Goal: Task Accomplishment & Management: Complete application form

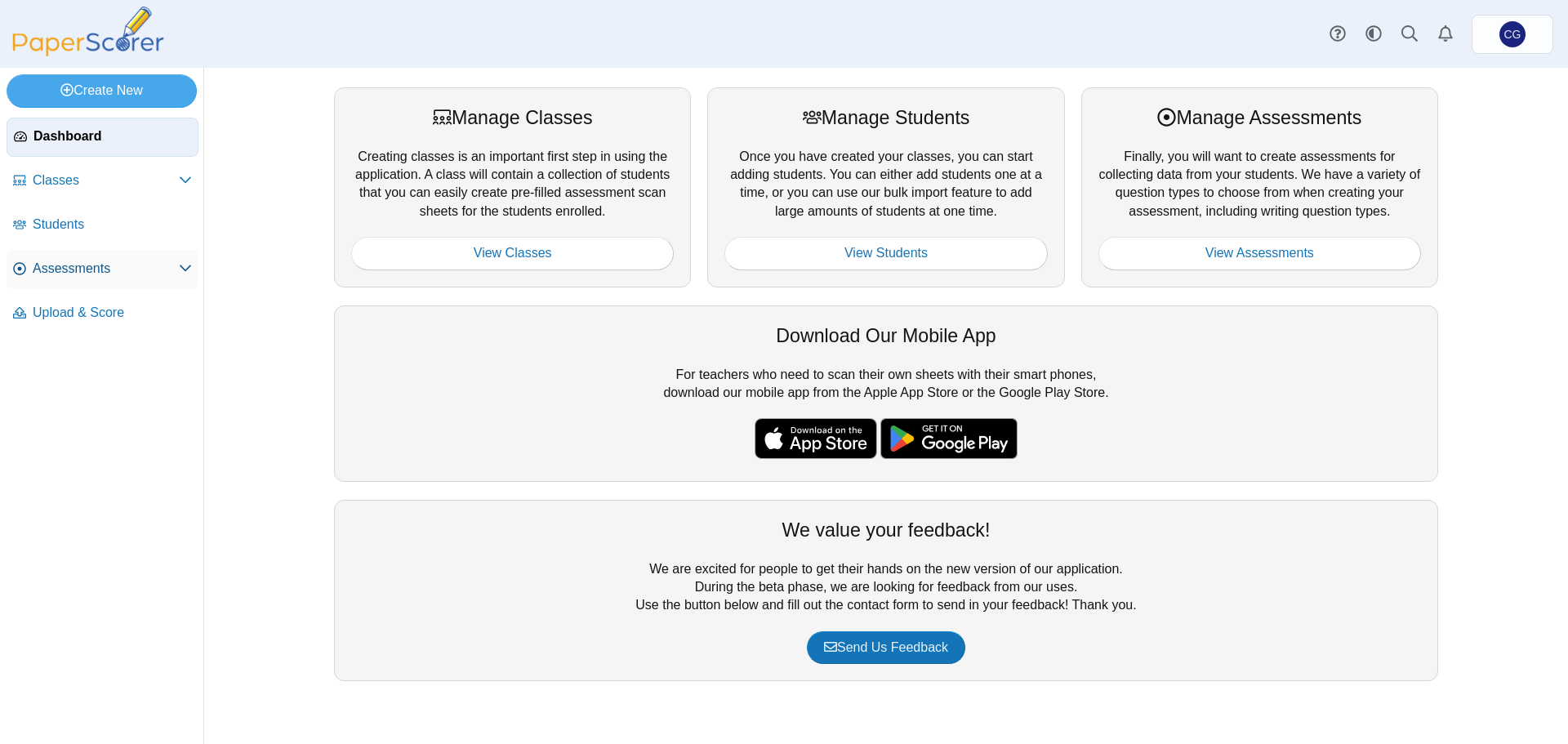
click at [190, 264] on icon at bounding box center [185, 268] width 13 height 13
click at [73, 268] on span "Assessments" at bounding box center [105, 269] width 146 height 18
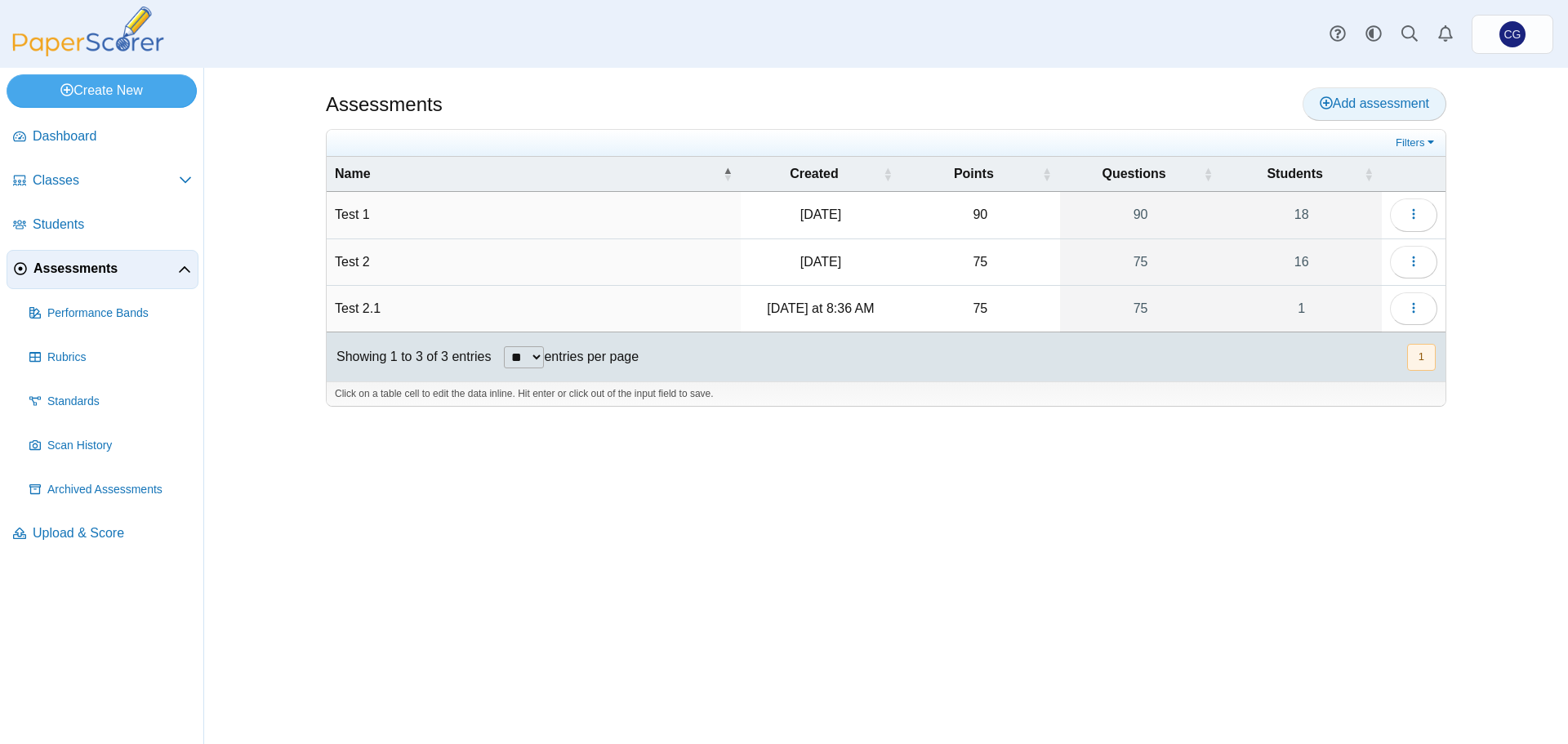
click at [1385, 103] on span "Add assessment" at bounding box center [1375, 104] width 110 height 14
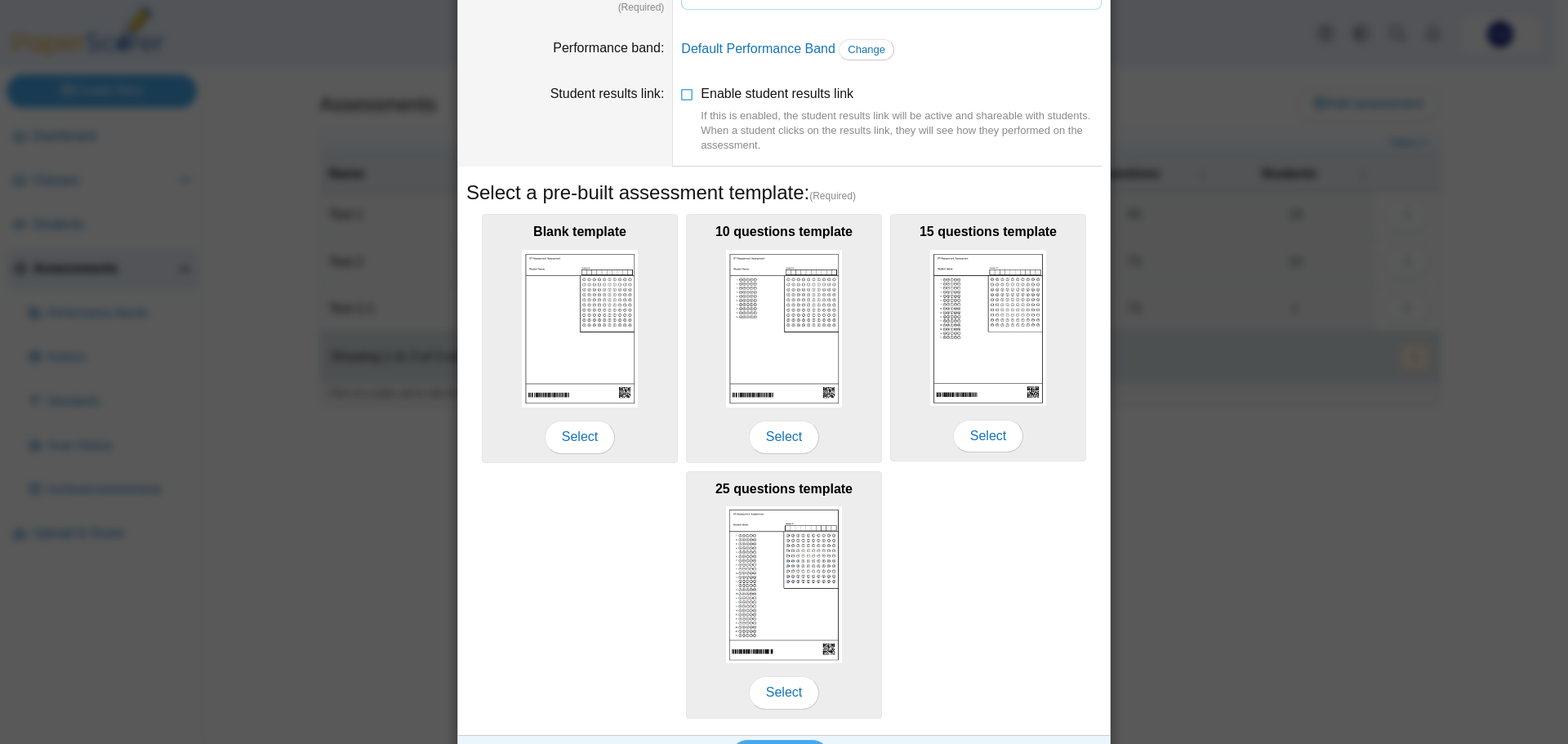
scroll to position [145, 0]
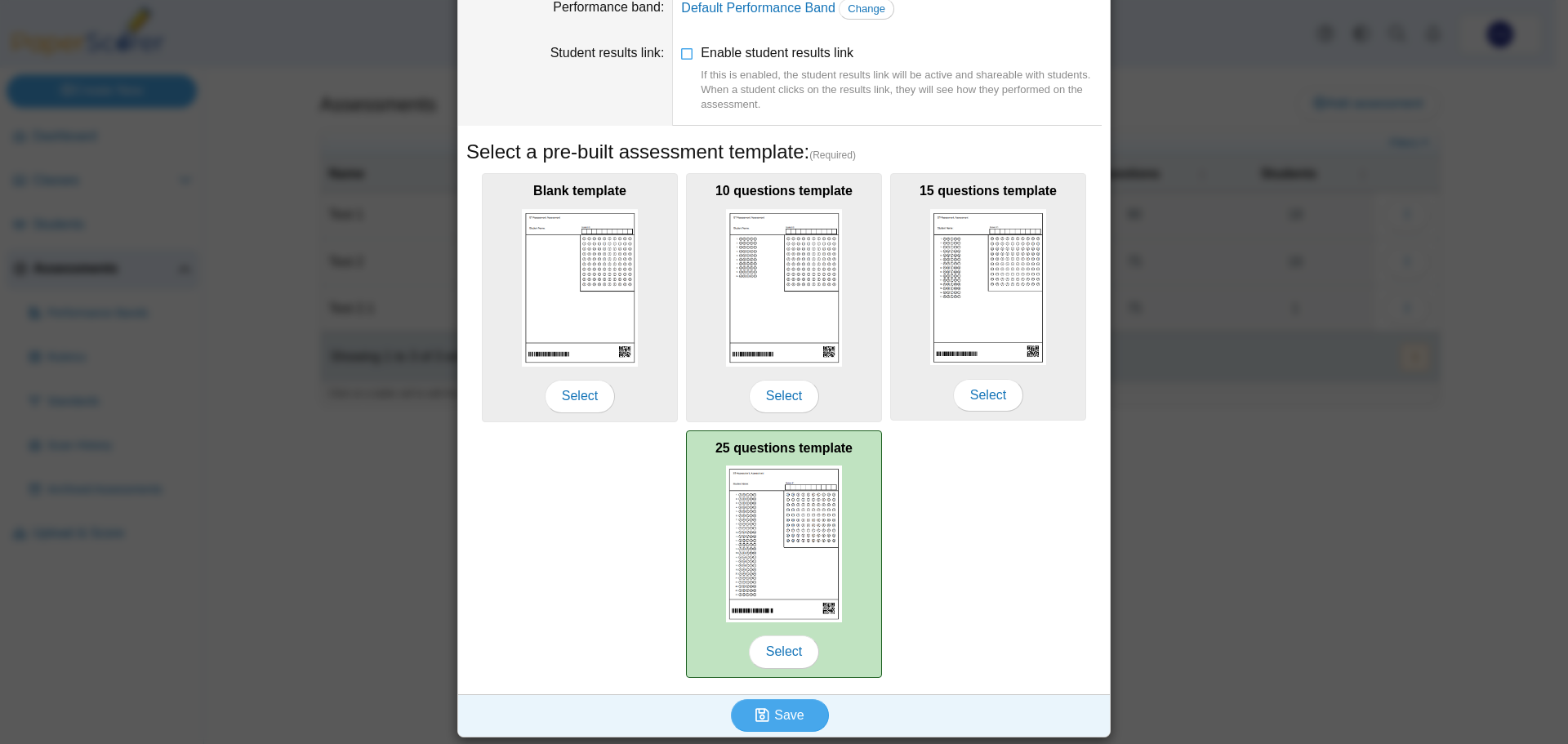
type input "******"
click at [770, 537] on img at bounding box center [784, 544] width 116 height 157
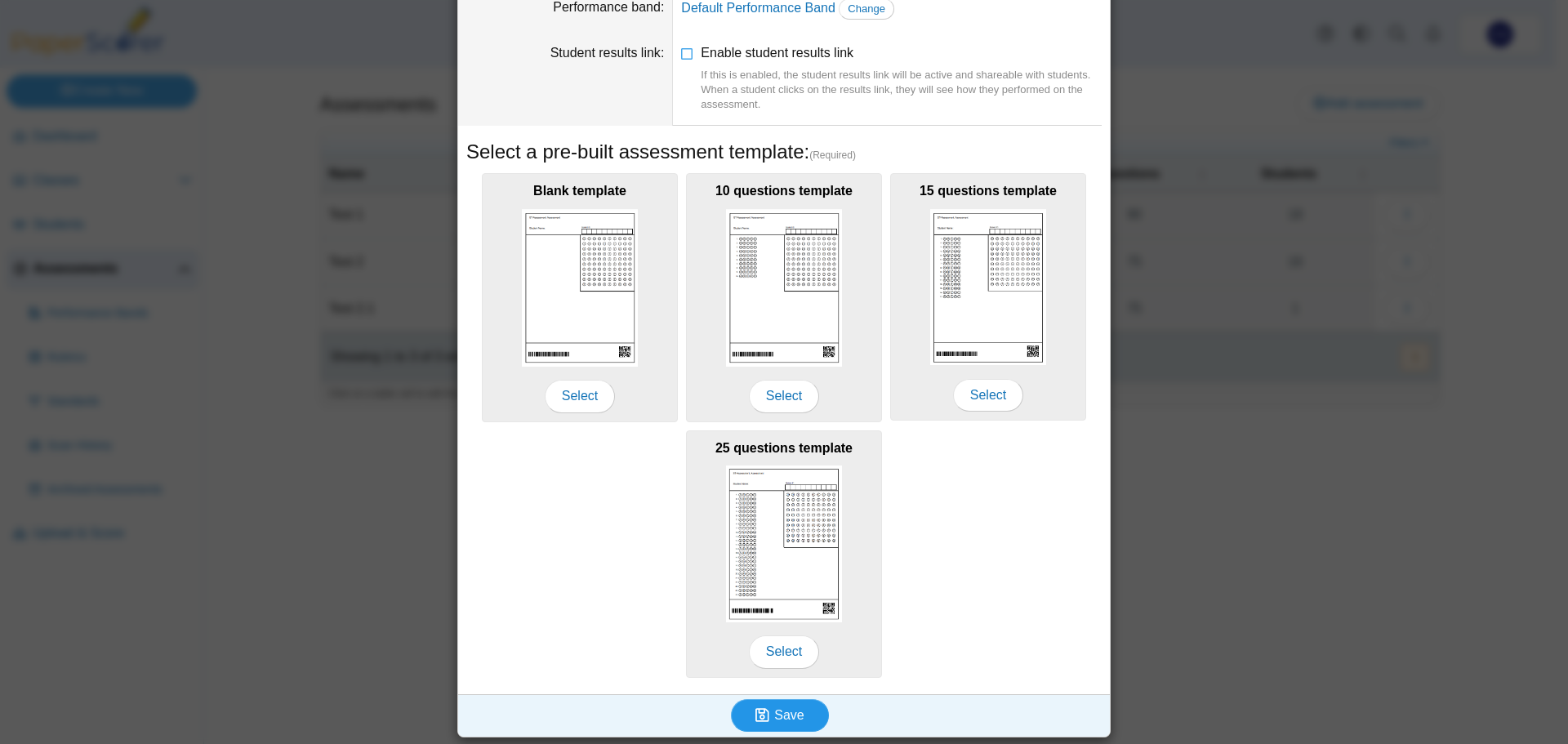
click at [791, 714] on span "Save" at bounding box center [788, 715] width 29 height 14
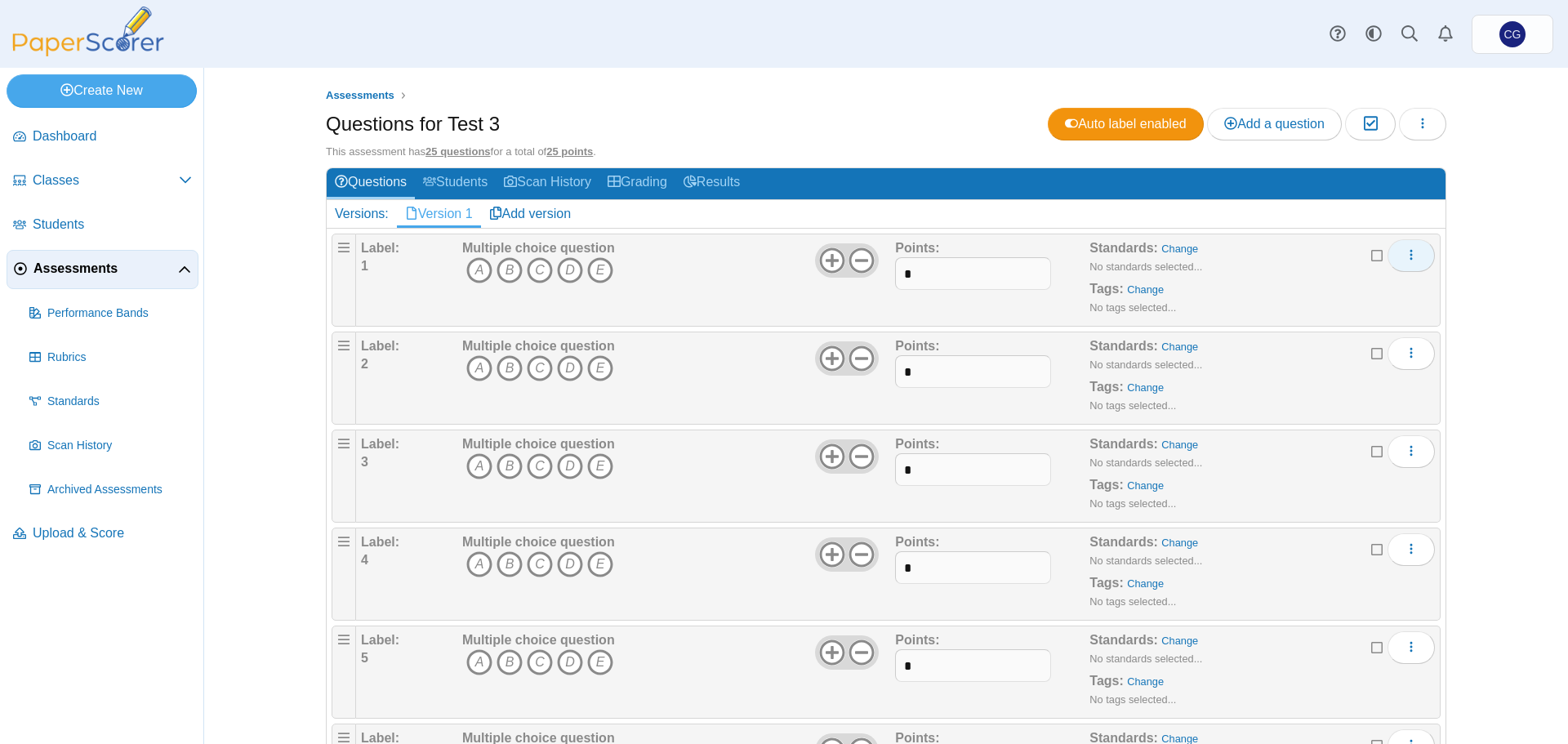
click at [1413, 250] on button "More options" at bounding box center [1412, 255] width 47 height 33
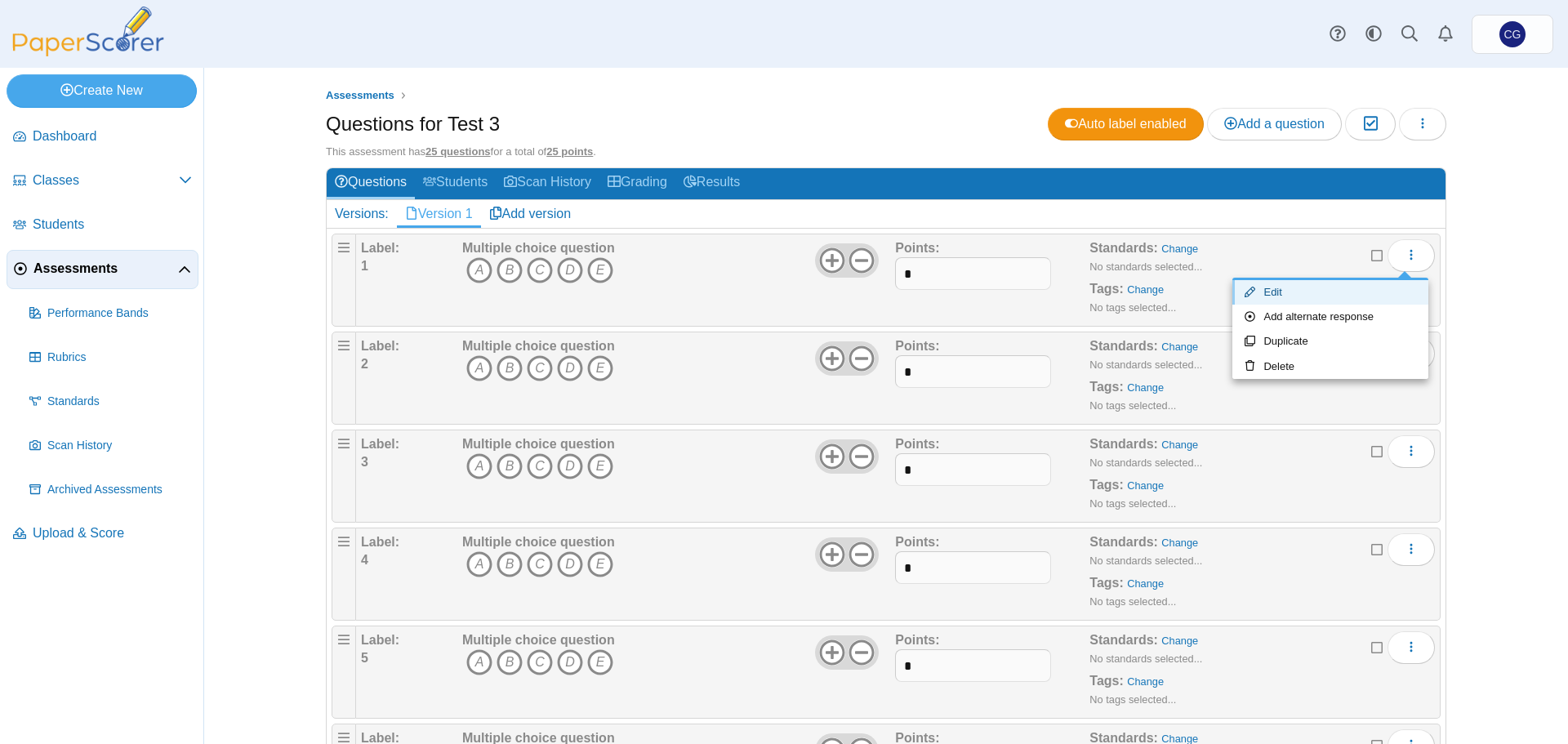
click at [1320, 298] on link "Edit" at bounding box center [1330, 293] width 196 height 25
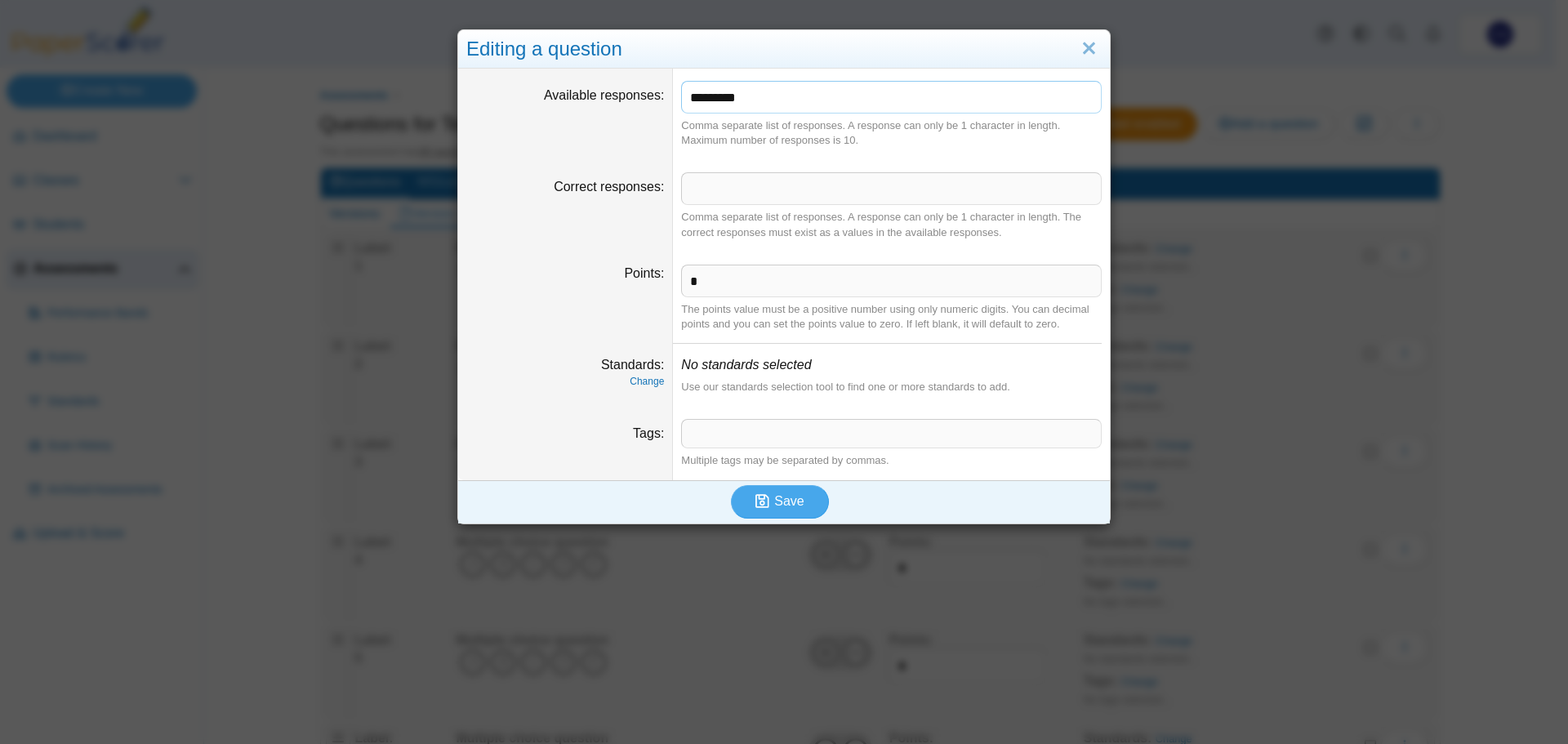
click at [815, 108] on input "*********" at bounding box center [891, 97] width 421 height 33
type input "*******"
click at [788, 502] on span "Save" at bounding box center [788, 502] width 29 height 14
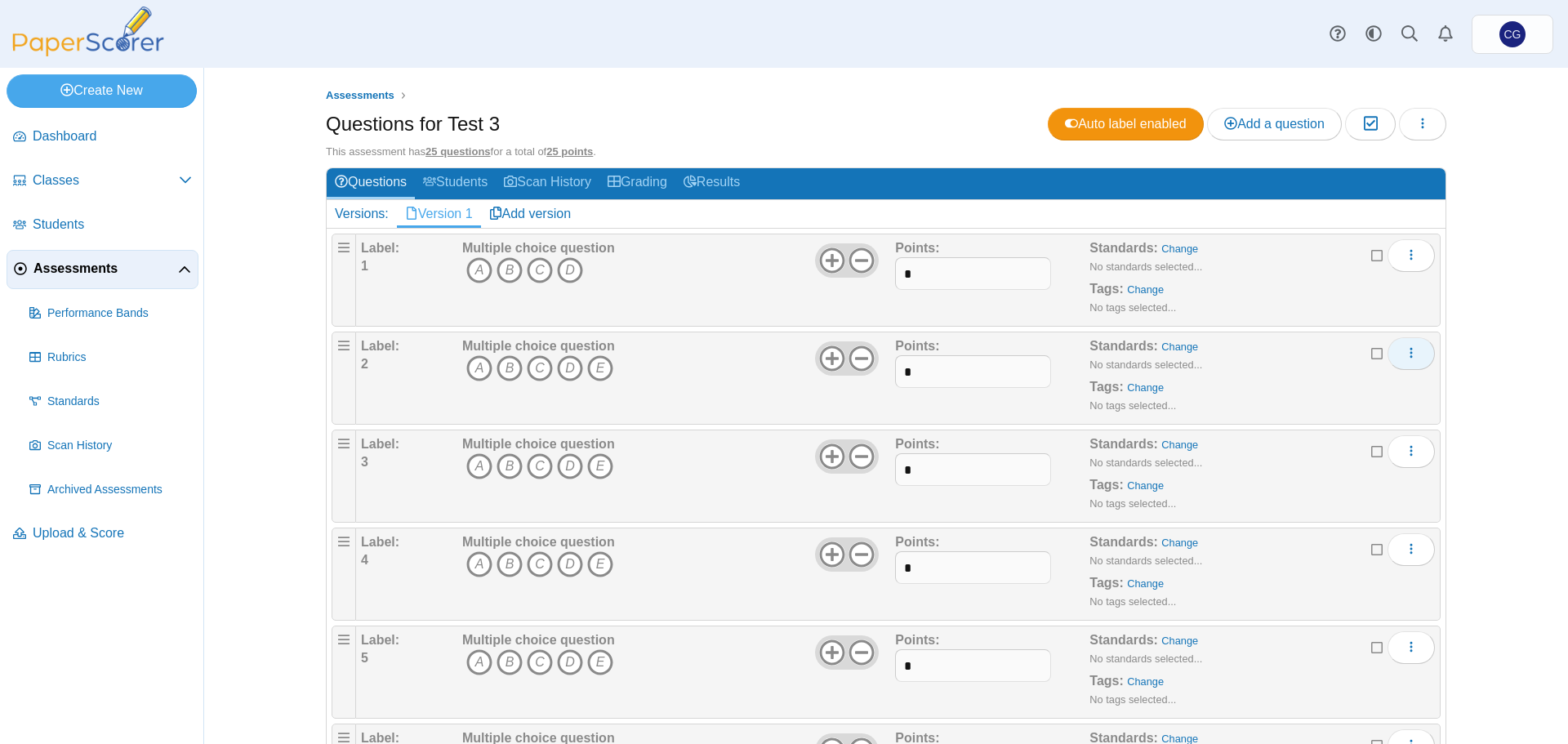
click at [1405, 350] on icon "More options" at bounding box center [1411, 352] width 13 height 13
click at [1296, 390] on link "Edit" at bounding box center [1330, 391] width 196 height 25
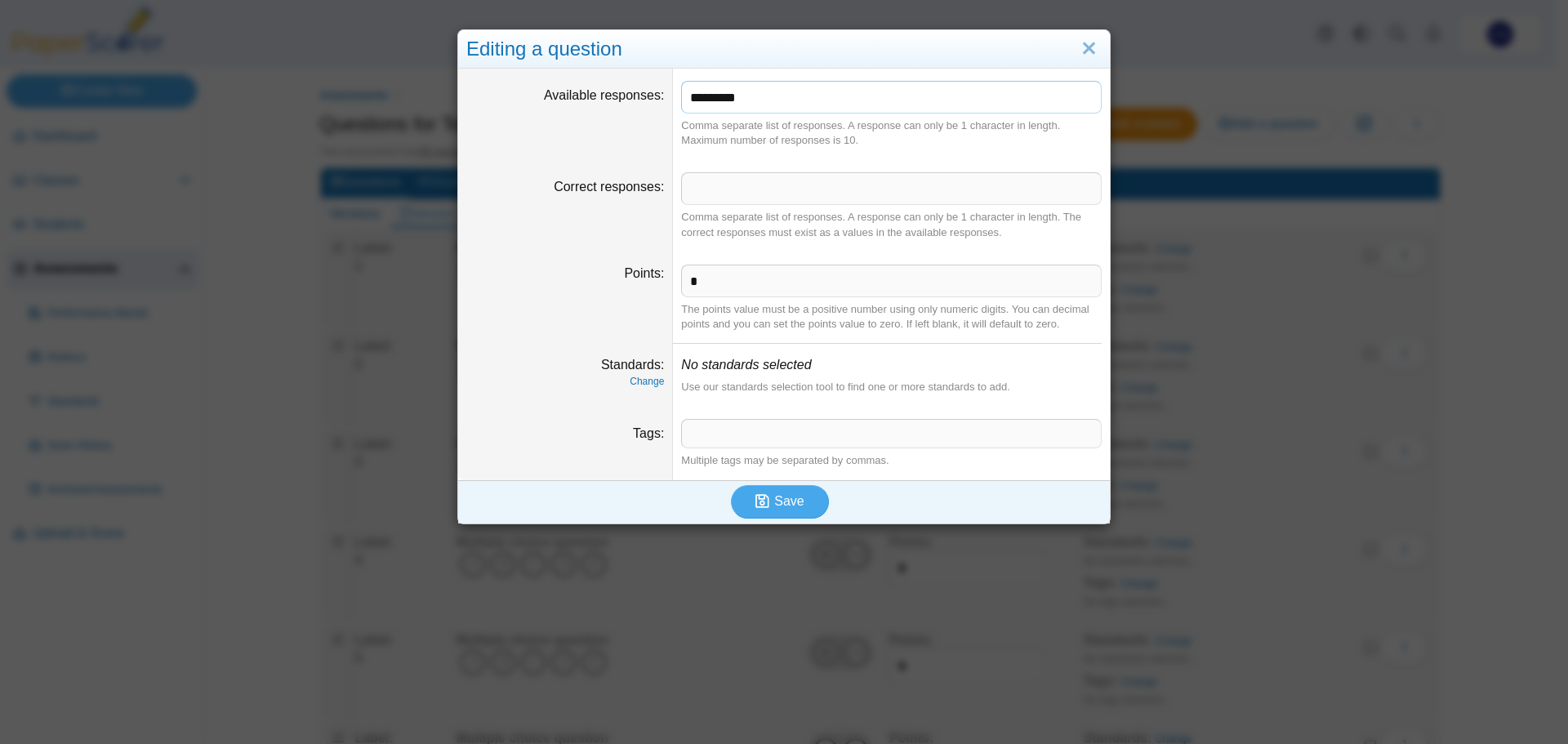
click at [871, 97] on input "*********" at bounding box center [891, 97] width 421 height 33
type input "*******"
click at [785, 505] on span "Save" at bounding box center [788, 502] width 29 height 14
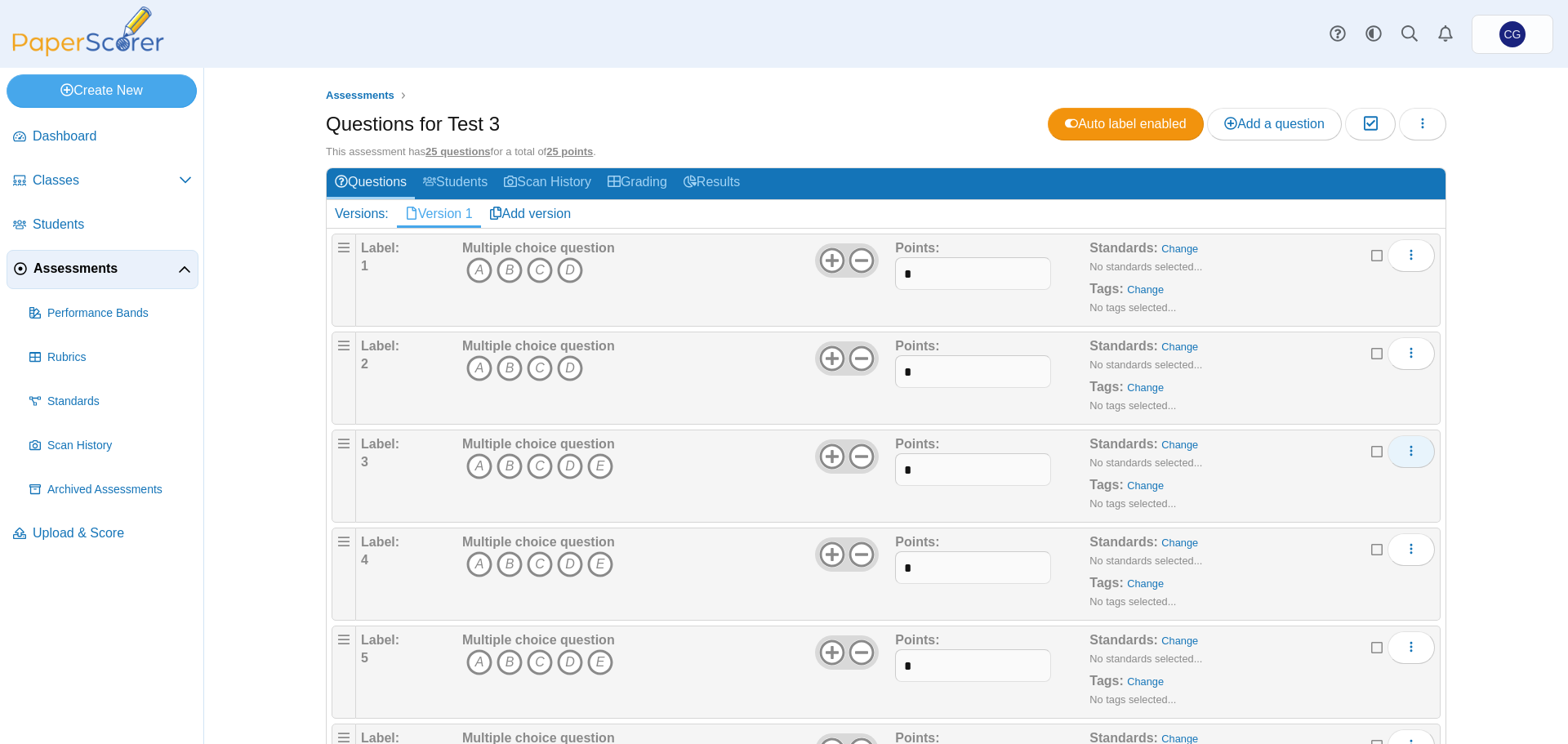
click at [1412, 451] on icon "More options" at bounding box center [1411, 451] width 13 height 13
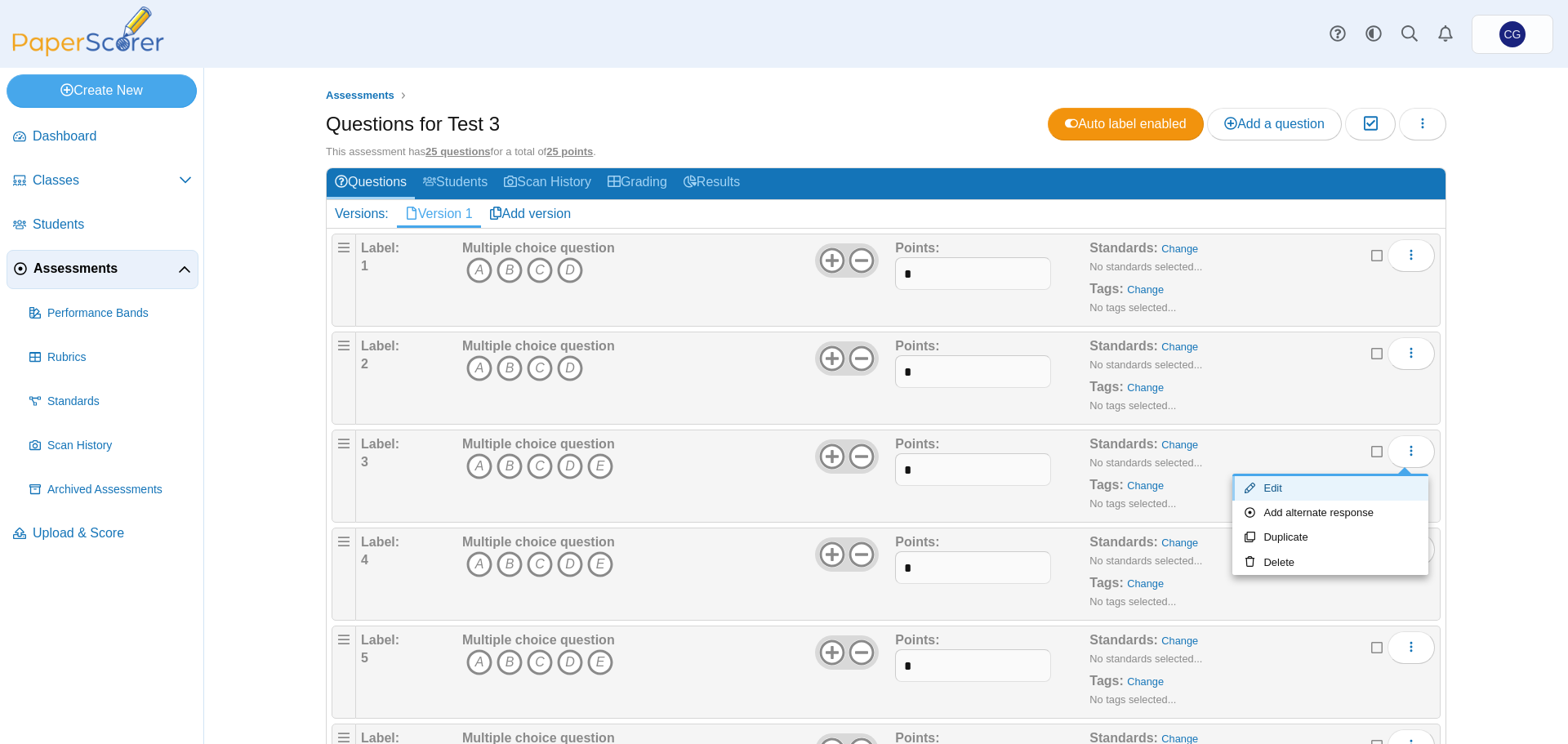
click at [1318, 488] on link "Edit" at bounding box center [1330, 488] width 196 height 25
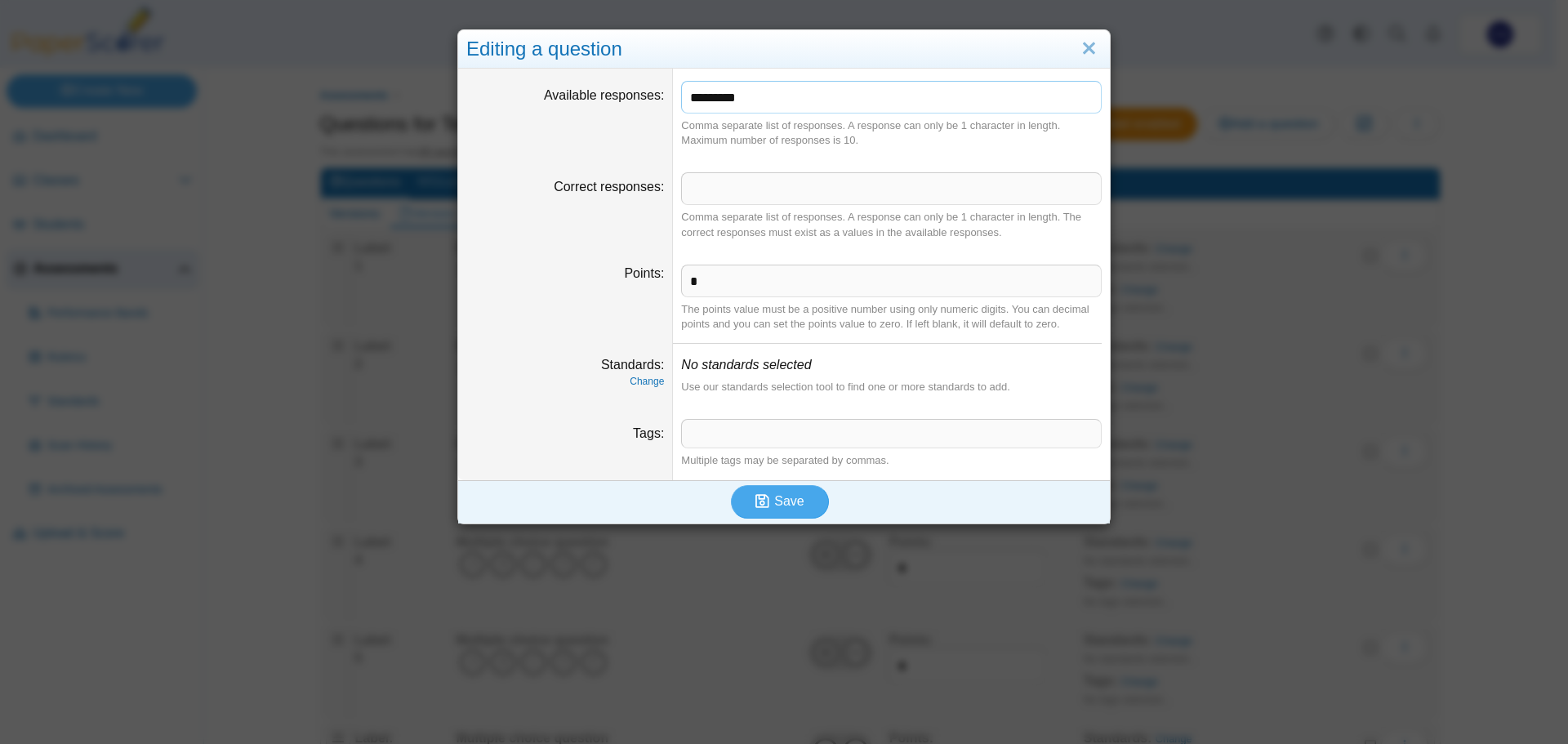
click at [806, 99] on input "*********" at bounding box center [891, 97] width 421 height 33
type input "*******"
click at [786, 507] on span "Save" at bounding box center [788, 502] width 29 height 14
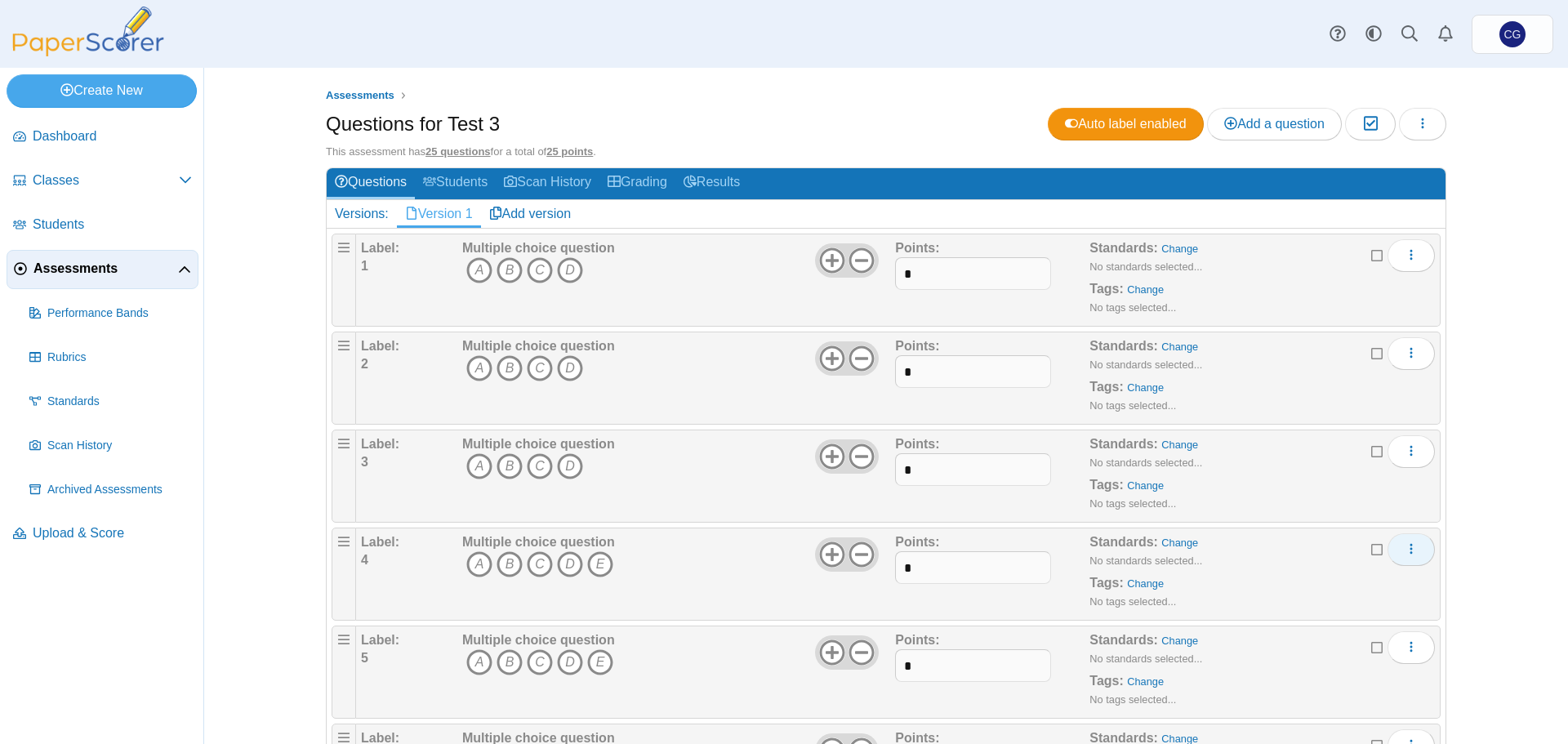
click at [1405, 546] on icon "More options" at bounding box center [1411, 548] width 13 height 13
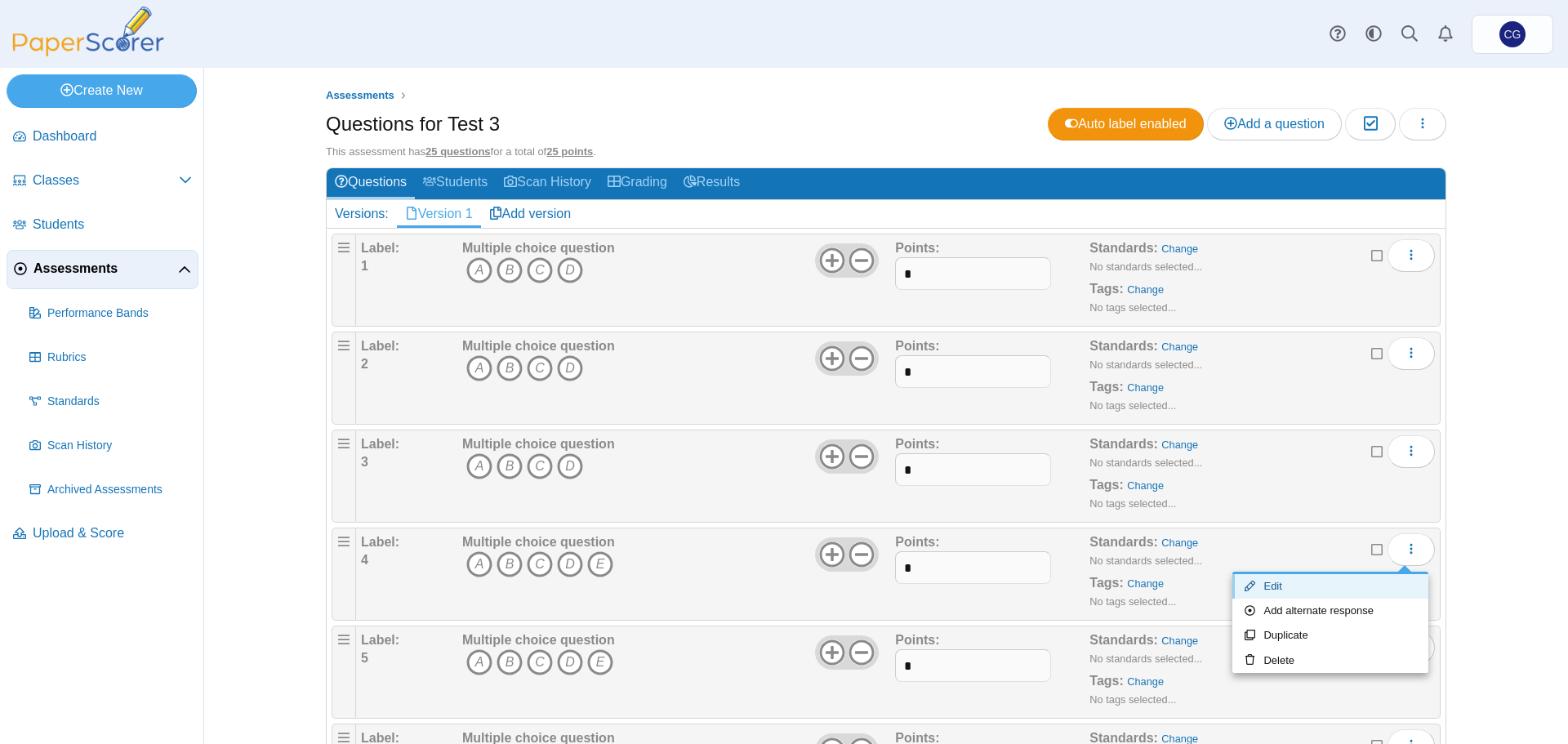
click at [1342, 580] on link "Edit" at bounding box center [1330, 587] width 196 height 25
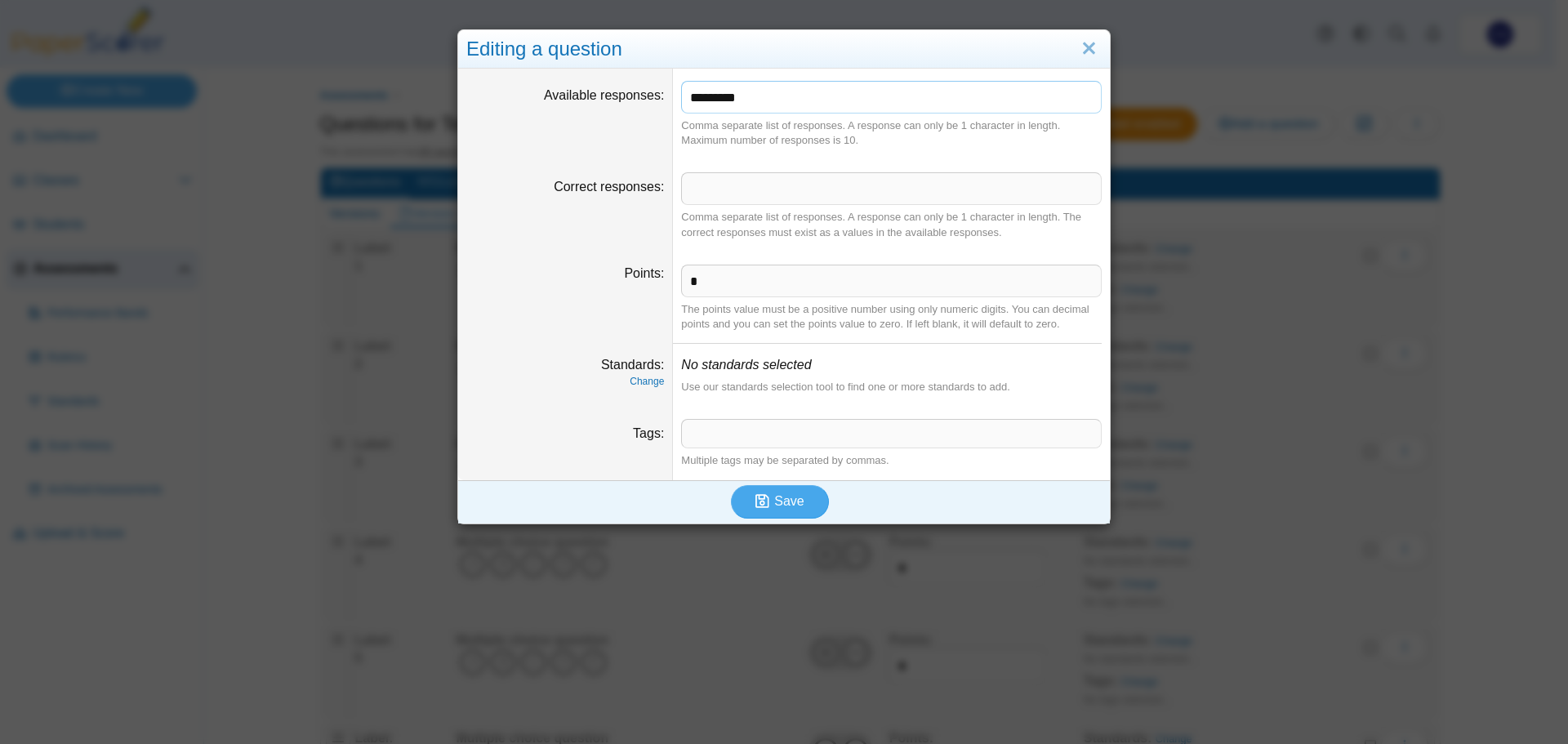
click at [864, 101] on input "*********" at bounding box center [891, 97] width 421 height 33
type input "*******"
click at [785, 497] on span "Save" at bounding box center [788, 502] width 29 height 14
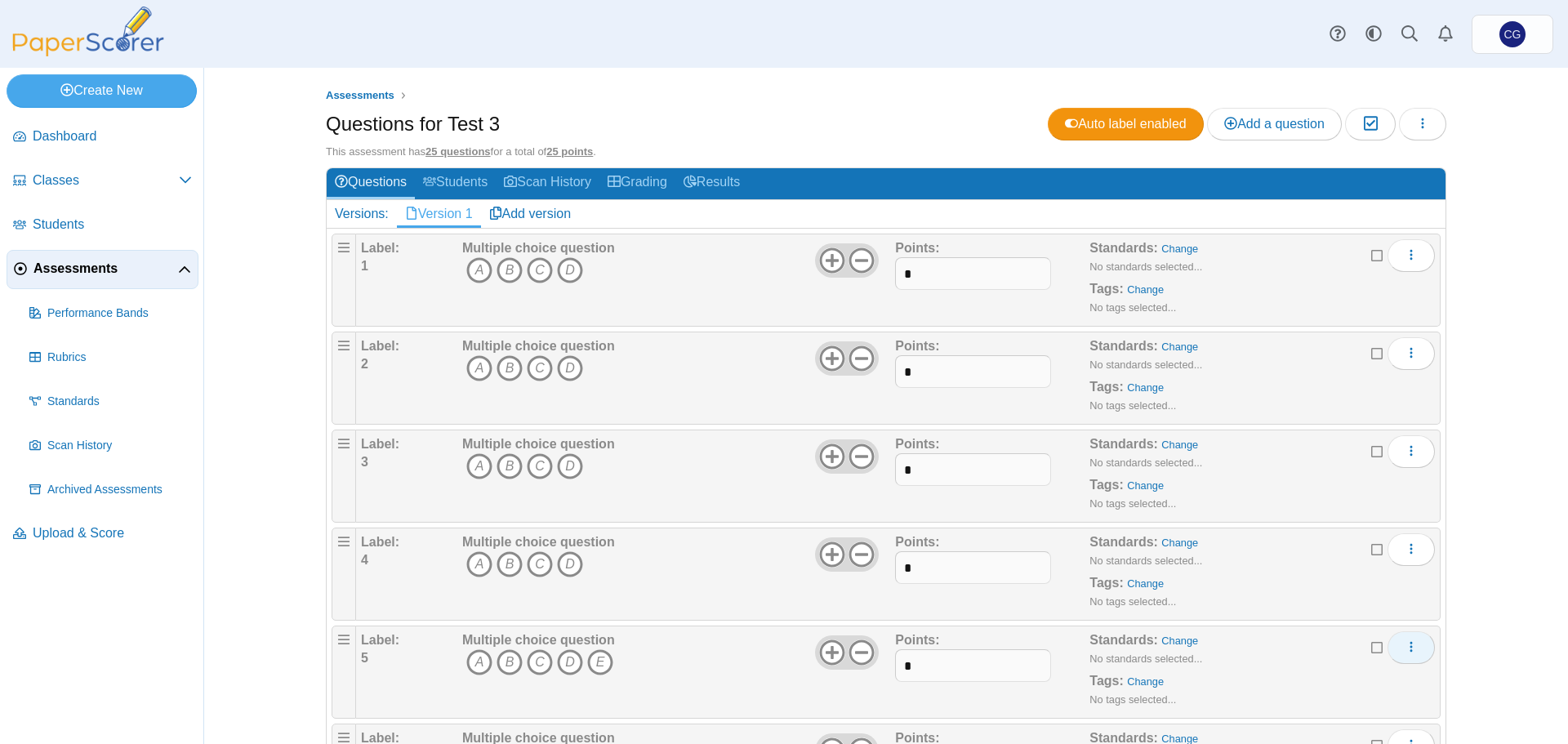
click at [1405, 646] on icon "More options" at bounding box center [1411, 646] width 13 height 13
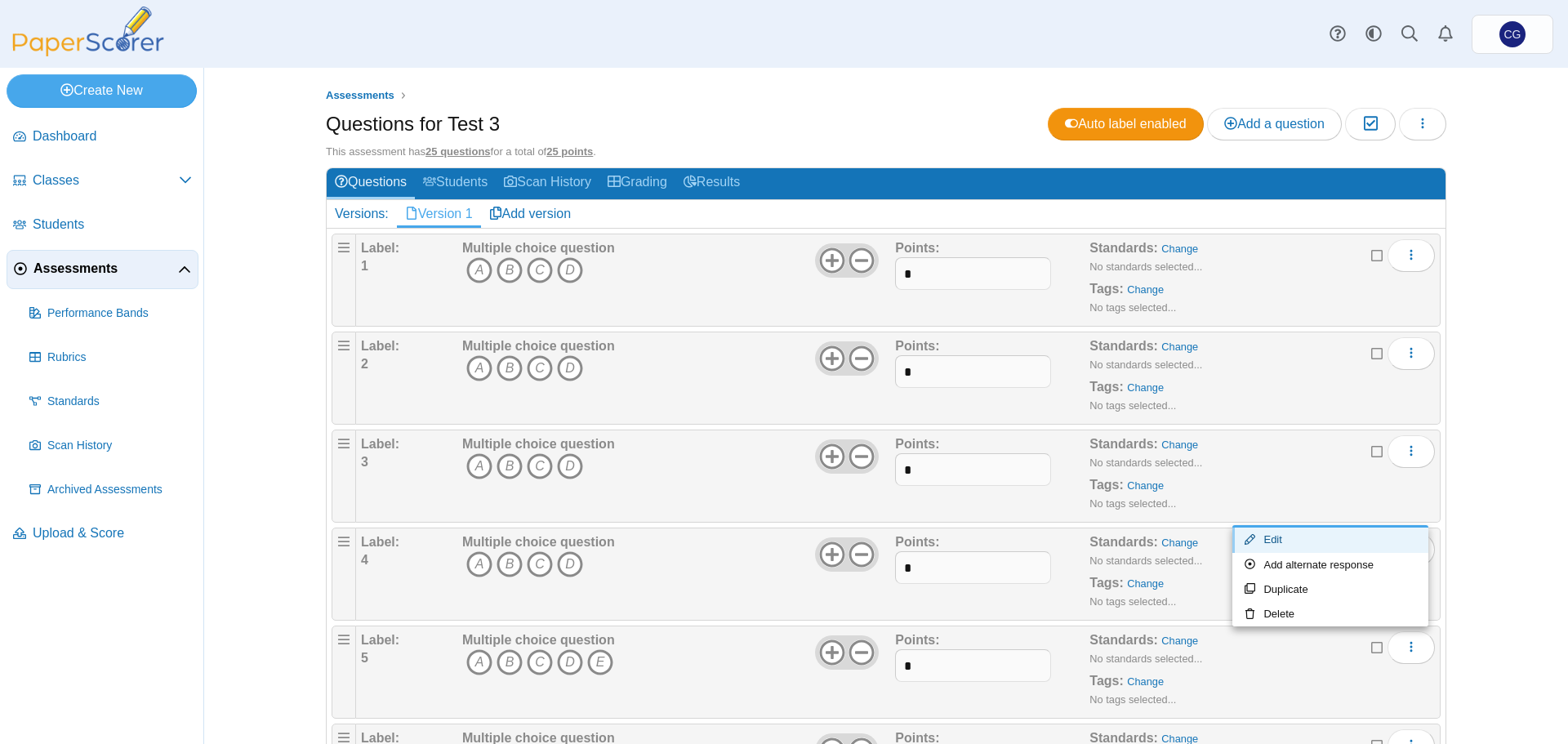
click at [1309, 545] on link "Edit" at bounding box center [1330, 540] width 196 height 25
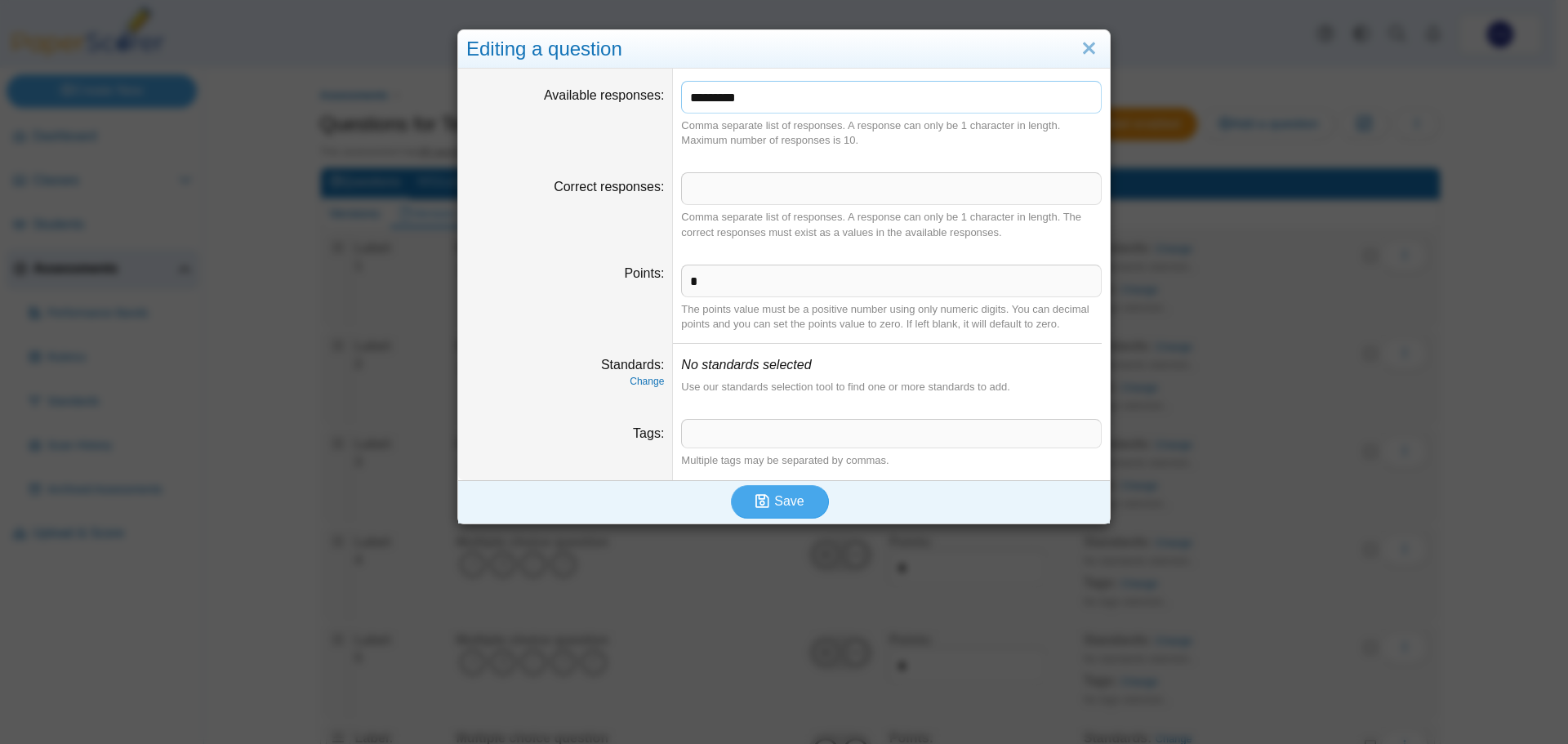
click at [859, 104] on input "*********" at bounding box center [891, 97] width 421 height 33
type input "*******"
click at [803, 496] on button "Save" at bounding box center [780, 501] width 98 height 33
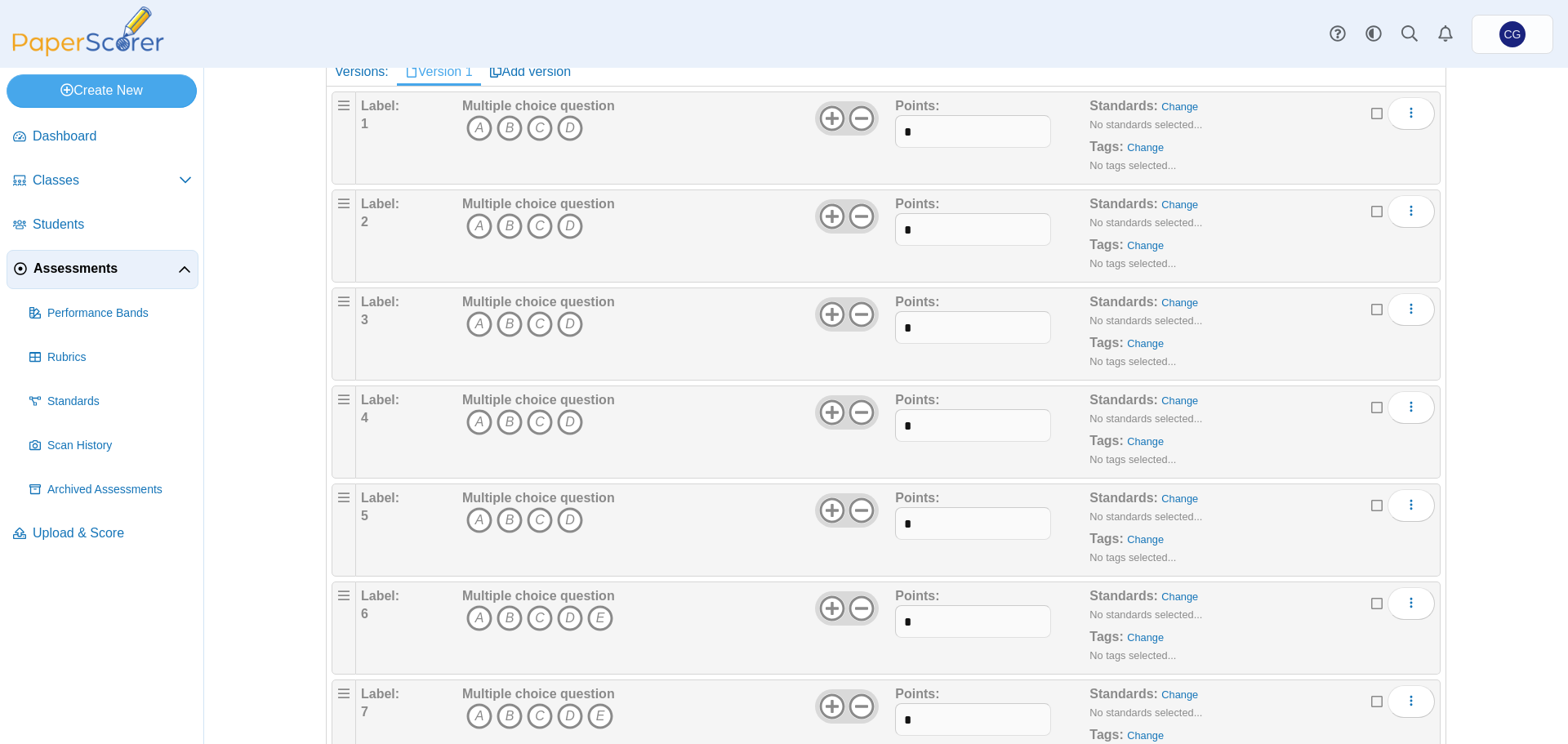
scroll to position [163, 0]
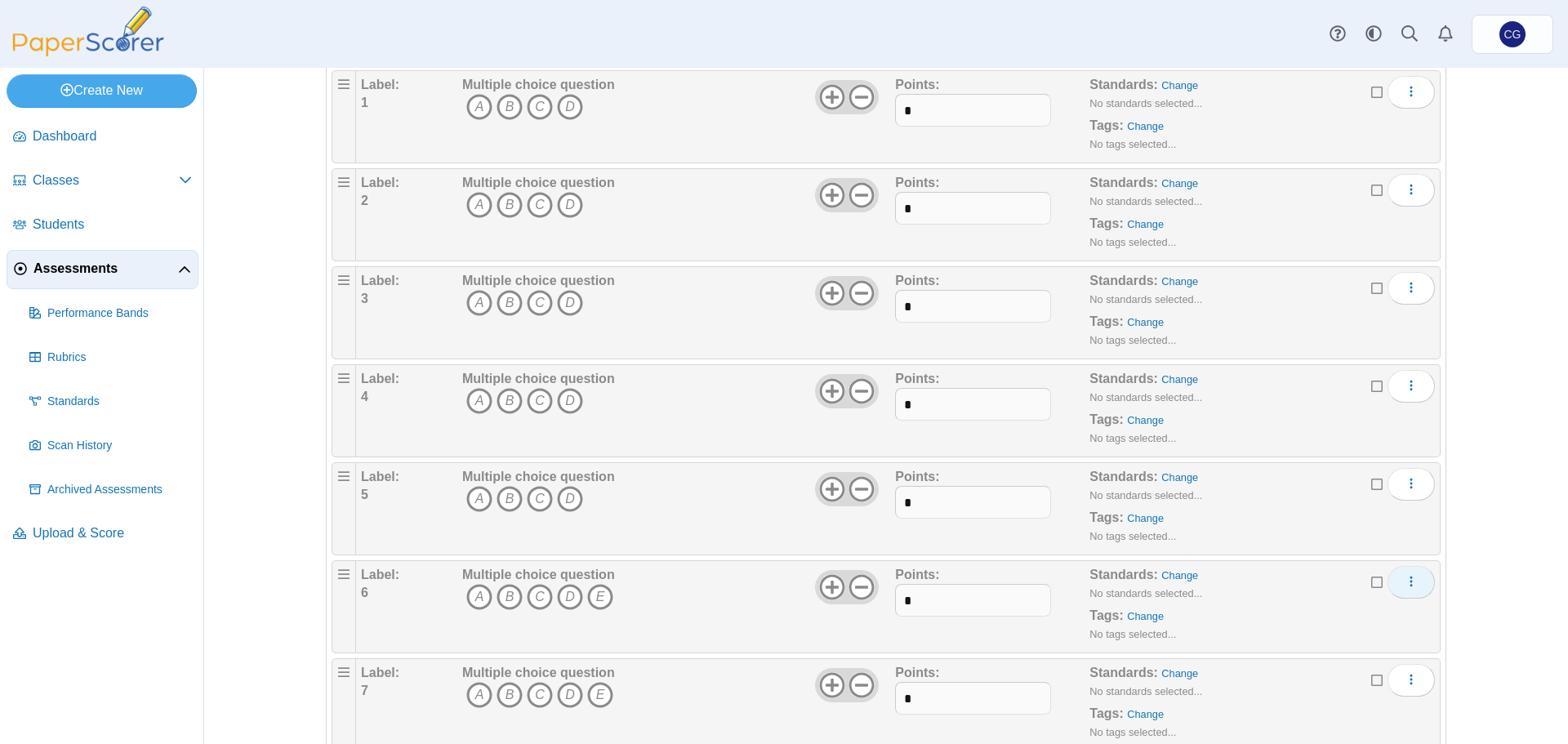
click at [1397, 578] on button "More options" at bounding box center [1412, 581] width 47 height 33
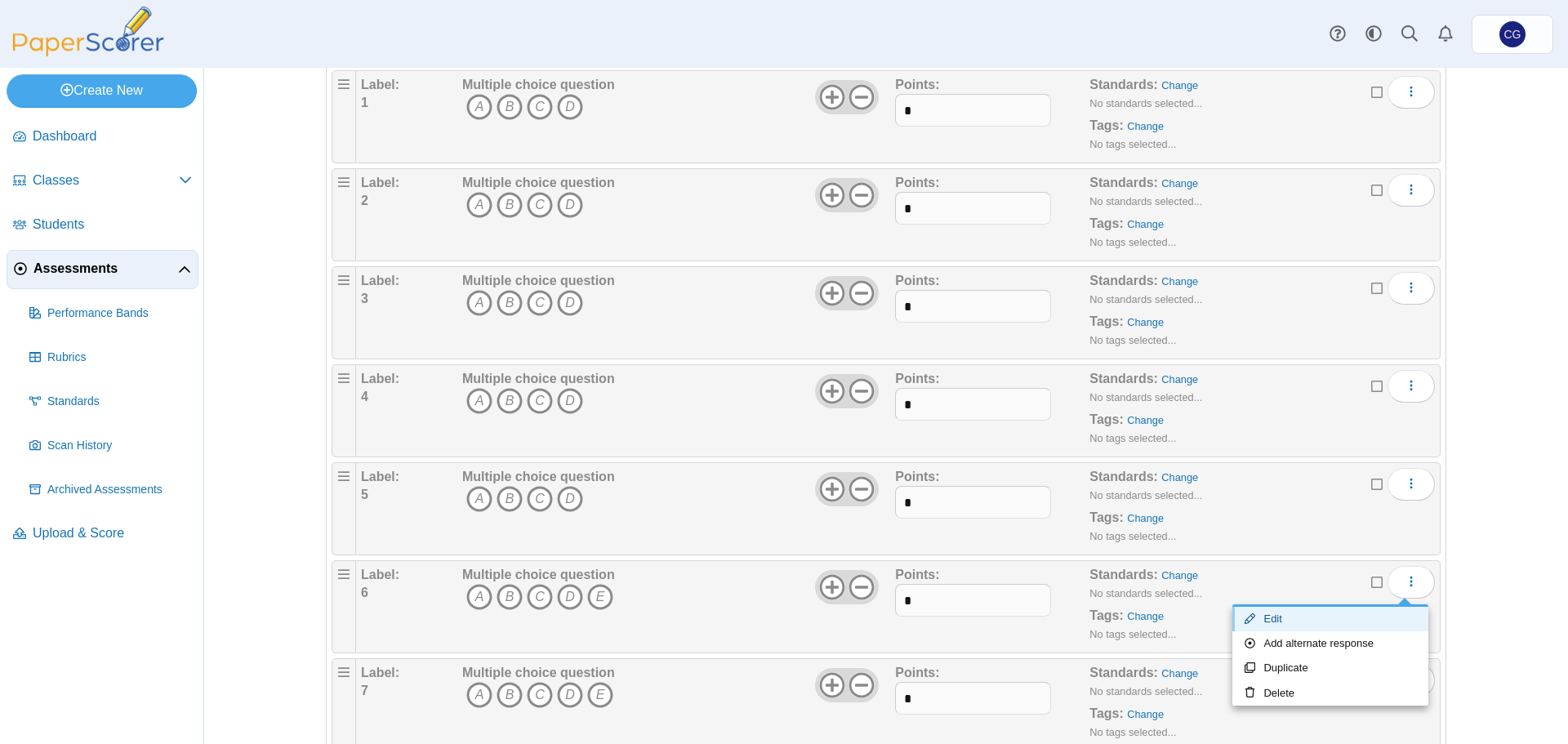
click at [1355, 614] on link "Edit" at bounding box center [1330, 619] width 196 height 25
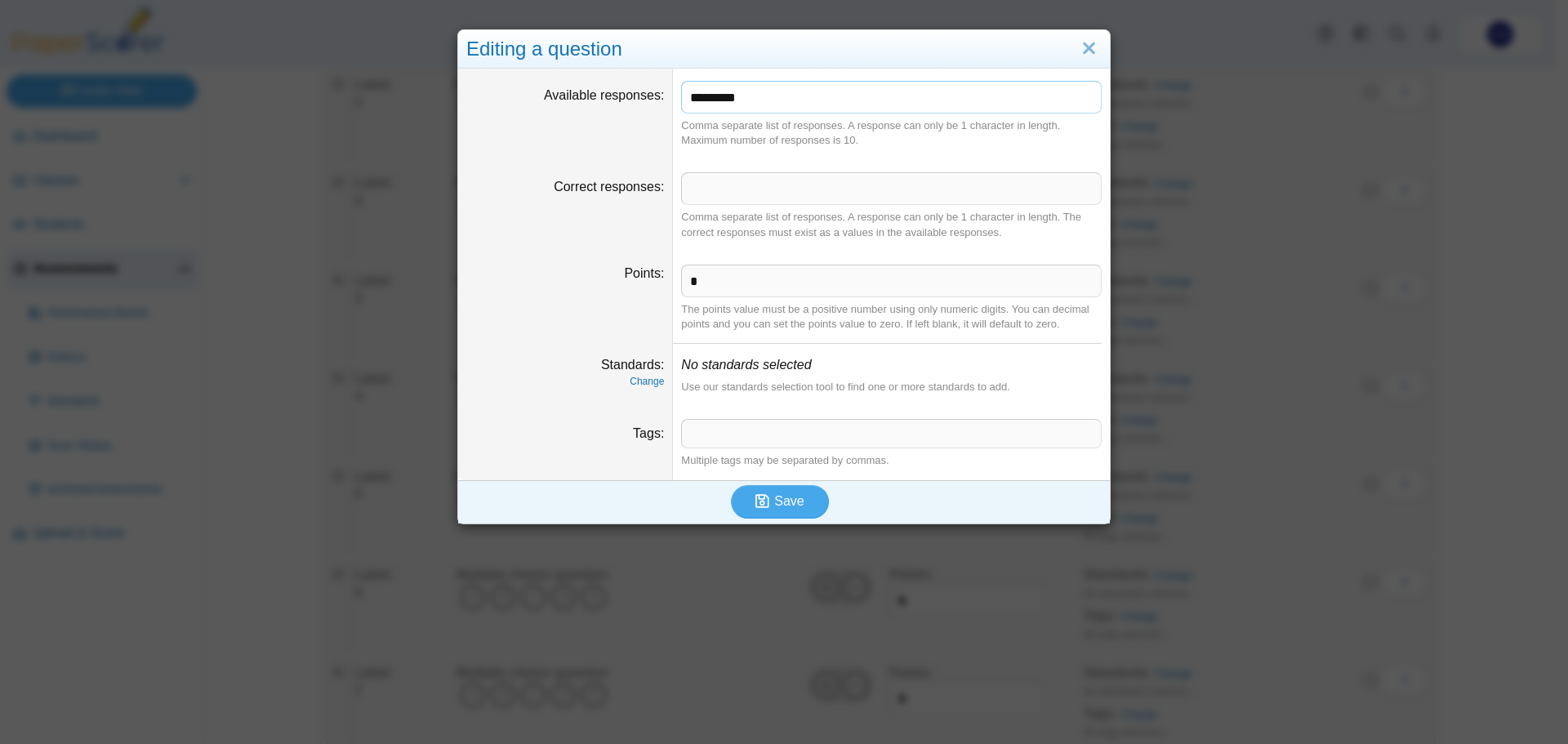
click at [808, 108] on input "*********" at bounding box center [891, 97] width 421 height 33
type input "*******"
click at [784, 502] on span "Save" at bounding box center [788, 502] width 29 height 14
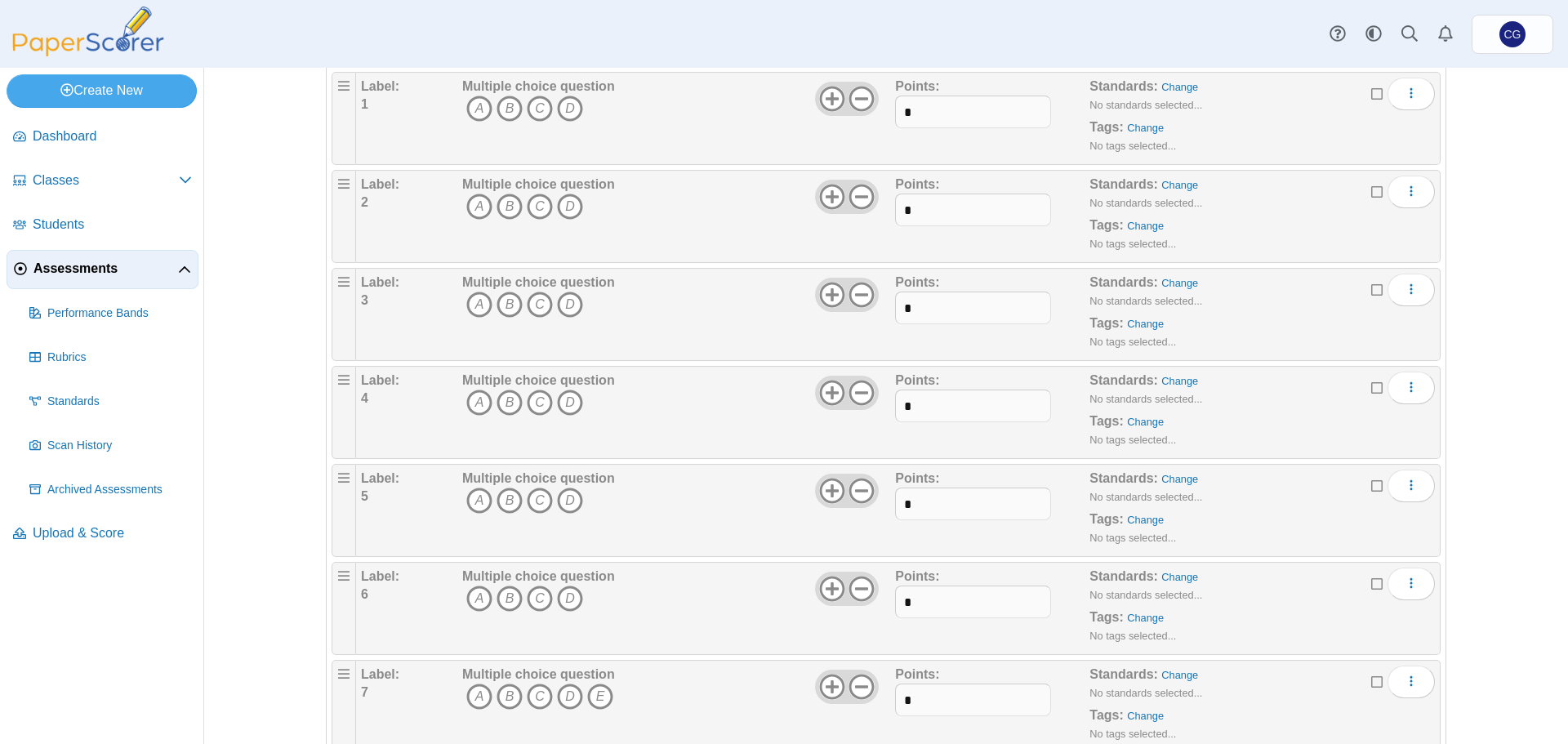
scroll to position [163, 0]
click at [1410, 681] on use "More options" at bounding box center [1411, 680] width 3 height 11
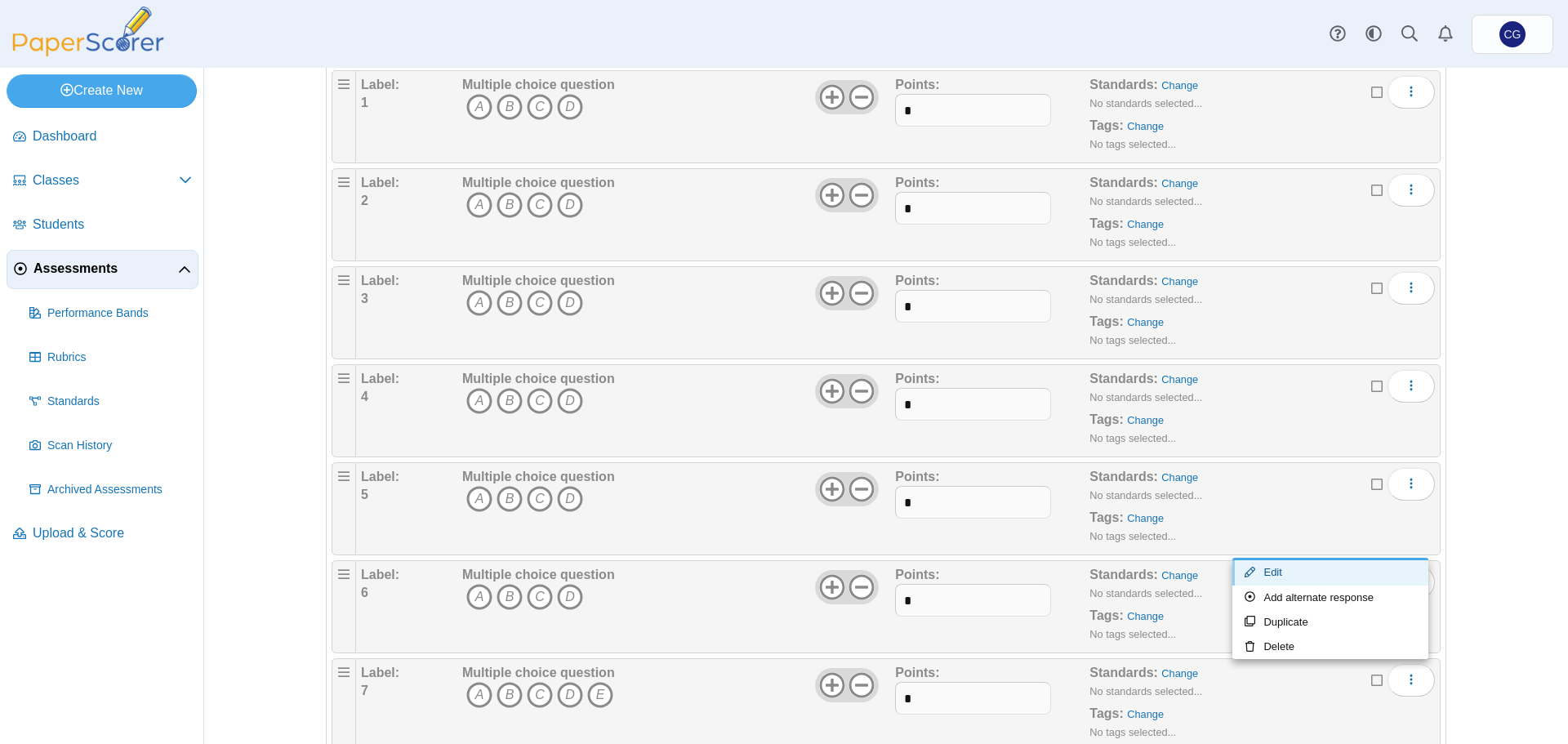
click at [1319, 570] on link "Edit" at bounding box center [1330, 573] width 196 height 25
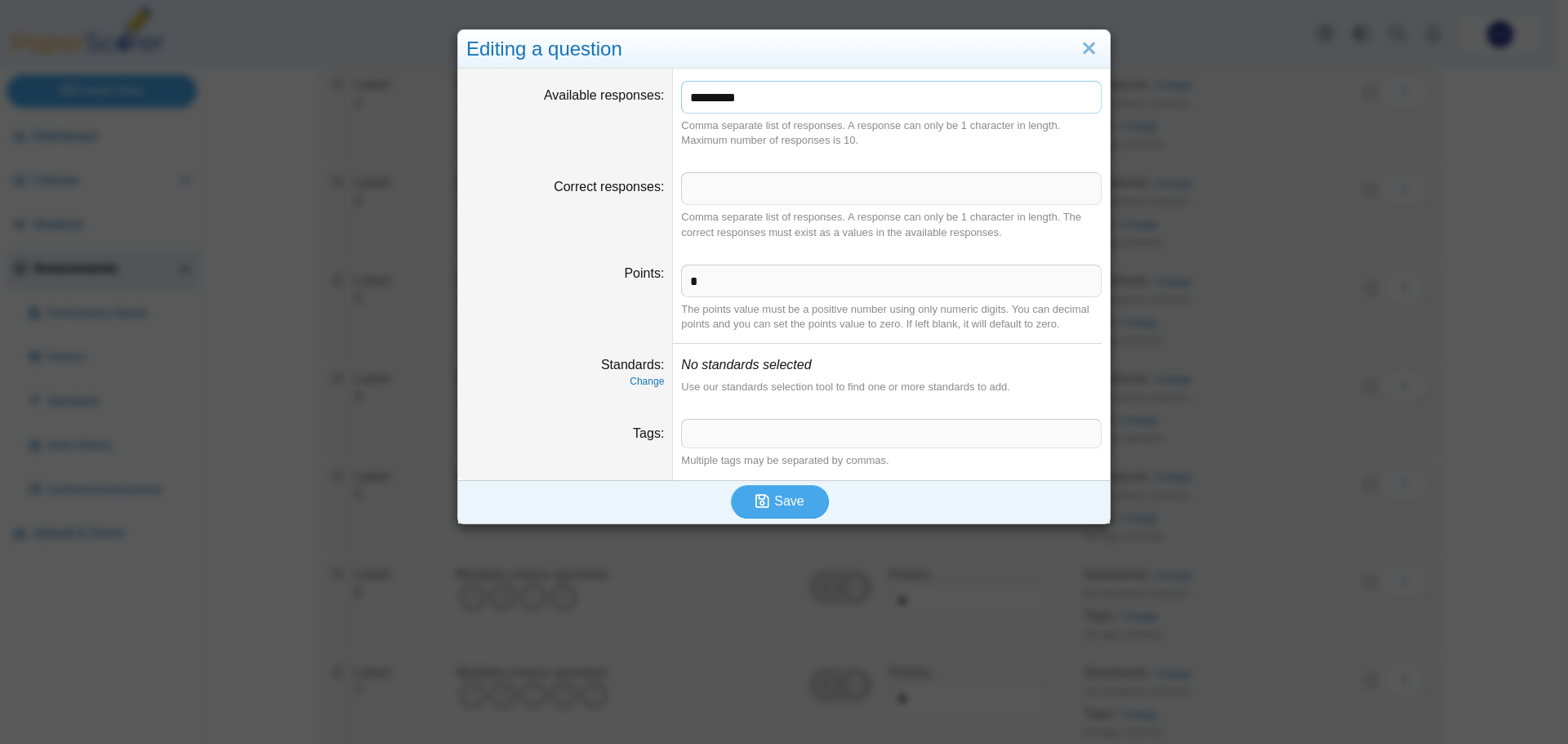
click at [890, 94] on input "*********" at bounding box center [891, 97] width 421 height 33
type input "*******"
click at [803, 493] on button "Save" at bounding box center [780, 501] width 98 height 33
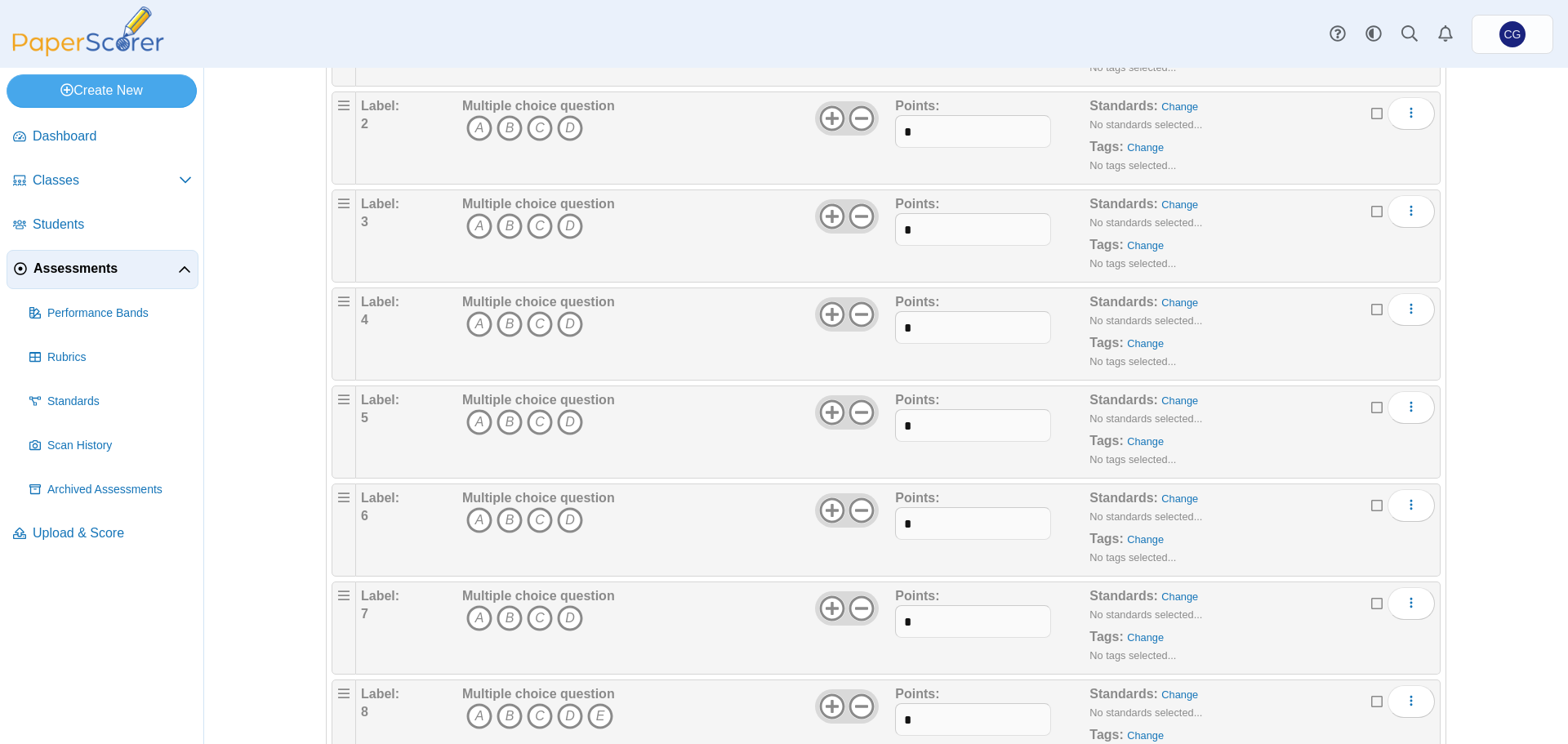
scroll to position [245, 0]
click at [1412, 697] on icon "More options" at bounding box center [1411, 696] width 13 height 13
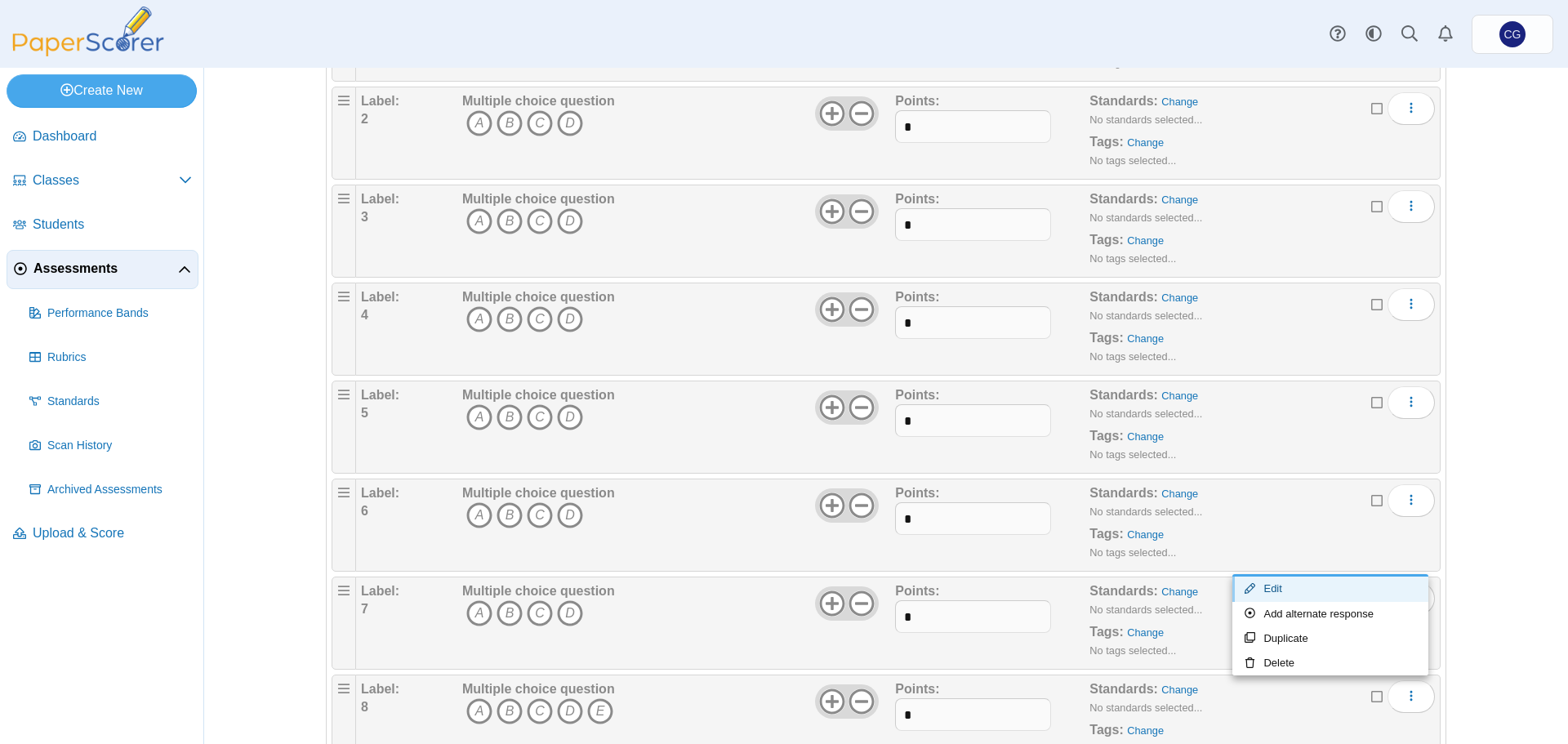
click at [1297, 587] on link "Edit" at bounding box center [1330, 589] width 196 height 25
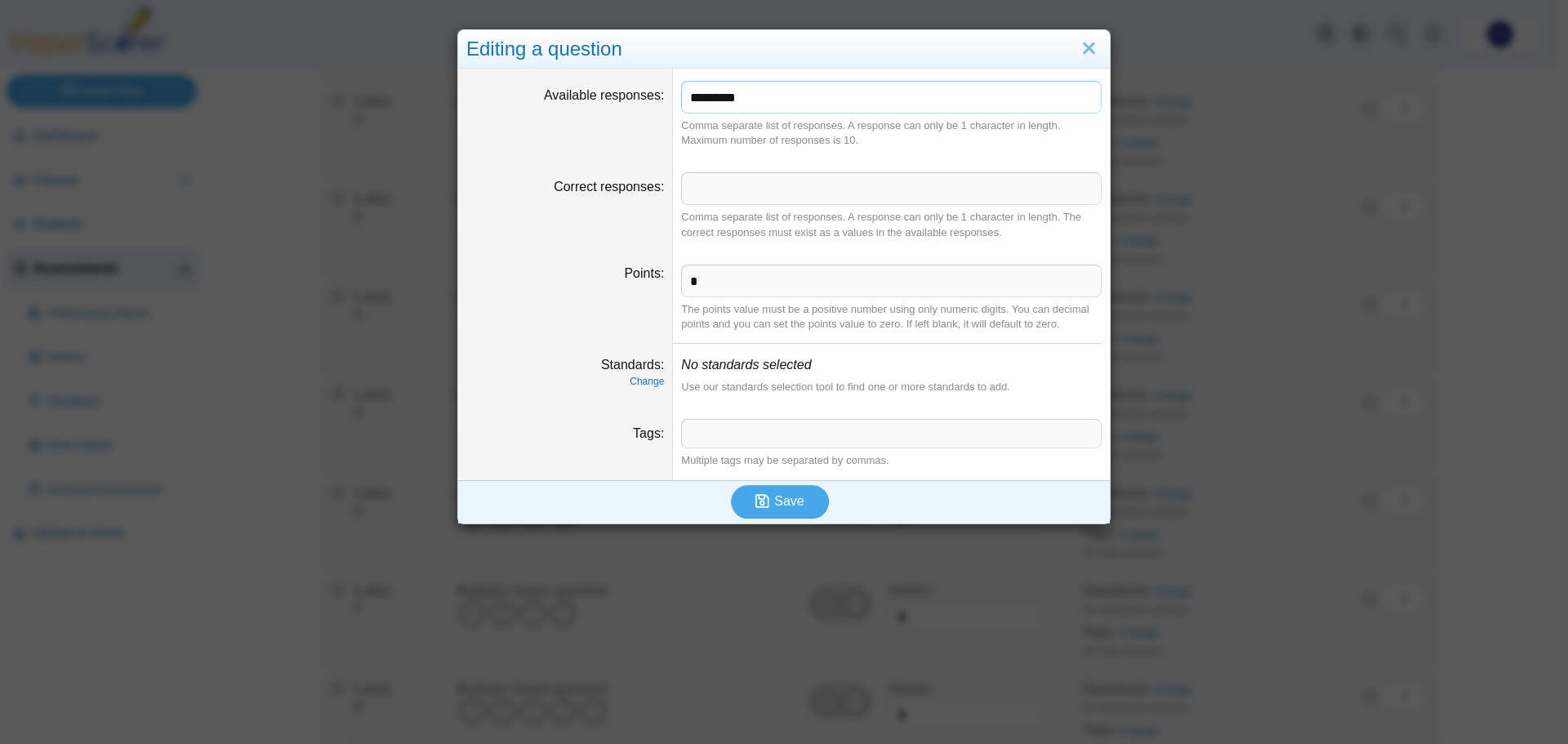
click at [948, 103] on input "*********" at bounding box center [891, 97] width 421 height 33
type input "*******"
click at [777, 498] on span "Save" at bounding box center [788, 502] width 29 height 14
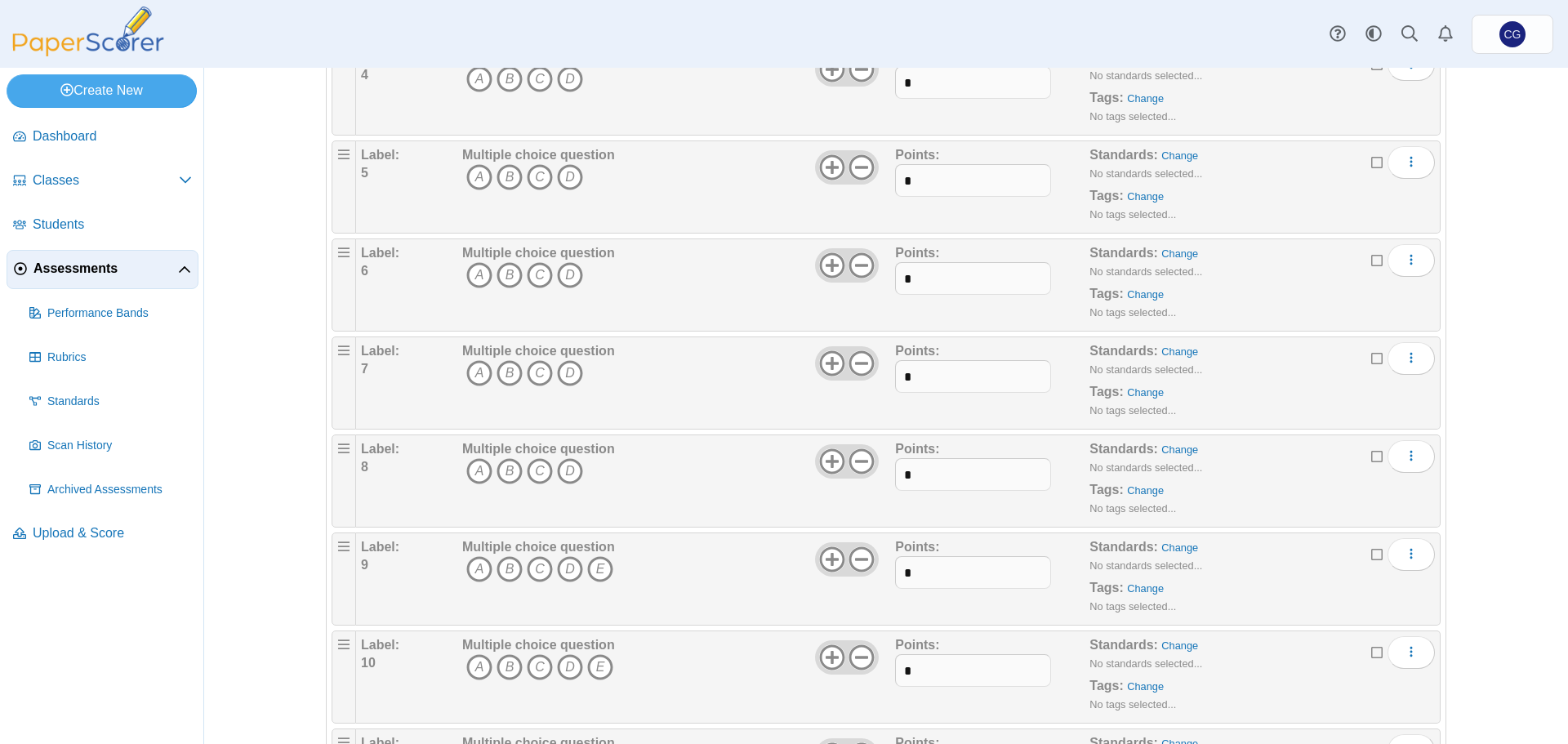
scroll to position [490, 0]
click at [1417, 551] on button "More options" at bounding box center [1412, 549] width 47 height 33
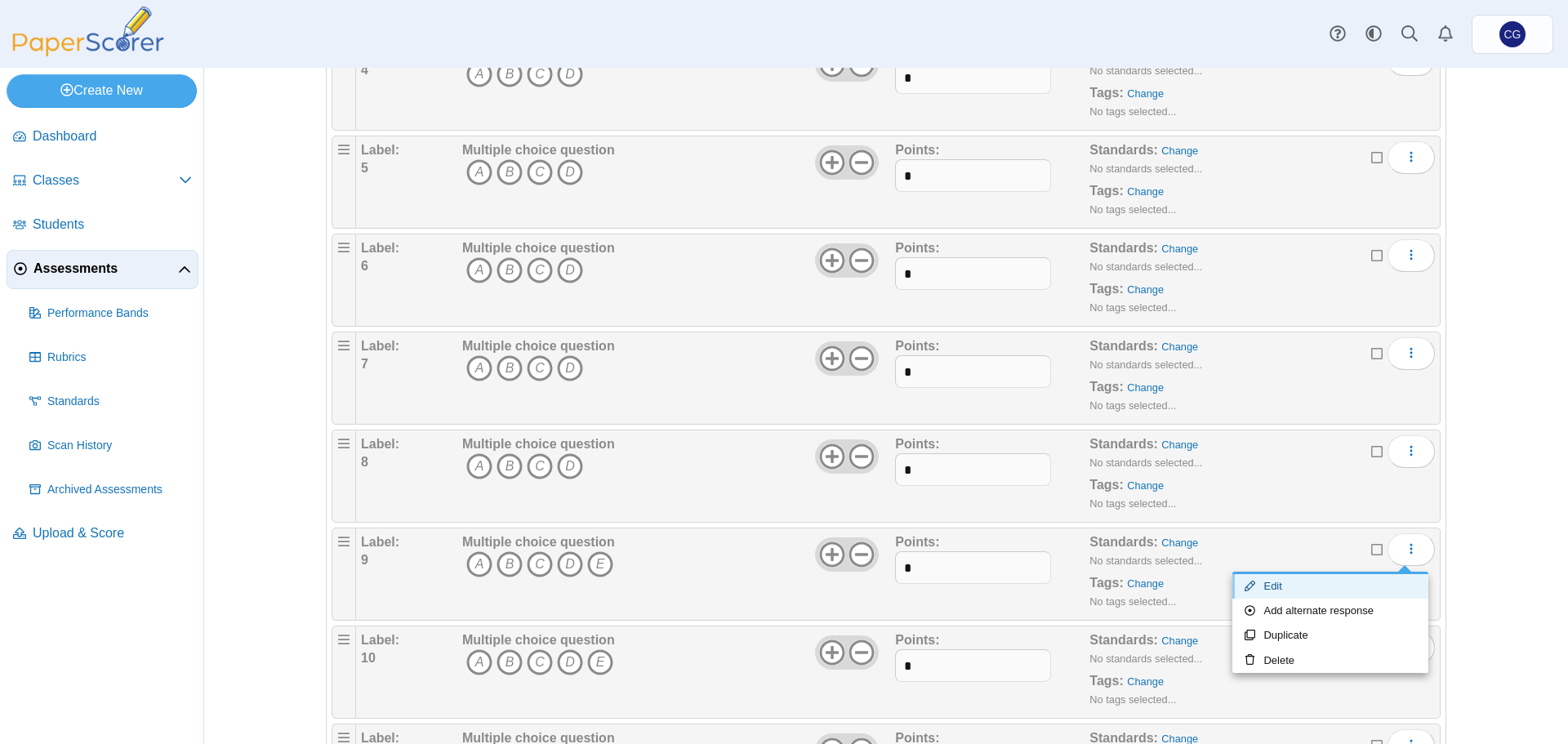
click at [1331, 583] on link "Edit" at bounding box center [1330, 587] width 196 height 25
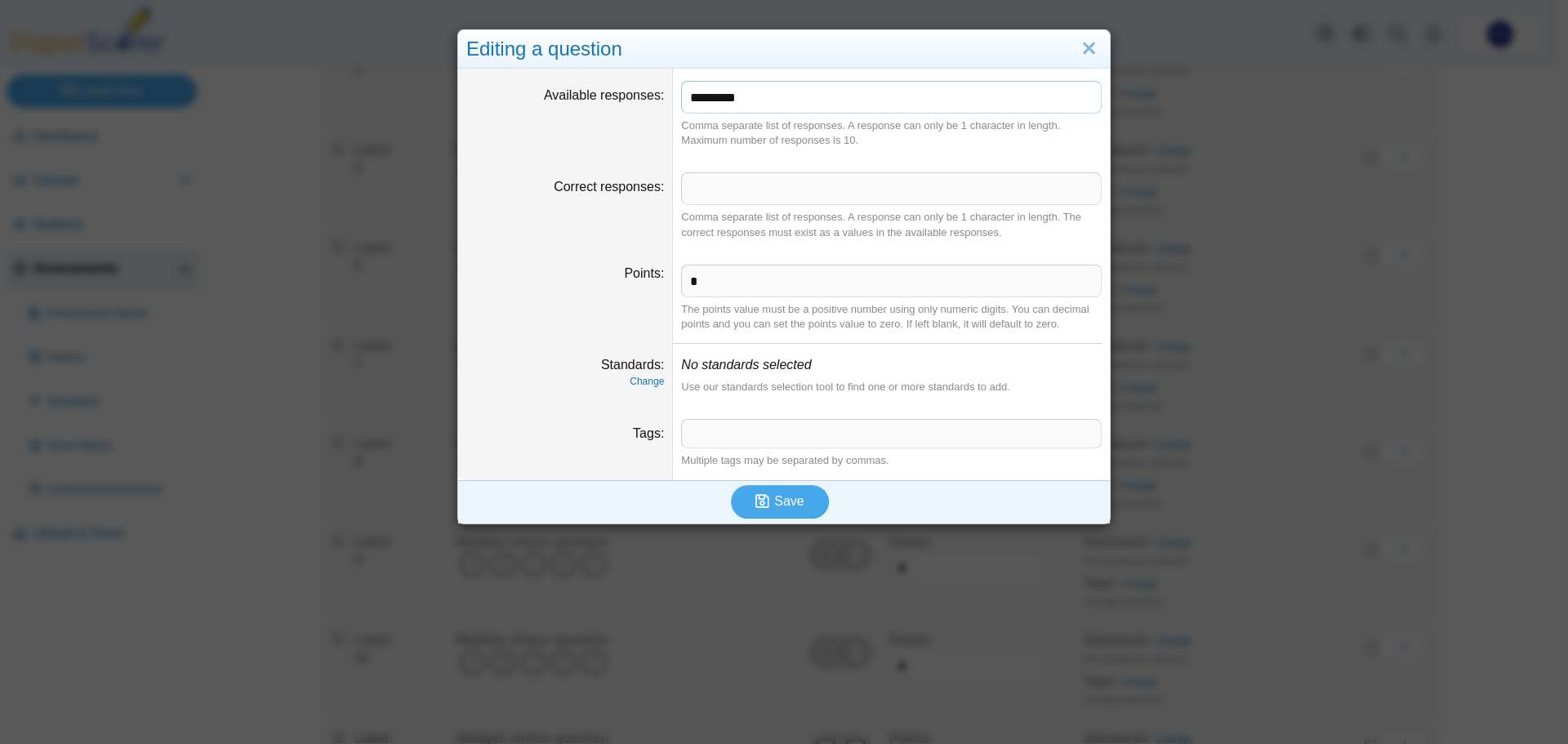
click at [933, 102] on input "*********" at bounding box center [891, 97] width 421 height 33
type input "*******"
click at [781, 505] on span "Save" at bounding box center [788, 502] width 29 height 14
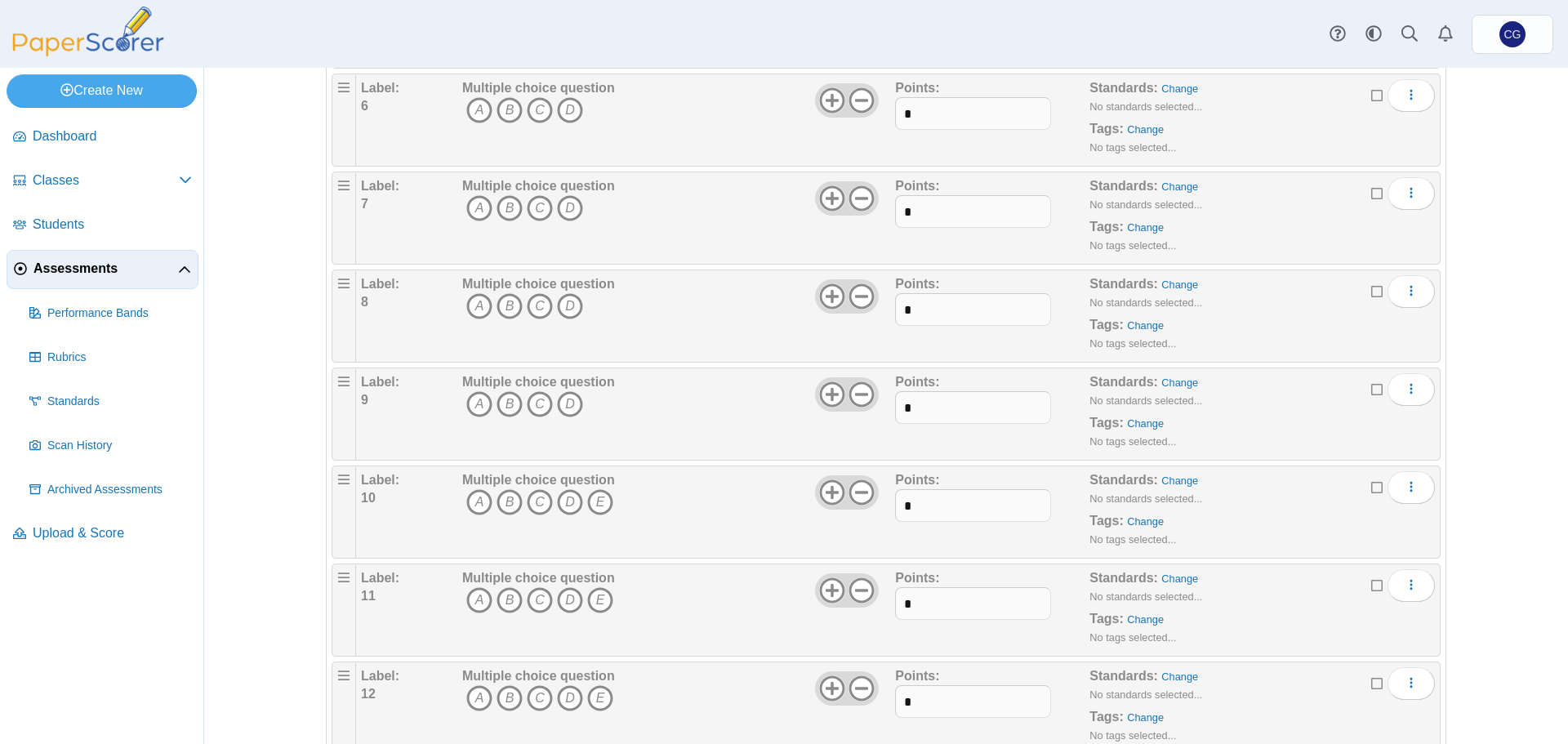
scroll to position [654, 0]
click at [1413, 486] on button "More options" at bounding box center [1412, 484] width 47 height 33
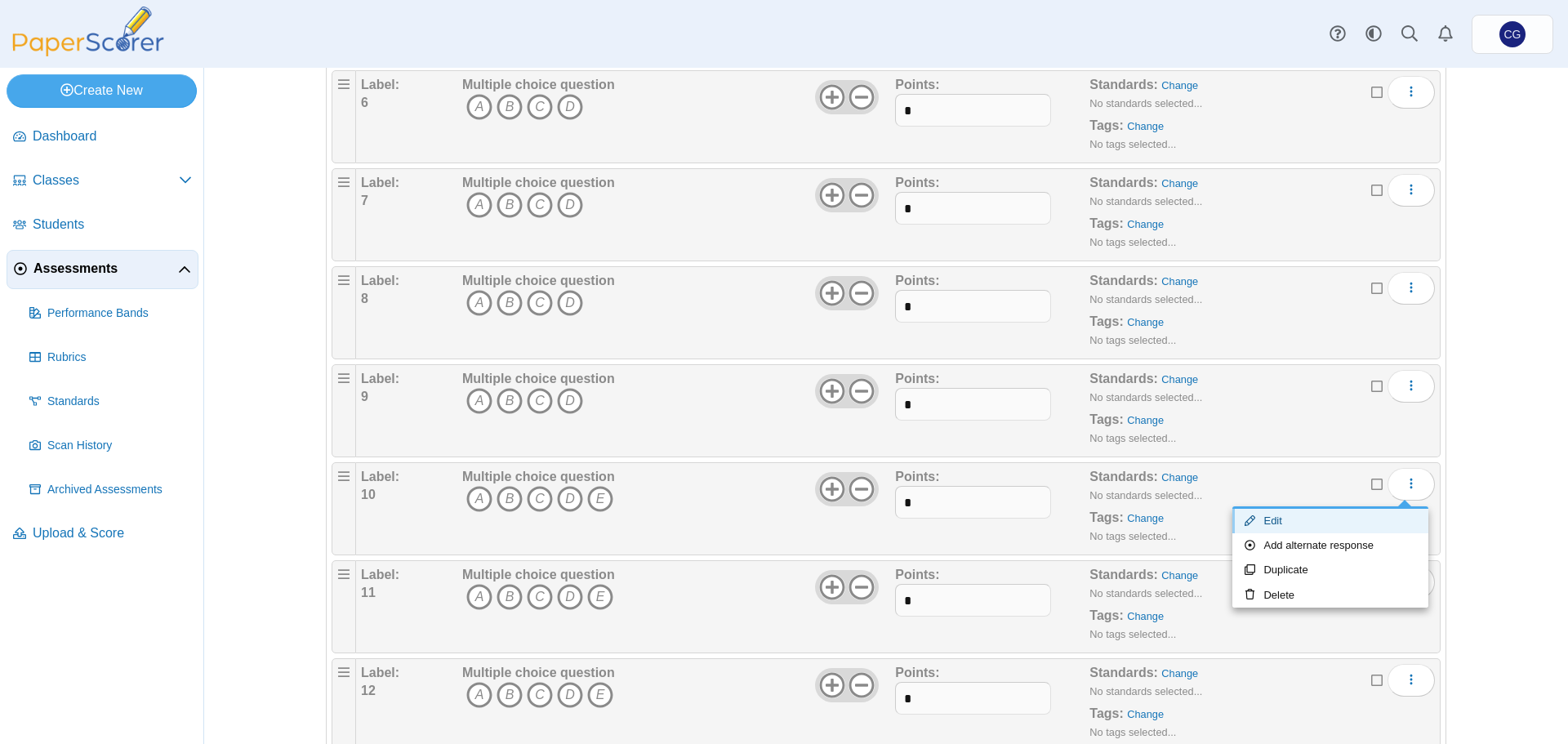
click at [1368, 516] on link "Edit" at bounding box center [1330, 521] width 196 height 25
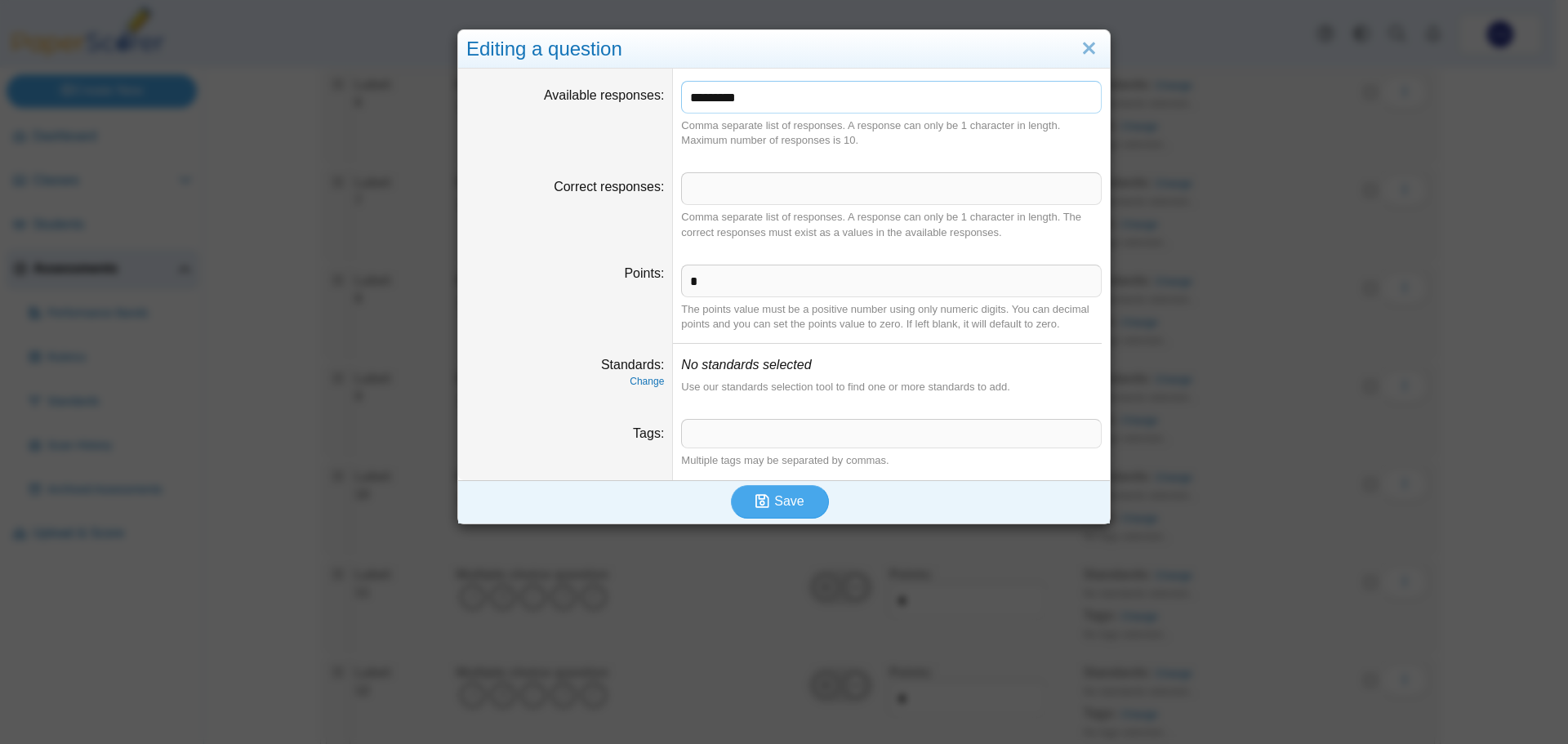
click at [888, 104] on input "*********" at bounding box center [891, 97] width 421 height 33
type input "*******"
click at [825, 501] on div "Save" at bounding box center [780, 502] width 644 height 42
click at [803, 502] on button "Save" at bounding box center [780, 501] width 98 height 33
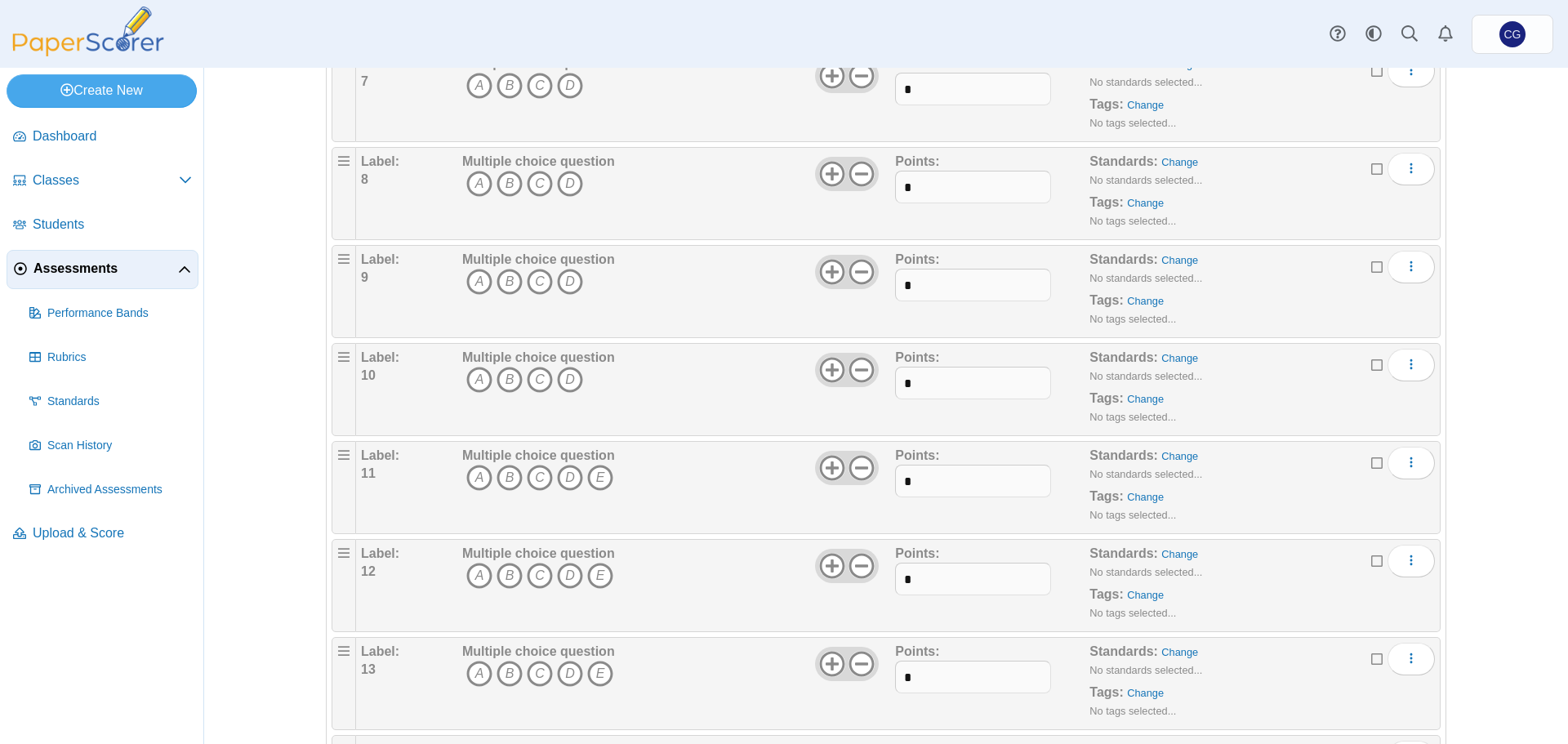
scroll to position [817, 0]
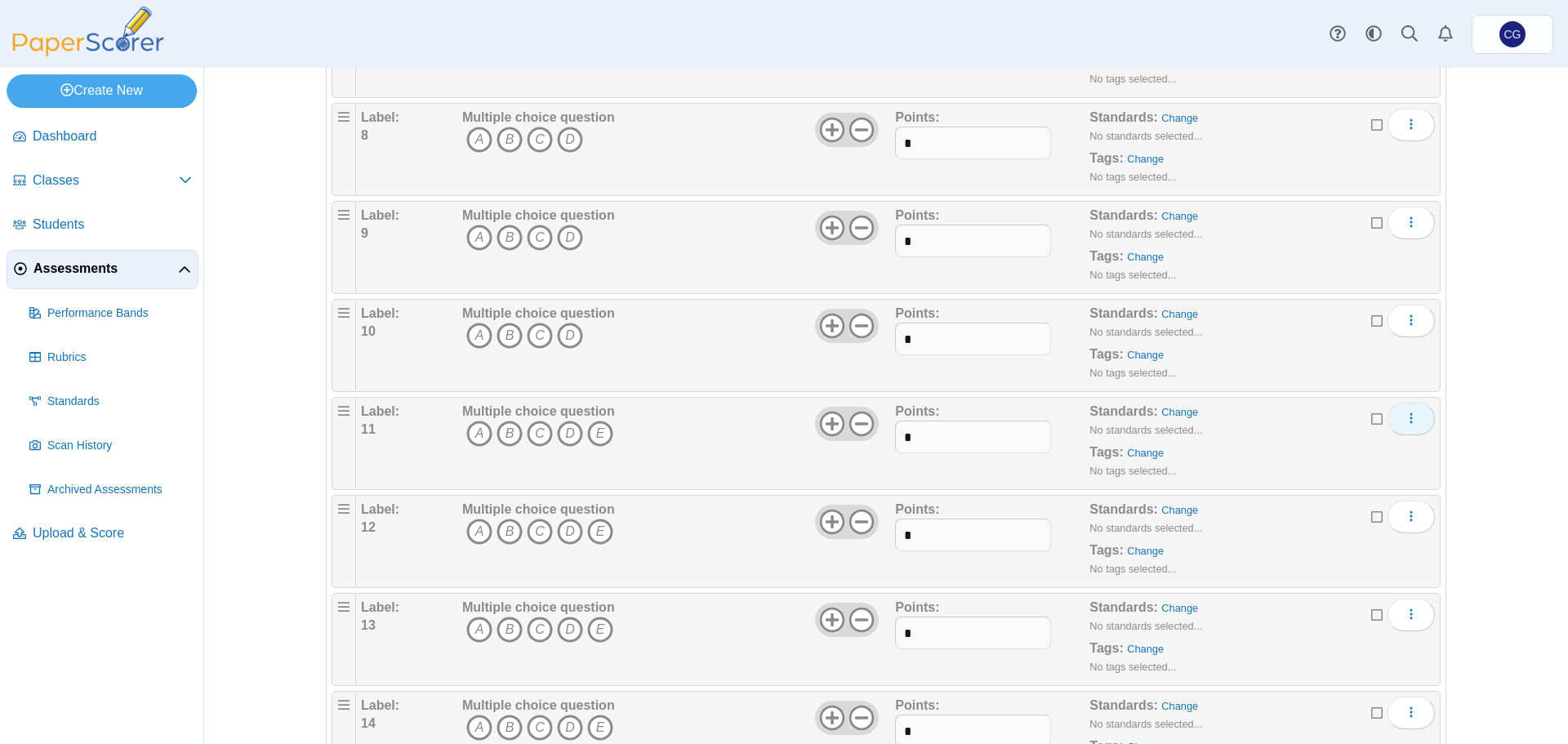
click at [1410, 419] on use "More options" at bounding box center [1411, 418] width 3 height 11
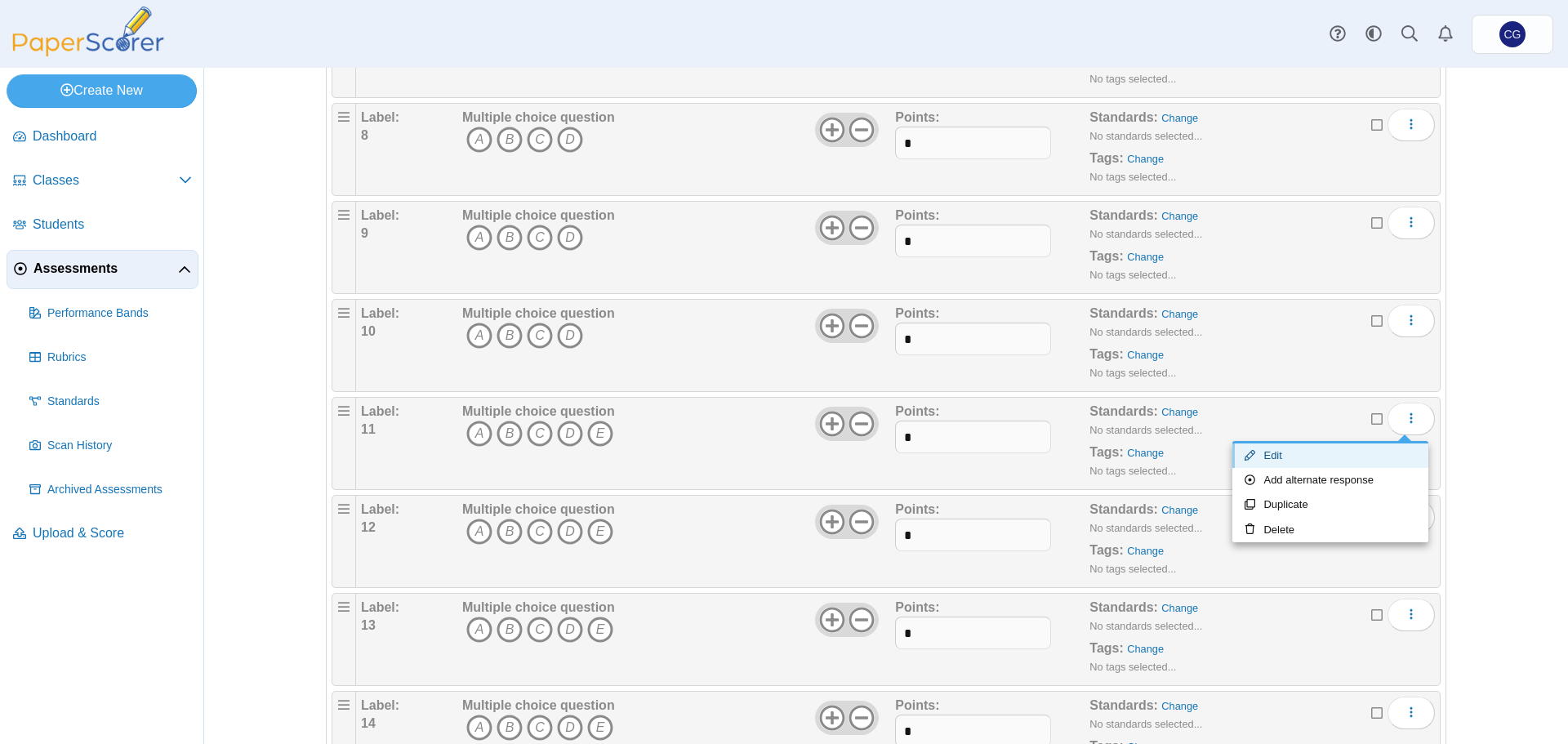
click at [1315, 451] on link "Edit" at bounding box center [1330, 456] width 196 height 25
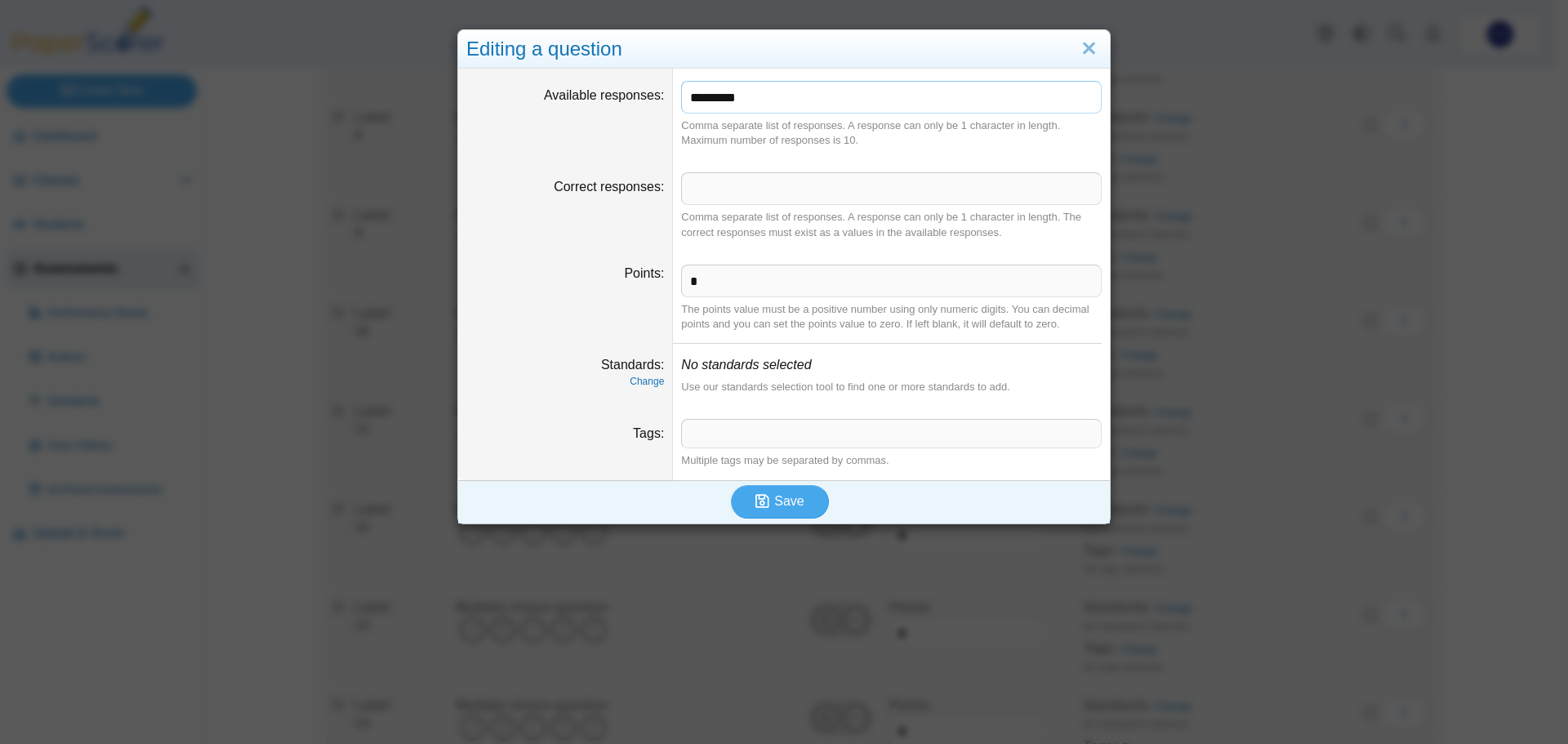
click at [873, 96] on input "*********" at bounding box center [891, 97] width 421 height 33
type input "*******"
click at [812, 502] on button "Save" at bounding box center [780, 501] width 98 height 33
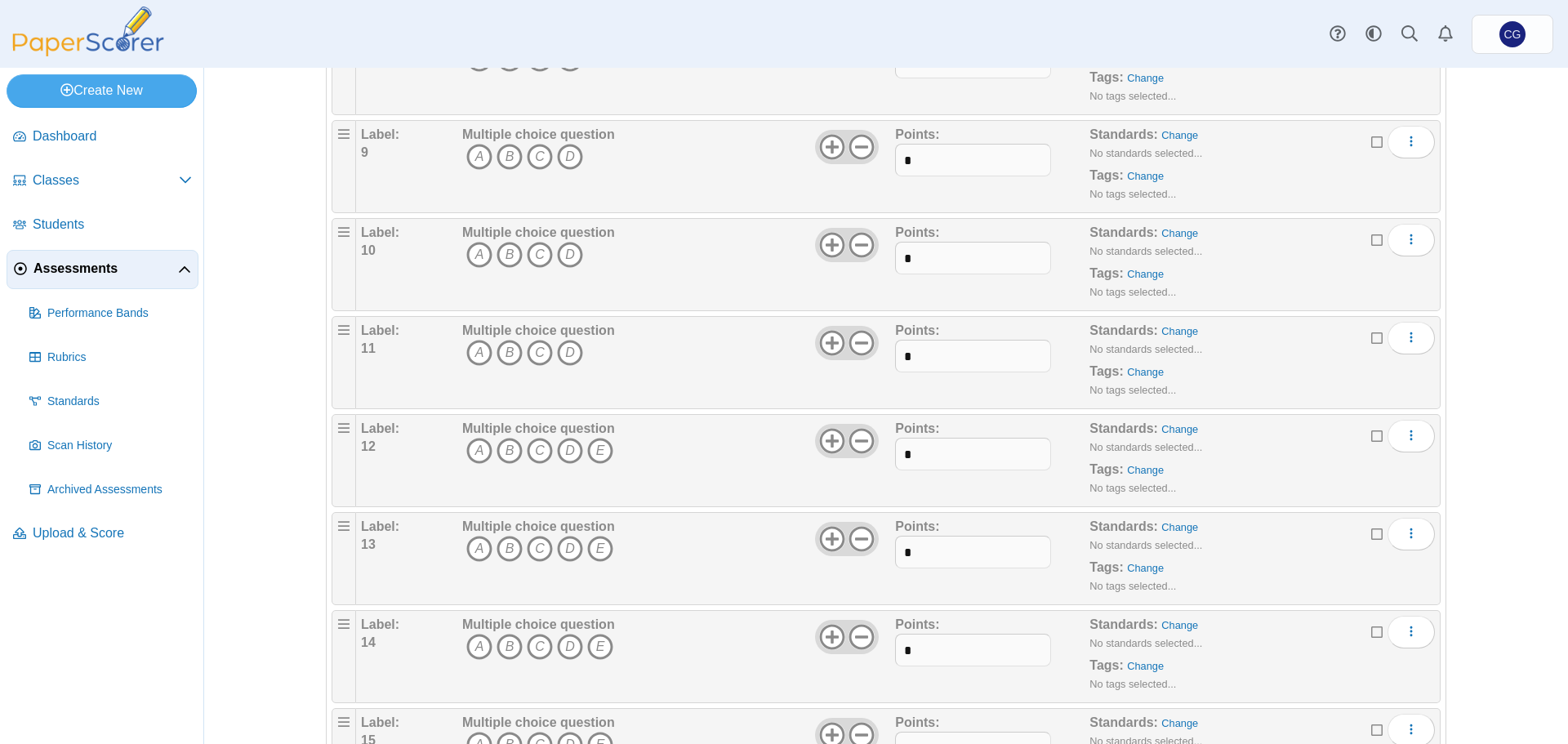
scroll to position [899, 0]
click at [1408, 437] on icon "More options" at bounding box center [1411, 434] width 13 height 13
click at [1363, 471] on link "Edit" at bounding box center [1330, 472] width 196 height 25
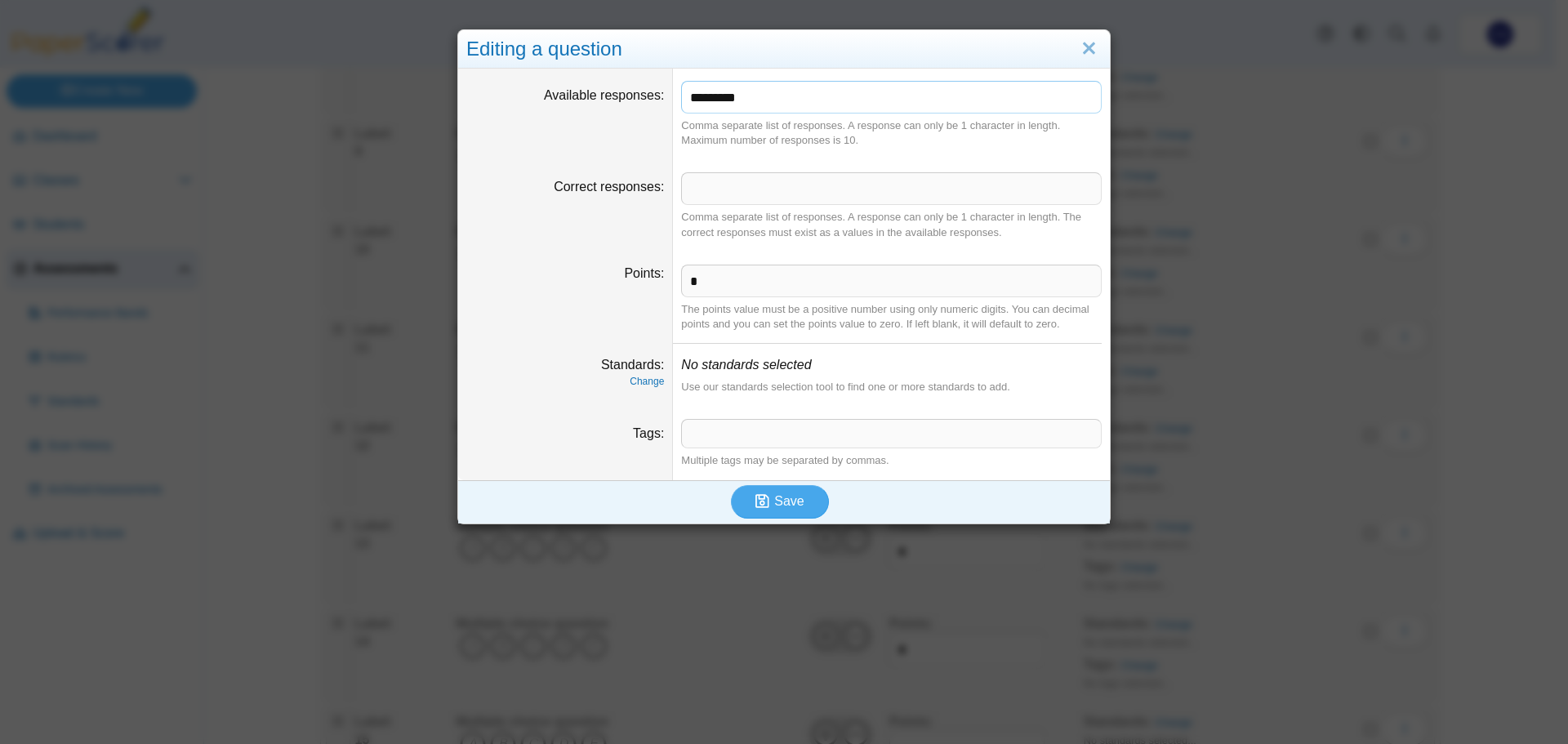
click at [820, 104] on input "*********" at bounding box center [891, 97] width 421 height 33
type input "*******"
click at [797, 506] on button "Save" at bounding box center [780, 501] width 98 height 33
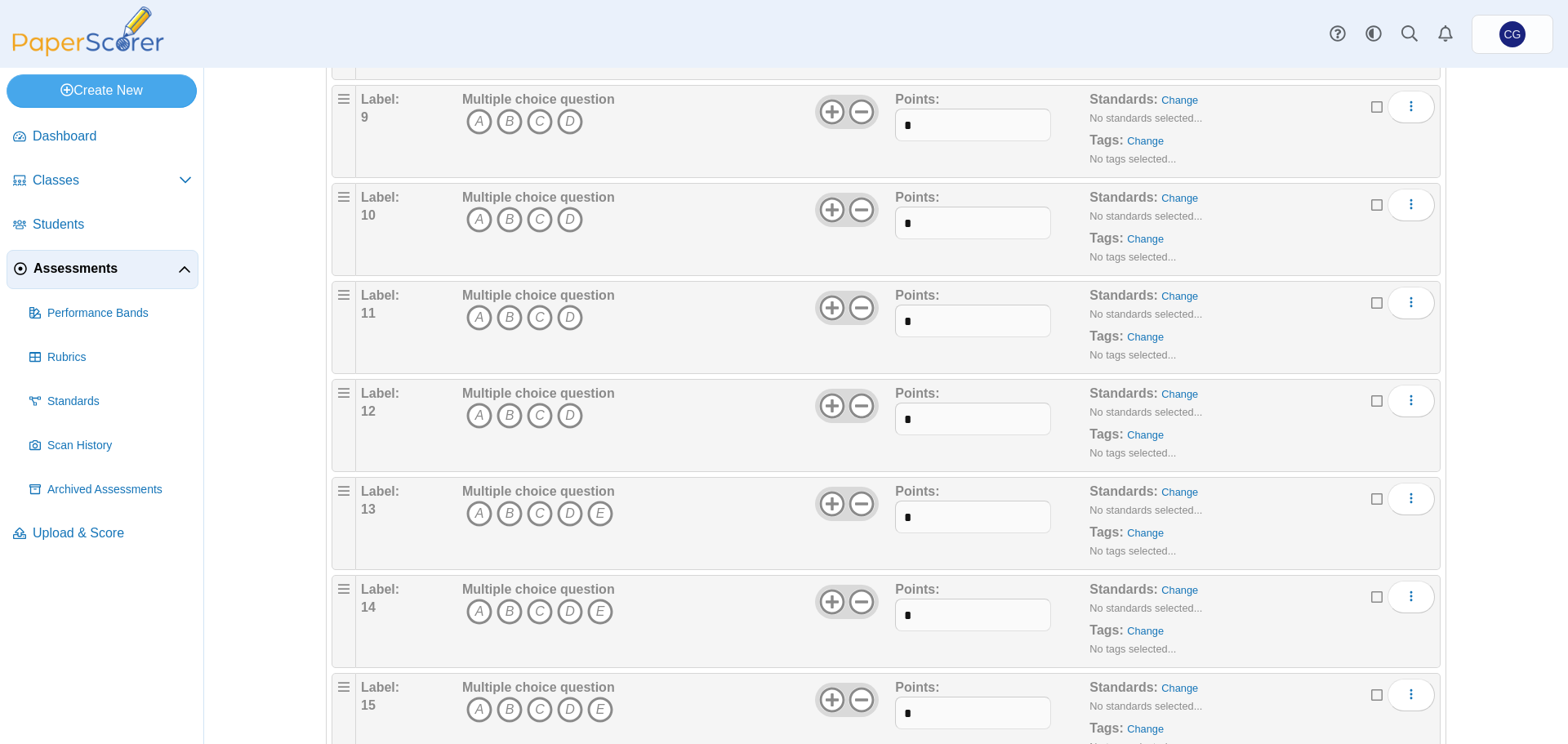
scroll to position [980, 0]
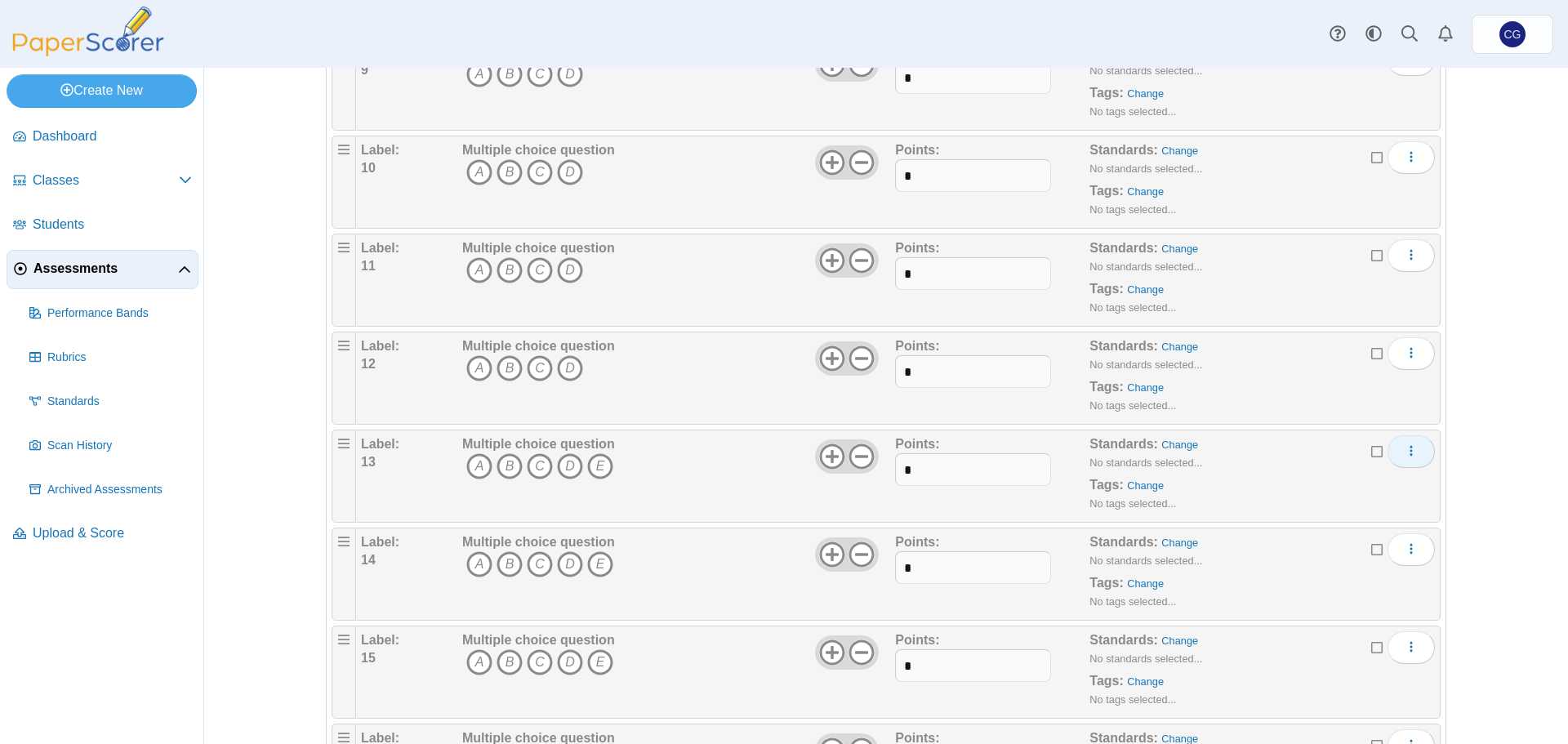
click at [1405, 449] on icon "More options" at bounding box center [1411, 451] width 13 height 13
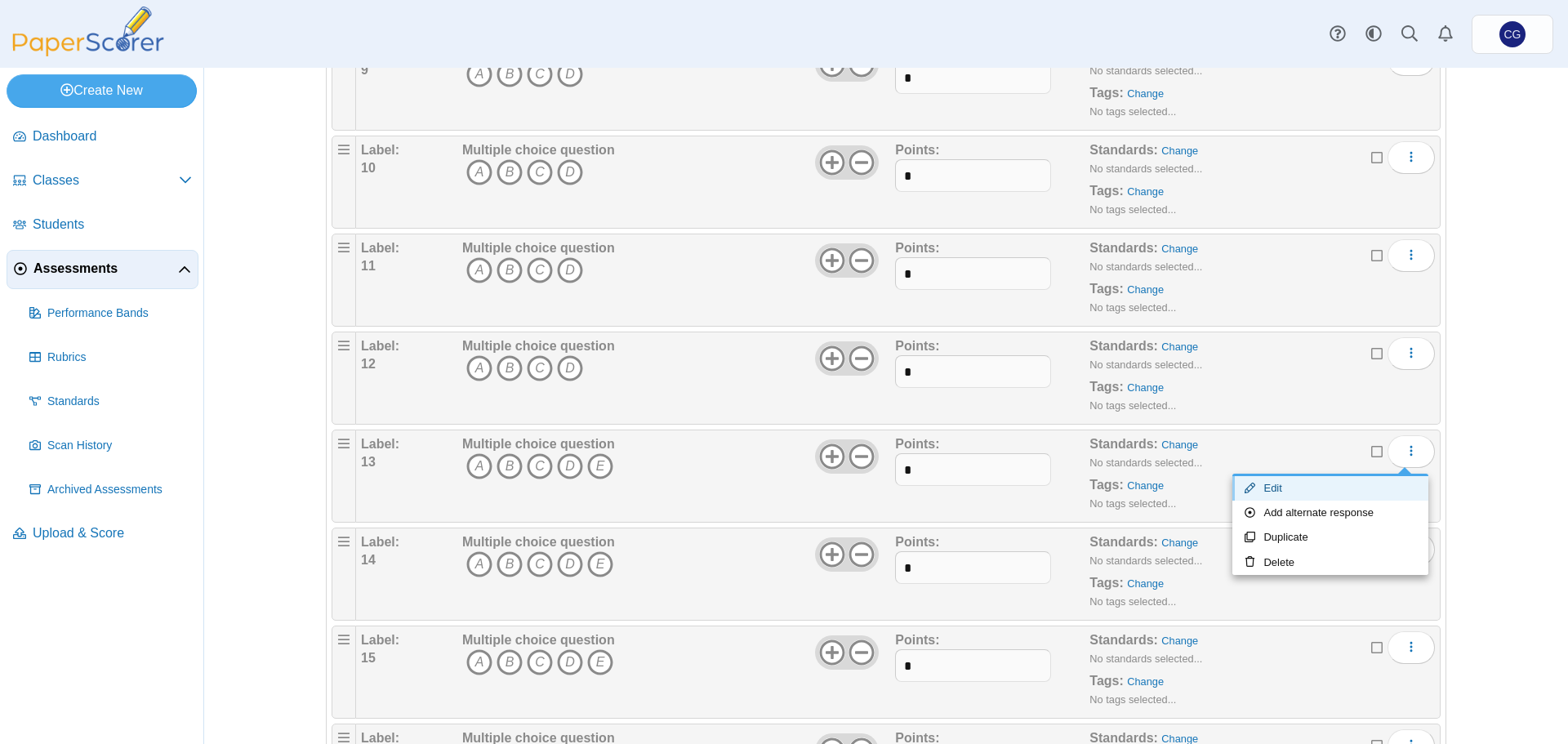
click at [1297, 487] on link "Edit" at bounding box center [1330, 488] width 196 height 25
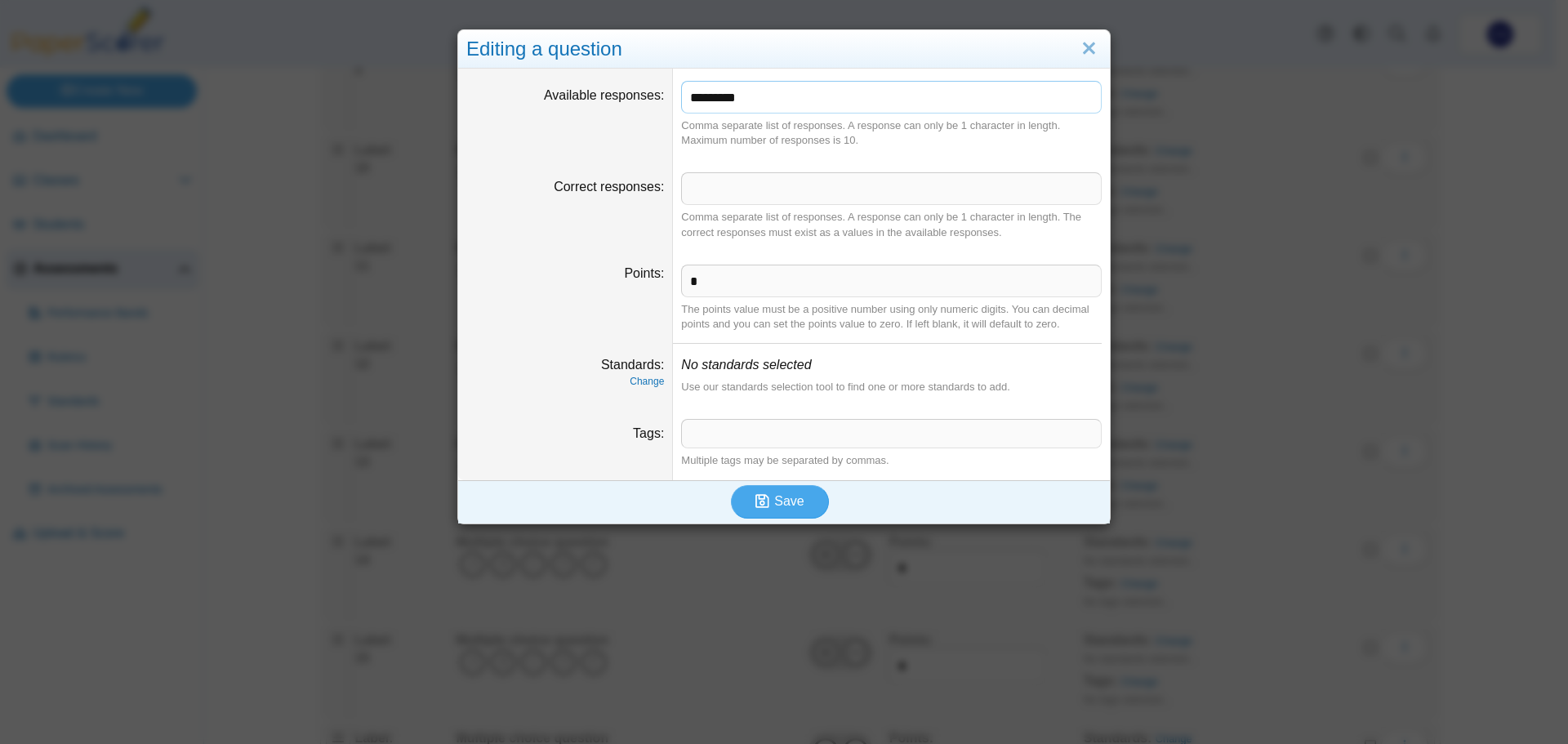
click at [835, 94] on input "*********" at bounding box center [891, 97] width 421 height 33
type input "*******"
click at [796, 495] on span "Save" at bounding box center [788, 502] width 29 height 14
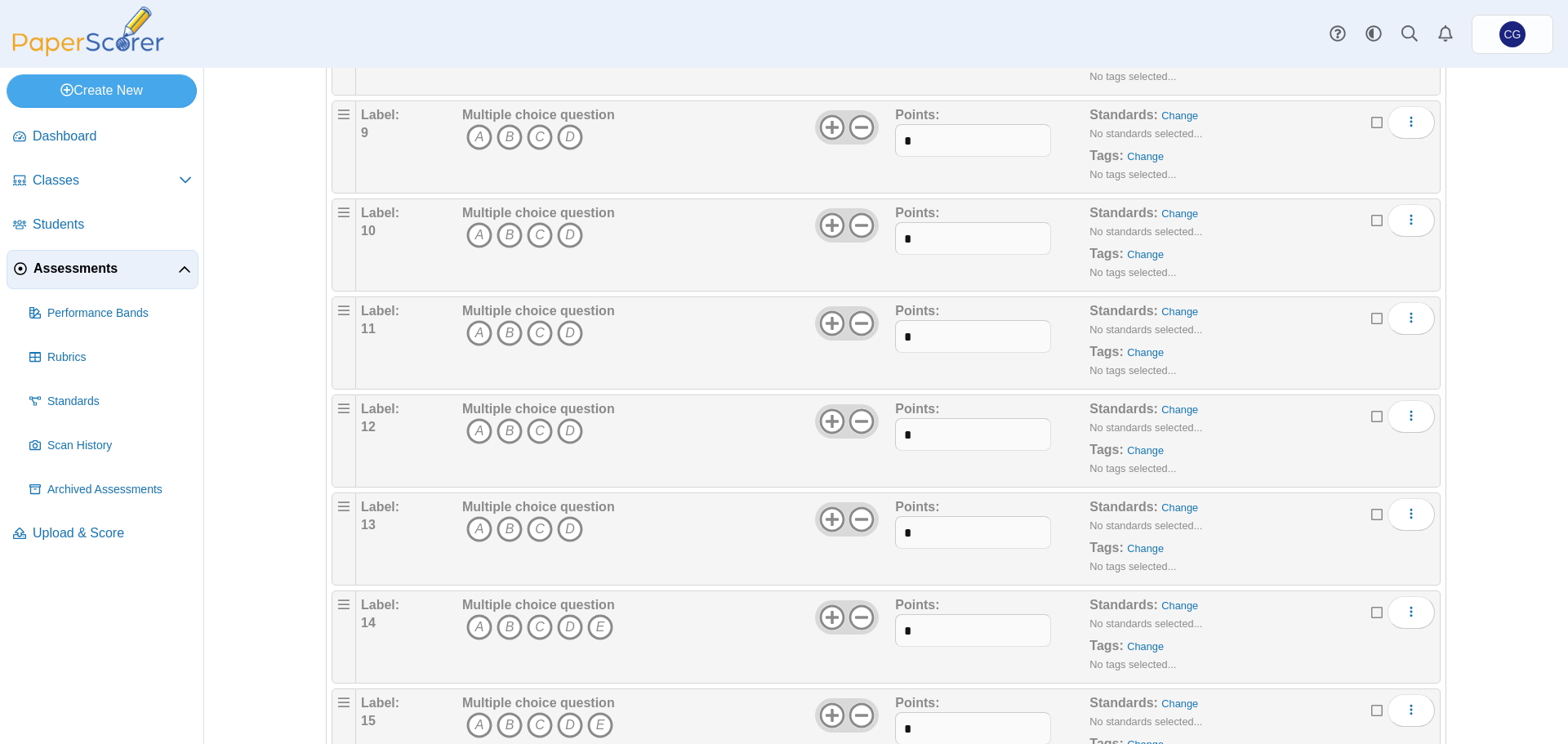
scroll to position [980, 0]
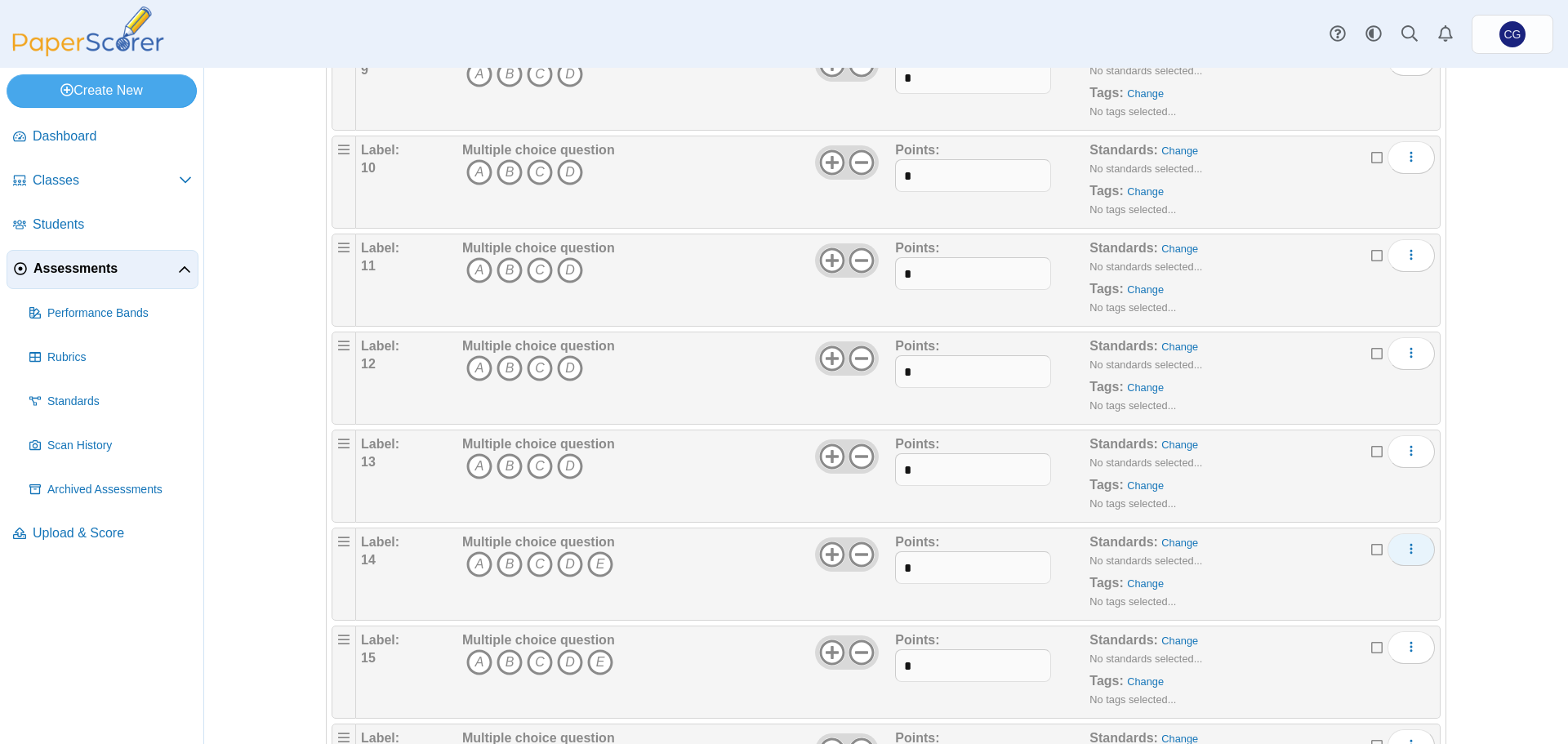
click at [1407, 547] on icon "More options" at bounding box center [1411, 548] width 13 height 13
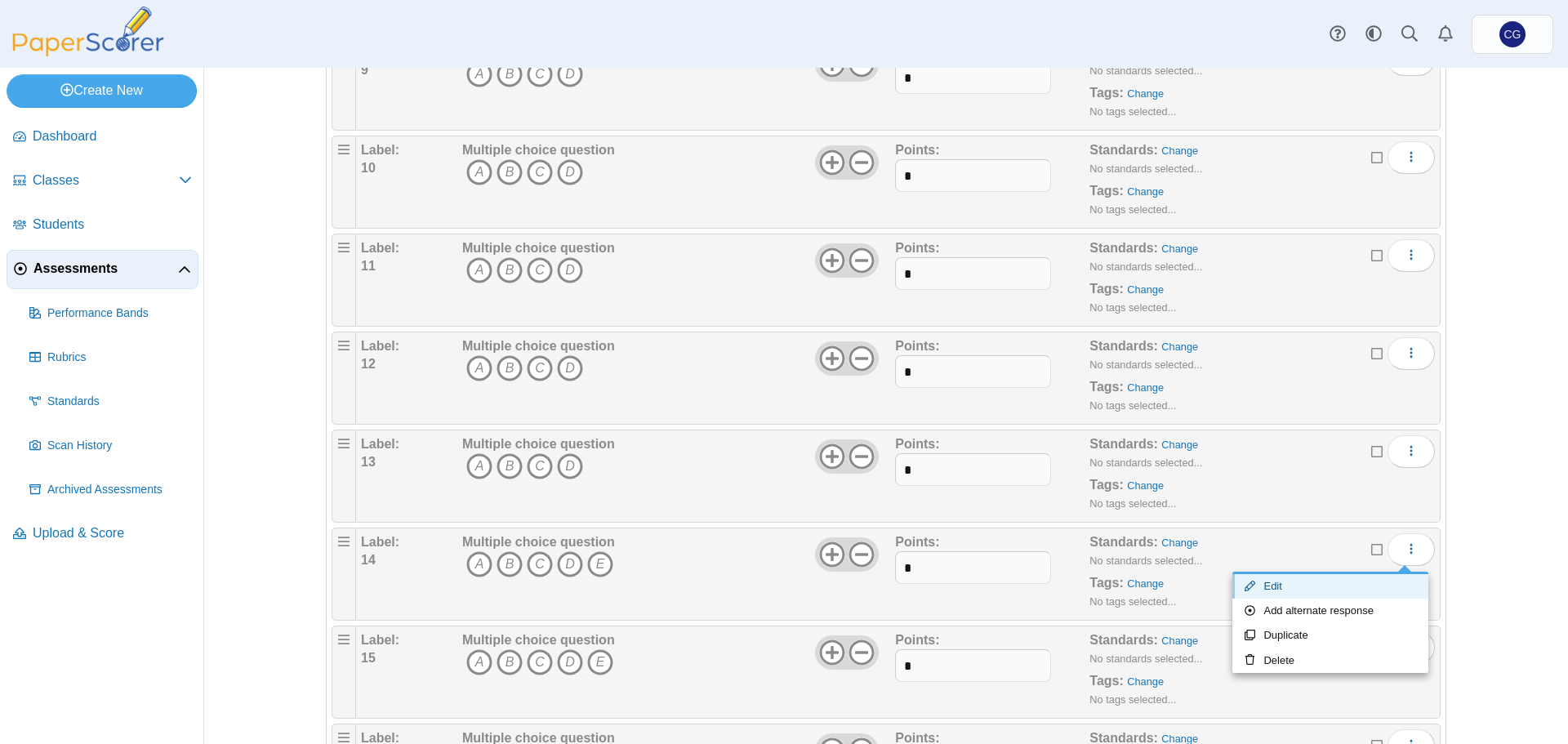
click at [1318, 587] on link "Edit" at bounding box center [1330, 587] width 196 height 25
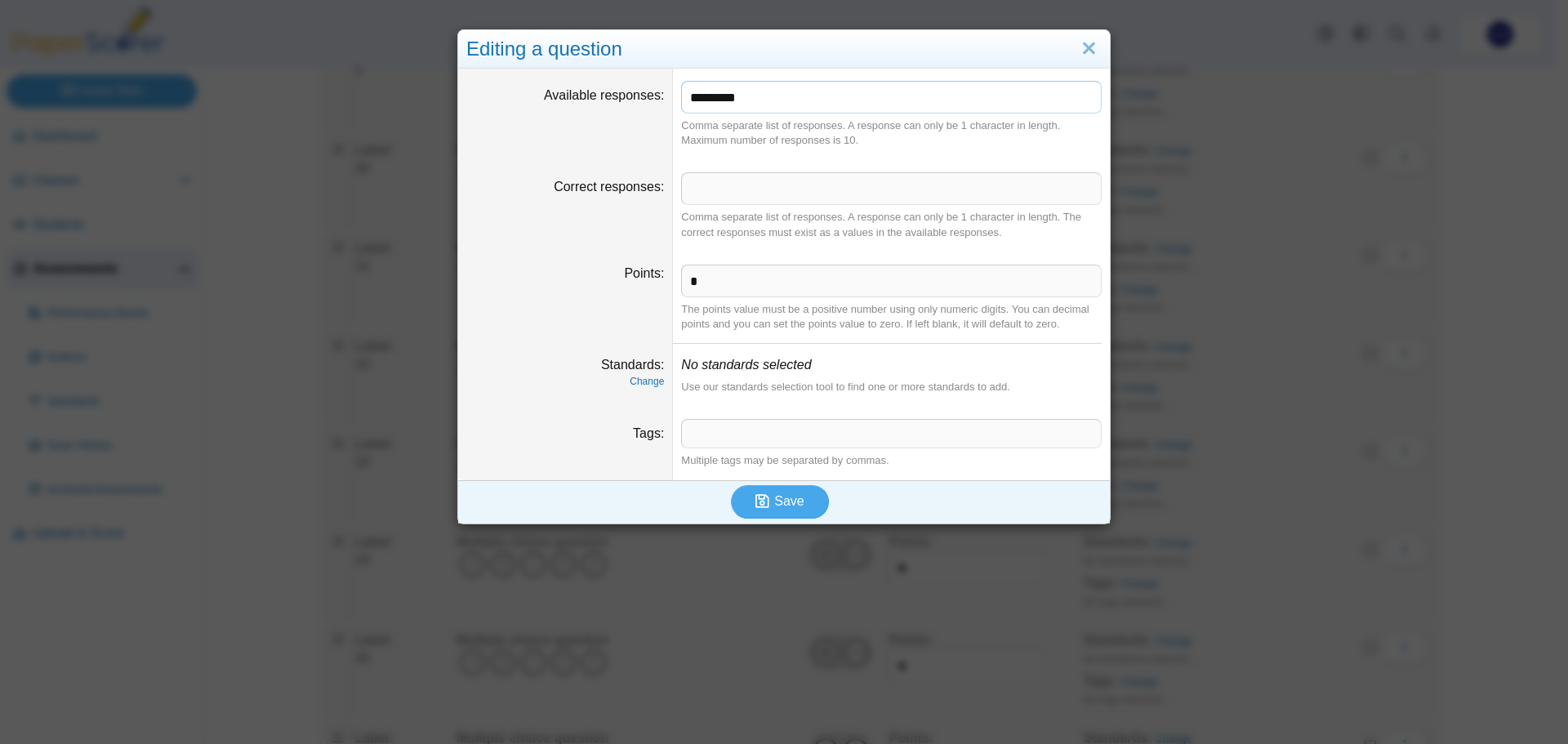
click at [921, 103] on input "*********" at bounding box center [891, 97] width 421 height 33
type input "*******"
click at [789, 506] on span "Save" at bounding box center [788, 502] width 29 height 14
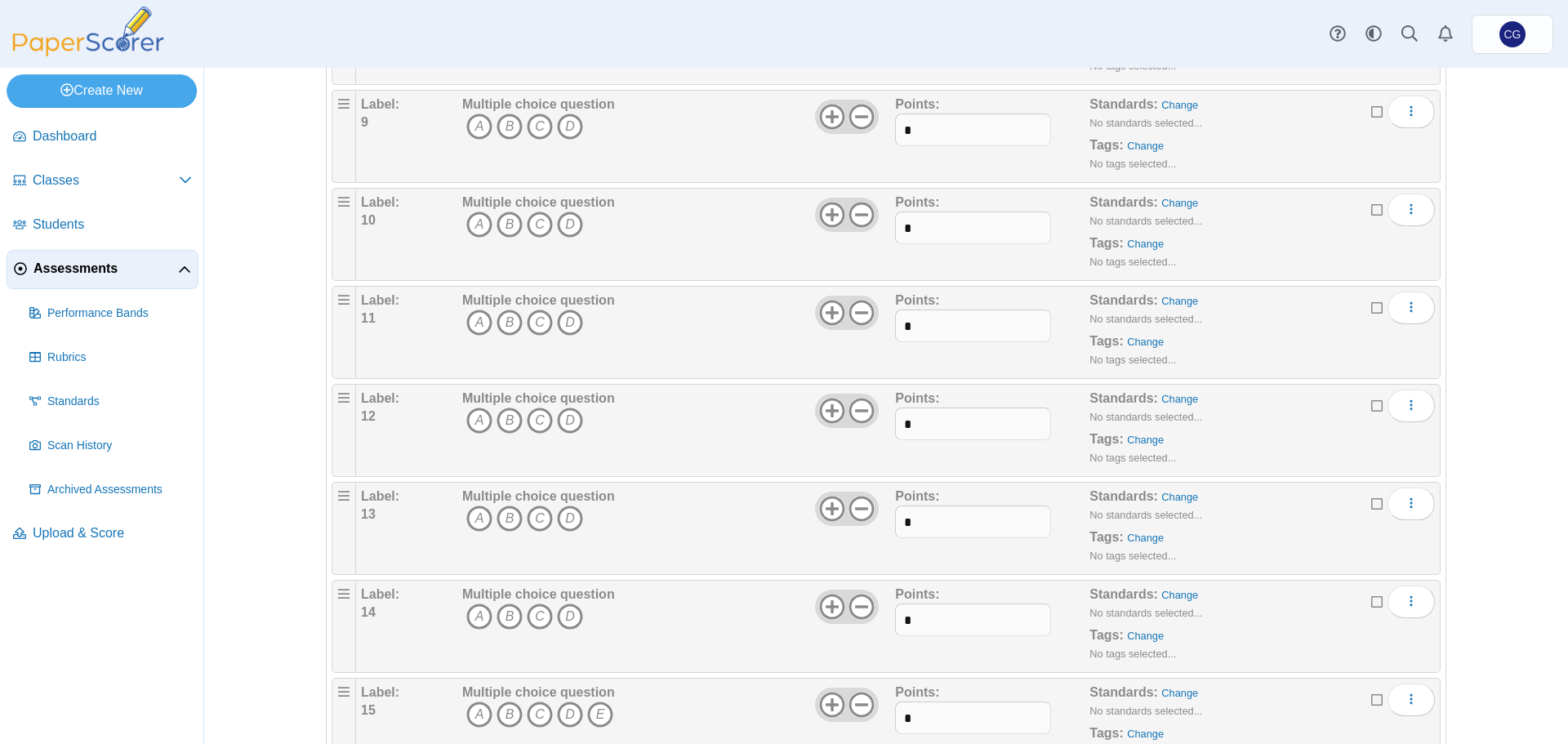
scroll to position [980, 0]
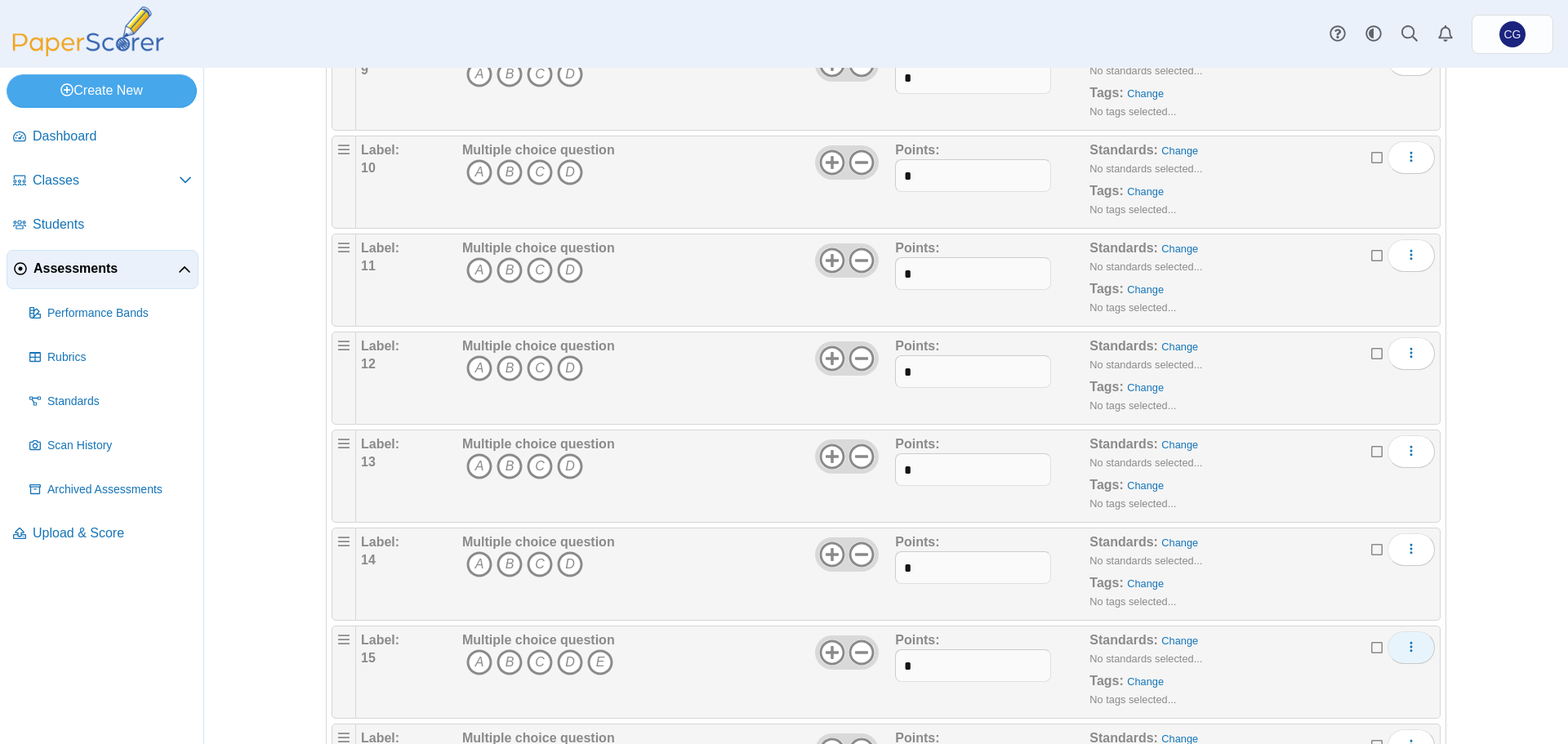
click at [1396, 647] on button "More options" at bounding box center [1412, 647] width 47 height 33
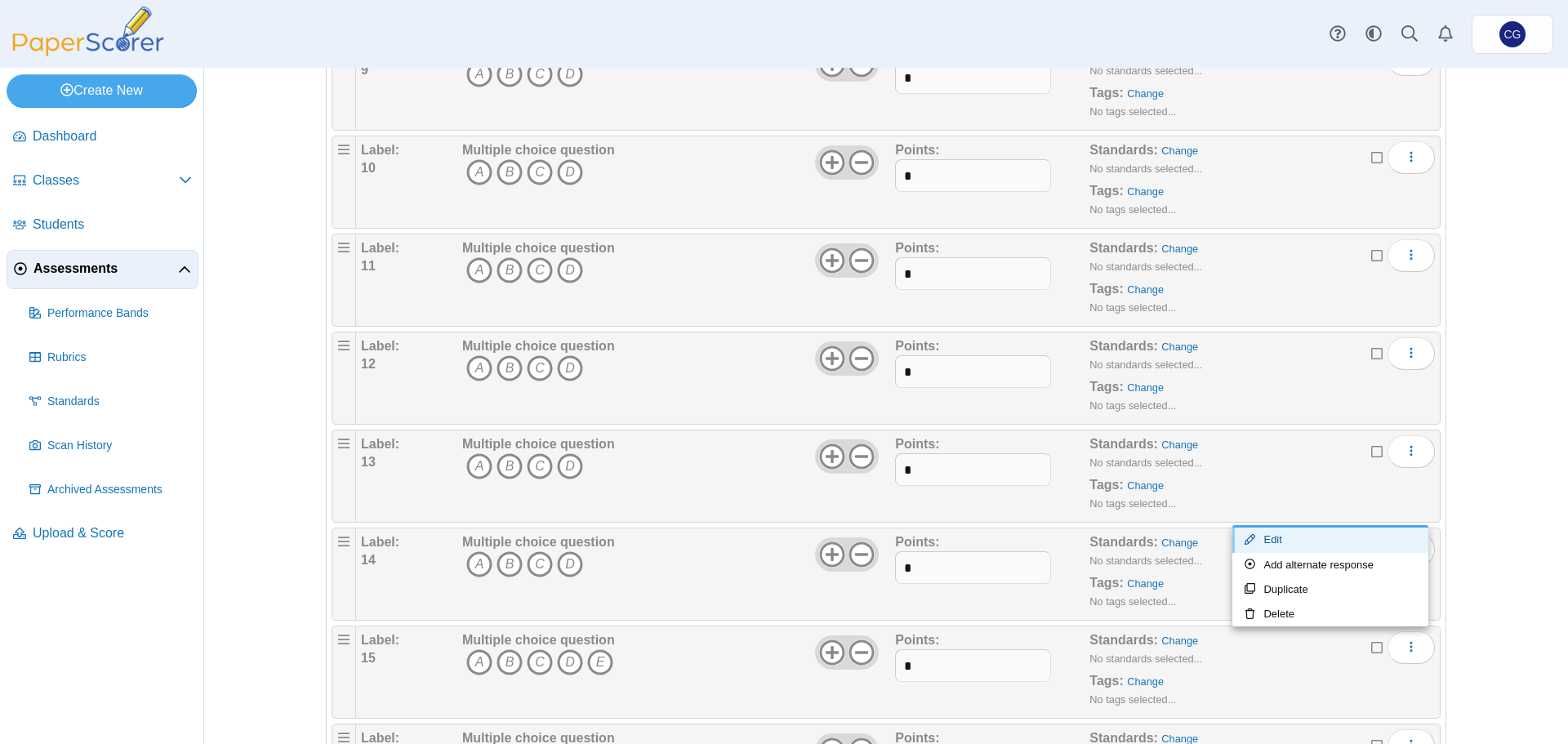
click at [1320, 541] on link "Edit" at bounding box center [1330, 540] width 196 height 25
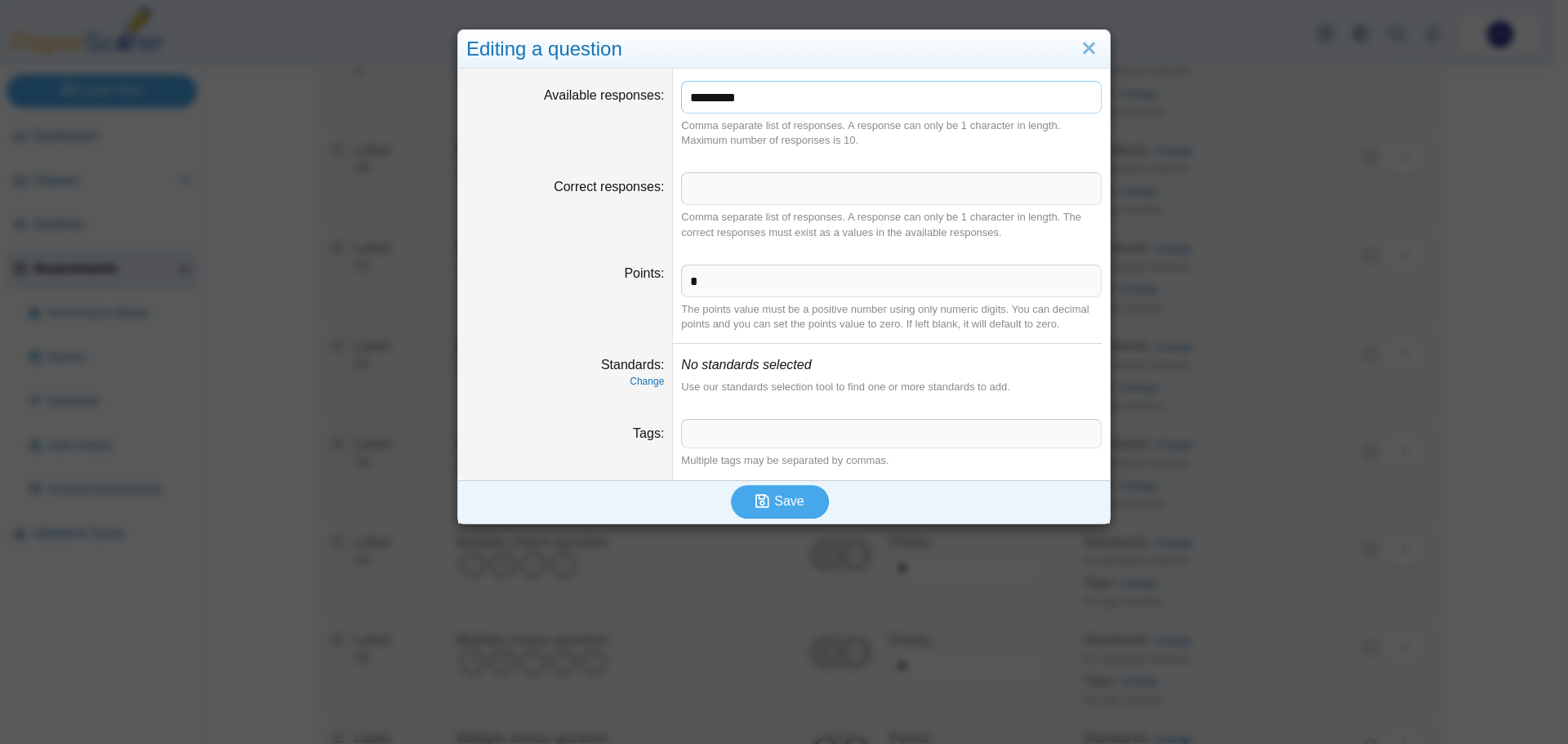
click at [862, 102] on input "*********" at bounding box center [891, 97] width 421 height 33
type input "*******"
click at [794, 499] on span "Save" at bounding box center [788, 502] width 29 height 14
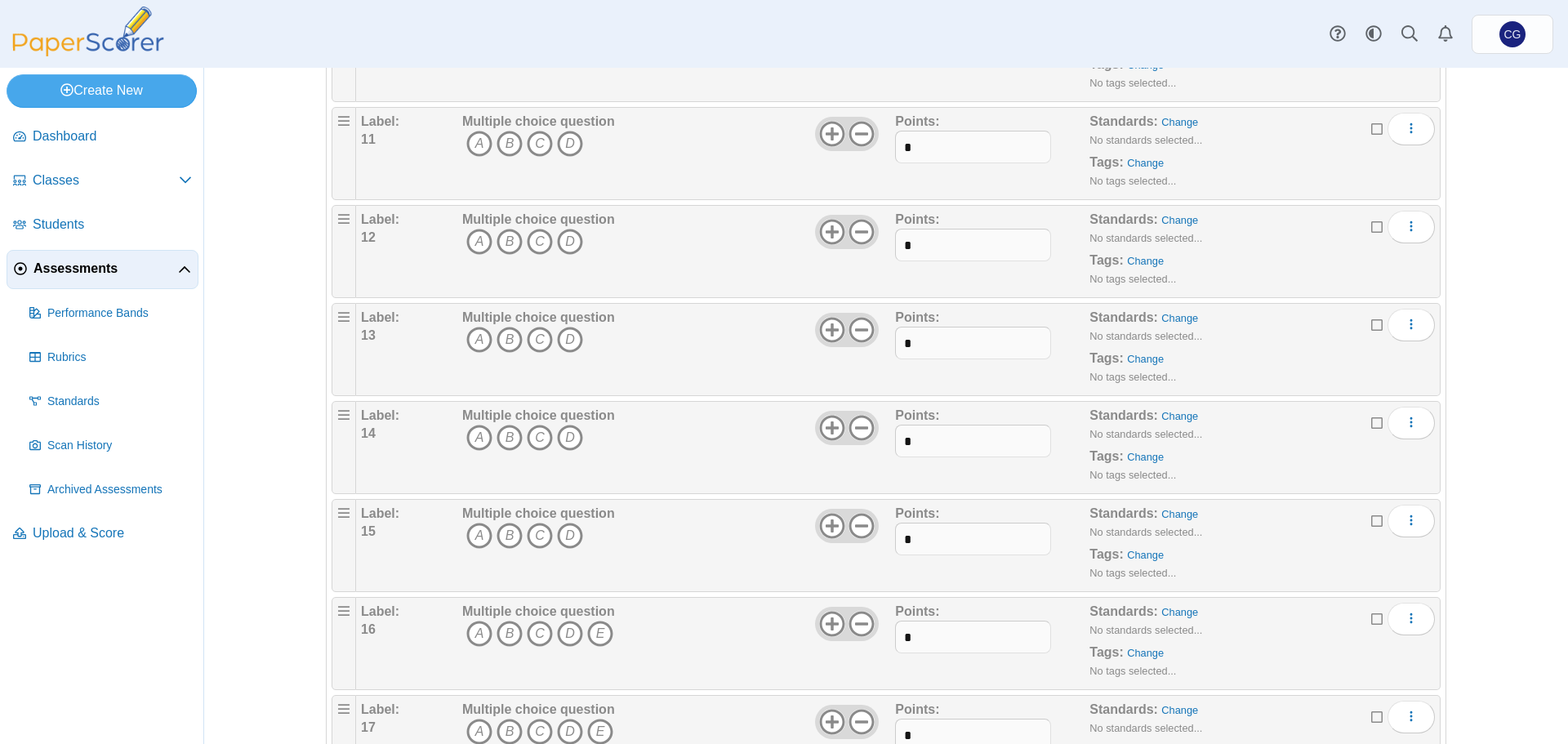
scroll to position [1144, 0]
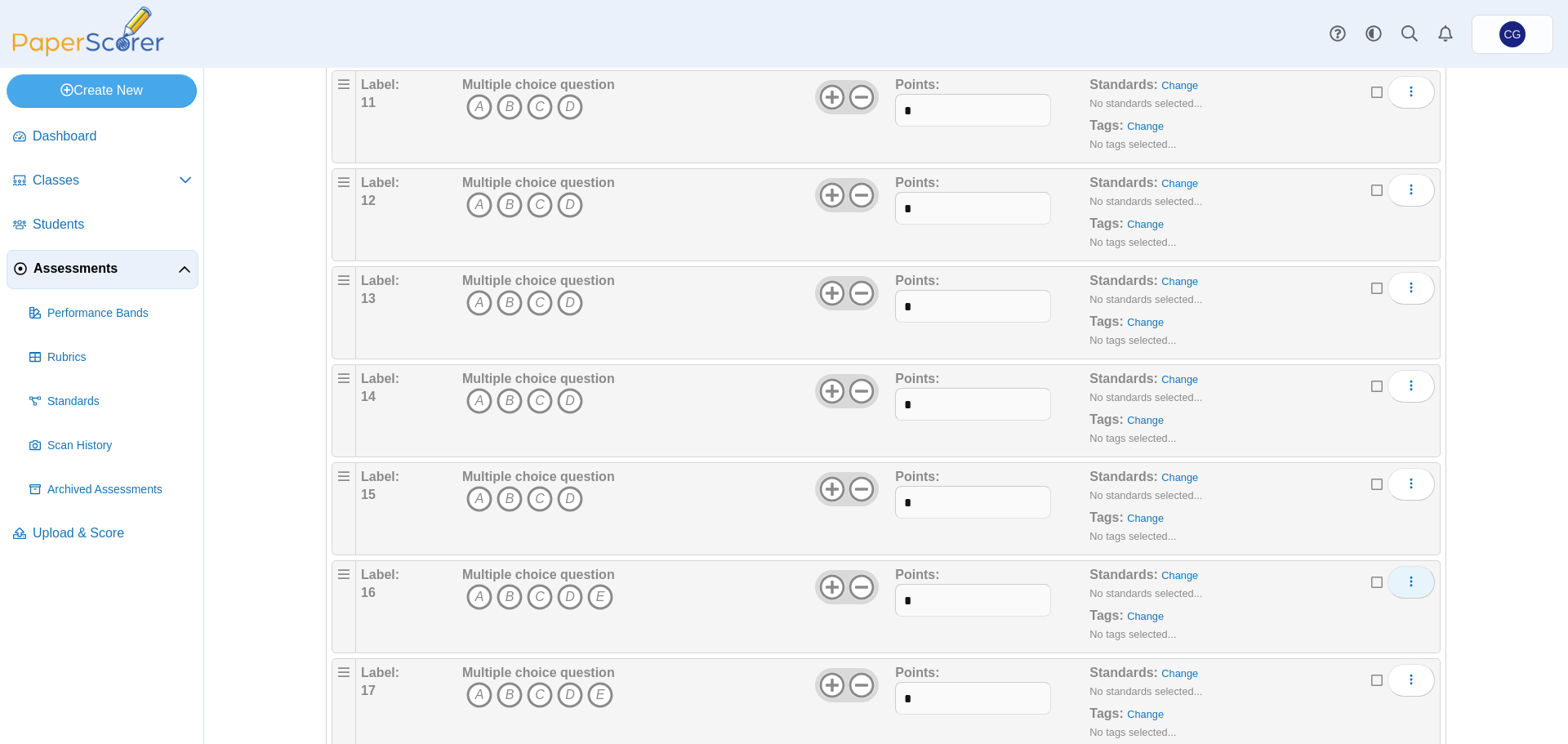
click at [1407, 584] on icon "More options" at bounding box center [1411, 581] width 13 height 13
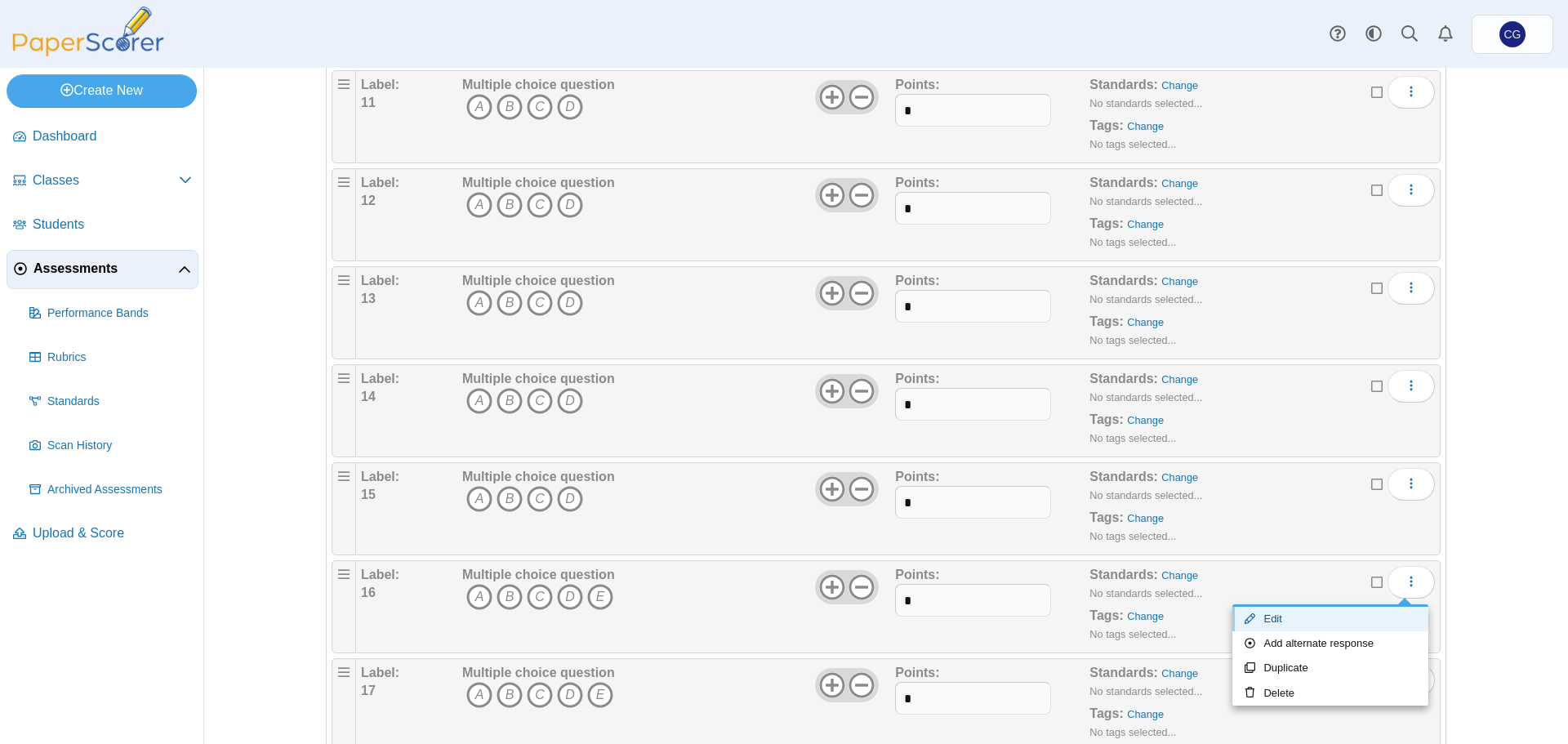
click at [1350, 624] on link "Edit" at bounding box center [1330, 619] width 196 height 25
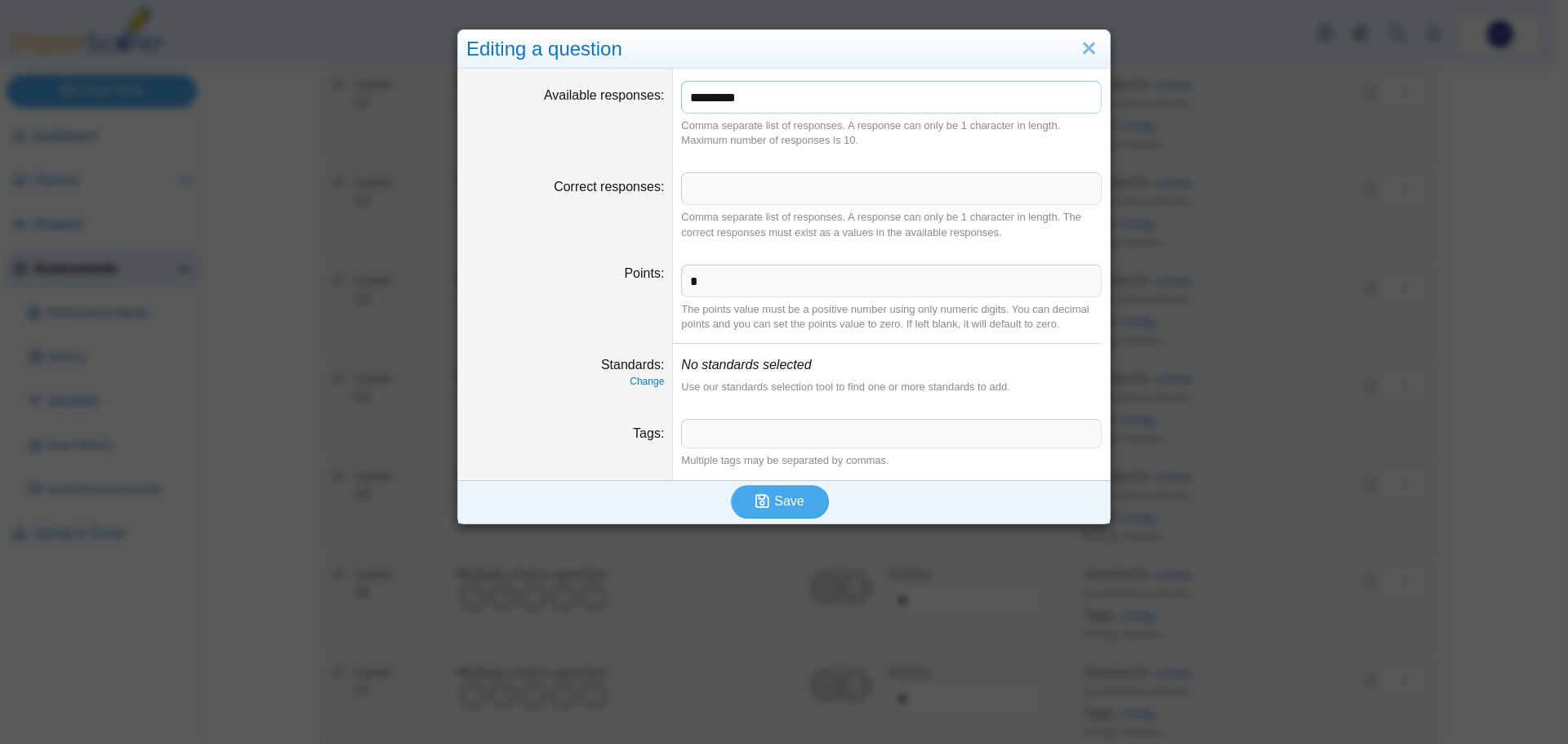
click at [885, 105] on input "*********" at bounding box center [891, 97] width 421 height 33
type input "*******"
click at [790, 508] on span "Save" at bounding box center [788, 502] width 29 height 14
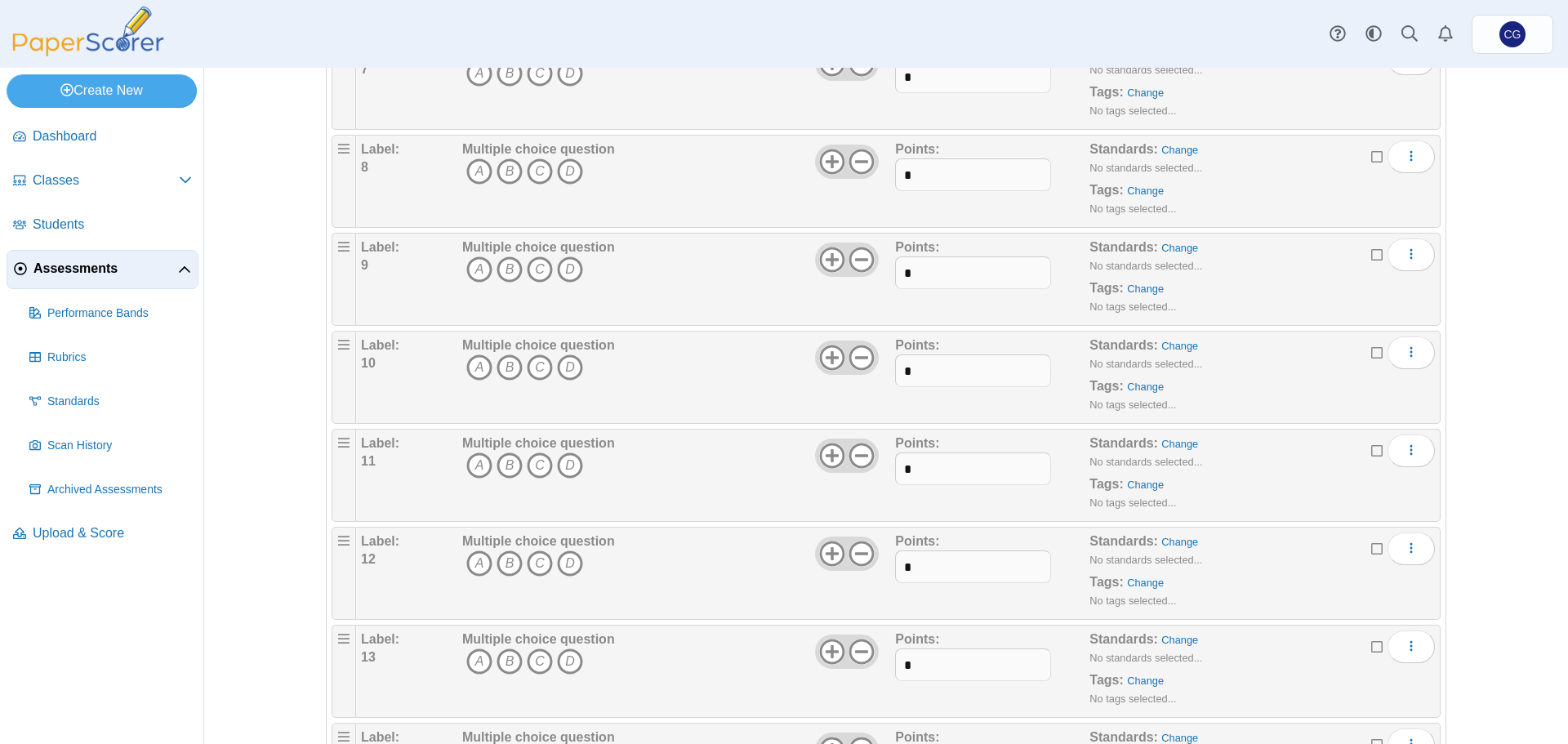
scroll to position [1225, 0]
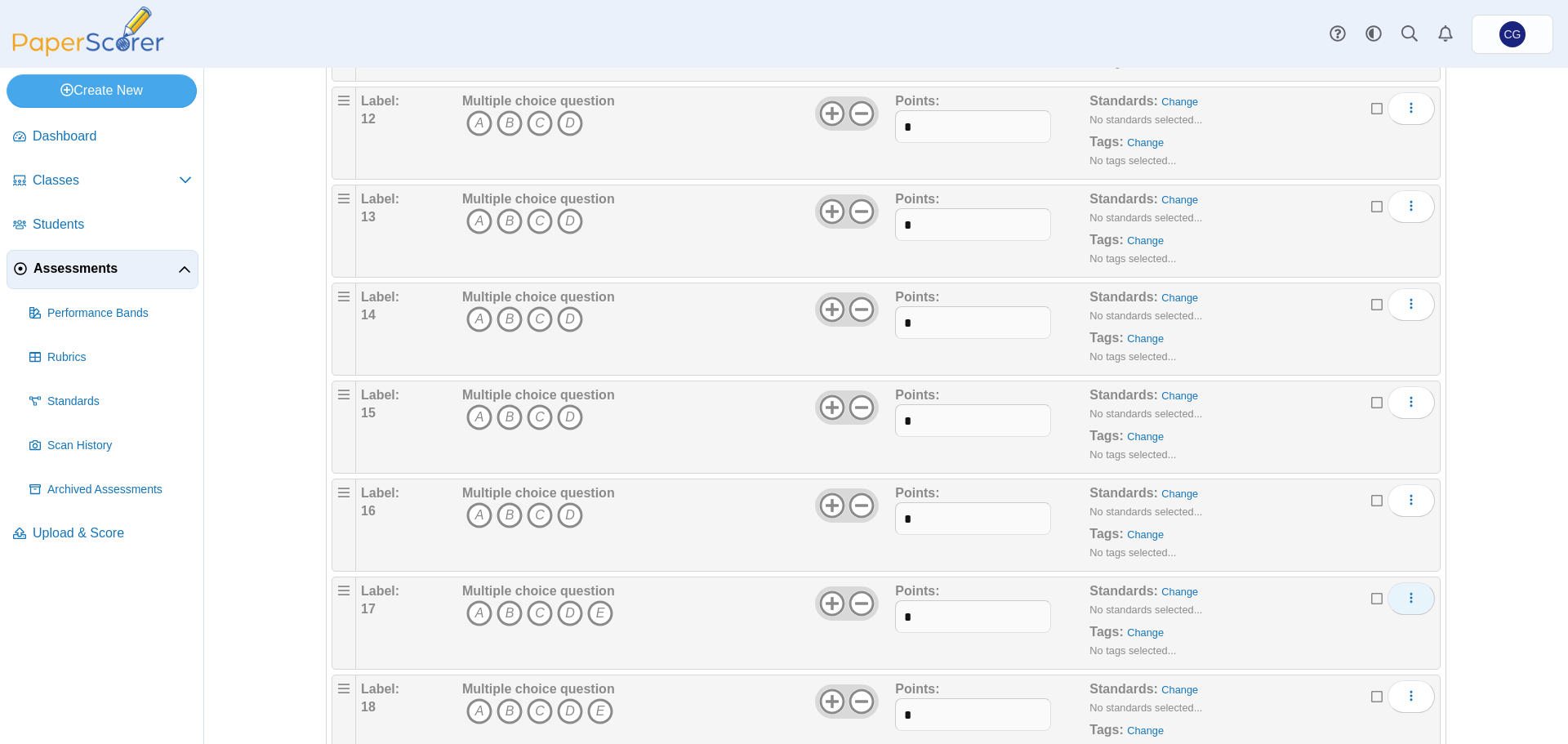
click at [1410, 597] on use "More options" at bounding box center [1411, 598] width 3 height 11
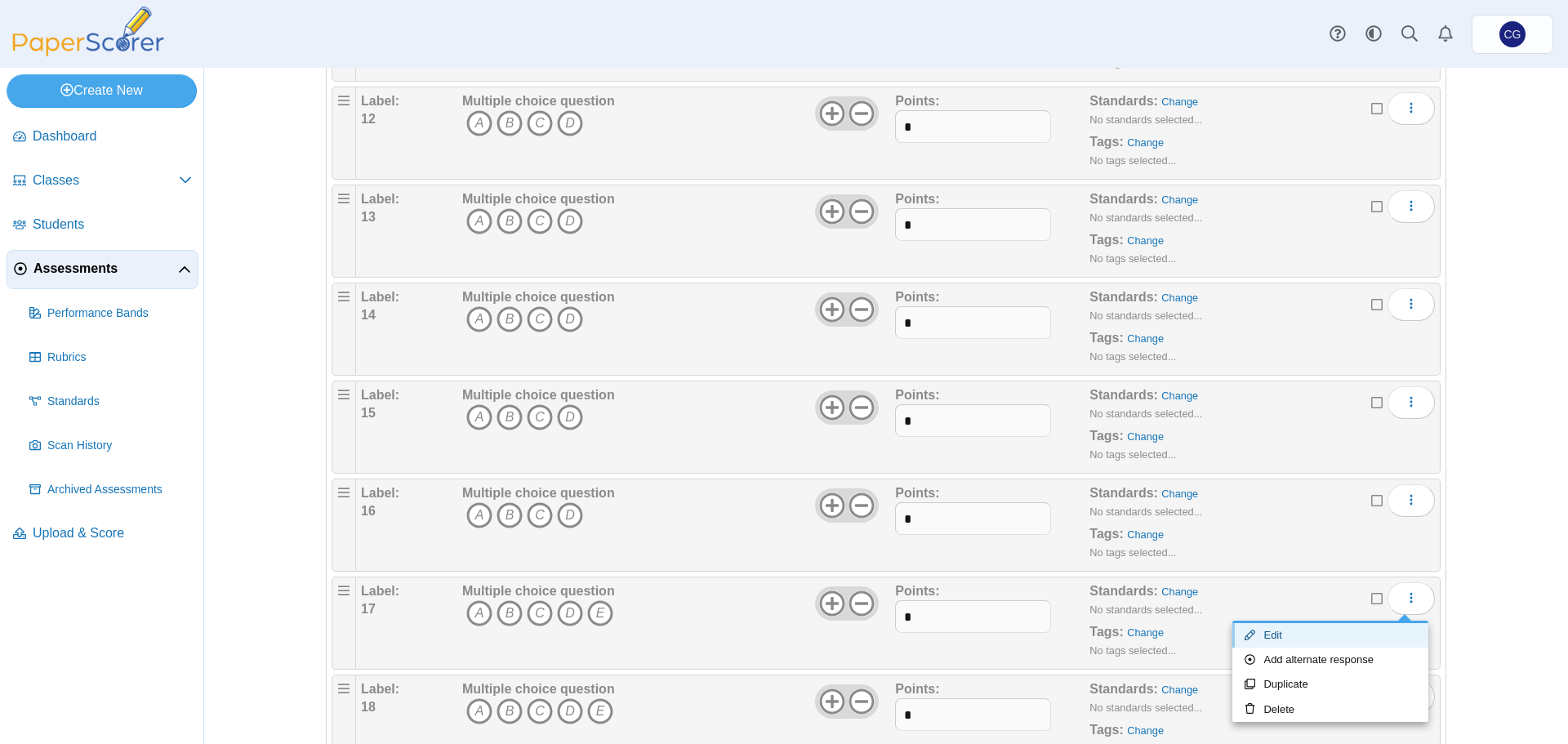
click at [1344, 632] on link "Edit" at bounding box center [1330, 635] width 196 height 25
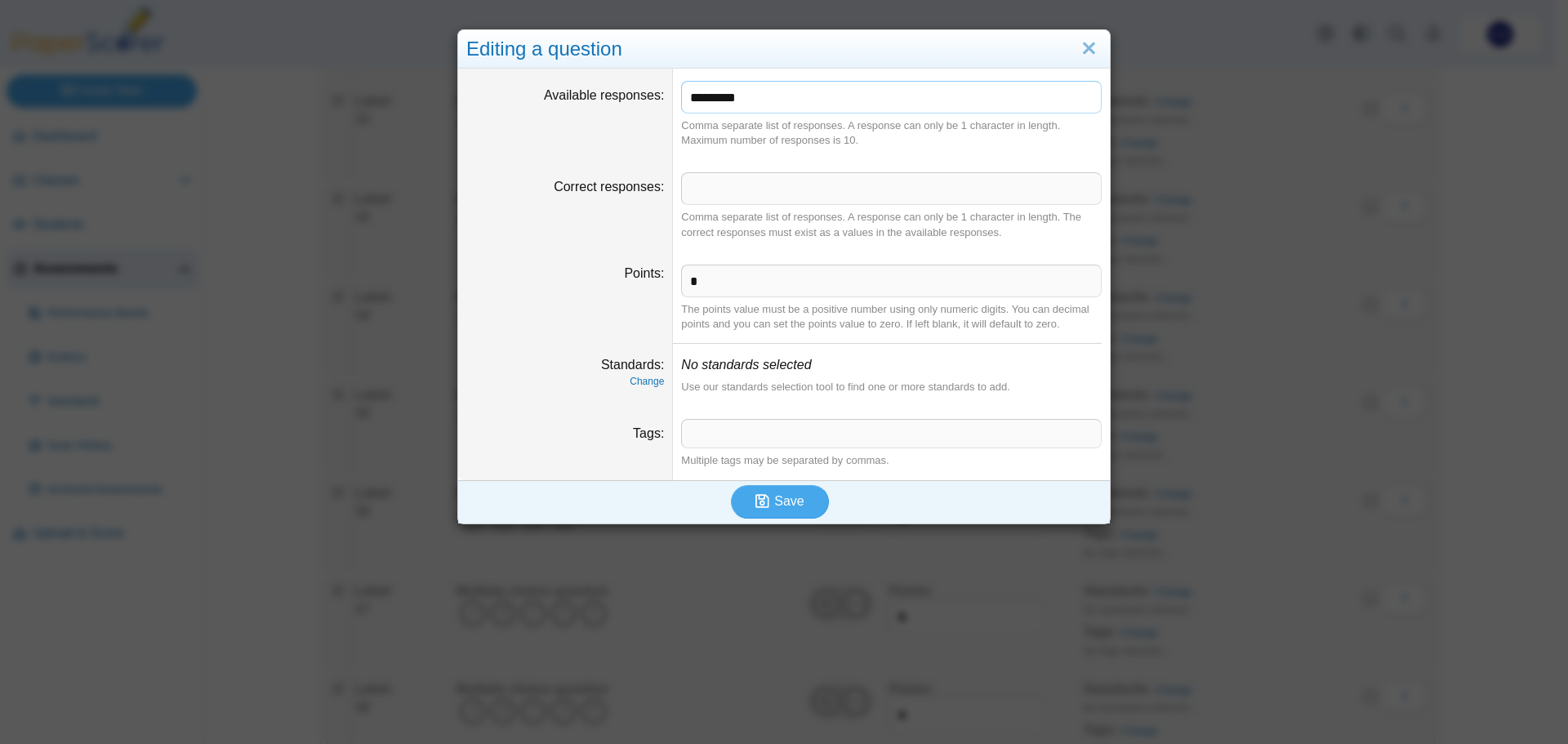
click at [791, 97] on input "*********" at bounding box center [891, 97] width 421 height 33
type input "*******"
click at [785, 500] on span "Save" at bounding box center [788, 502] width 29 height 14
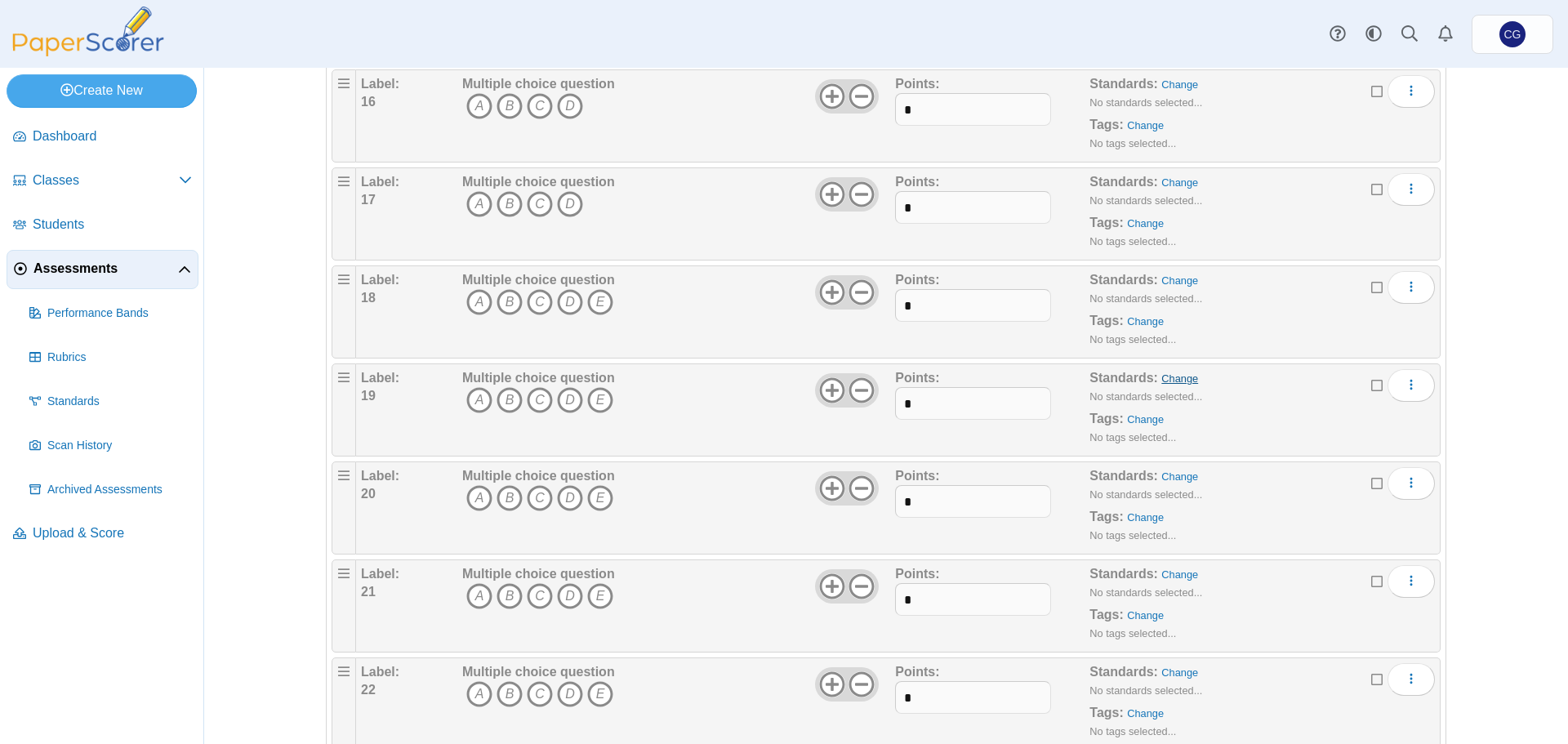
scroll to position [1634, 0]
click at [1412, 287] on icon "More options" at bounding box center [1411, 287] width 13 height 13
click at [1332, 328] on link "Edit" at bounding box center [1330, 325] width 196 height 25
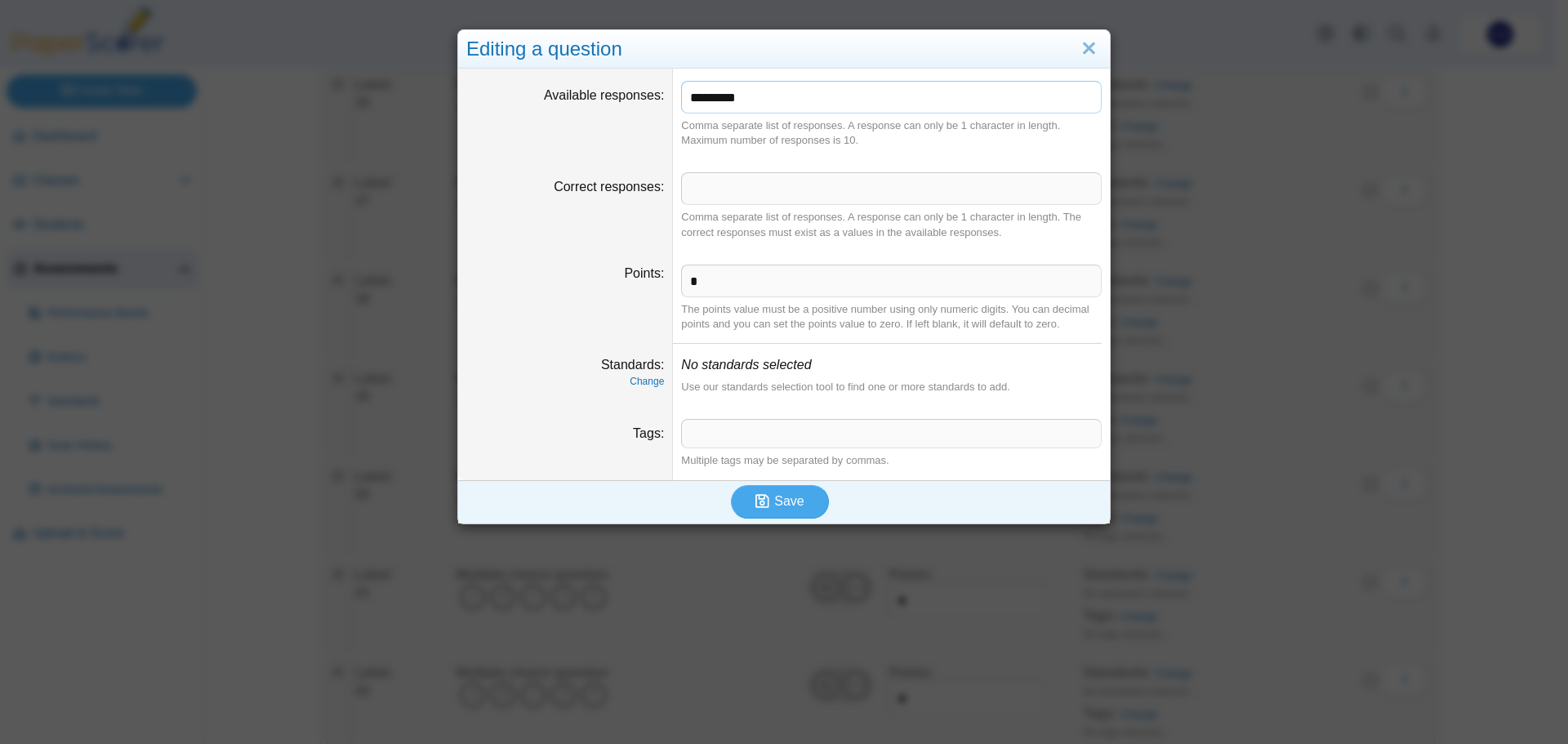
click at [918, 97] on input "*********" at bounding box center [891, 97] width 421 height 33
type input "*******"
click at [775, 505] on span "Save" at bounding box center [788, 502] width 29 height 14
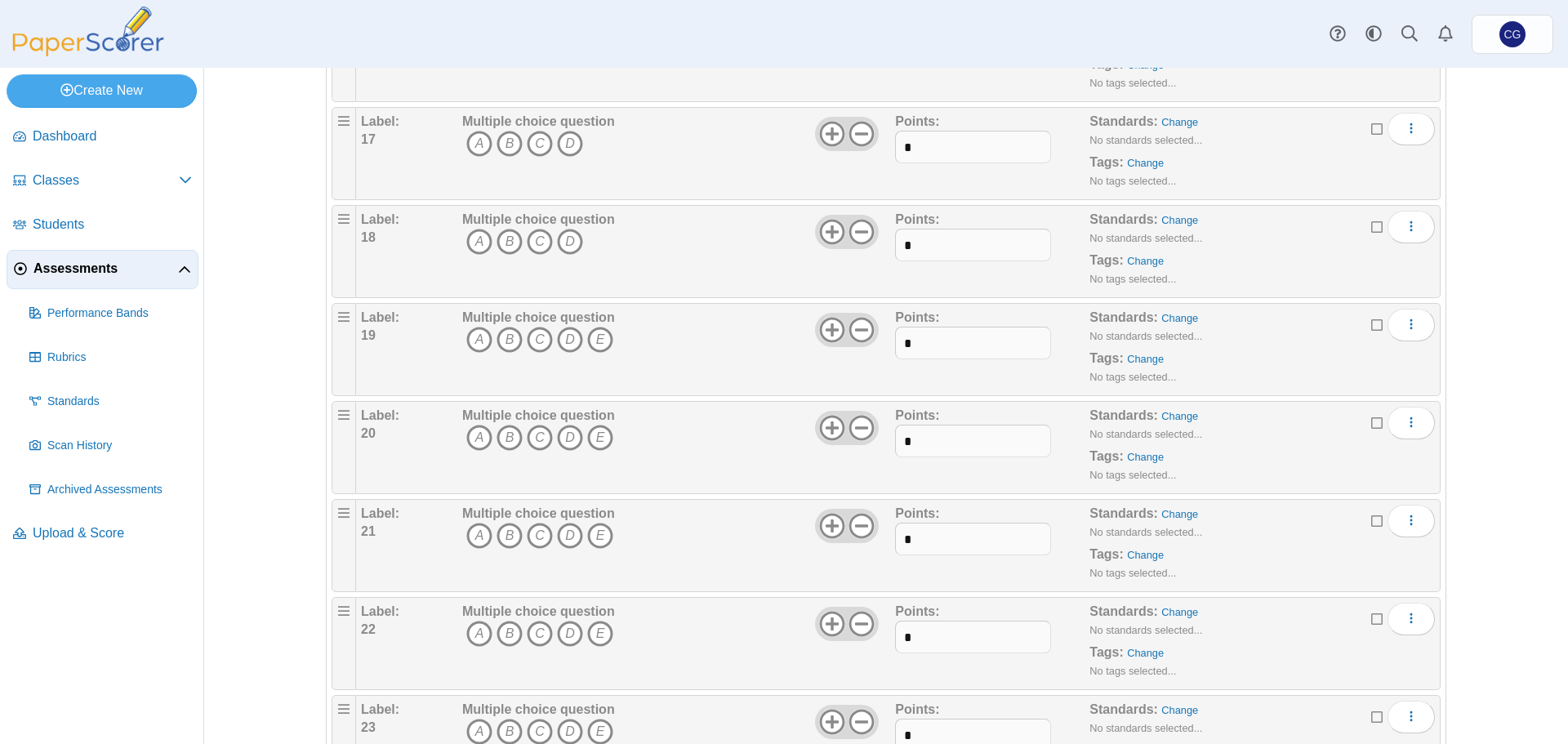
scroll to position [1716, 0]
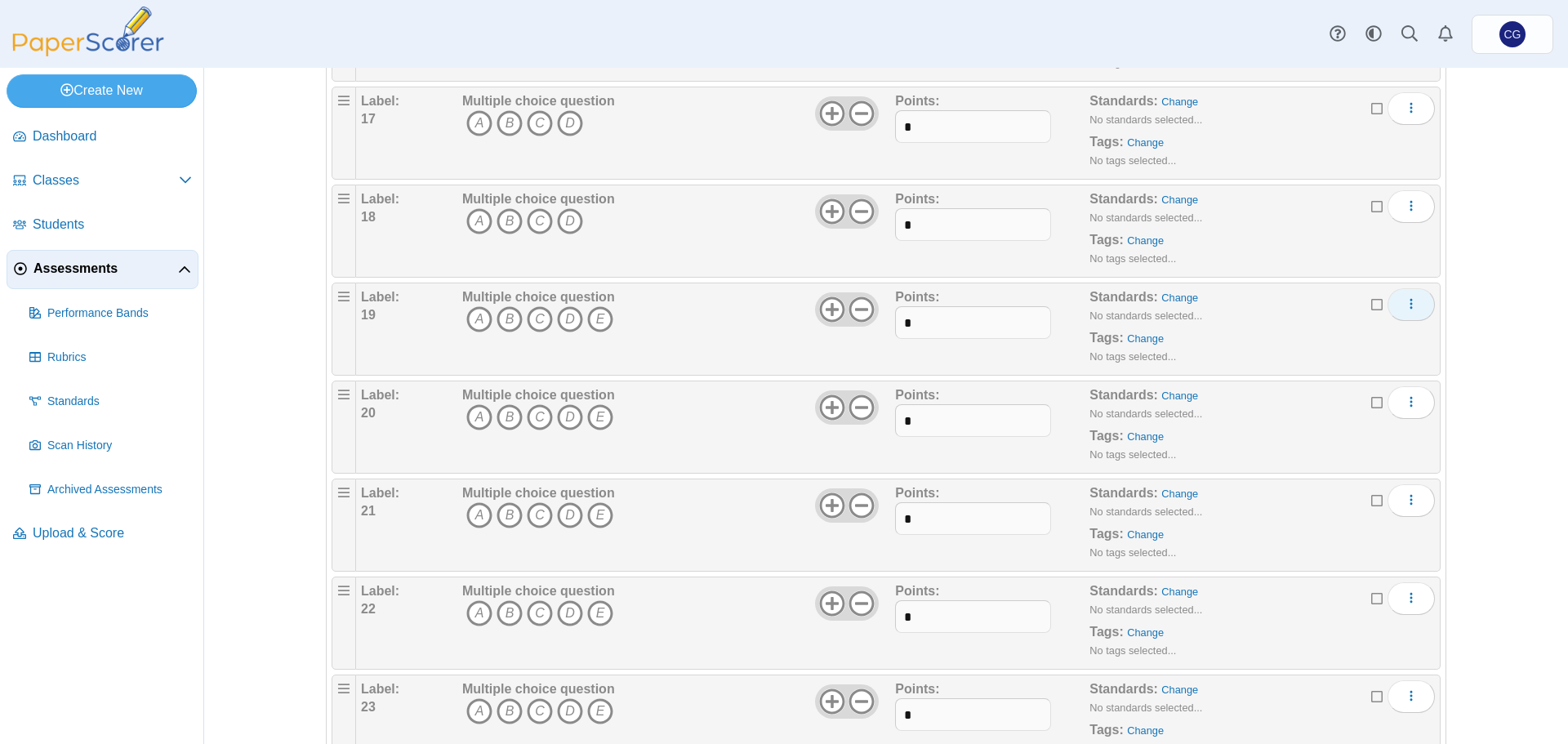
click at [1412, 299] on icon "More options" at bounding box center [1411, 303] width 13 height 13
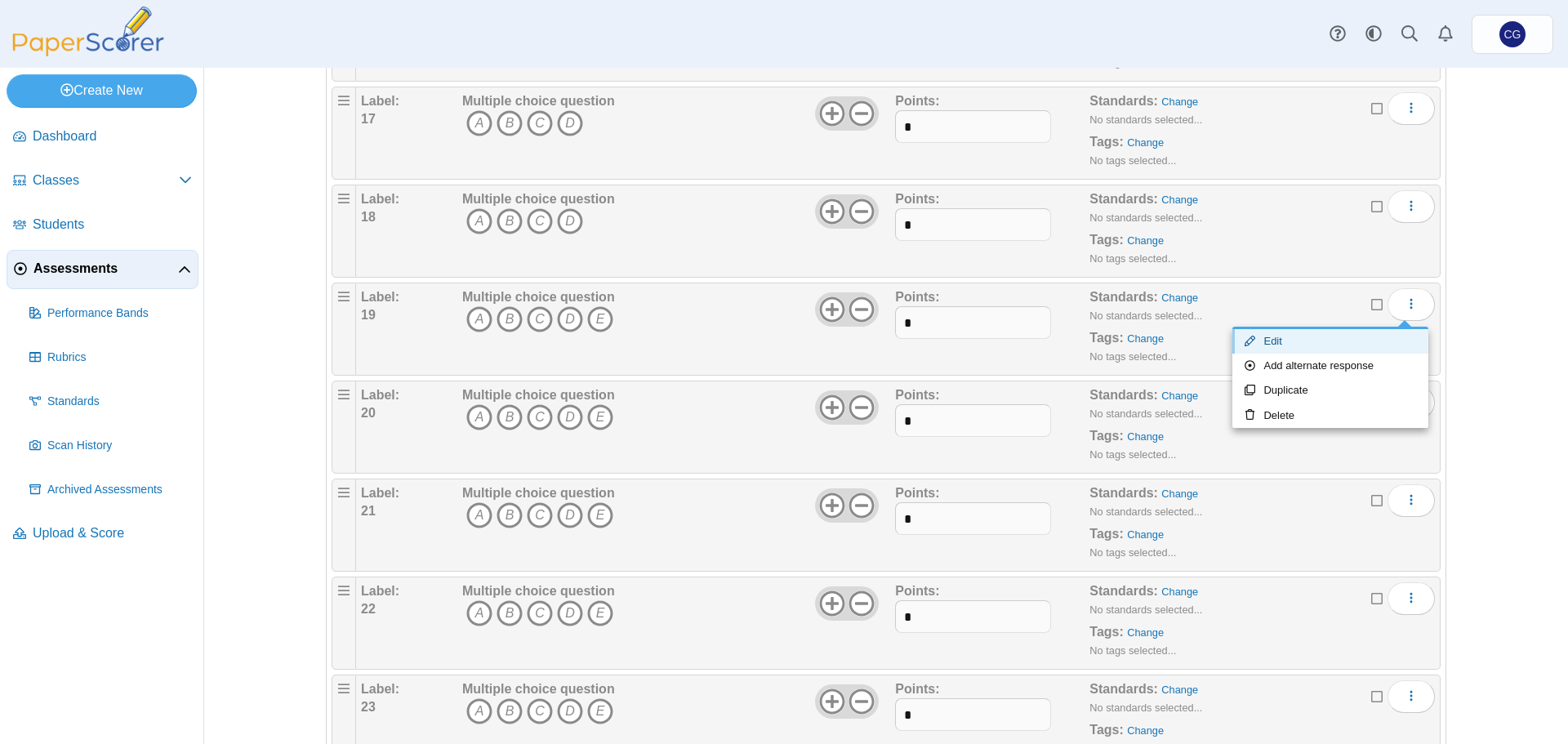
click at [1349, 339] on link "Edit" at bounding box center [1330, 342] width 196 height 25
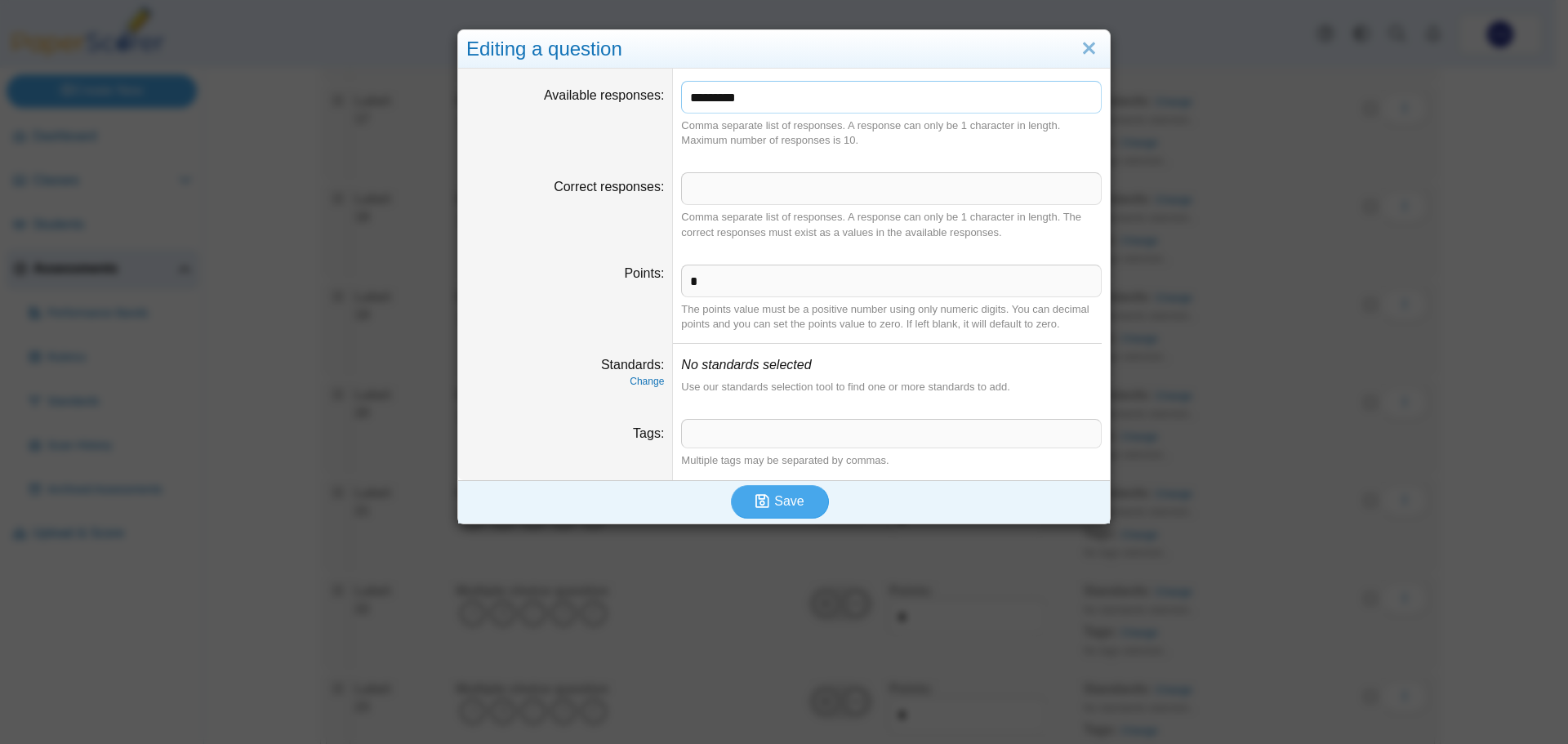
click at [922, 102] on input "*********" at bounding box center [891, 97] width 421 height 33
type input "*******"
click at [804, 490] on button "Save" at bounding box center [780, 501] width 98 height 33
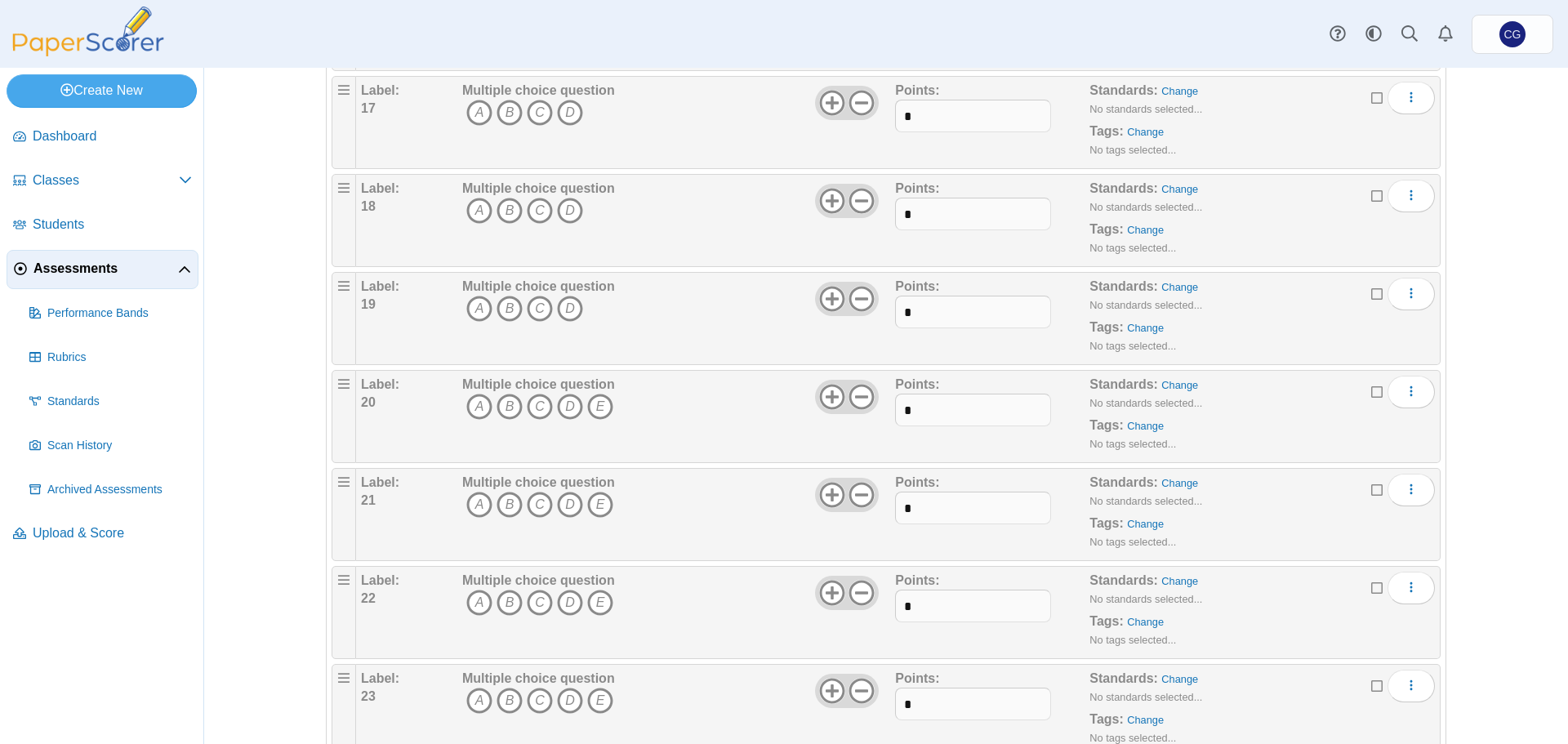
scroll to position [1879, 0]
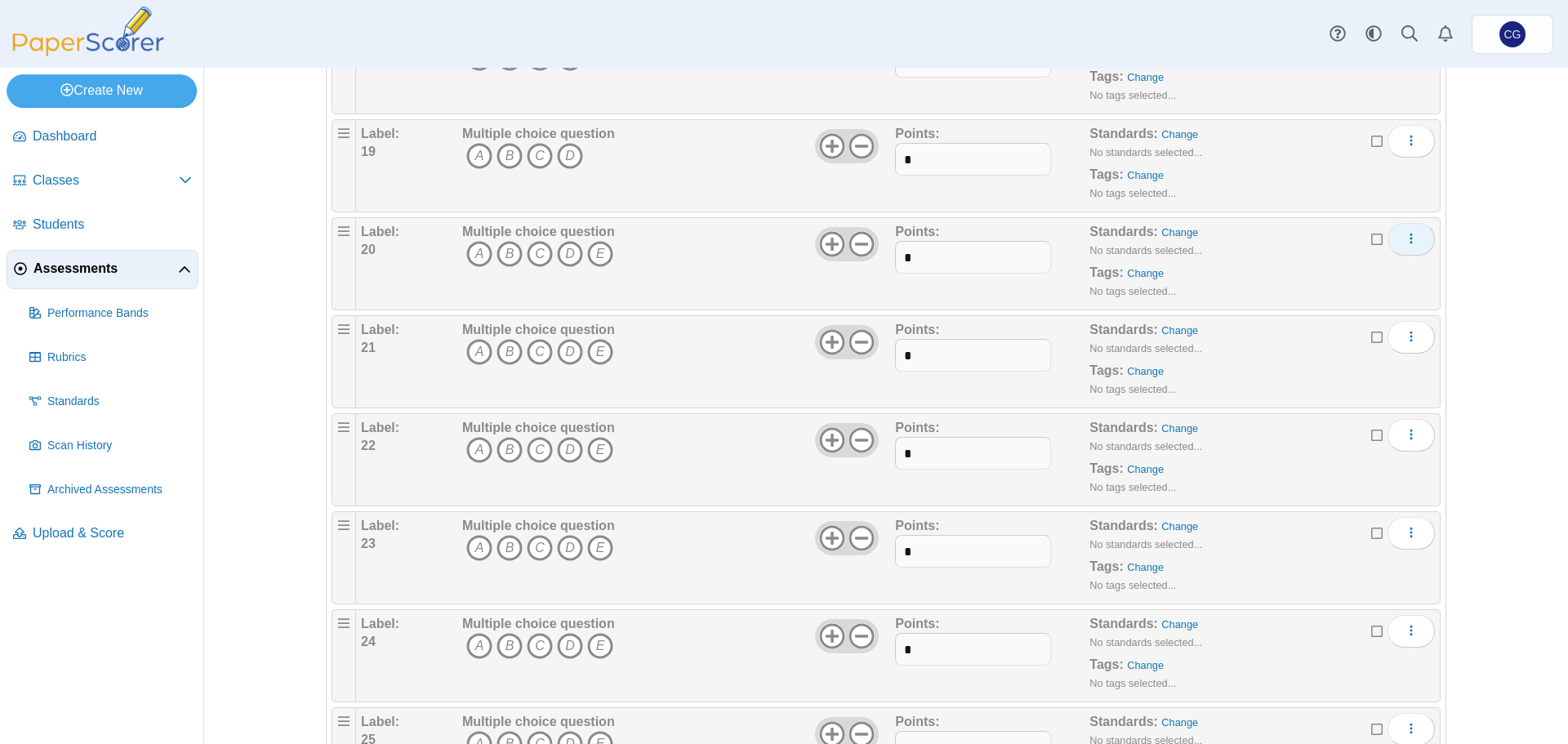
click at [1396, 233] on button "More options" at bounding box center [1412, 239] width 47 height 33
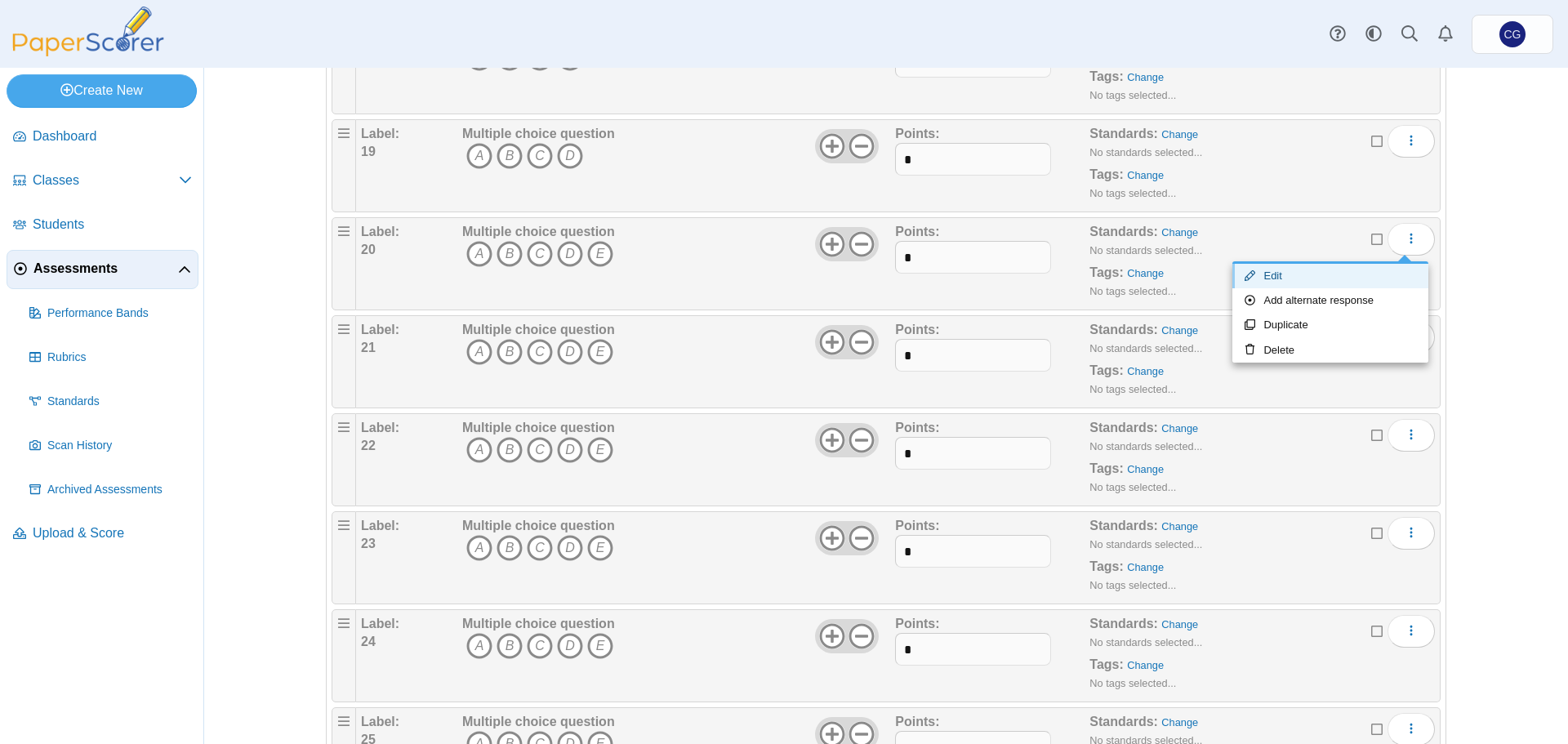
click at [1323, 269] on link "Edit" at bounding box center [1330, 276] width 196 height 25
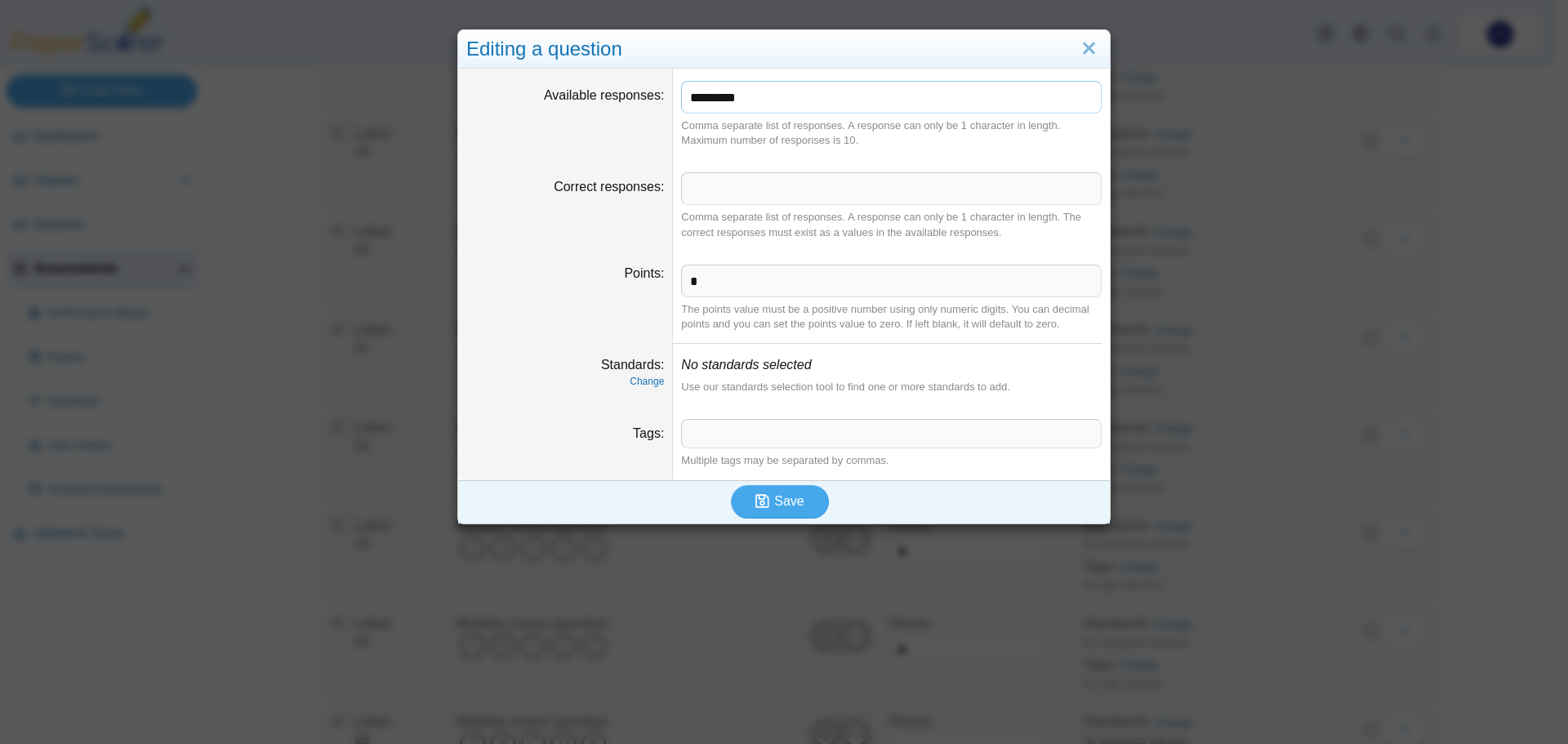
click at [985, 102] on input "*********" at bounding box center [891, 97] width 421 height 33
type input "*******"
click at [766, 488] on button "Save" at bounding box center [780, 501] width 98 height 33
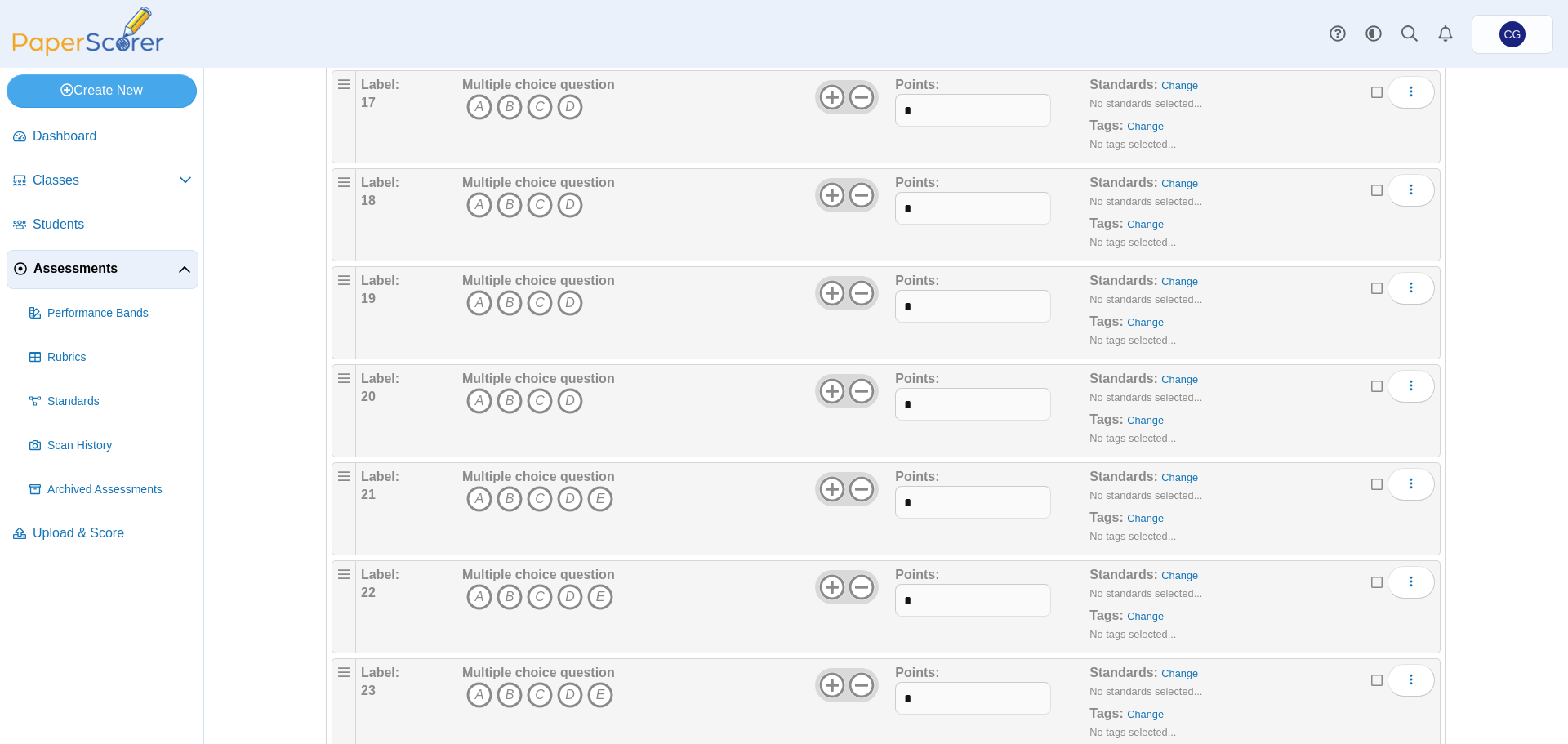
scroll to position [1972, 0]
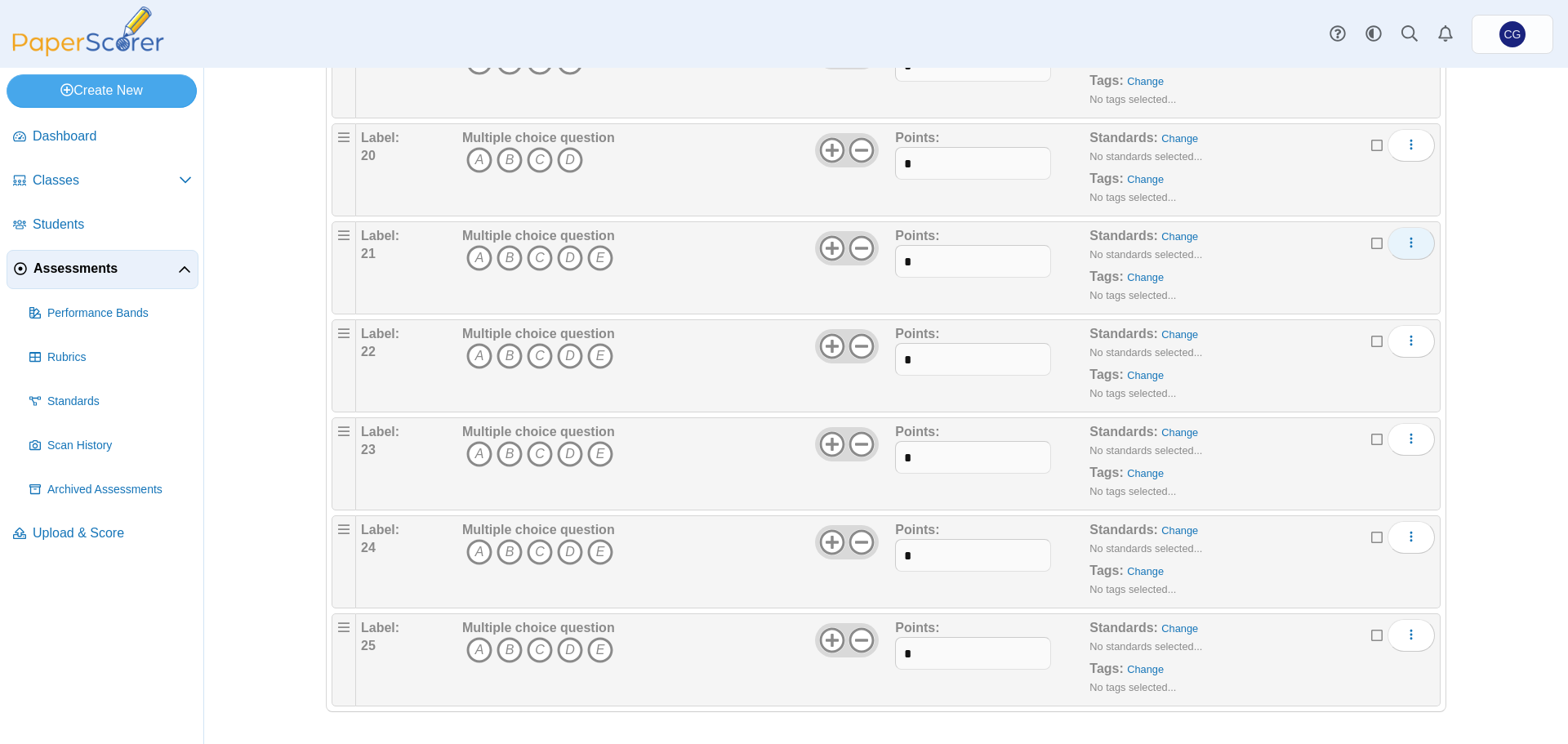
click at [1397, 238] on button "More options" at bounding box center [1412, 242] width 47 height 33
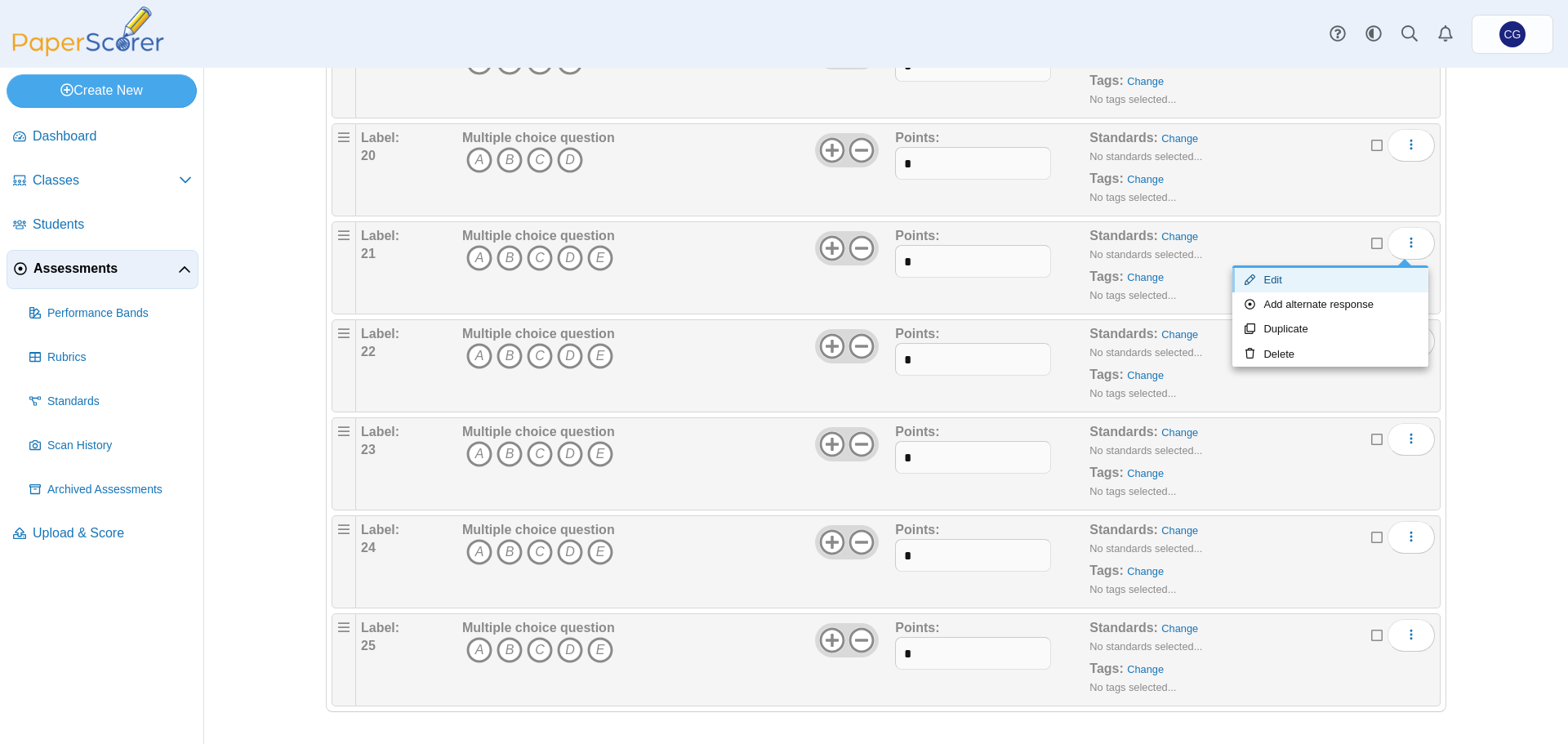
click at [1318, 288] on link "Edit" at bounding box center [1330, 280] width 196 height 25
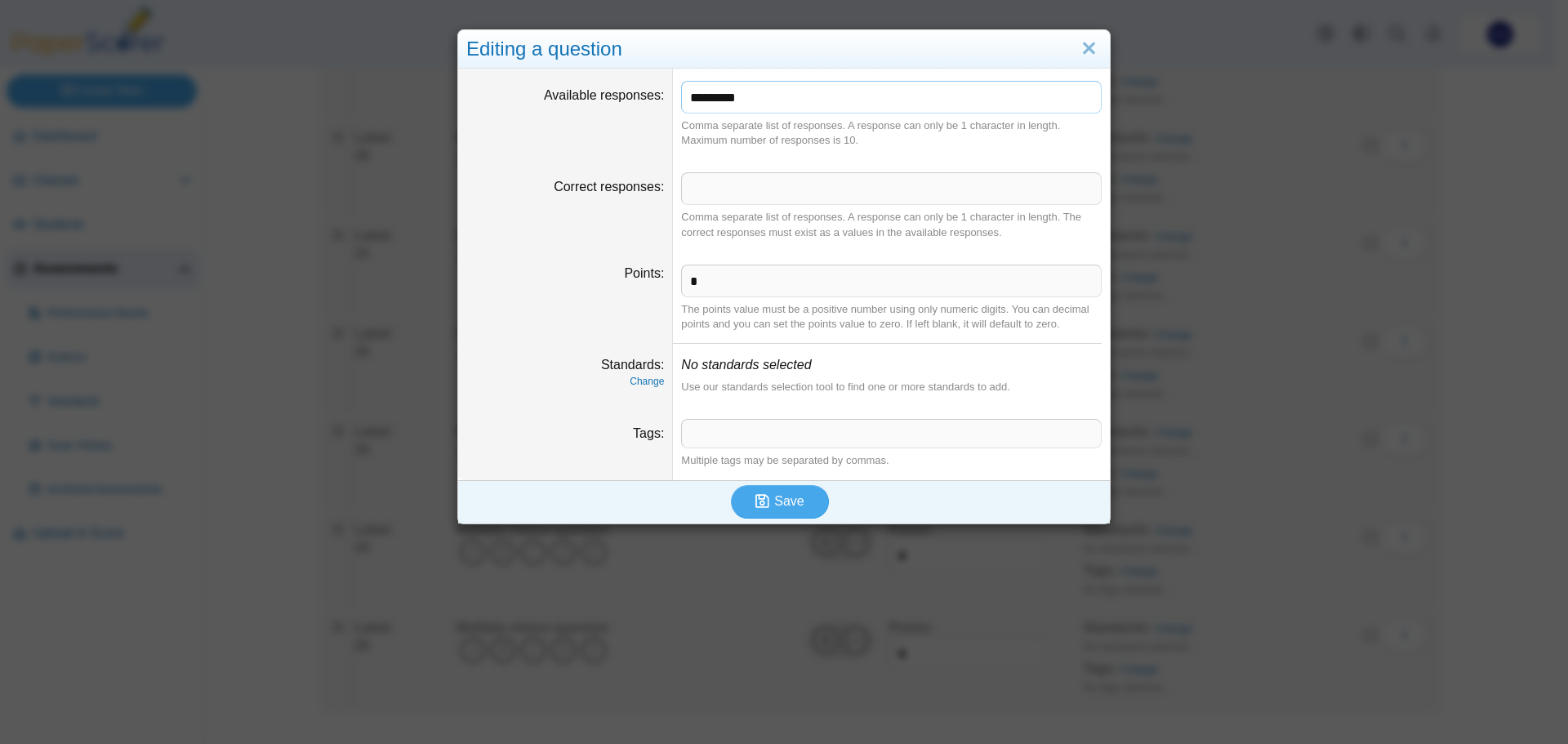
click at [896, 98] on input "*********" at bounding box center [891, 97] width 421 height 33
type input "*******"
click at [798, 507] on button "Save" at bounding box center [780, 501] width 98 height 33
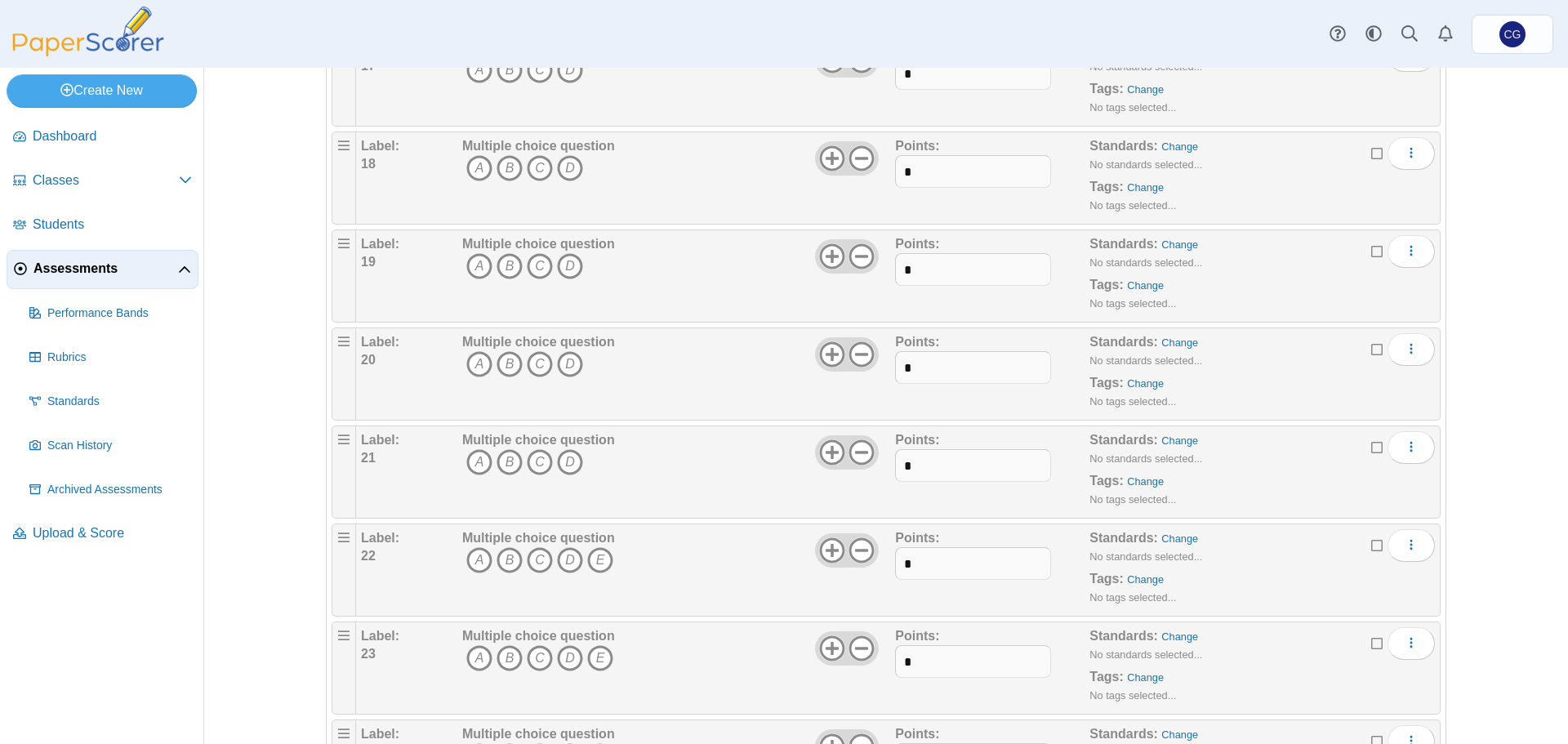
scroll to position [1972, 0]
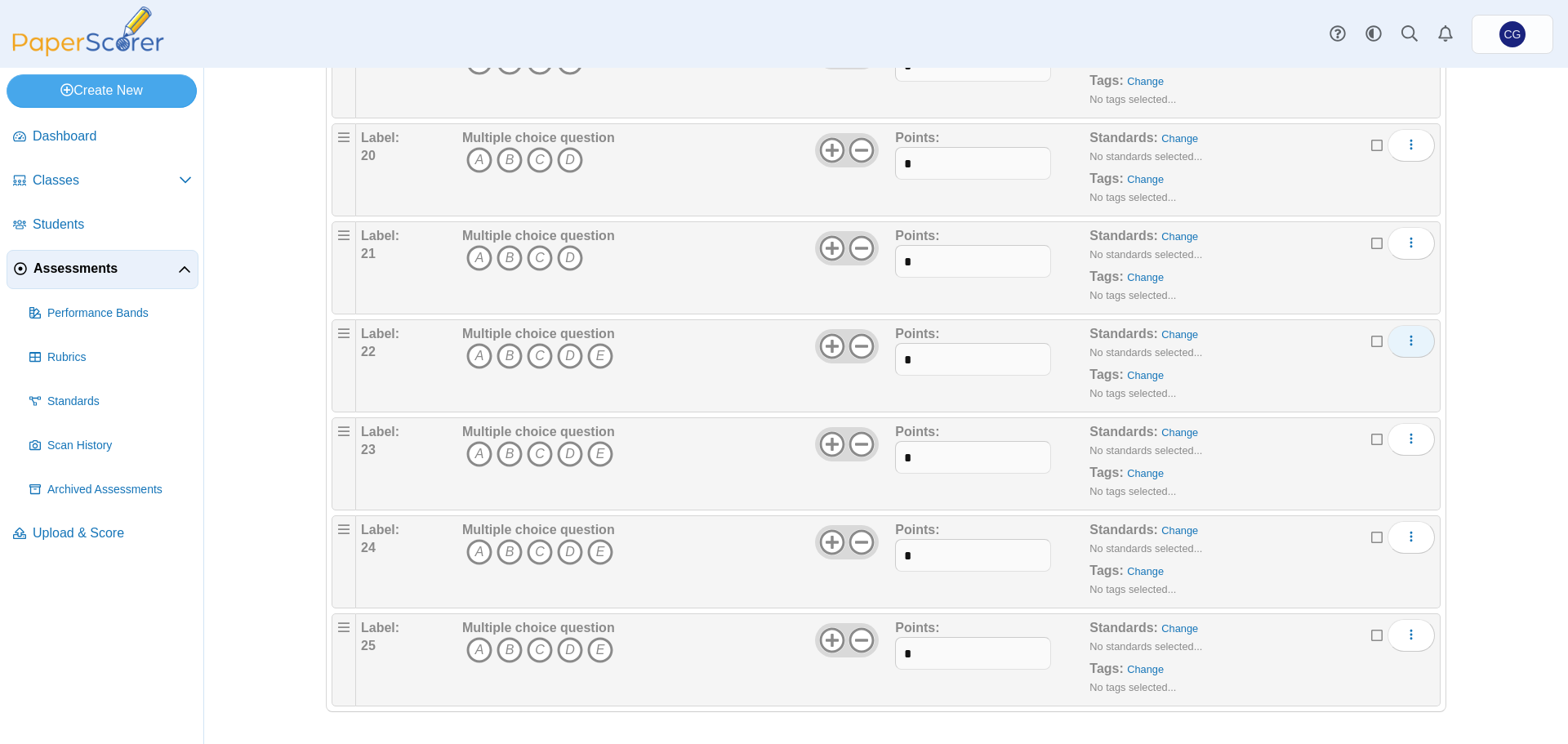
click at [1396, 336] on button "More options" at bounding box center [1412, 341] width 47 height 33
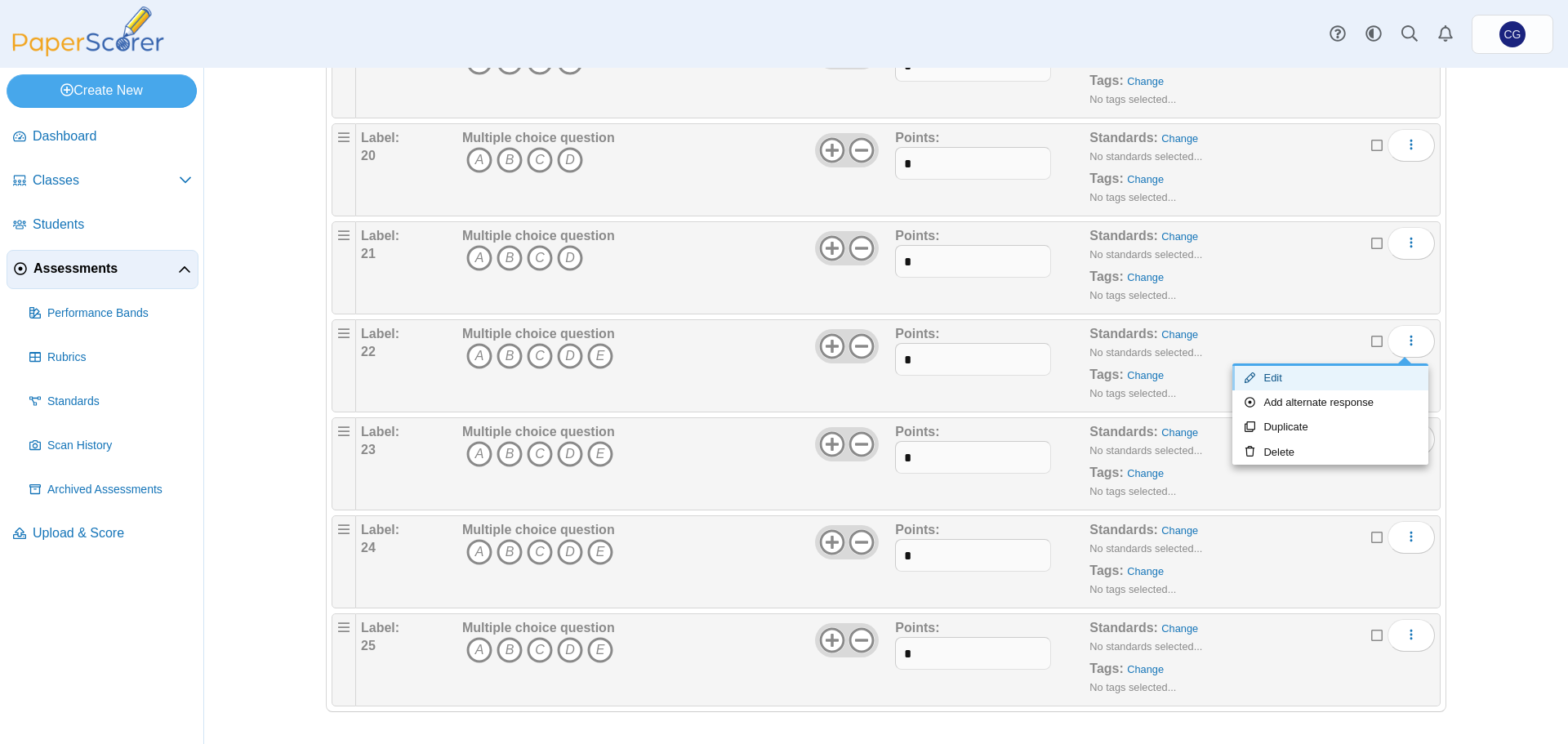
click at [1319, 379] on link "Edit" at bounding box center [1330, 379] width 196 height 25
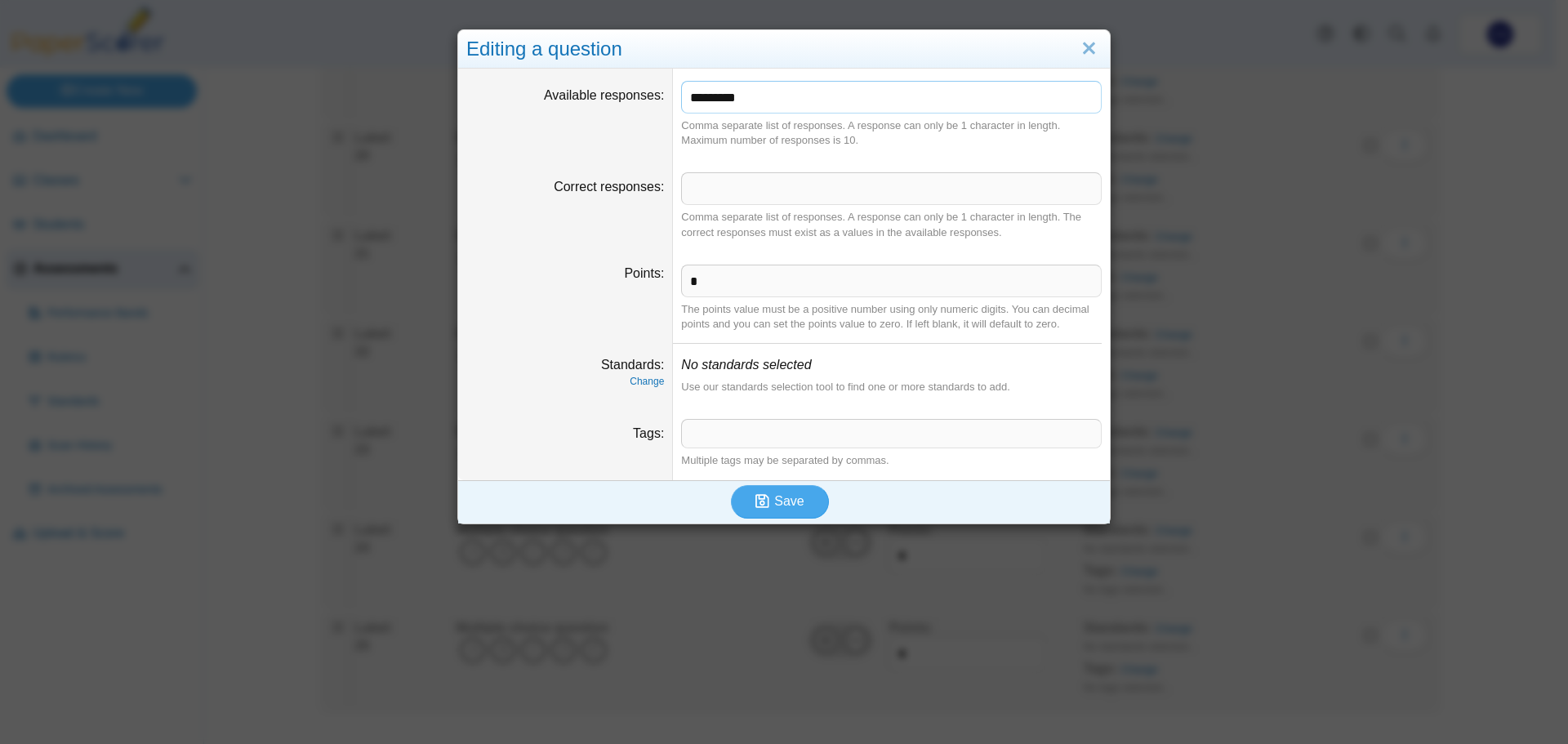
click at [836, 101] on input "*********" at bounding box center [891, 97] width 421 height 33
type input "*******"
click at [780, 503] on span "Save" at bounding box center [788, 502] width 29 height 14
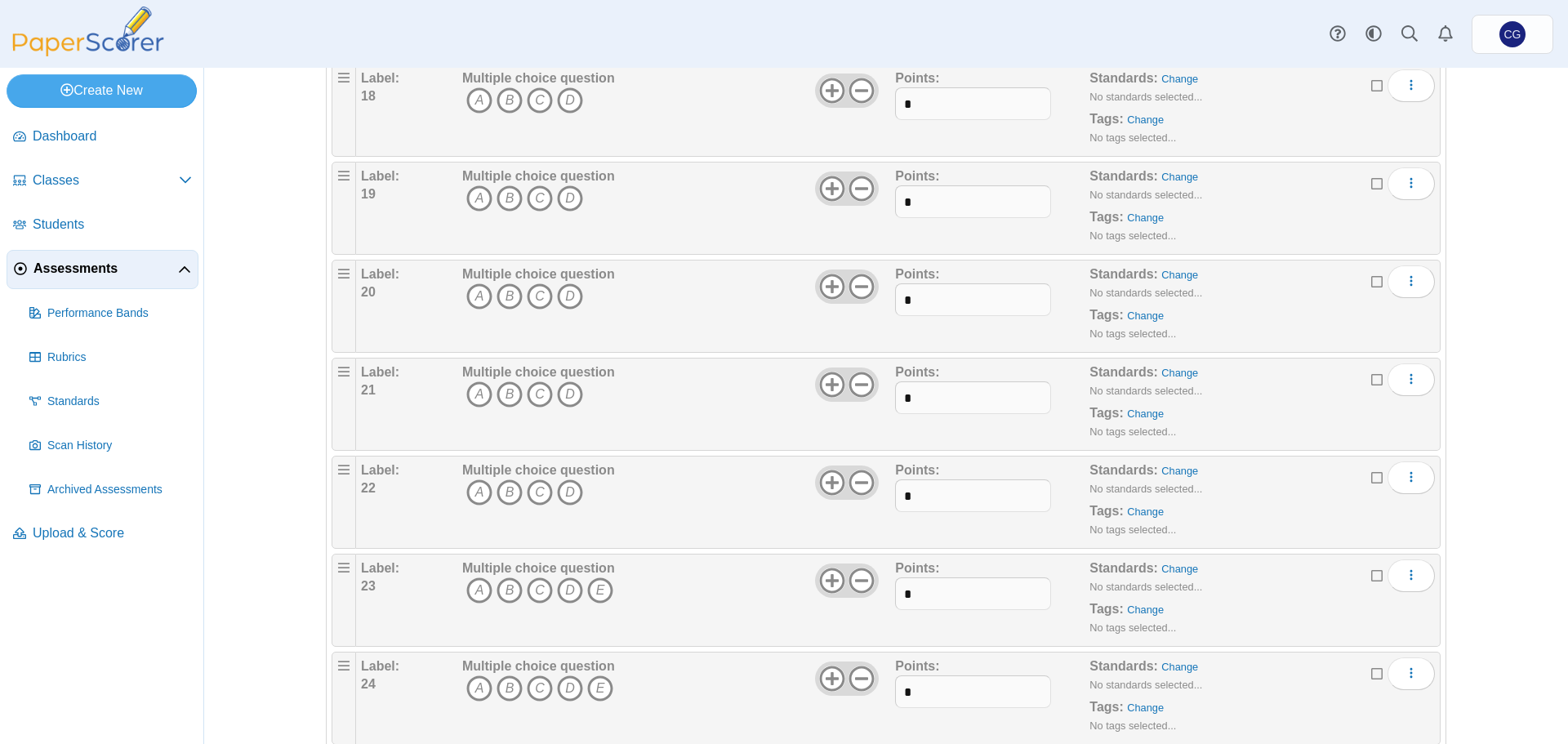
scroll to position [1972, 0]
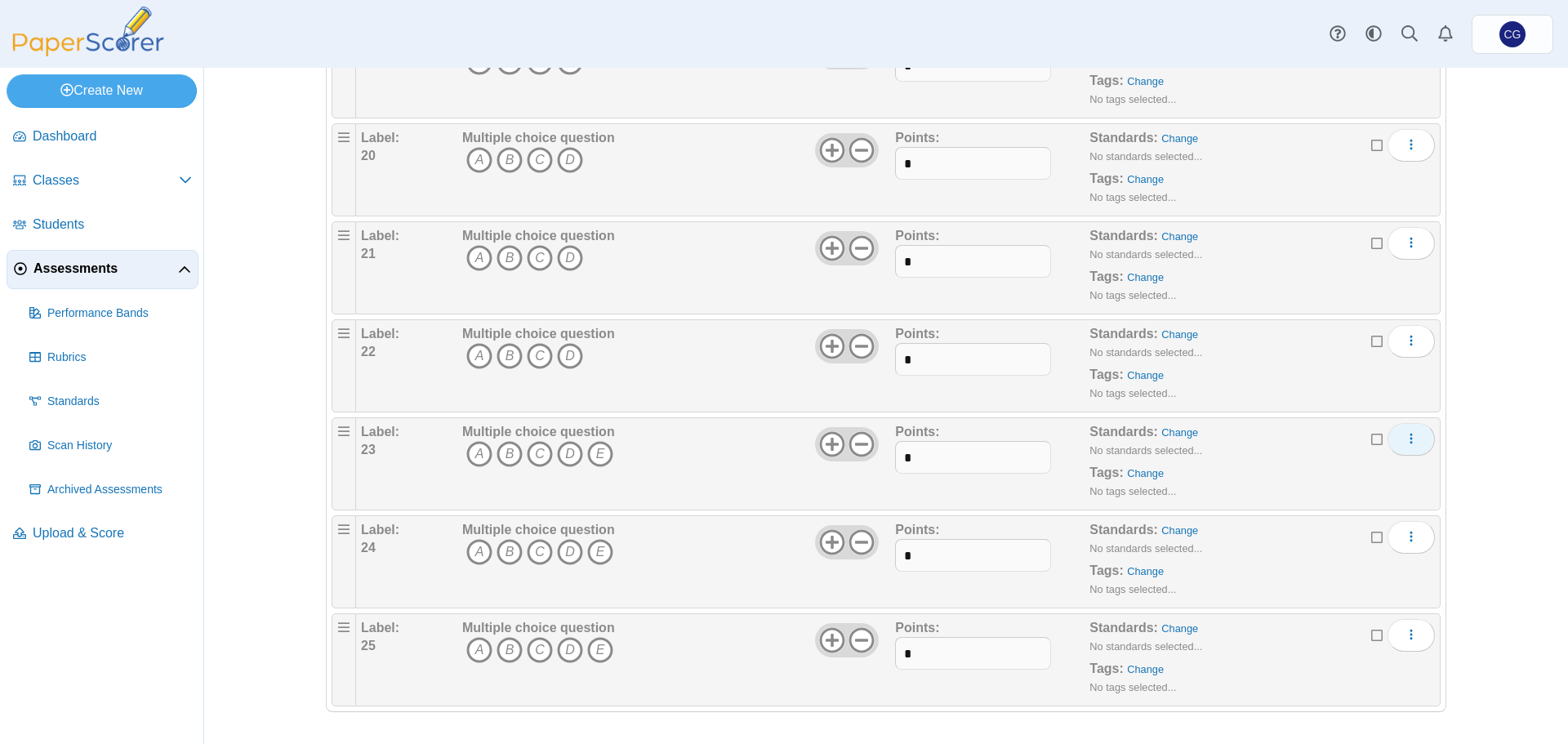
click at [1405, 436] on icon "More options" at bounding box center [1411, 438] width 13 height 13
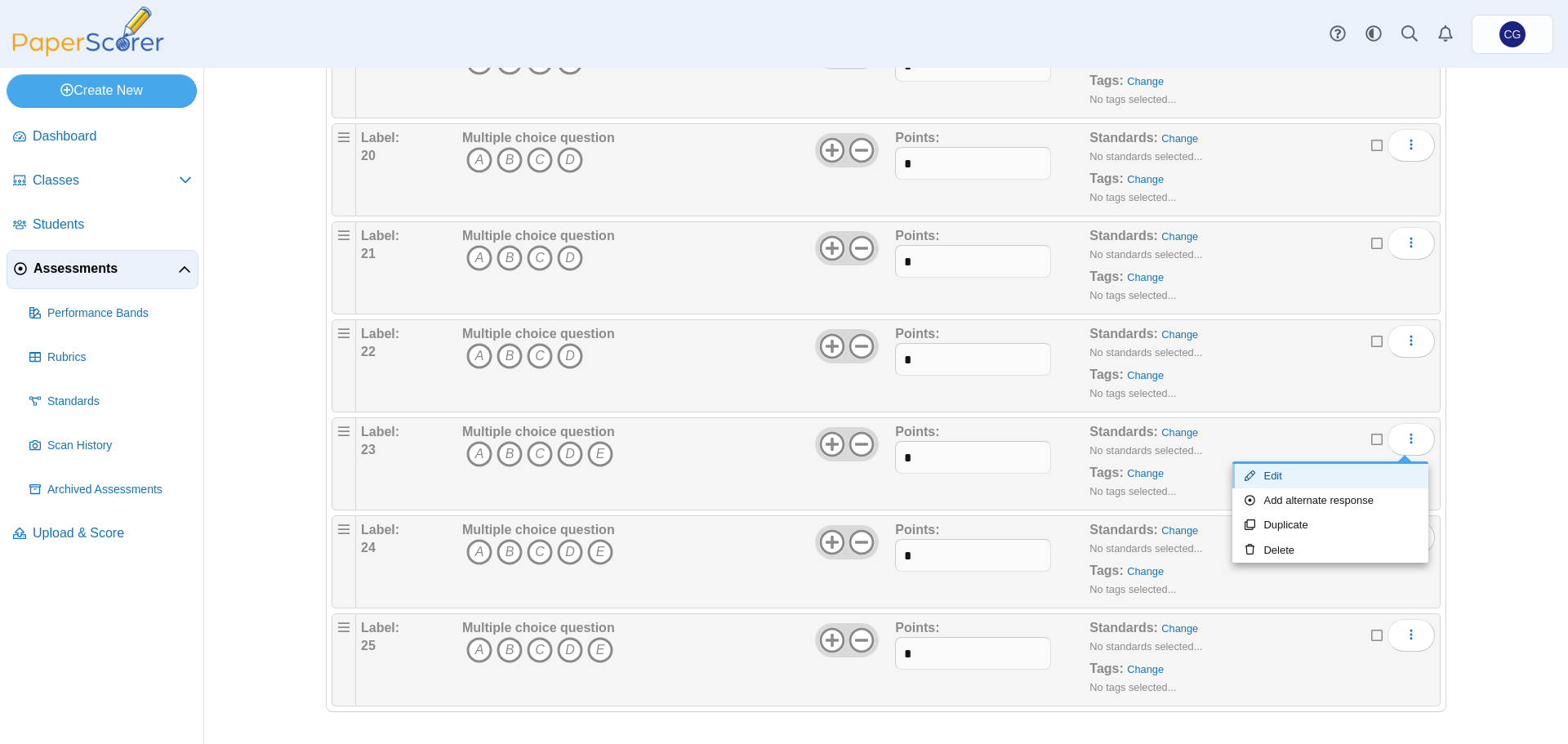
click at [1316, 472] on link "Edit" at bounding box center [1330, 476] width 196 height 25
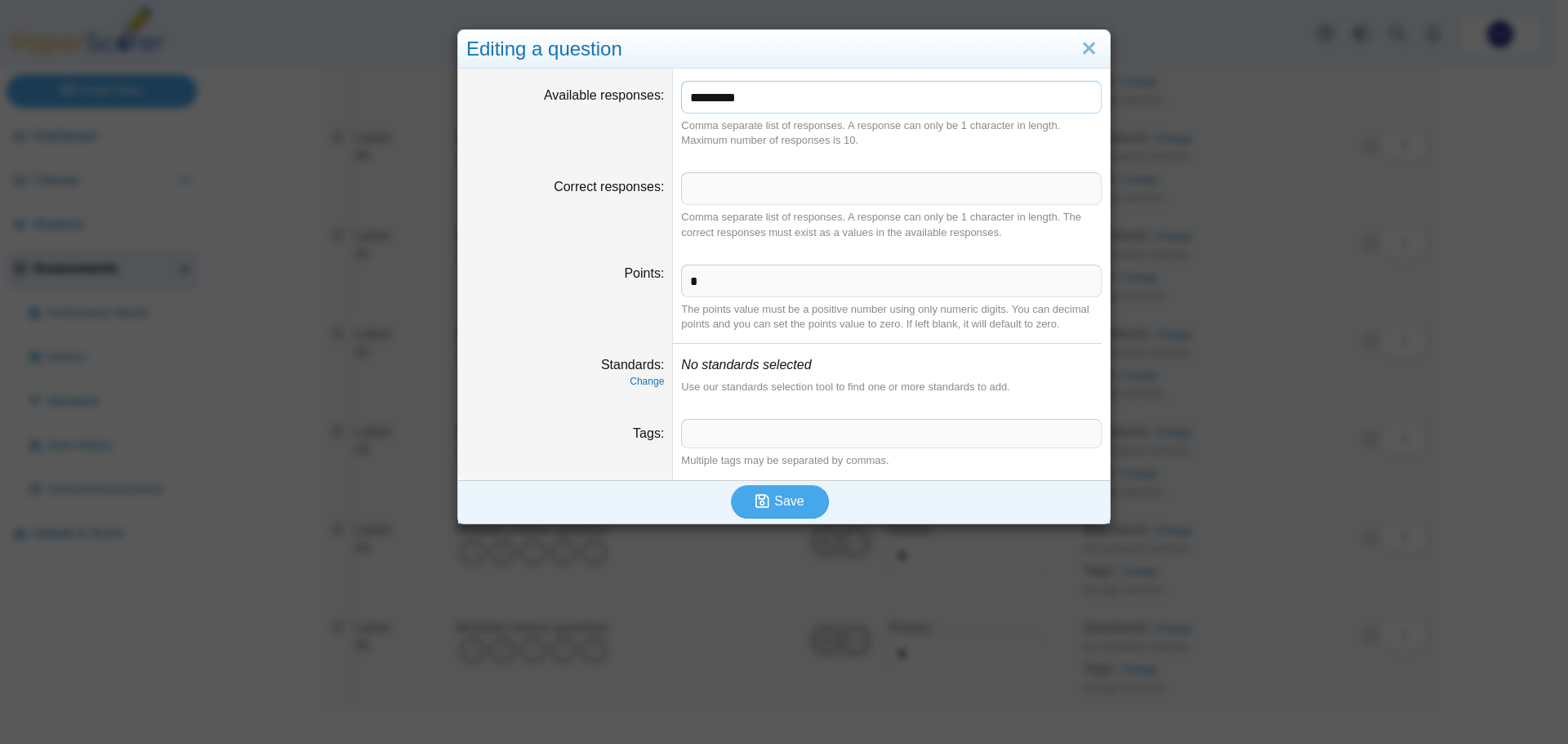
click at [914, 102] on input "*********" at bounding box center [891, 97] width 421 height 33
type input "*******"
click at [774, 498] on span "Save" at bounding box center [788, 502] width 29 height 14
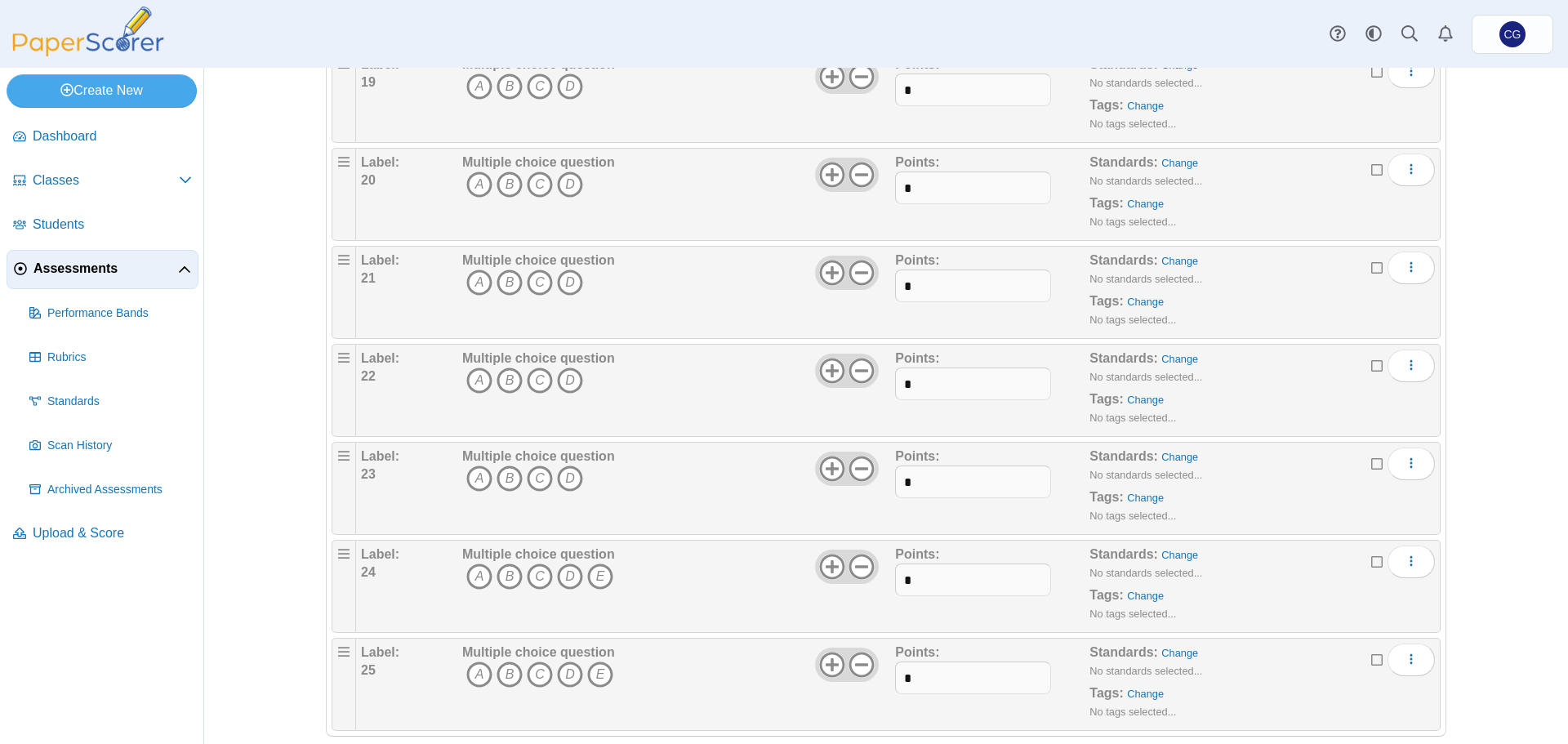
scroll to position [1972, 0]
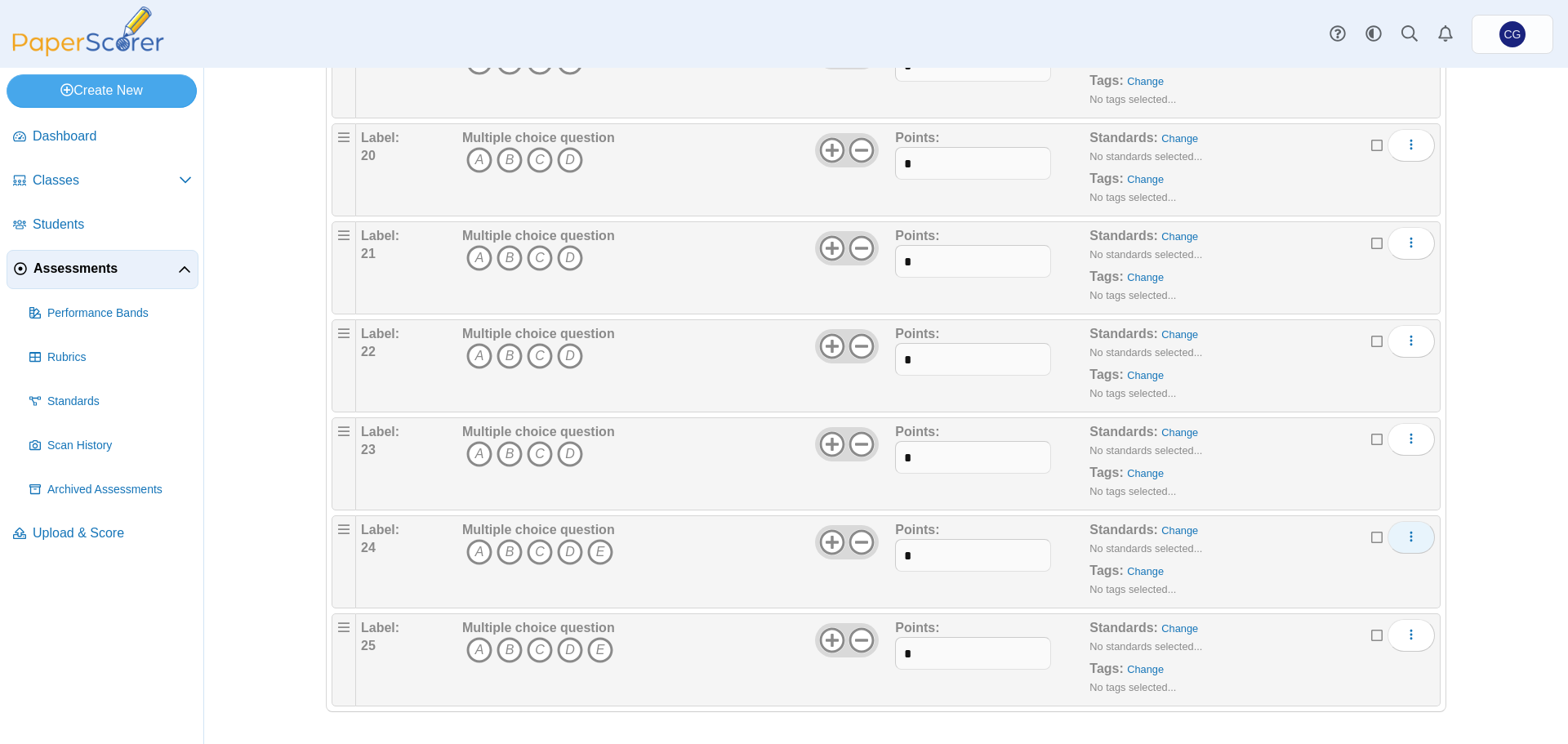
click at [1408, 536] on icon "More options" at bounding box center [1411, 536] width 13 height 13
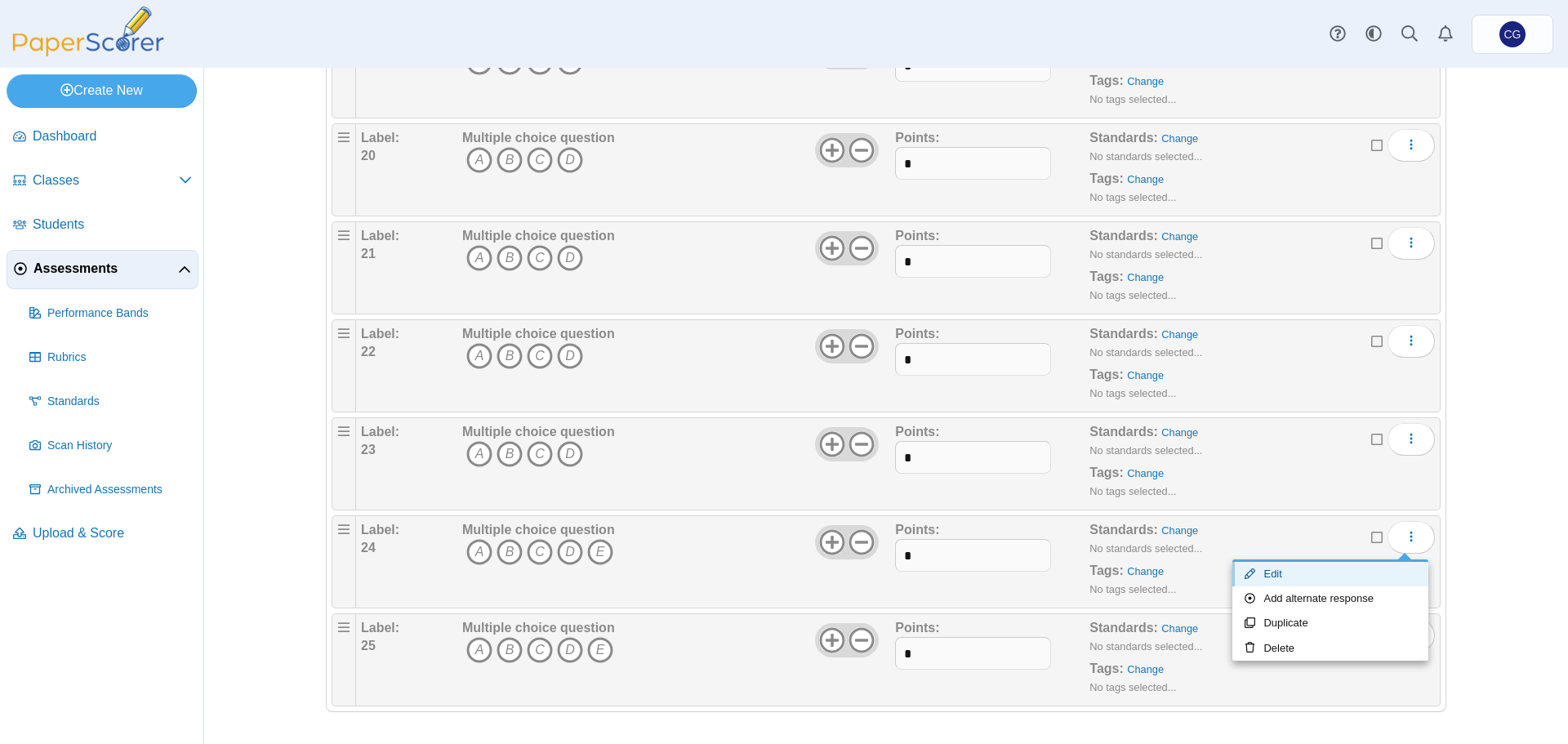
click at [1323, 569] on link "Edit" at bounding box center [1330, 574] width 196 height 25
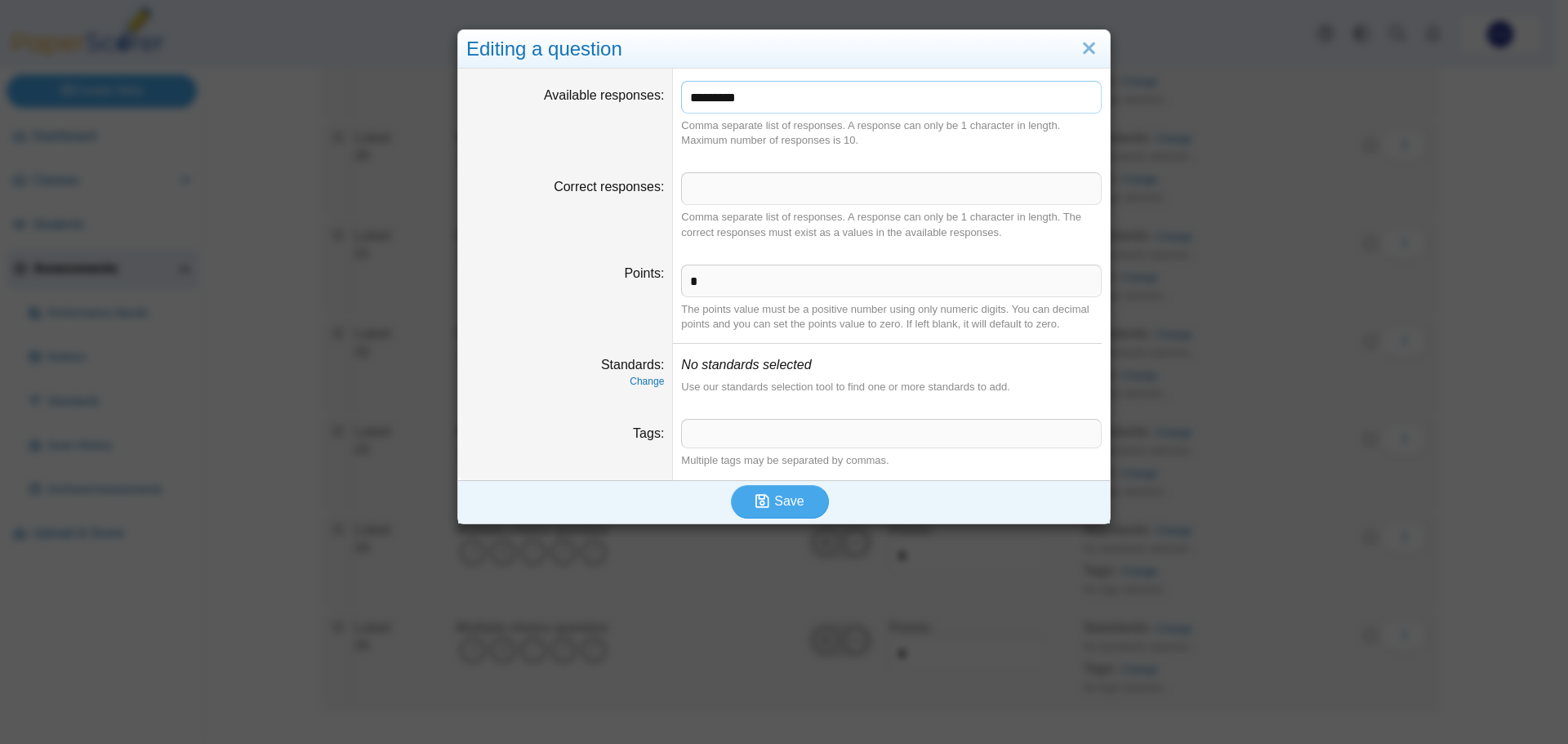
click at [838, 102] on input "*********" at bounding box center [891, 97] width 421 height 33
type input "*******"
click at [780, 490] on button "Save" at bounding box center [780, 501] width 98 height 33
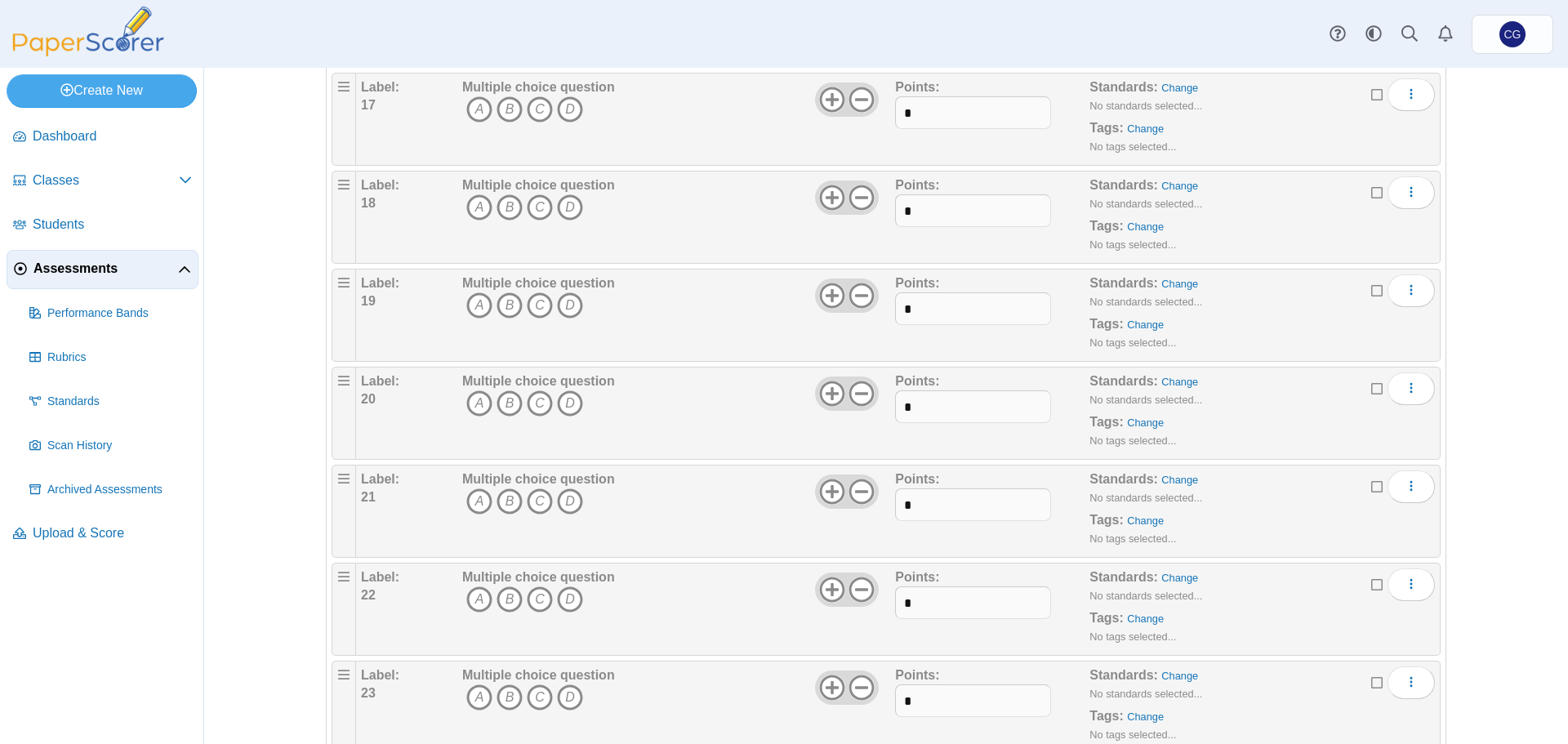
scroll to position [1972, 0]
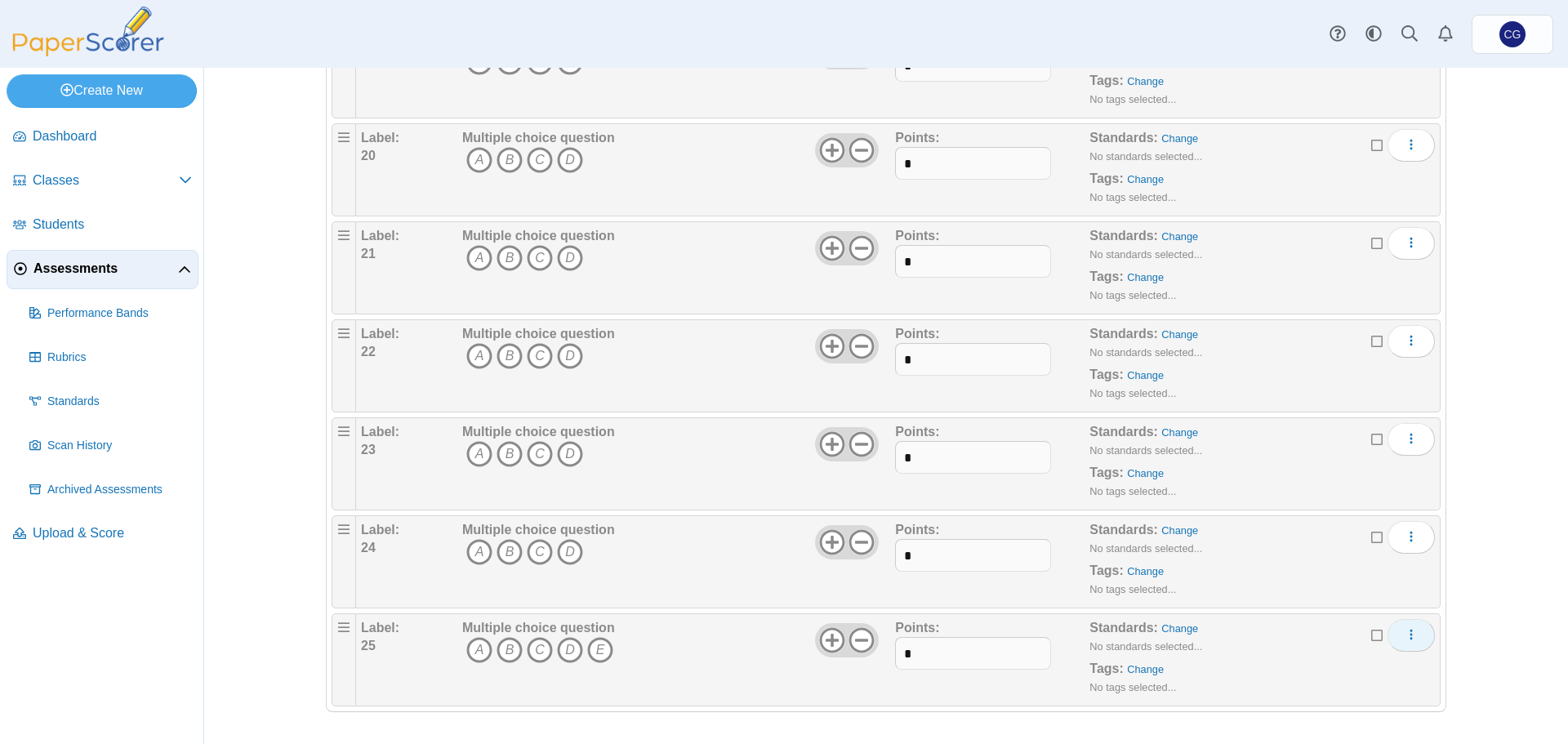
click at [1413, 636] on button "More options" at bounding box center [1412, 635] width 47 height 33
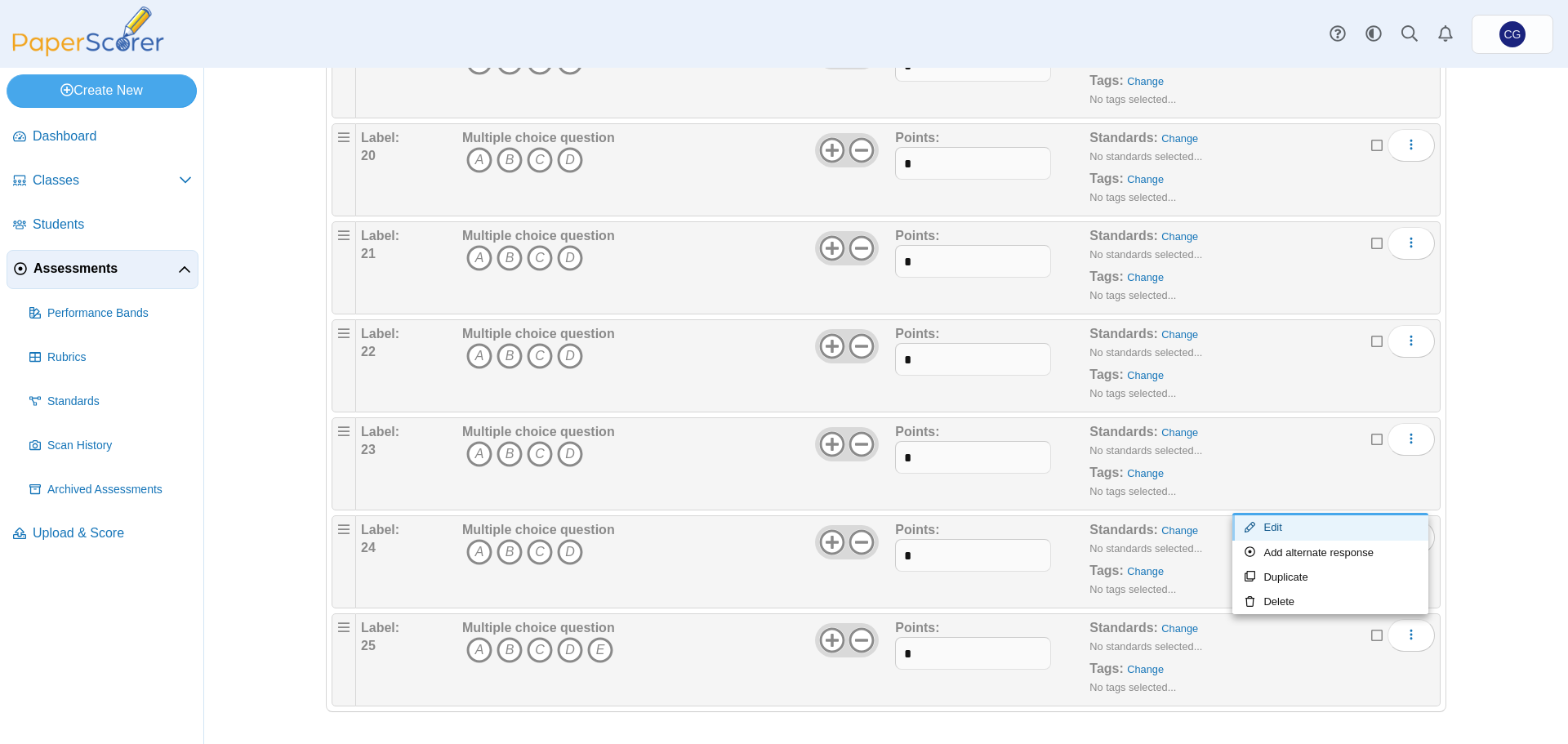
click at [1297, 525] on link "Edit" at bounding box center [1330, 528] width 196 height 25
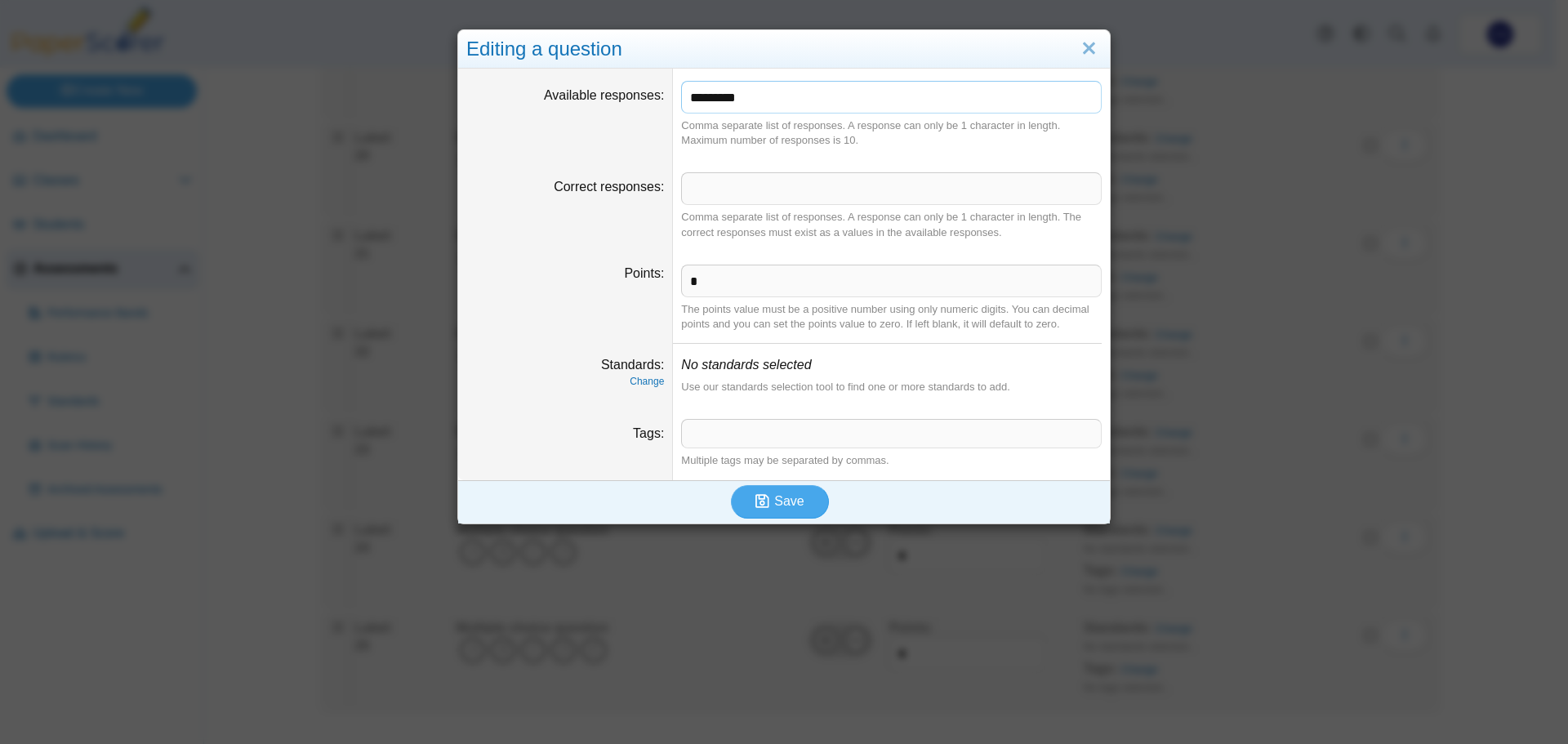
click at [936, 101] on input "*********" at bounding box center [891, 97] width 421 height 33
type input "*******"
click at [784, 495] on span "Save" at bounding box center [788, 502] width 29 height 14
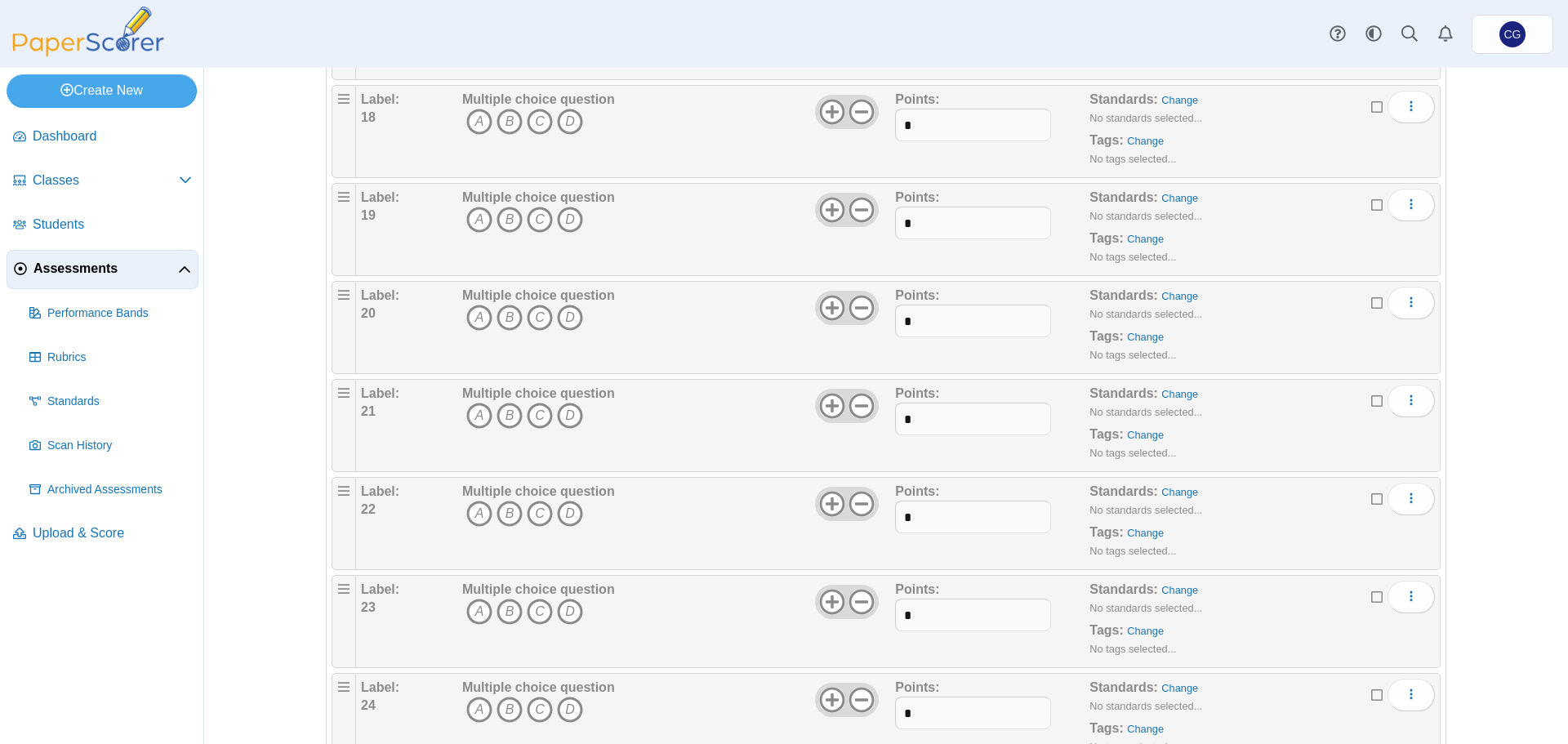
scroll to position [1972, 0]
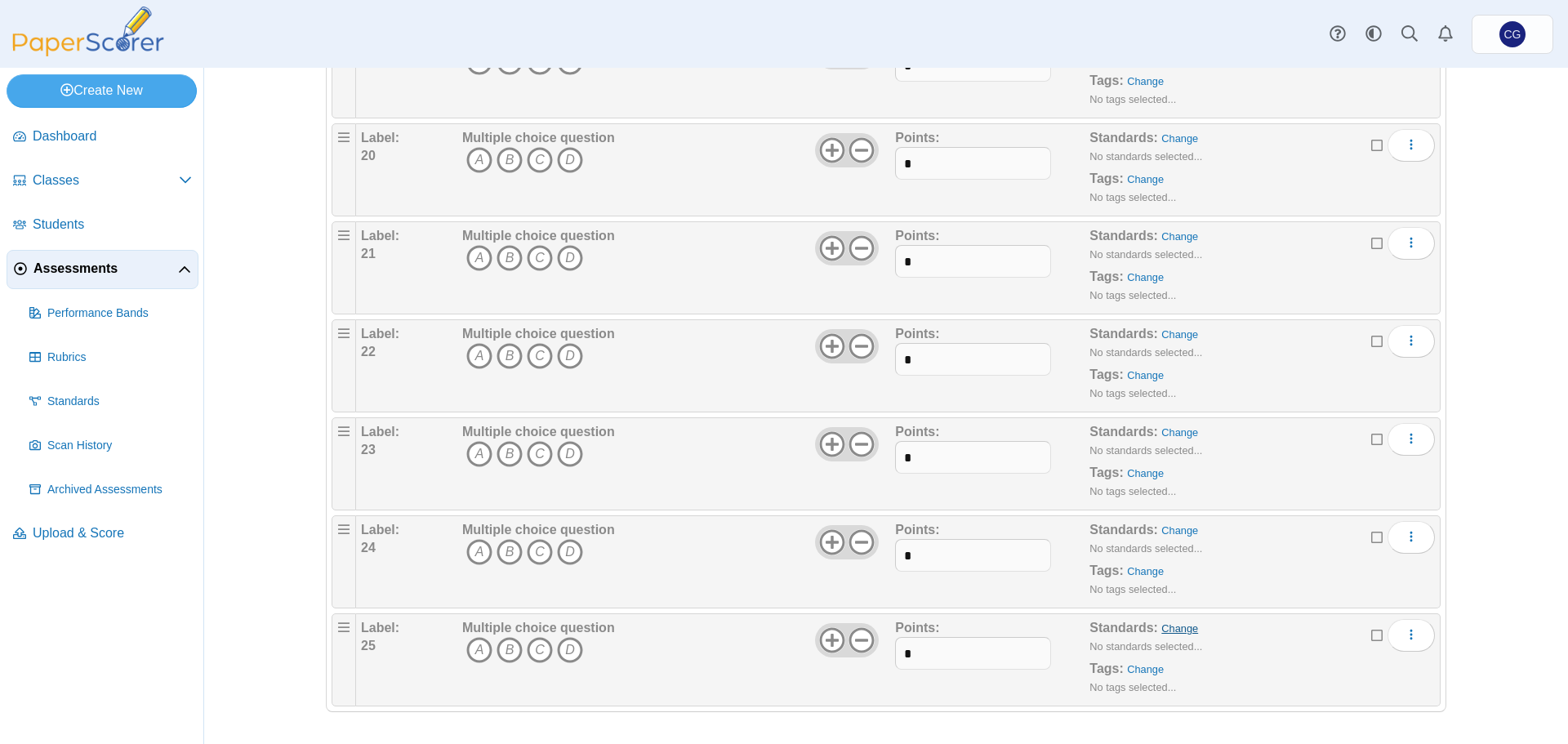
click at [1170, 629] on link "Change" at bounding box center [1180, 629] width 37 height 12
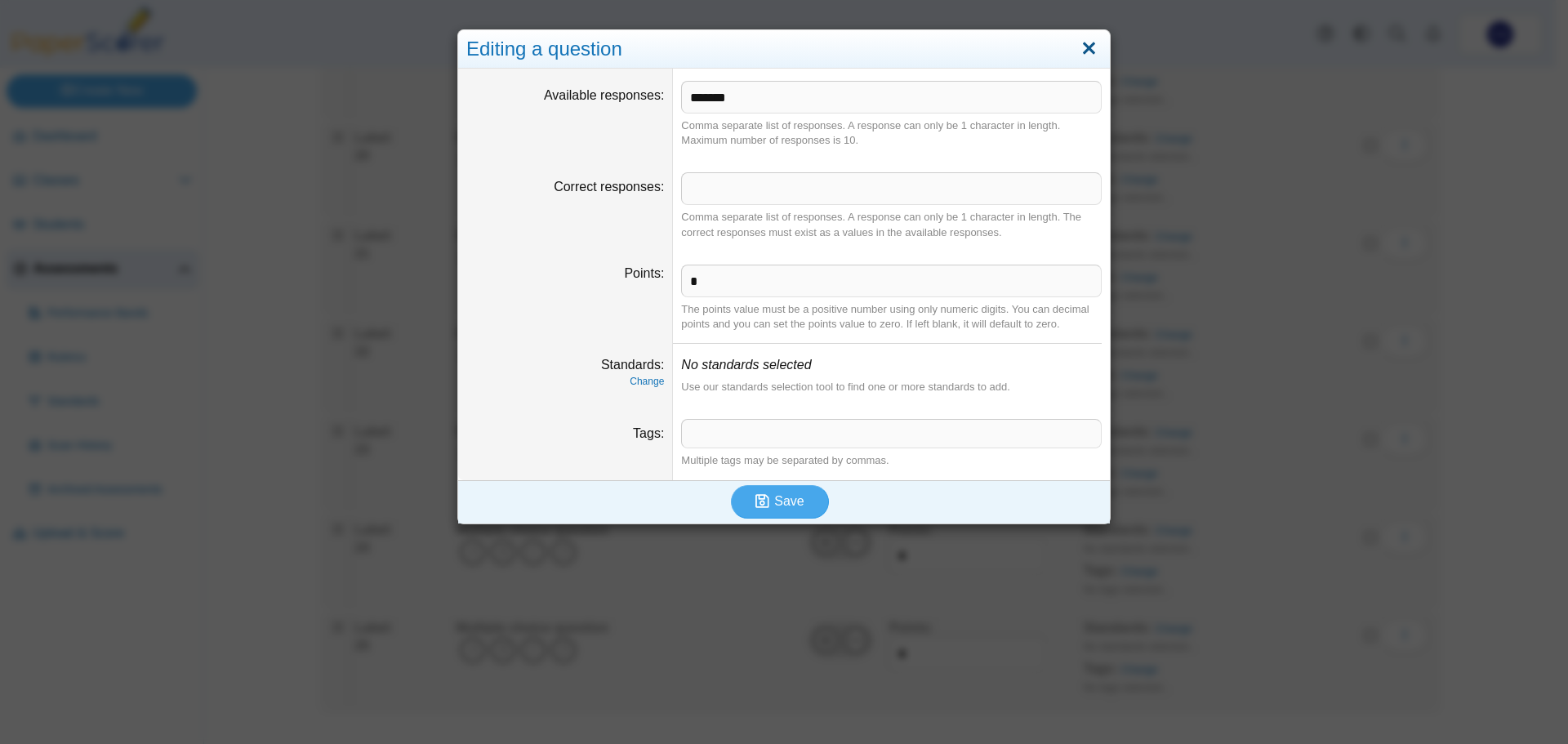
click at [1086, 45] on link "Close" at bounding box center [1088, 49] width 25 height 28
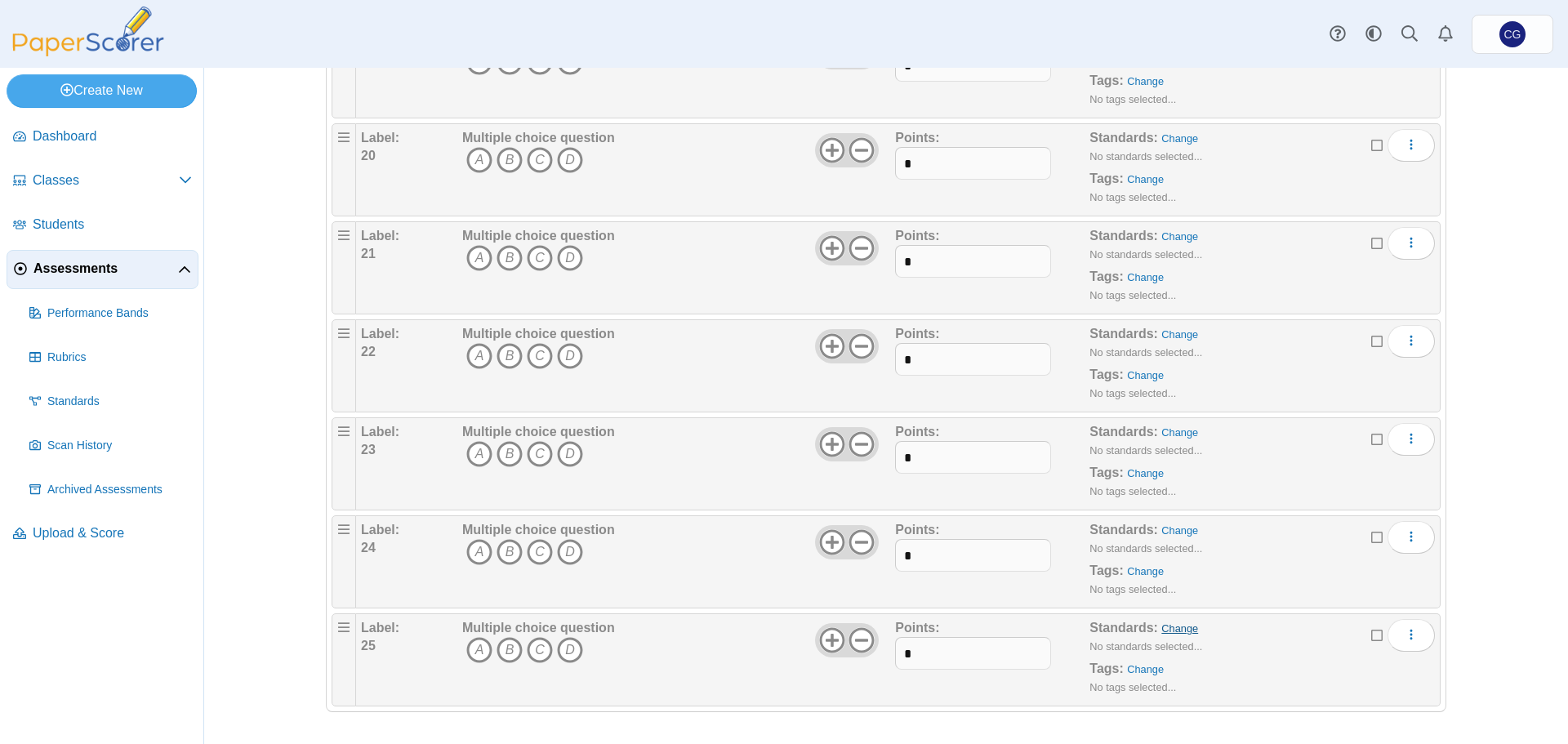
click at [1170, 630] on link "Change" at bounding box center [1180, 629] width 37 height 12
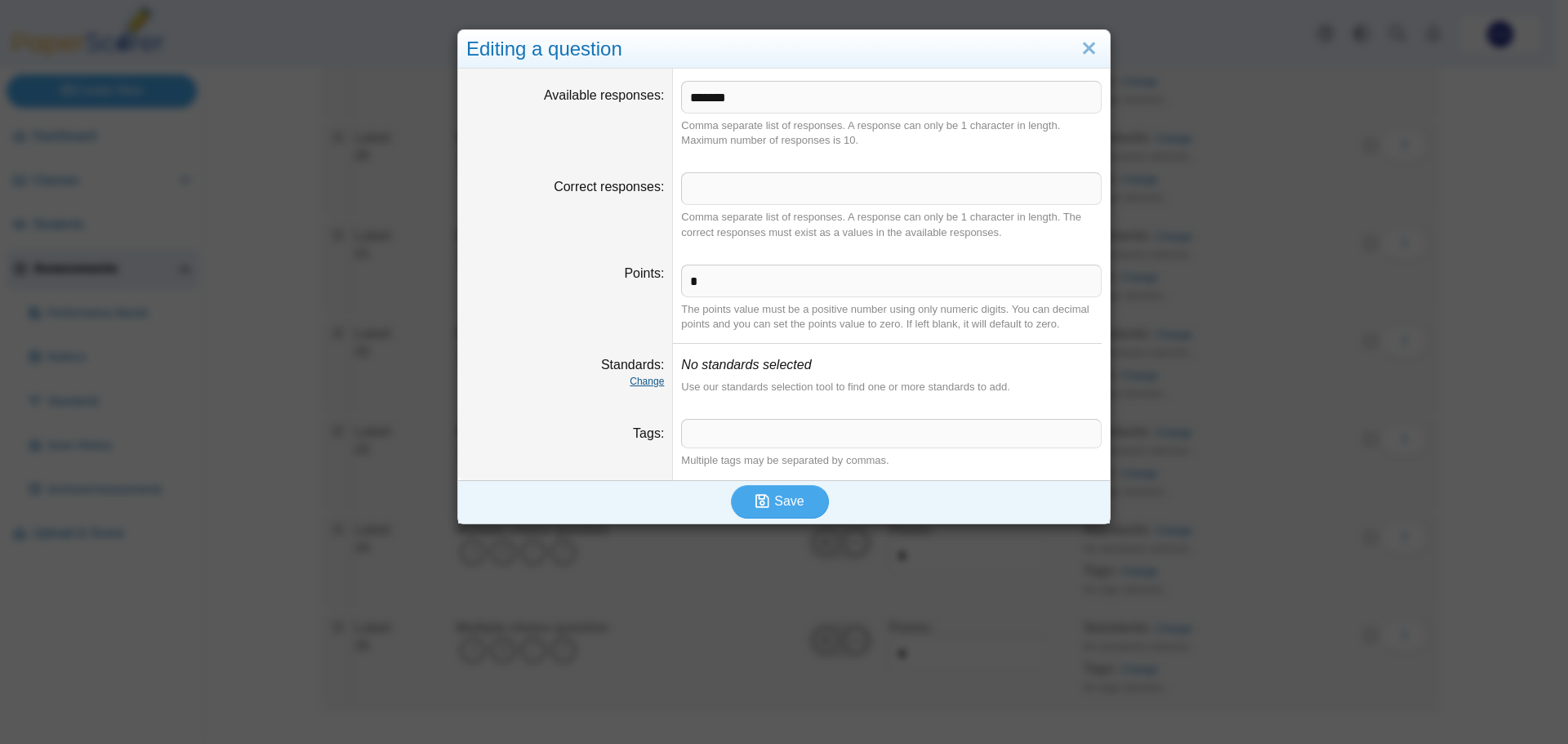
click at [635, 381] on link "Change" at bounding box center [647, 381] width 34 height 11
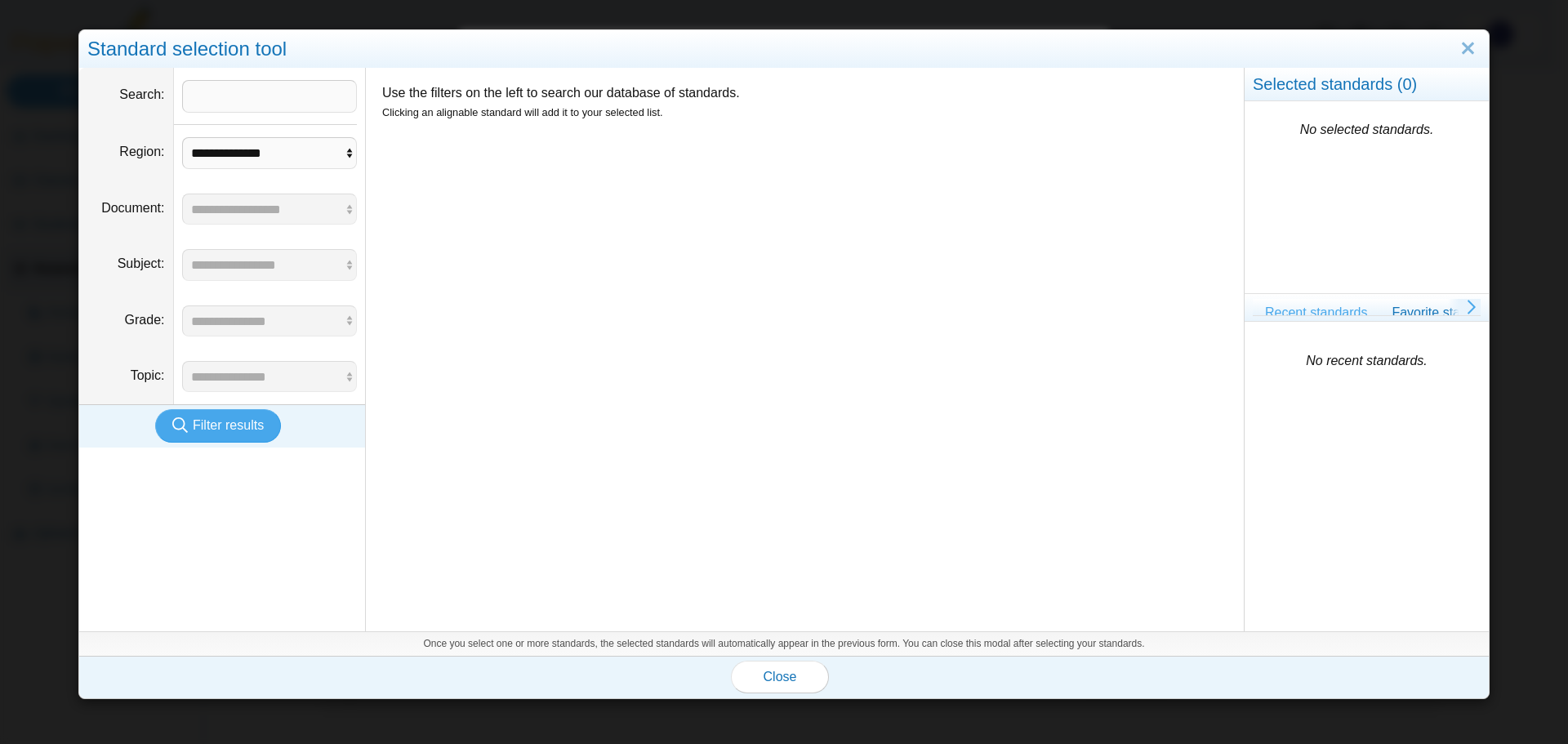
click at [1461, 306] on icon at bounding box center [1464, 307] width 33 height 16
click at [1253, 308] on icon at bounding box center [1268, 307] width 33 height 16
click at [270, 95] on input "Search" at bounding box center [270, 96] width 176 height 33
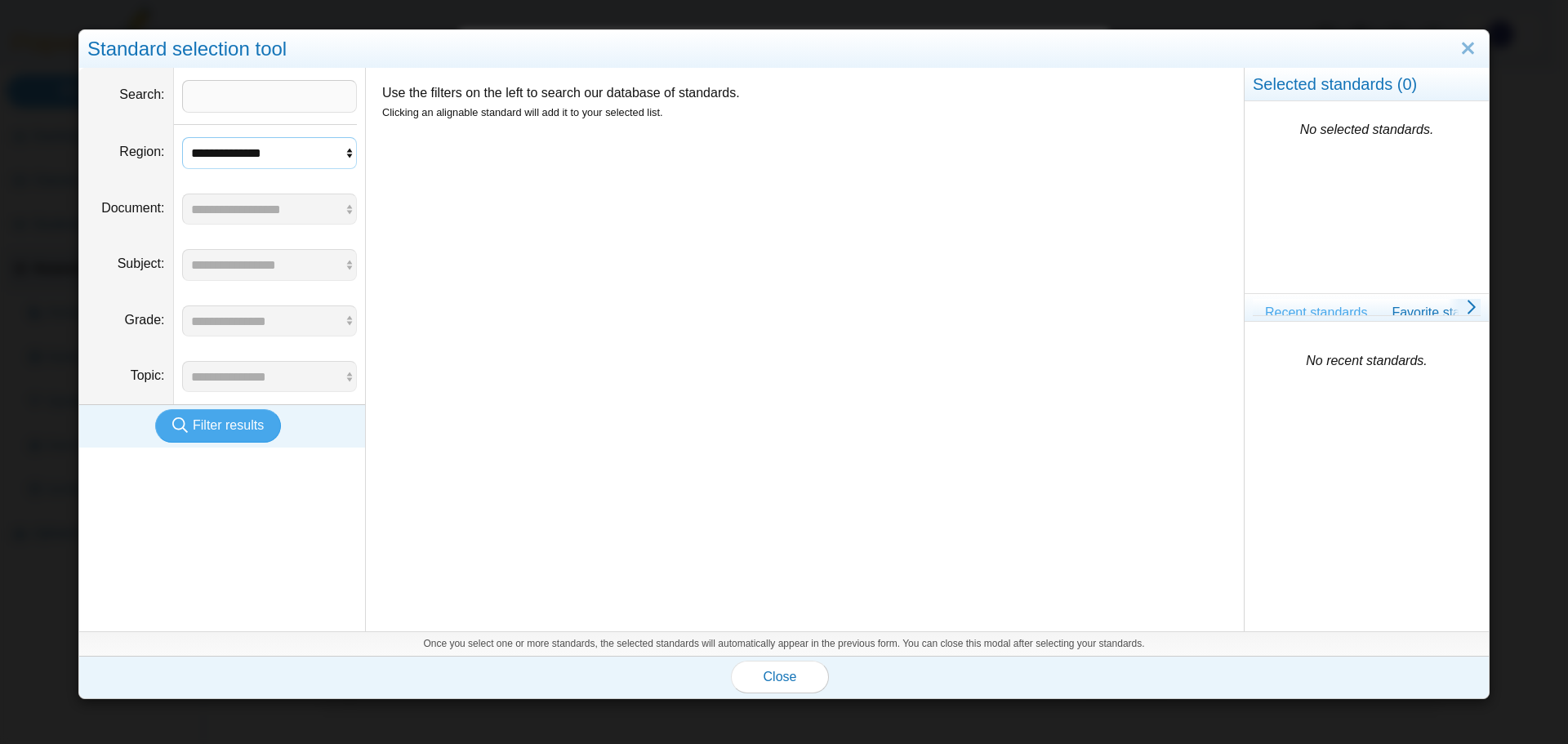
click at [344, 151] on select "**********" at bounding box center [270, 152] width 176 height 31
click at [508, 180] on div "Use the filters on the left to search our database of standards. Clicking an al…" at bounding box center [805, 350] width 878 height 564
click at [251, 93] on input "Search" at bounding box center [270, 96] width 176 height 33
type input "*****"
click at [155, 409] on button "Filter results" at bounding box center [218, 425] width 126 height 33
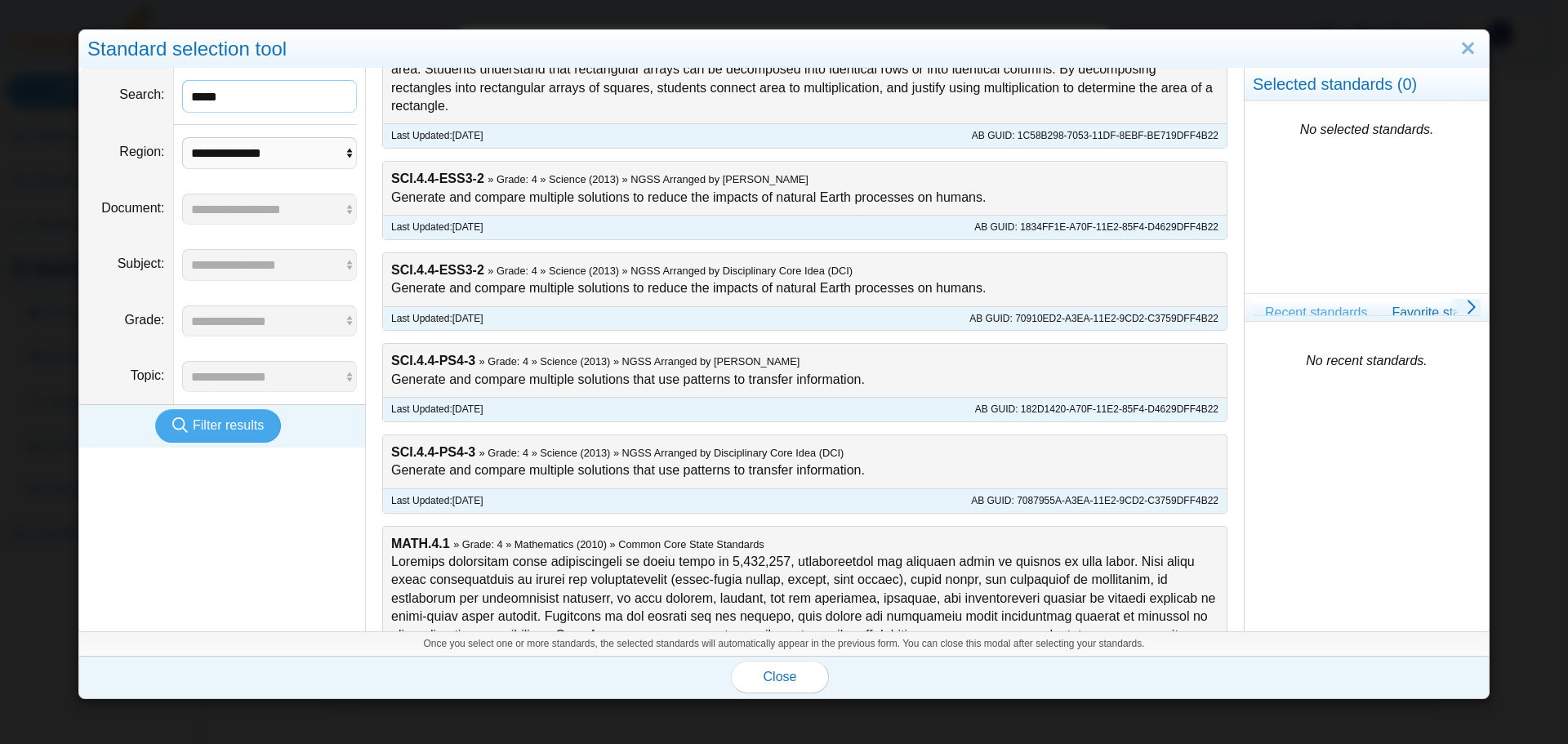
scroll to position [1144, 0]
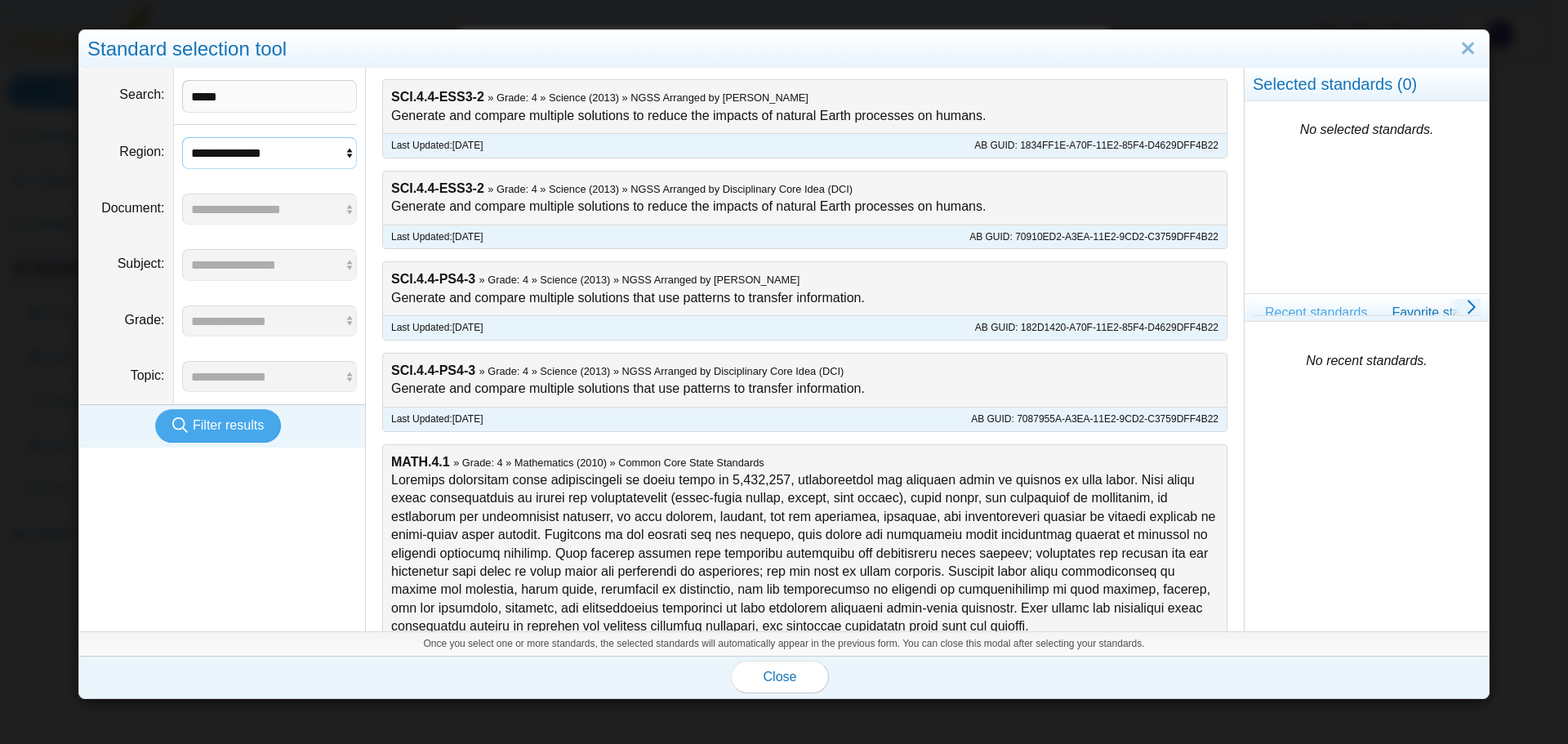
click at [316, 147] on select "**********" at bounding box center [270, 152] width 176 height 31
select select "*"
click at [182, 137] on select "**********" at bounding box center [270, 152] width 176 height 31
click at [215, 423] on span "Filter results" at bounding box center [228, 425] width 71 height 14
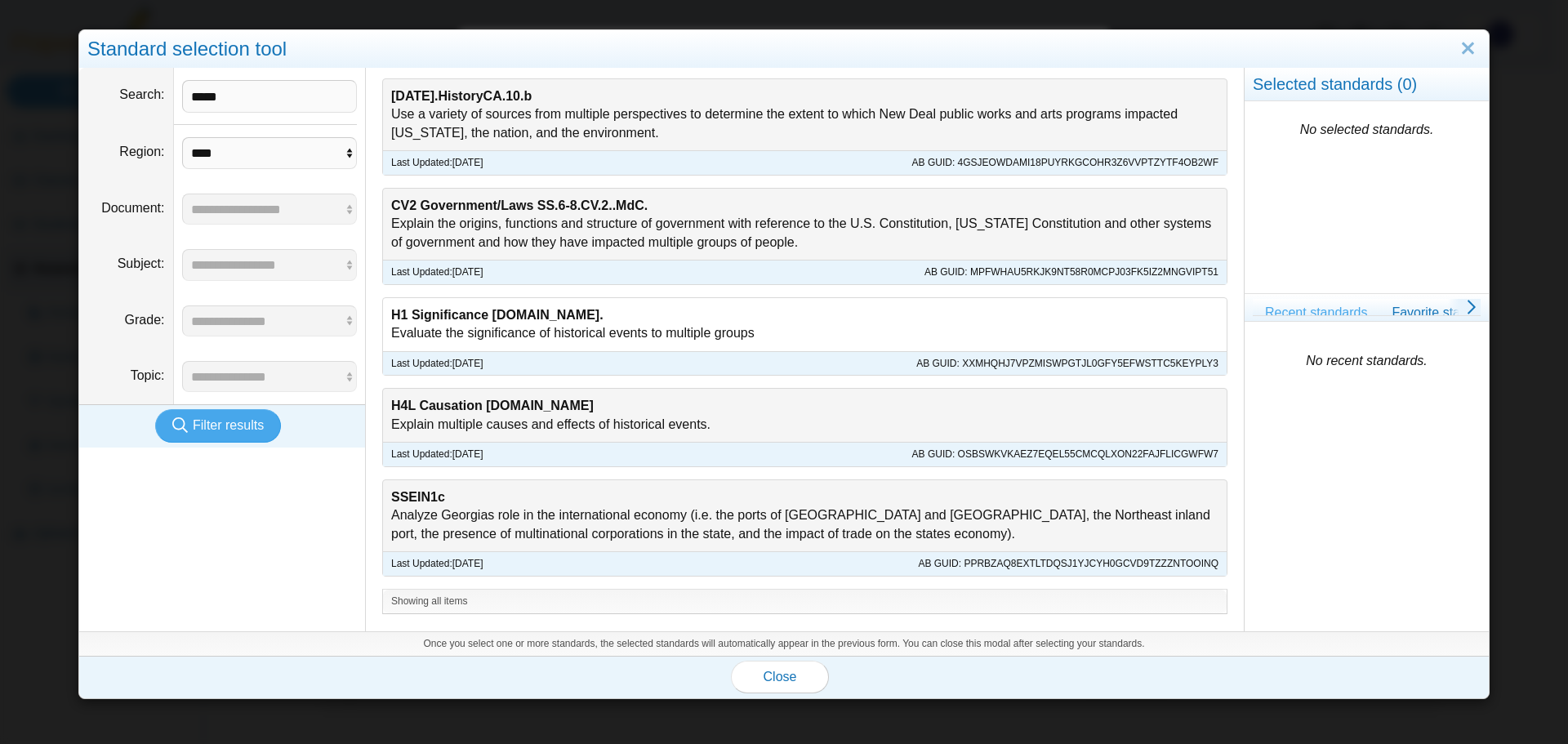
scroll to position [71, 0]
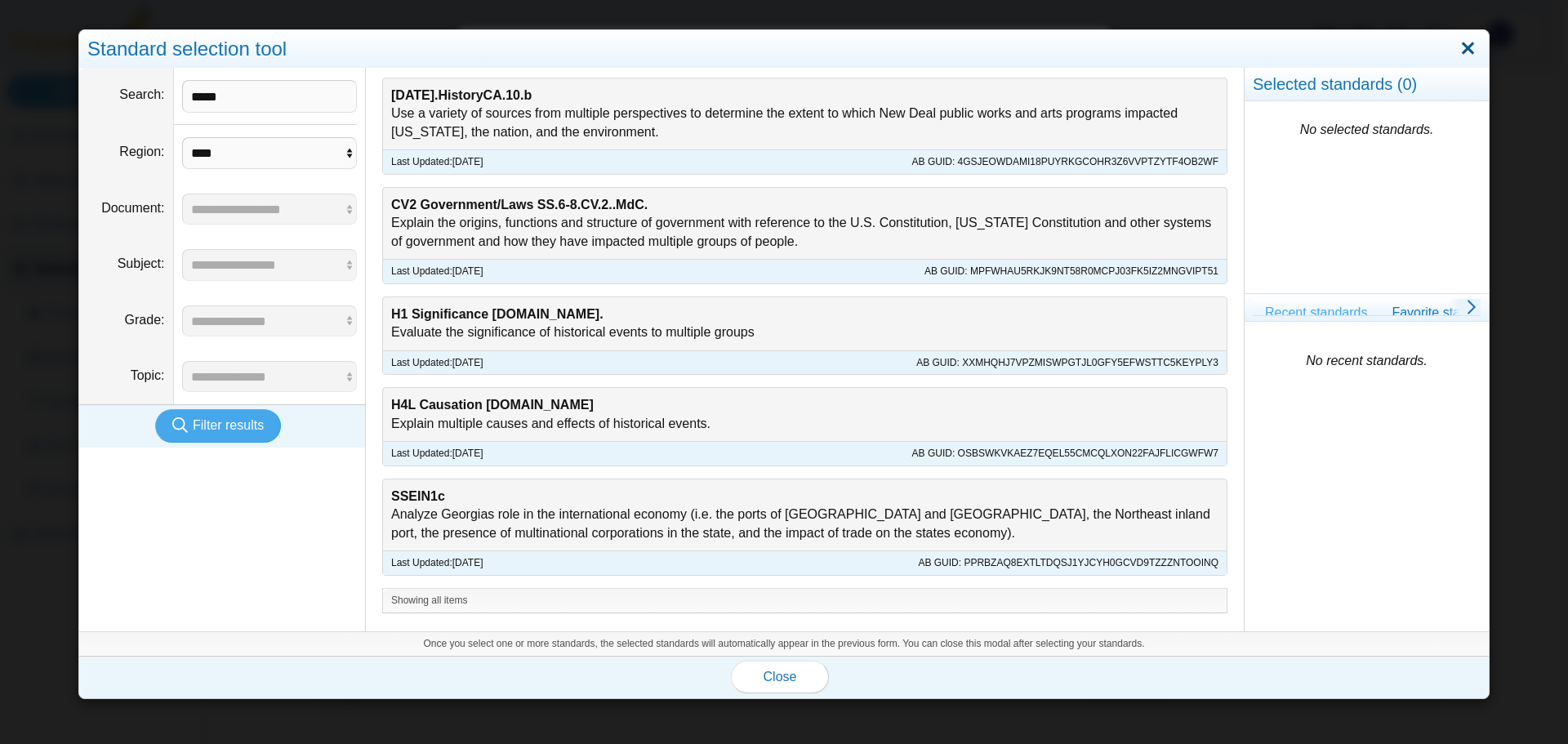
click at [1460, 45] on link "Close" at bounding box center [1468, 49] width 25 height 28
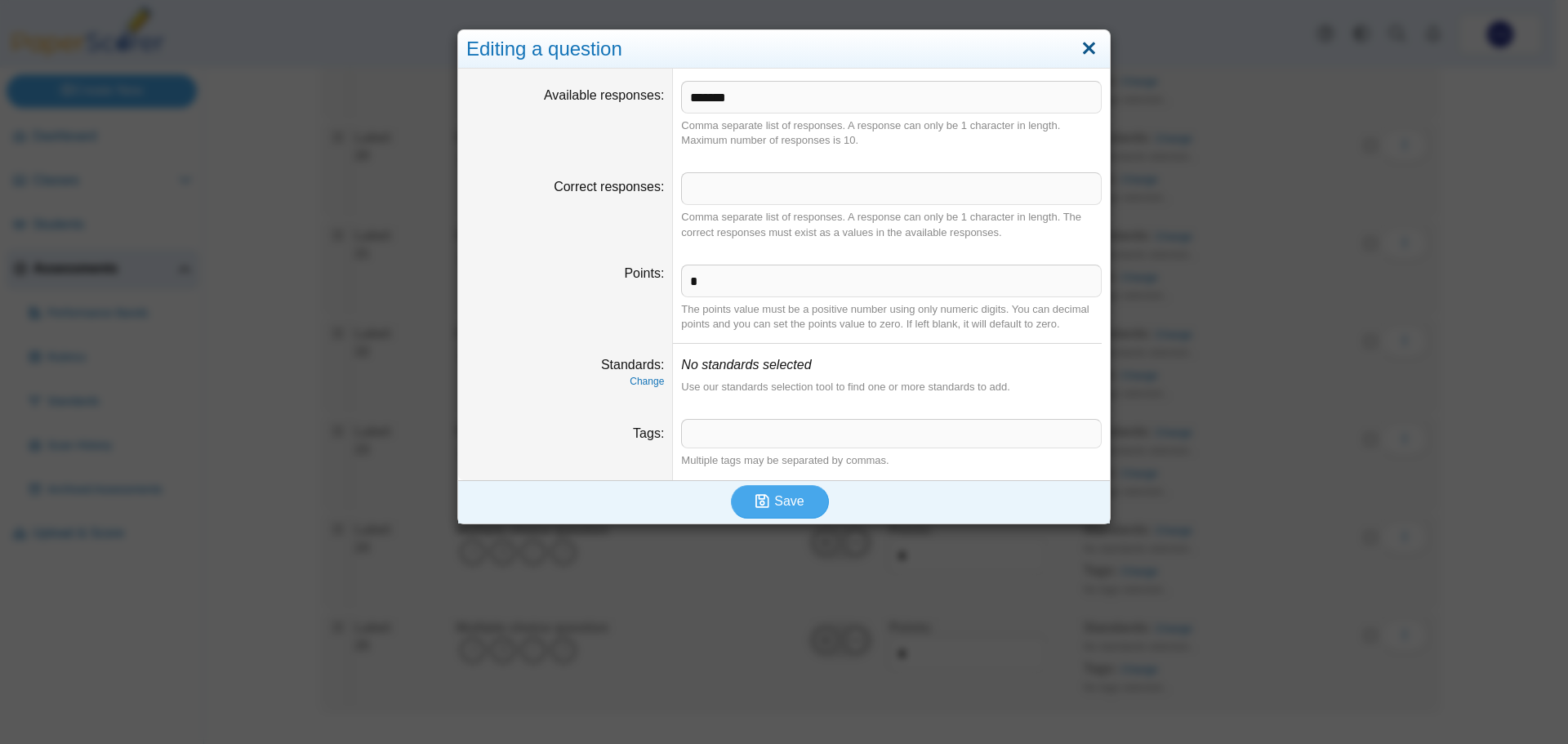
click at [1084, 50] on link "Close" at bounding box center [1088, 49] width 25 height 28
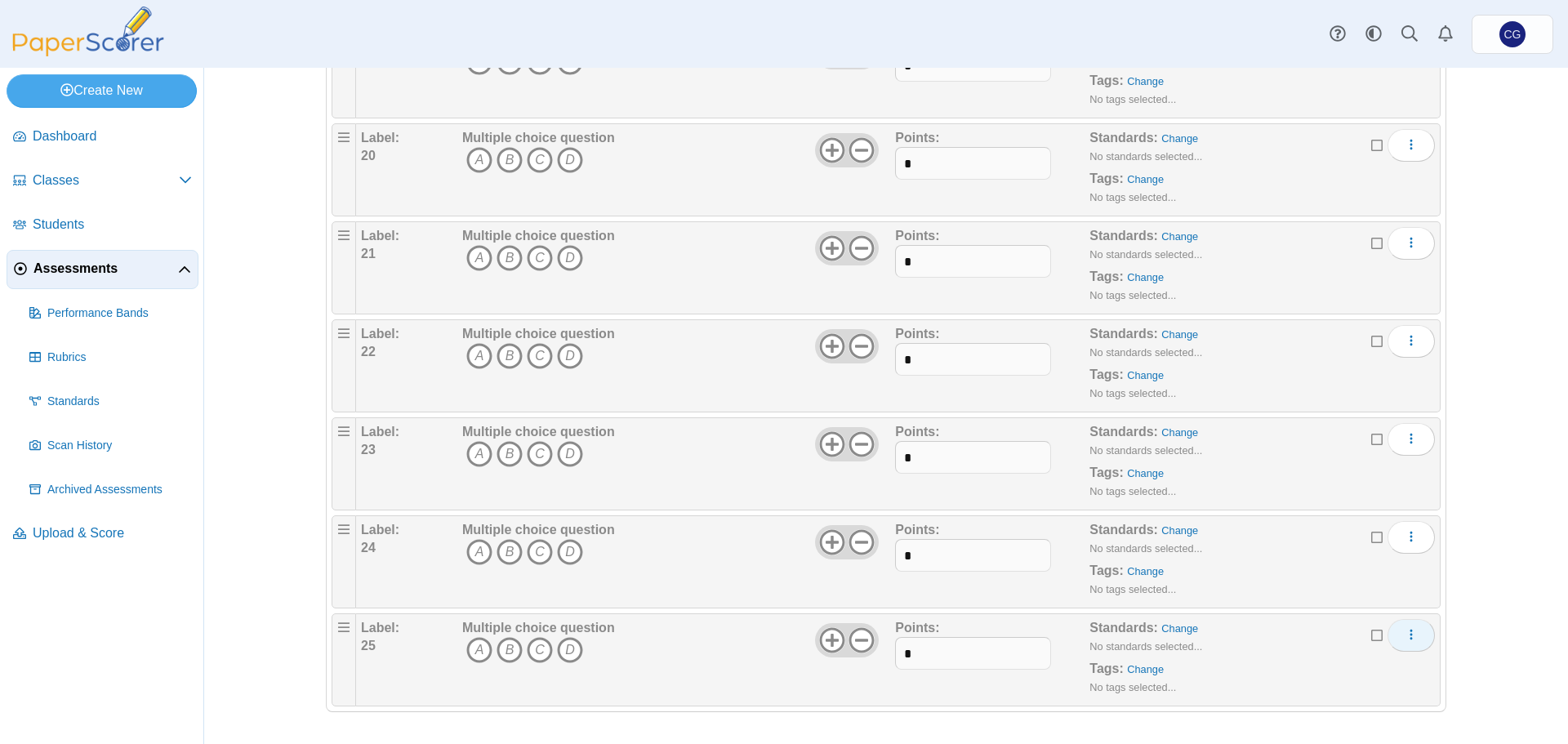
click at [1415, 639] on button "More options" at bounding box center [1412, 635] width 47 height 33
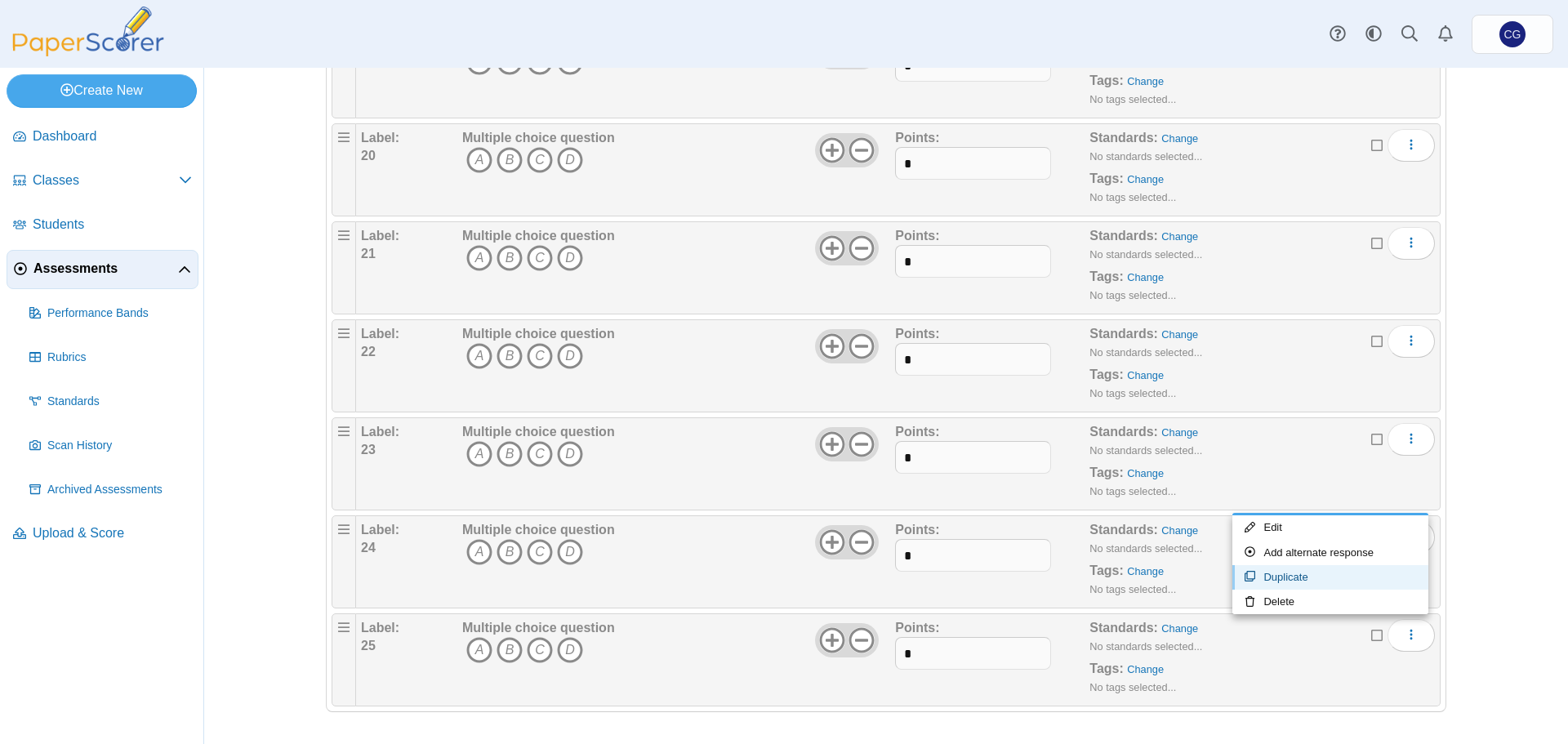
click at [1308, 582] on link "Duplicate" at bounding box center [1330, 577] width 196 height 25
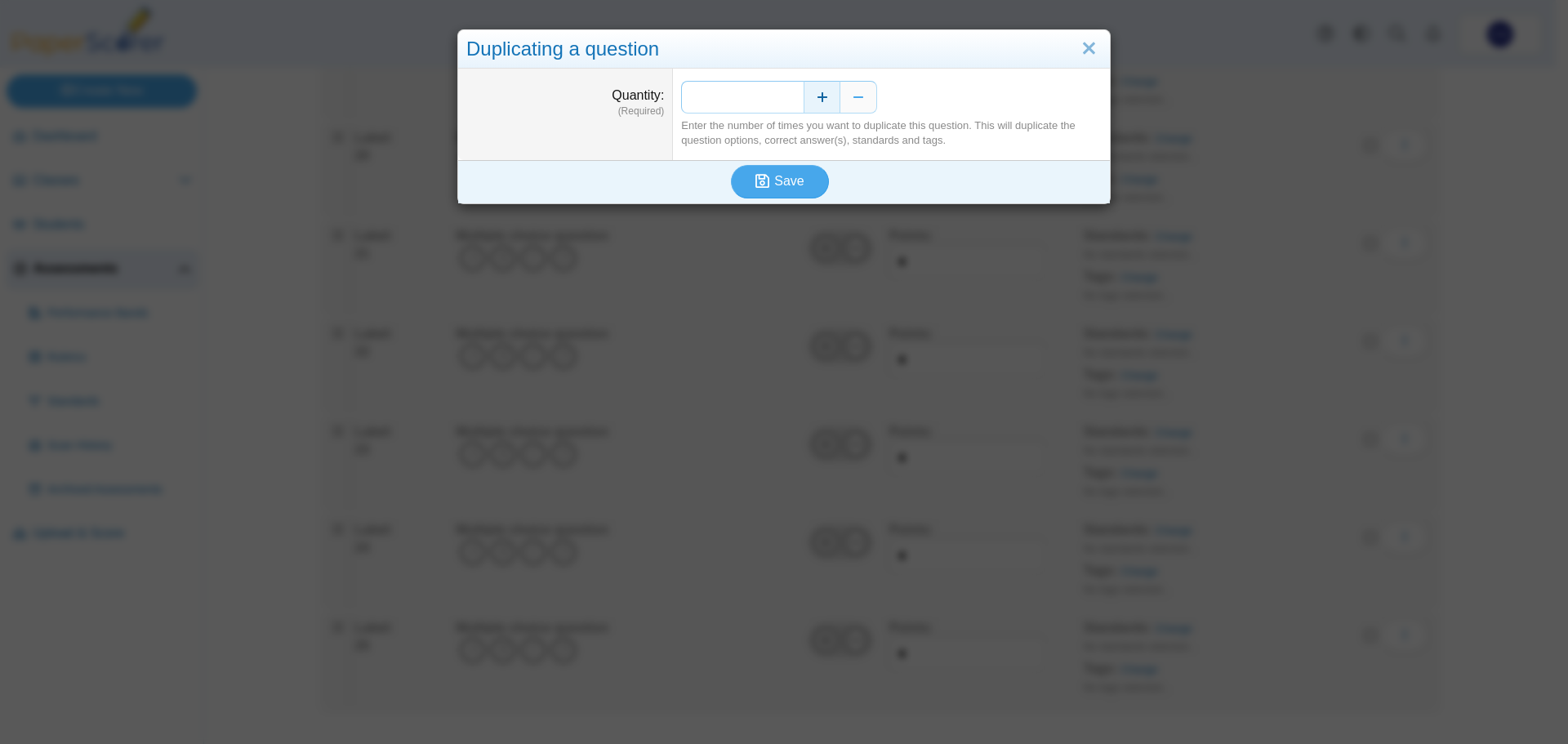
drag, startPoint x: 763, startPoint y: 94, endPoint x: 820, endPoint y: 94, distance: 57.0
click at [820, 94] on div "*" at bounding box center [891, 97] width 421 height 33
type input "**"
click at [785, 178] on span "Save" at bounding box center [788, 181] width 29 height 14
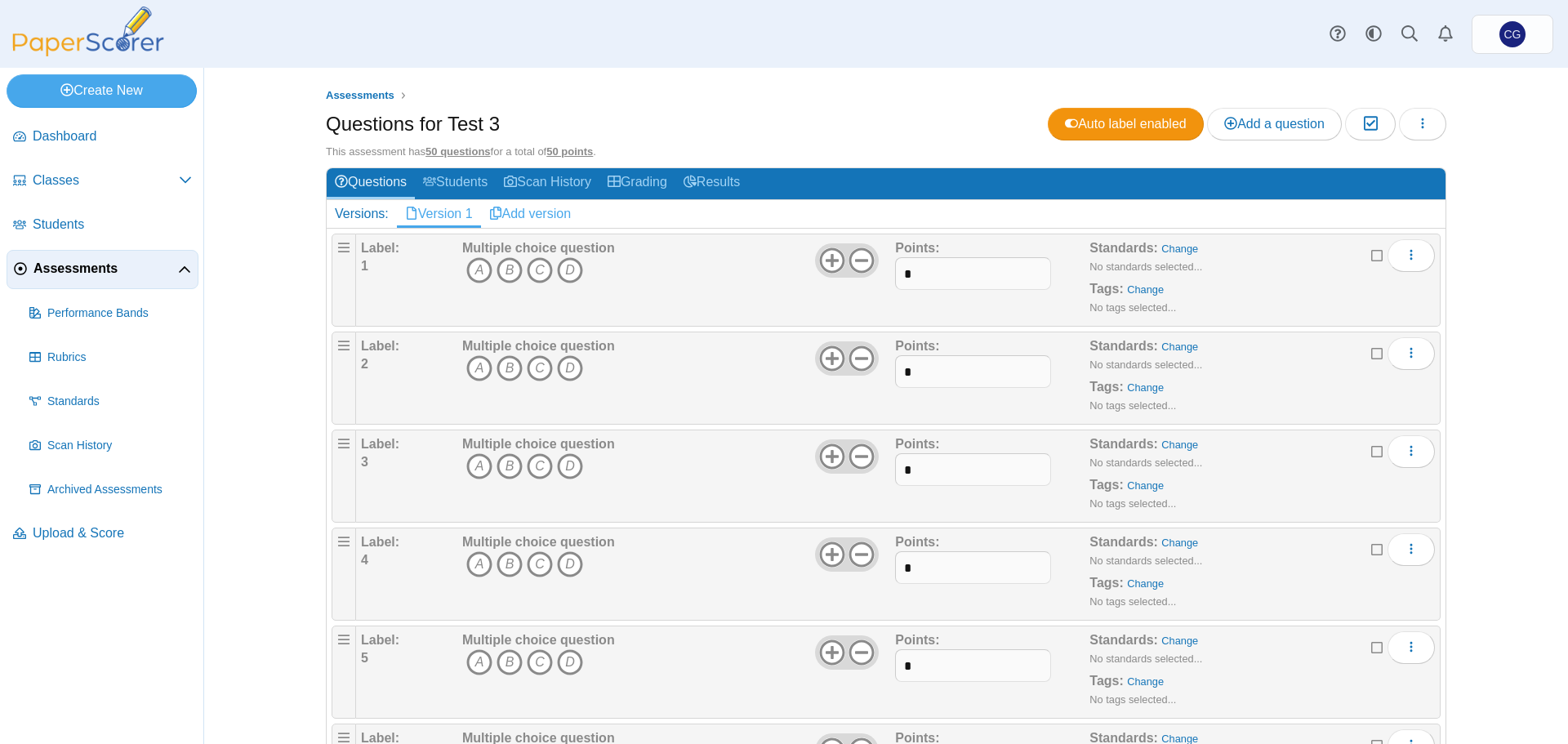
click at [540, 213] on link "Add version" at bounding box center [531, 214] width 99 height 28
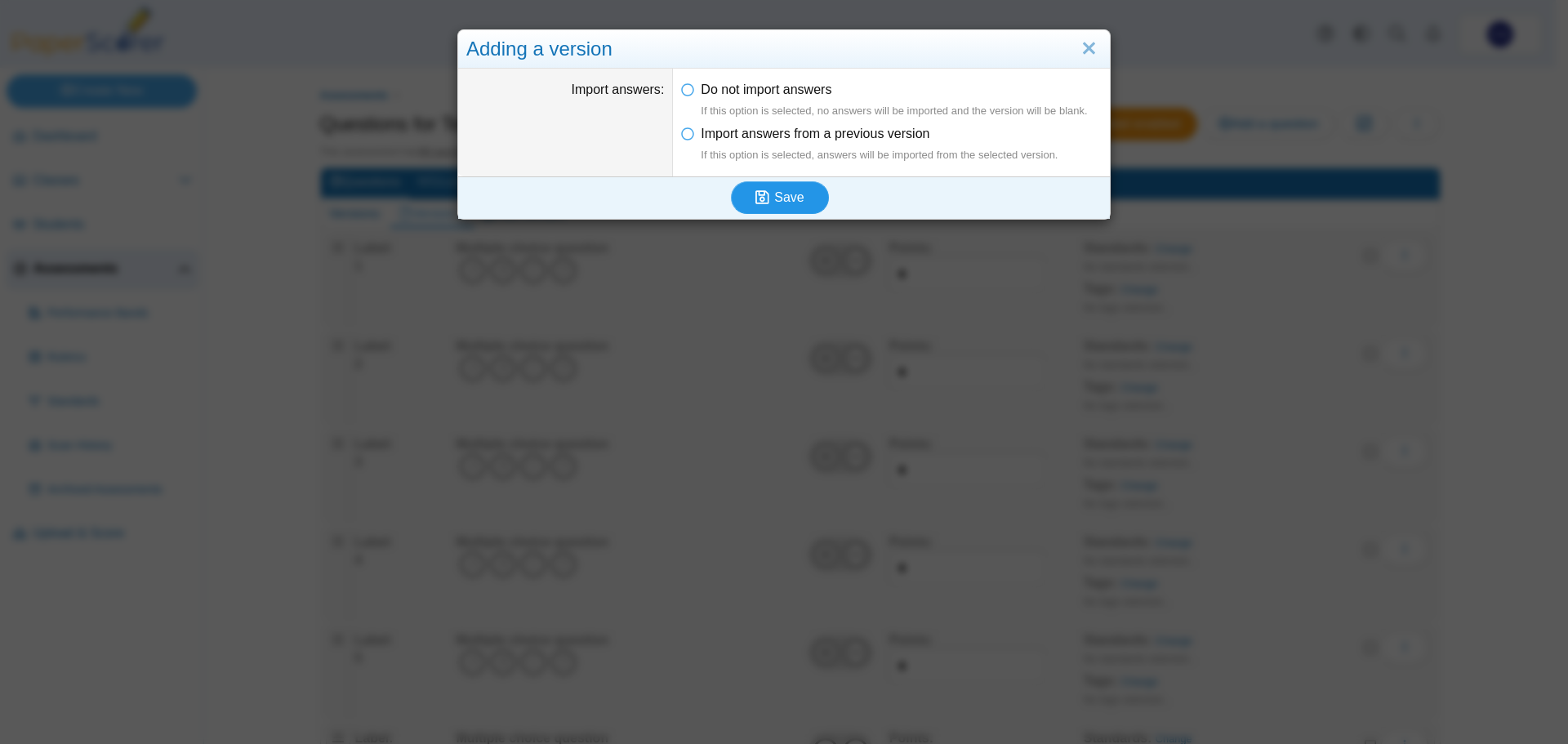
click at [787, 202] on span "Save" at bounding box center [788, 198] width 29 height 14
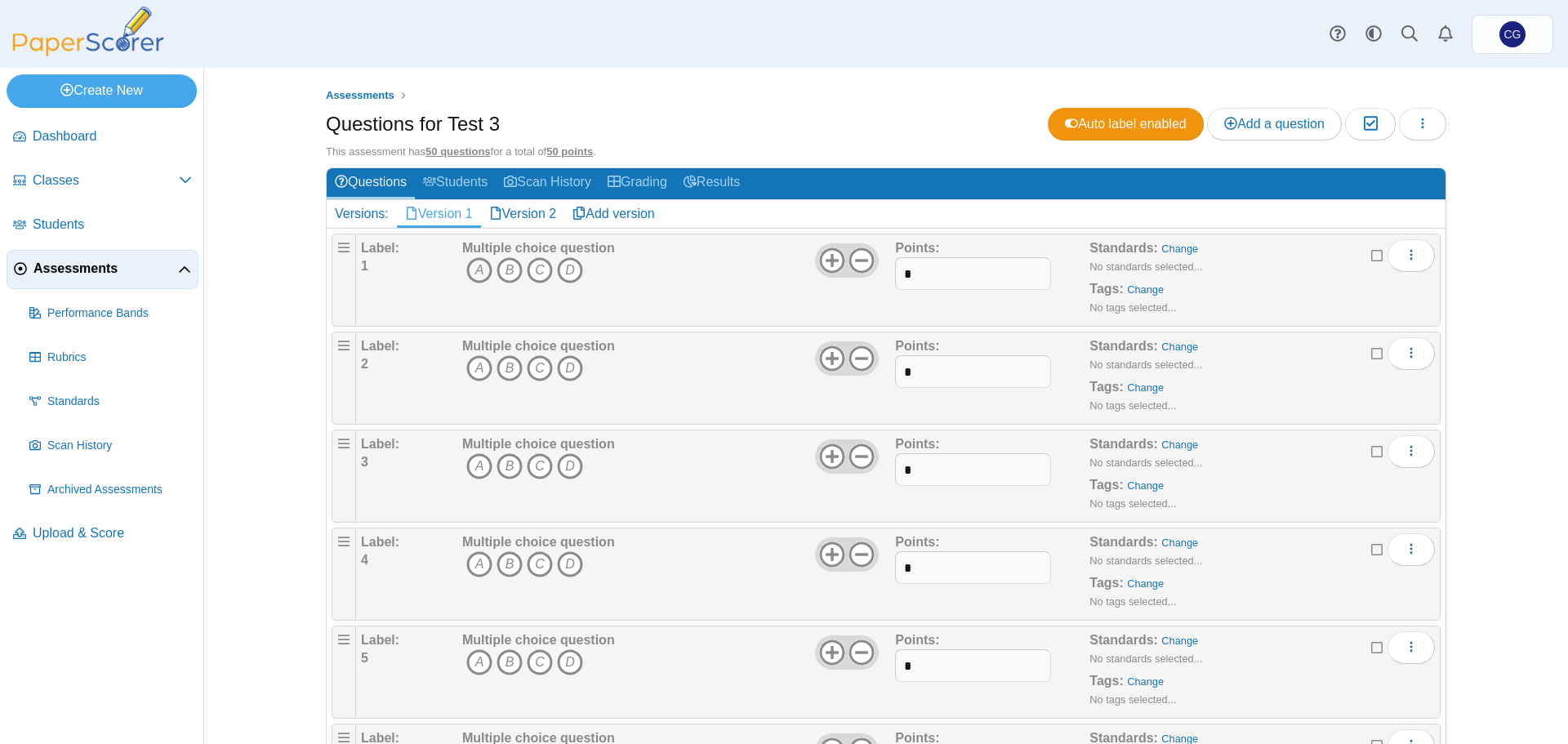
click at [473, 264] on icon "A" at bounding box center [480, 271] width 26 height 26
click at [508, 366] on icon "B" at bounding box center [509, 368] width 26 height 26
click at [537, 466] on icon "C" at bounding box center [540, 466] width 26 height 26
click at [566, 565] on icon "D" at bounding box center [570, 565] width 26 height 26
click at [567, 661] on icon "D" at bounding box center [570, 662] width 26 height 26
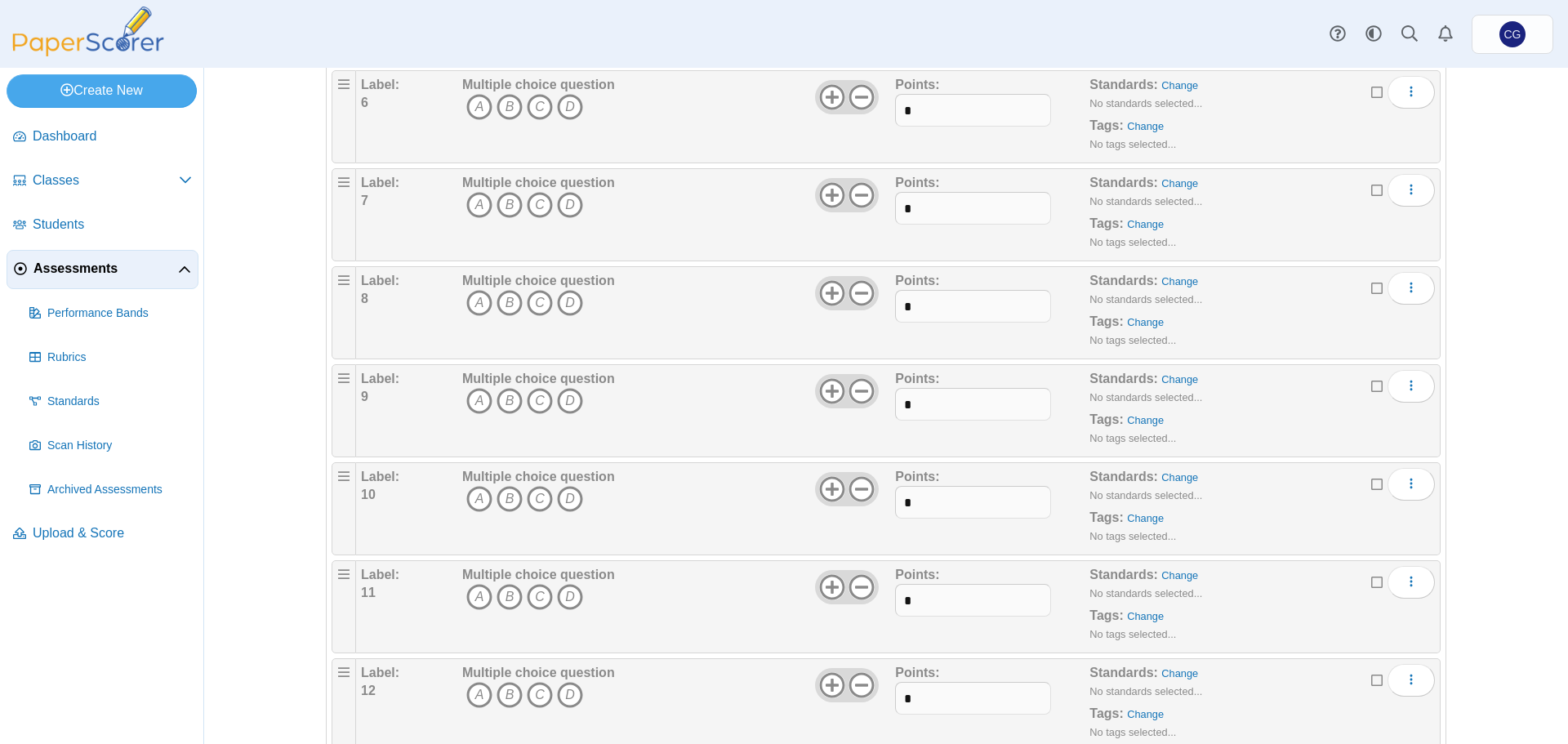
scroll to position [572, 0]
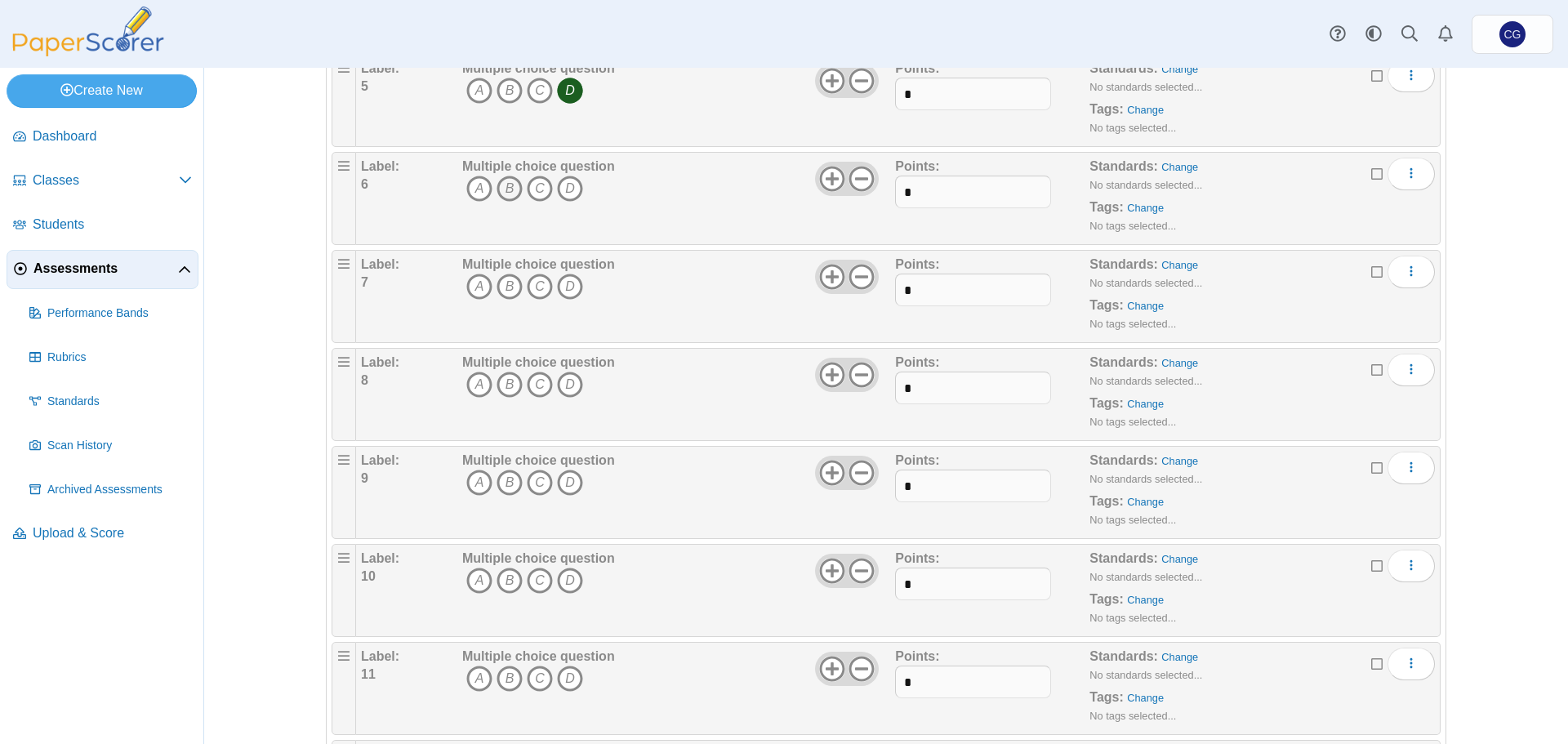
click at [501, 191] on icon "B" at bounding box center [509, 189] width 26 height 26
click at [506, 291] on icon "B" at bounding box center [509, 286] width 26 height 26
click at [563, 388] on icon "D" at bounding box center [570, 385] width 26 height 26
click at [566, 475] on icon "D" at bounding box center [570, 483] width 26 height 26
click at [472, 579] on icon "A" at bounding box center [480, 581] width 26 height 26
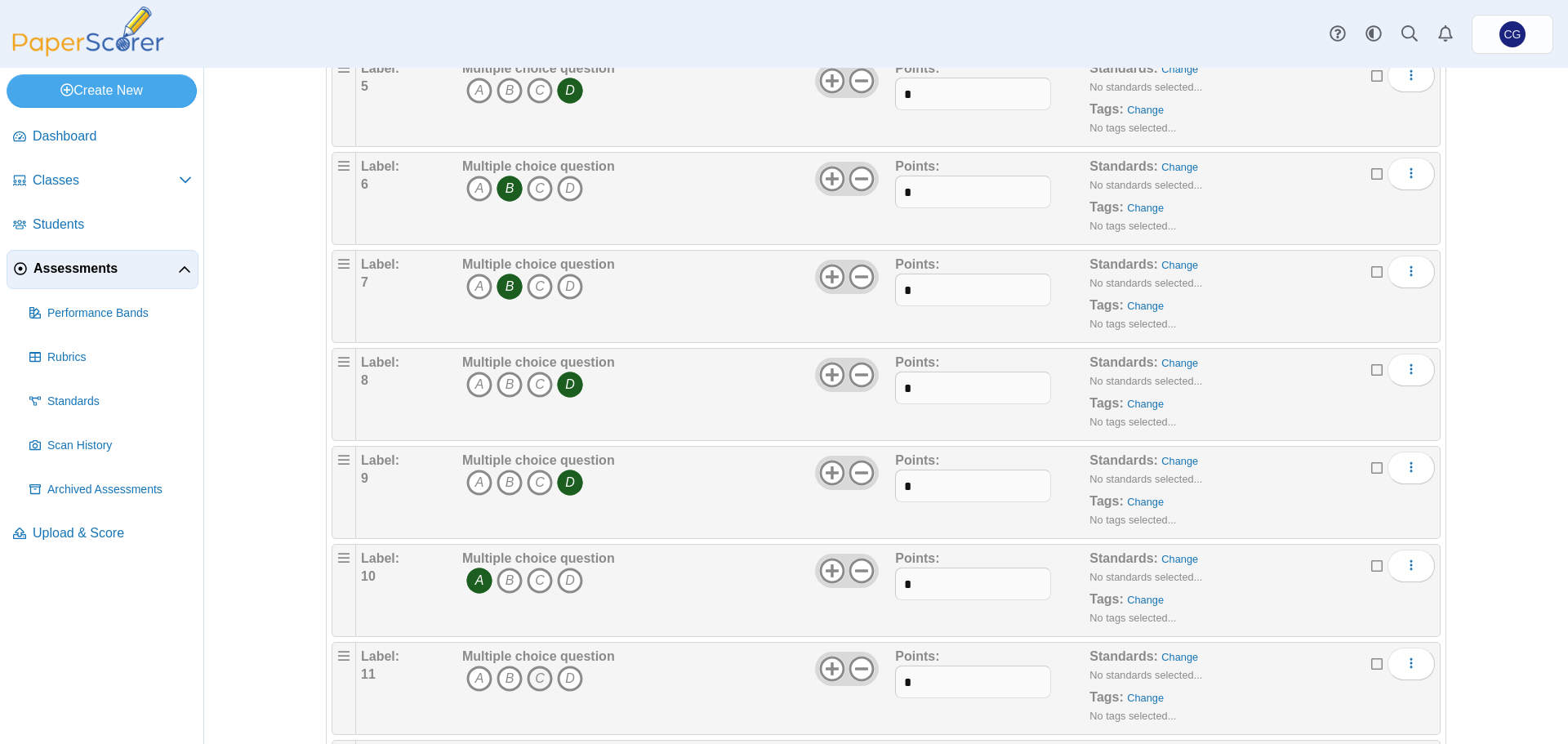
click at [534, 681] on icon "C" at bounding box center [540, 679] width 26 height 26
click at [668, 670] on div "Multiple choice question A B C D" at bounding box center [676, 688] width 437 height 82
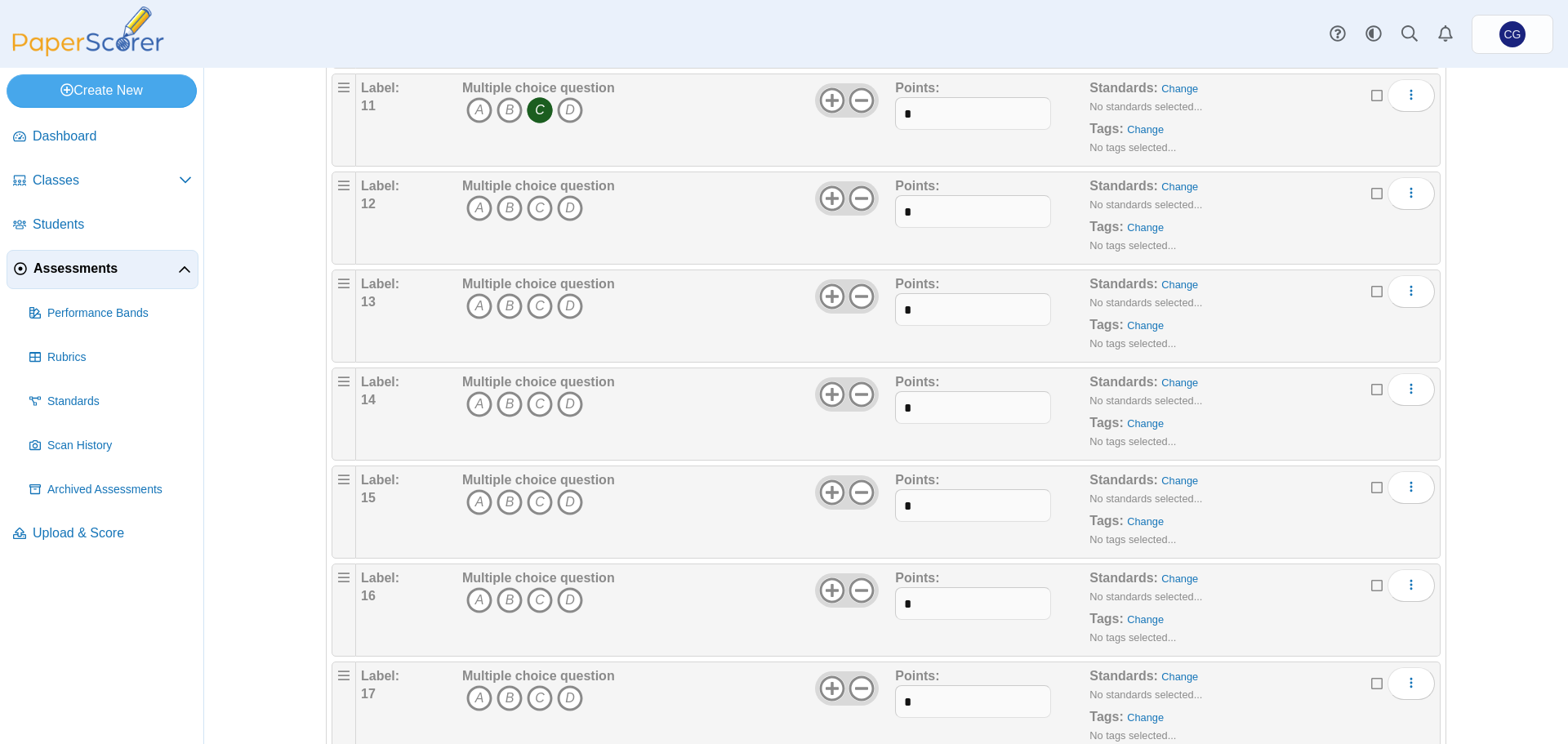
scroll to position [1144, 0]
click at [563, 203] on icon "D" at bounding box center [570, 206] width 26 height 26
click at [567, 300] on icon "D" at bounding box center [570, 303] width 26 height 26
click at [567, 401] on icon "D" at bounding box center [570, 401] width 26 height 26
click at [472, 498] on icon "A" at bounding box center [480, 499] width 26 height 26
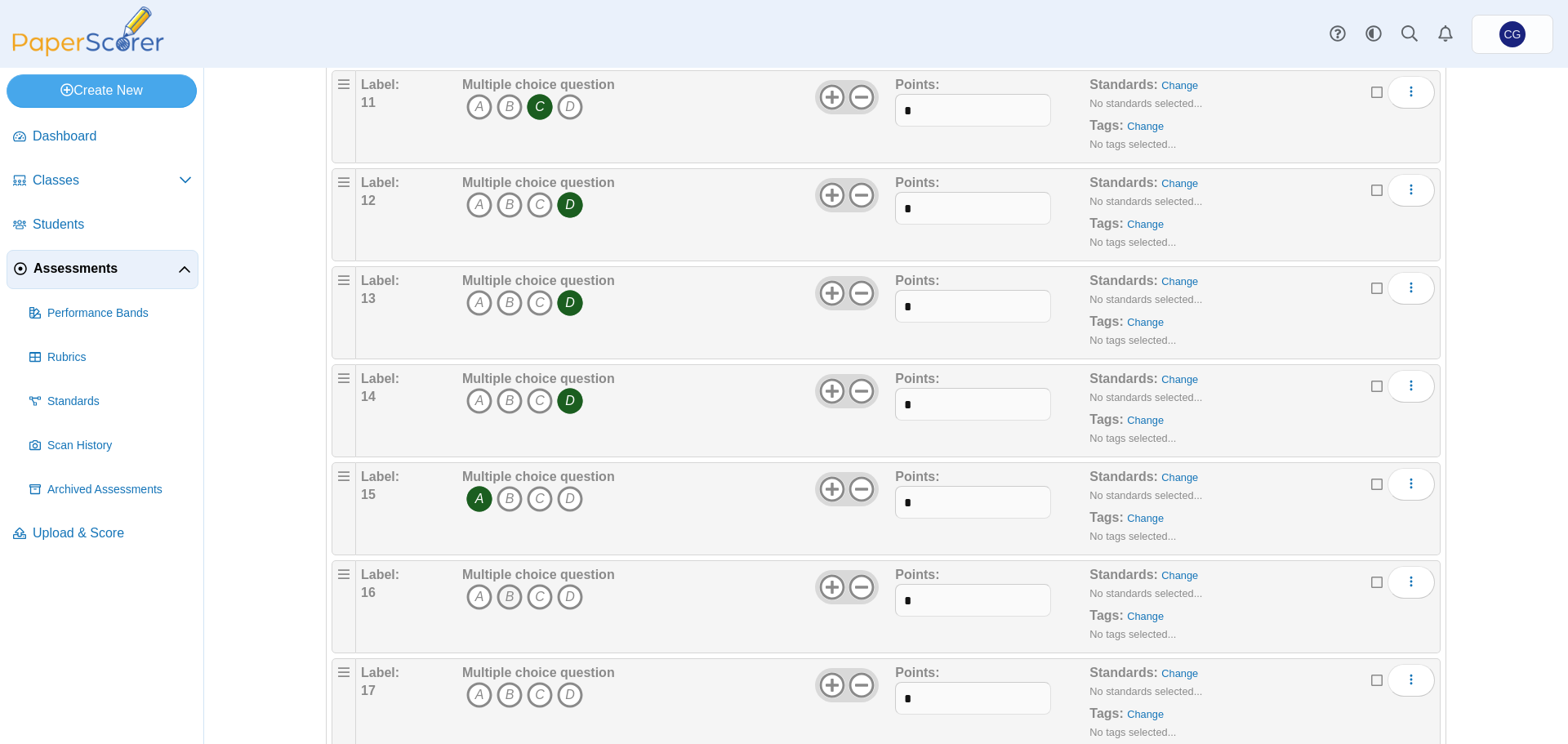
click at [505, 600] on icon "B" at bounding box center [509, 597] width 26 height 26
click at [478, 690] on icon "A" at bounding box center [480, 695] width 26 height 26
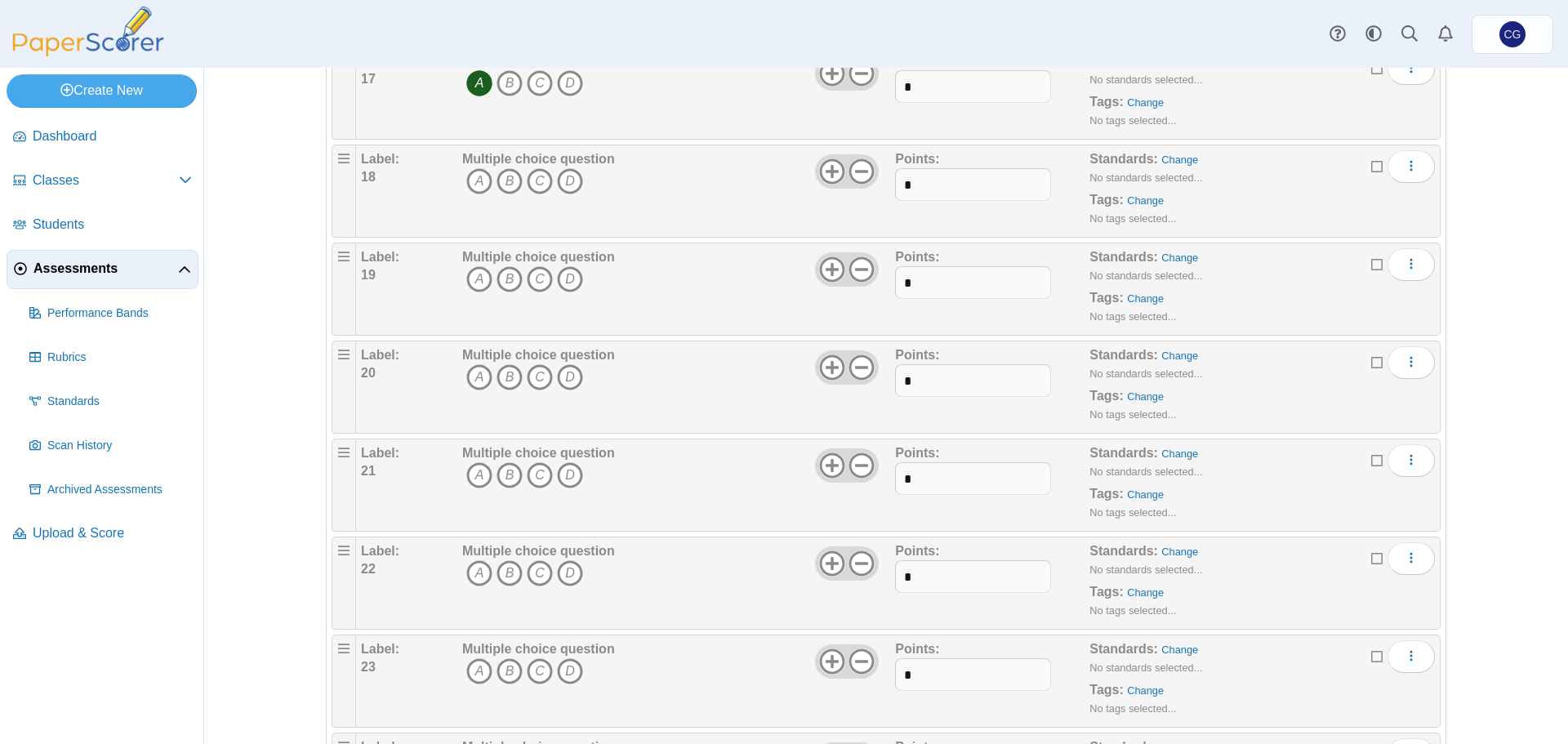
scroll to position [1716, 0]
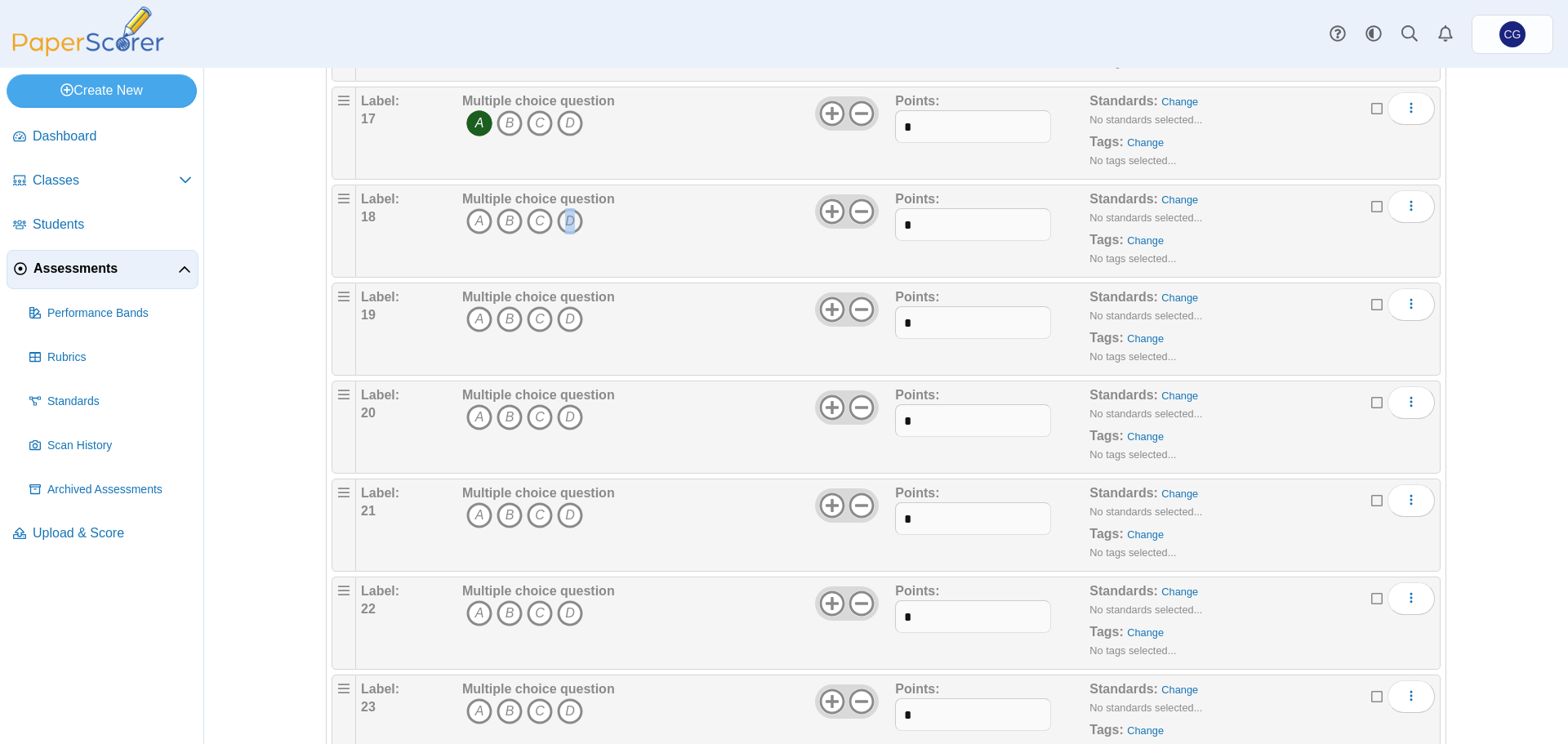
click at [564, 219] on icon "D" at bounding box center [570, 221] width 26 height 26
click at [558, 317] on icon "D" at bounding box center [570, 320] width 26 height 26
click at [530, 413] on icon "C" at bounding box center [540, 417] width 26 height 26
click at [530, 514] on icon "C" at bounding box center [540, 516] width 26 height 26
click at [510, 615] on icon "B" at bounding box center [509, 613] width 26 height 26
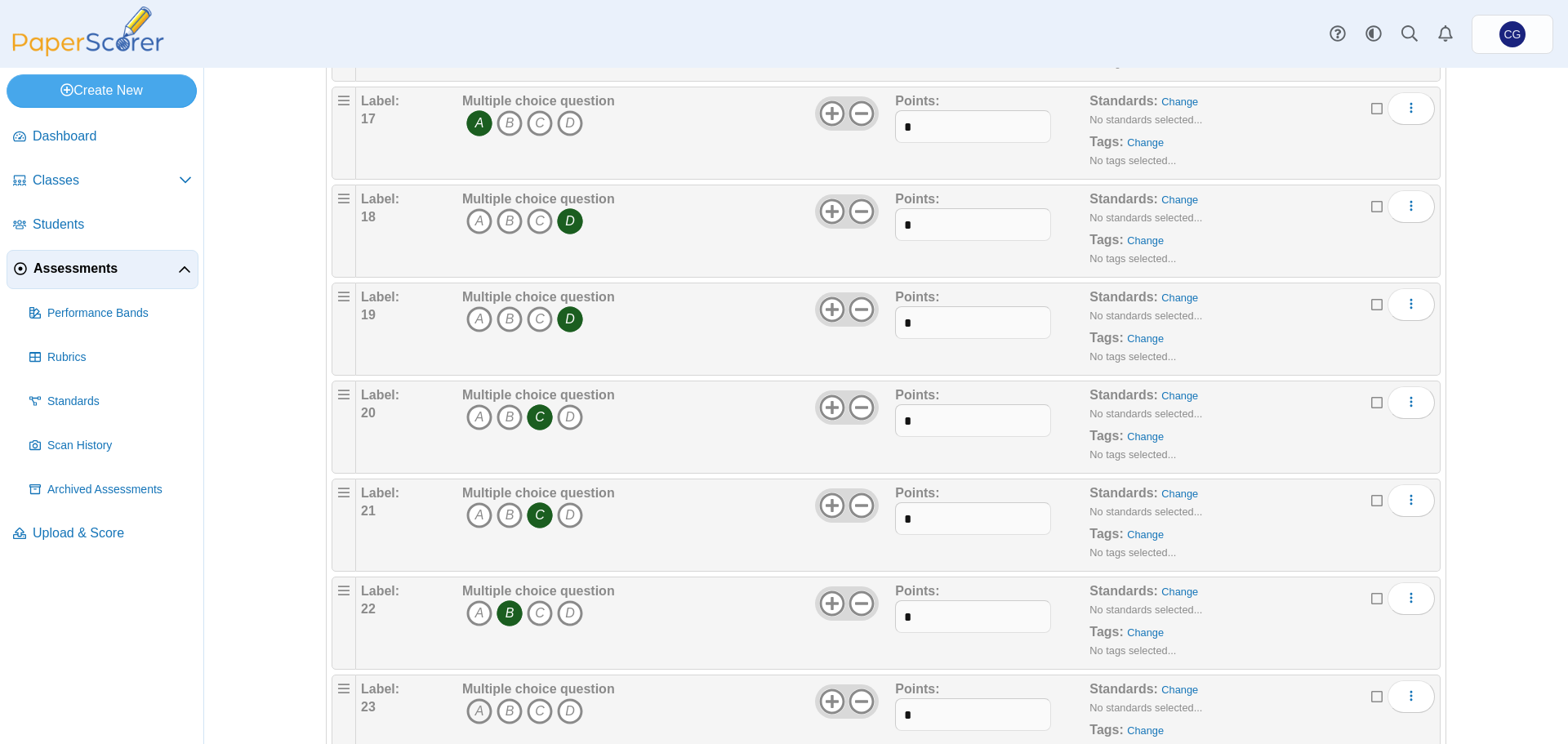
click at [470, 714] on icon "A" at bounding box center [480, 711] width 26 height 26
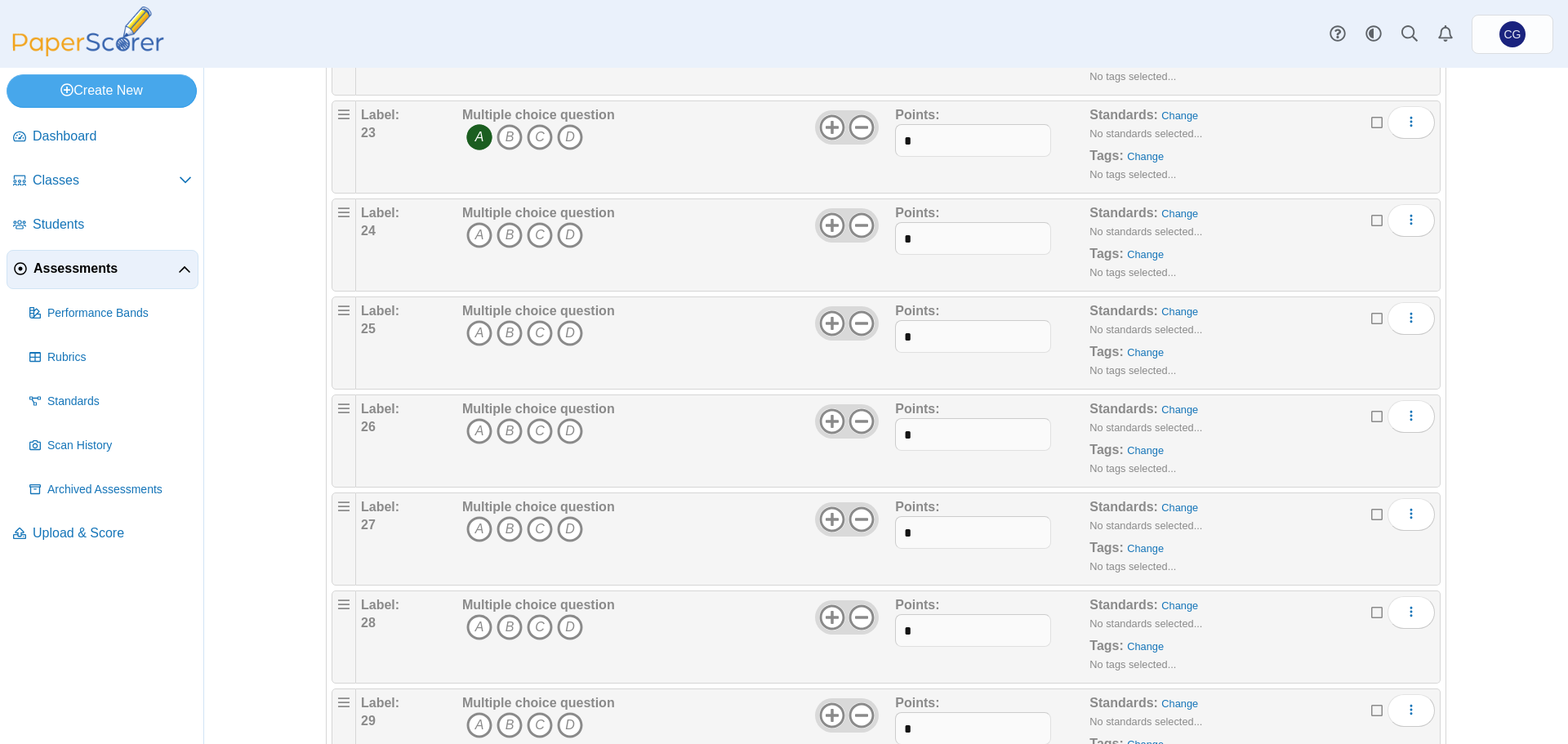
scroll to position [2368, 0]
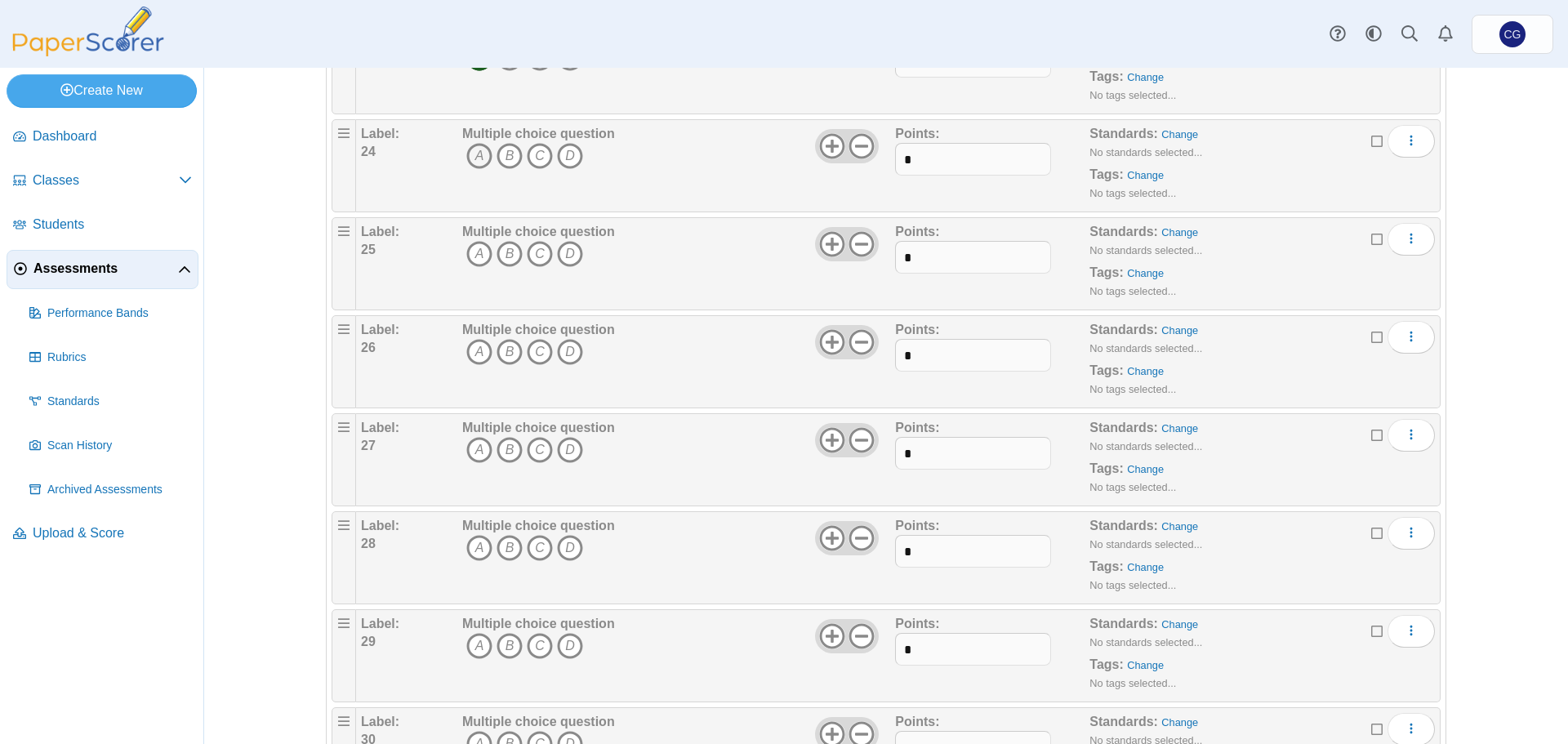
click at [479, 152] on icon "A" at bounding box center [480, 156] width 26 height 26
click at [505, 248] on icon "B" at bounding box center [509, 254] width 26 height 26
click at [529, 350] on icon "C" at bounding box center [540, 352] width 26 height 26
click at [502, 446] on icon "B" at bounding box center [509, 450] width 26 height 26
click at [538, 545] on icon "C" at bounding box center [540, 548] width 26 height 26
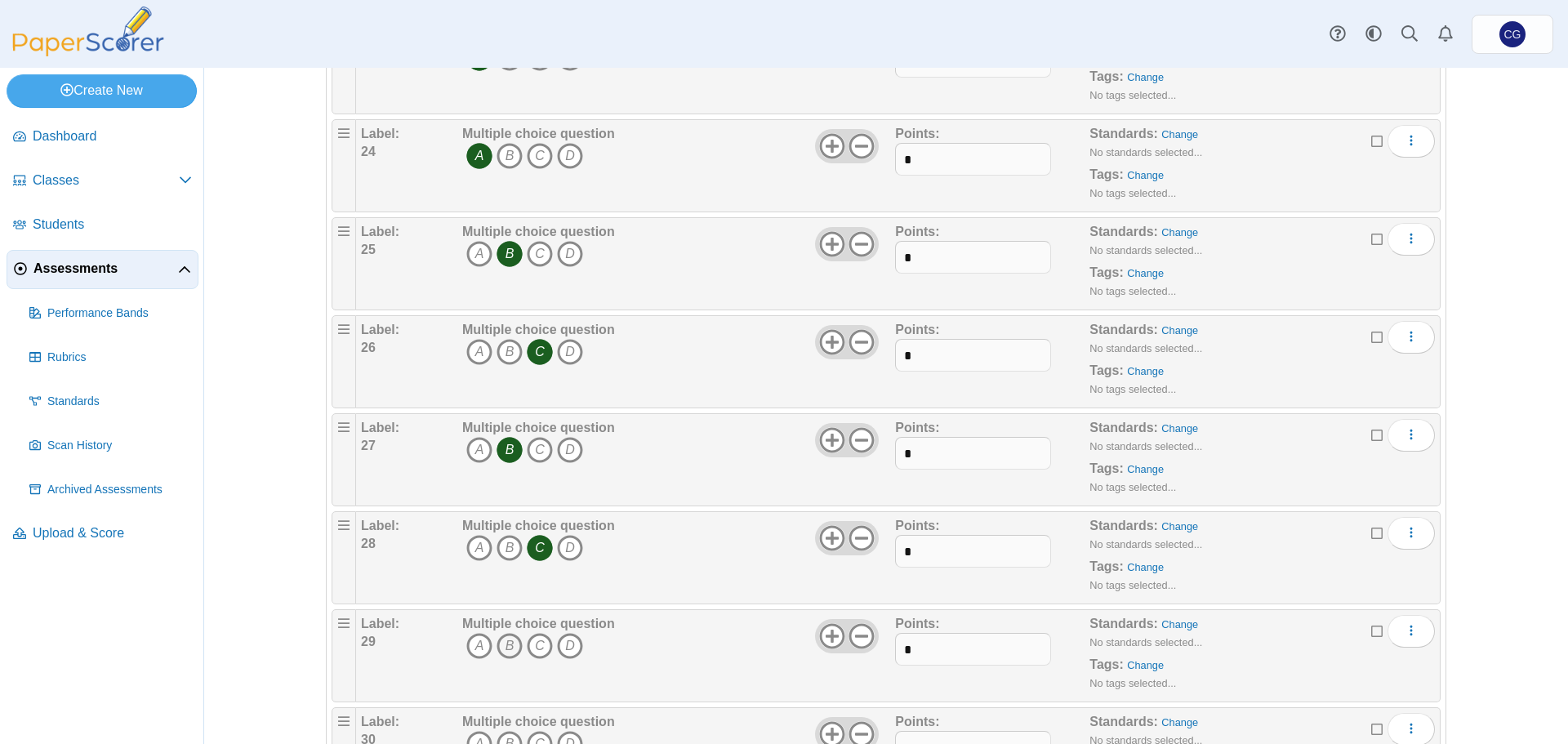
click at [504, 650] on icon "B" at bounding box center [509, 646] width 26 height 26
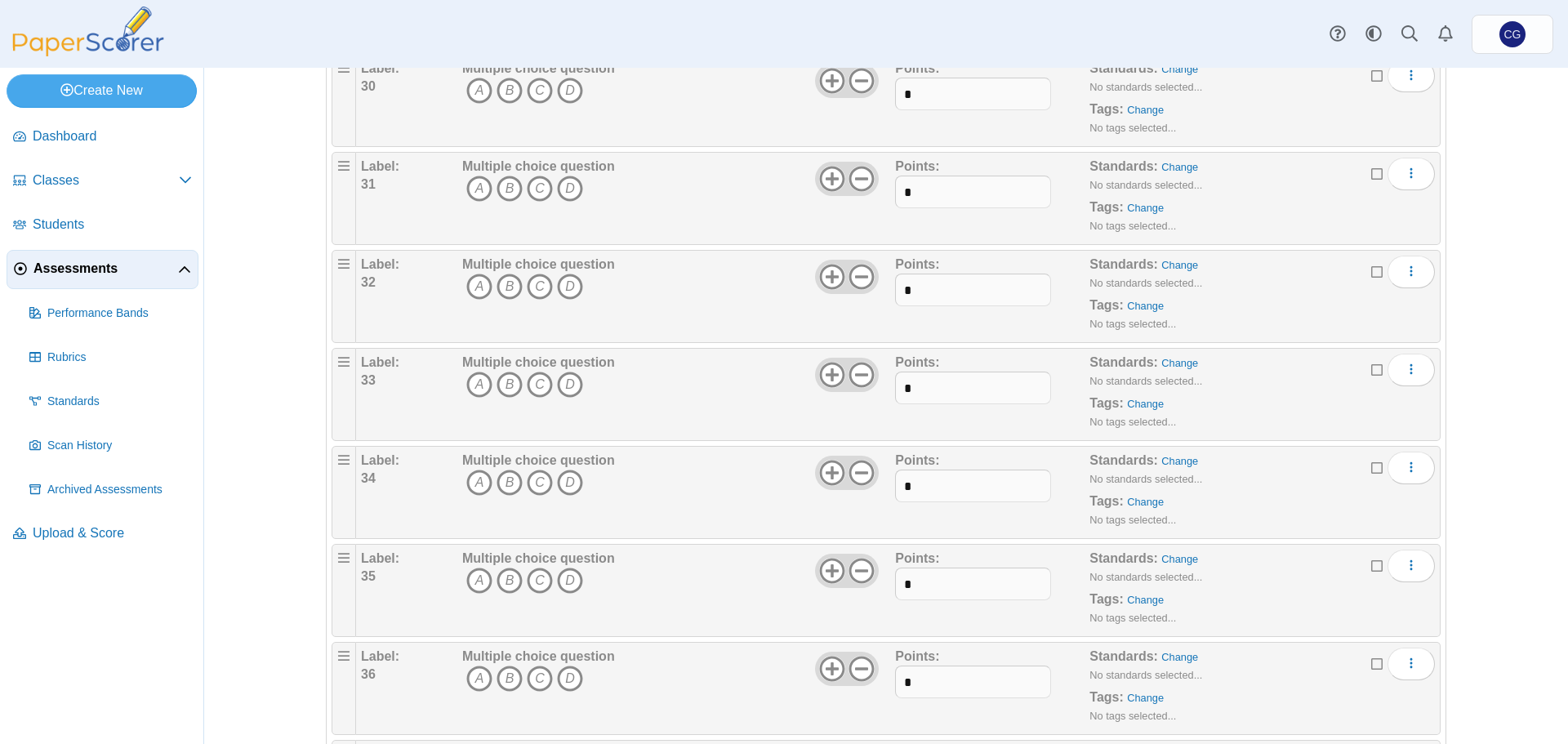
scroll to position [2940, 0]
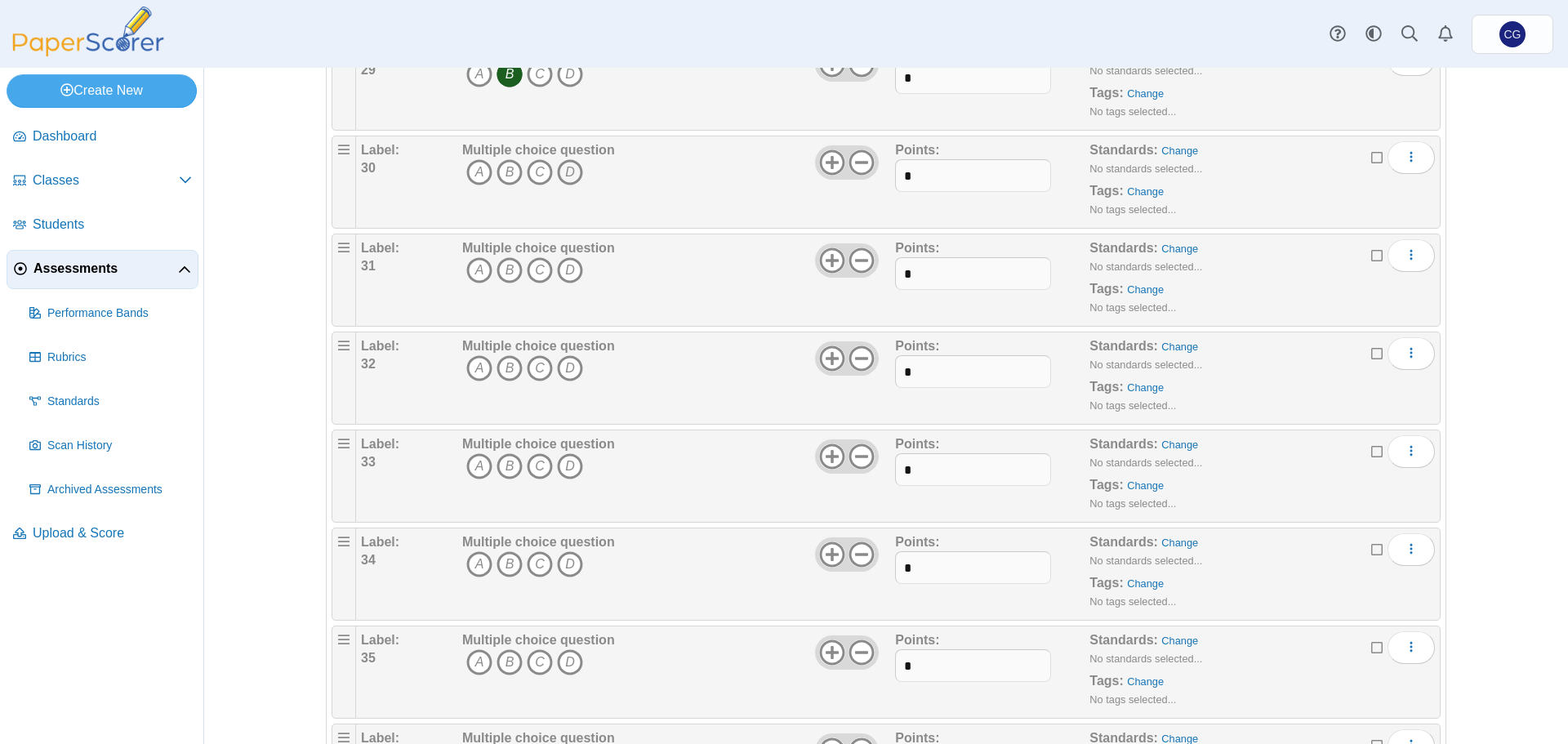
click at [563, 170] on icon "D" at bounding box center [570, 172] width 26 height 26
click at [472, 273] on icon "A" at bounding box center [480, 271] width 26 height 26
click at [466, 363] on icon "A" at bounding box center [480, 368] width 26 height 26
click at [535, 465] on icon "C" at bounding box center [540, 466] width 26 height 26
click at [467, 564] on icon "A" at bounding box center [480, 565] width 26 height 26
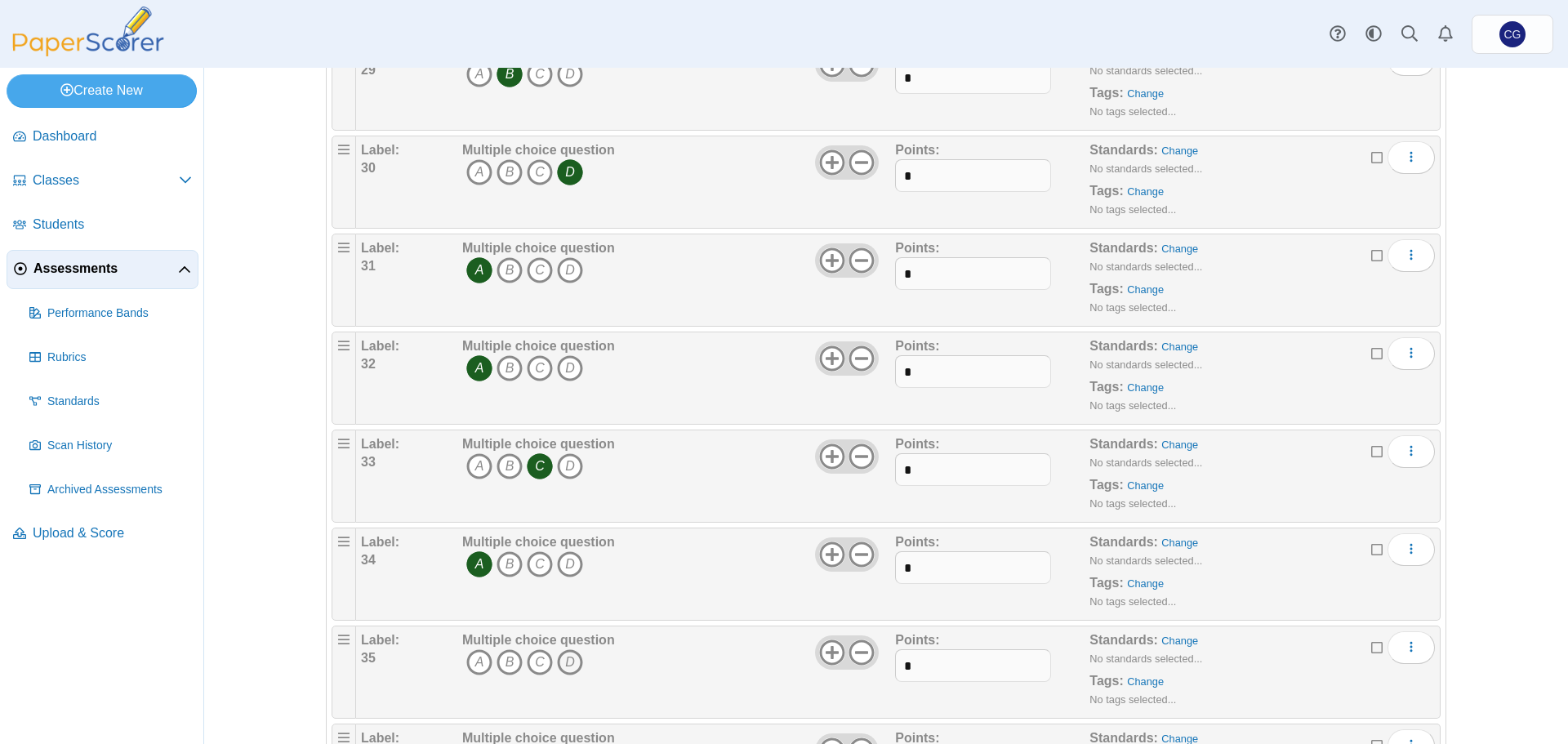
click at [560, 658] on icon "D" at bounding box center [570, 662] width 26 height 26
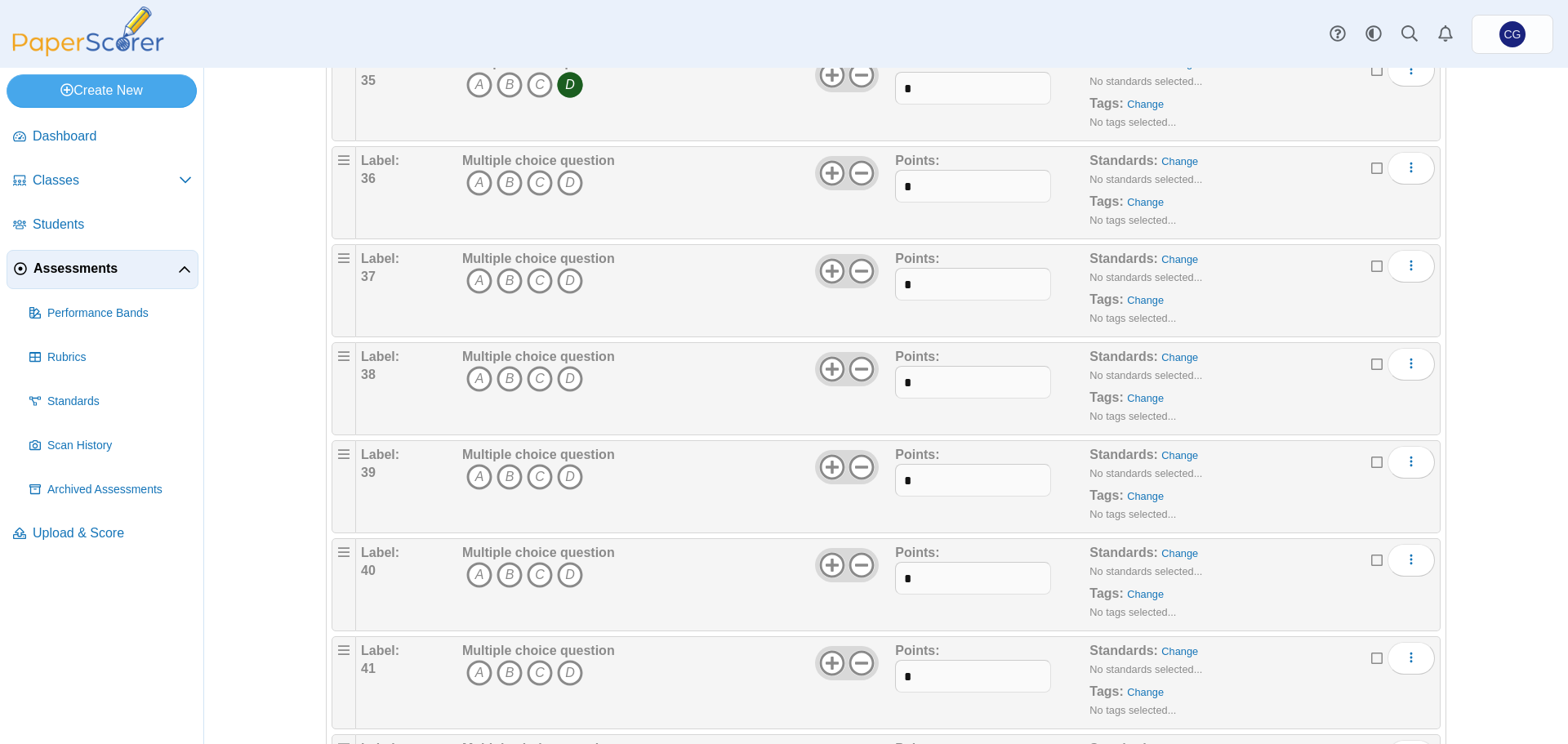
scroll to position [3594, 0]
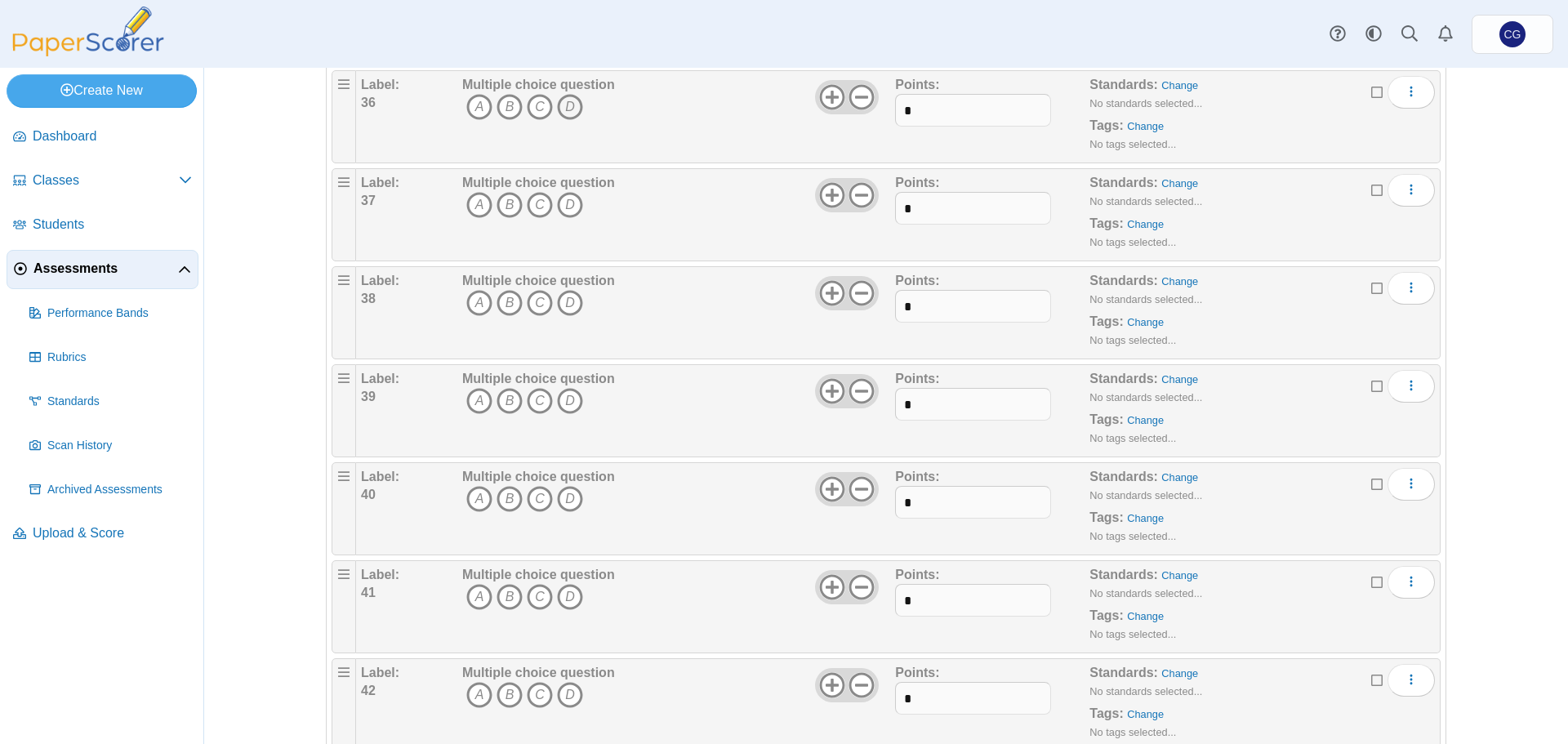
click at [560, 105] on icon "D" at bounding box center [570, 107] width 26 height 26
click at [475, 204] on icon "A" at bounding box center [480, 206] width 26 height 26
click at [496, 300] on icon "B" at bounding box center [509, 303] width 26 height 26
click at [540, 399] on icon "C" at bounding box center [540, 401] width 26 height 26
click at [560, 502] on icon "D" at bounding box center [570, 499] width 26 height 26
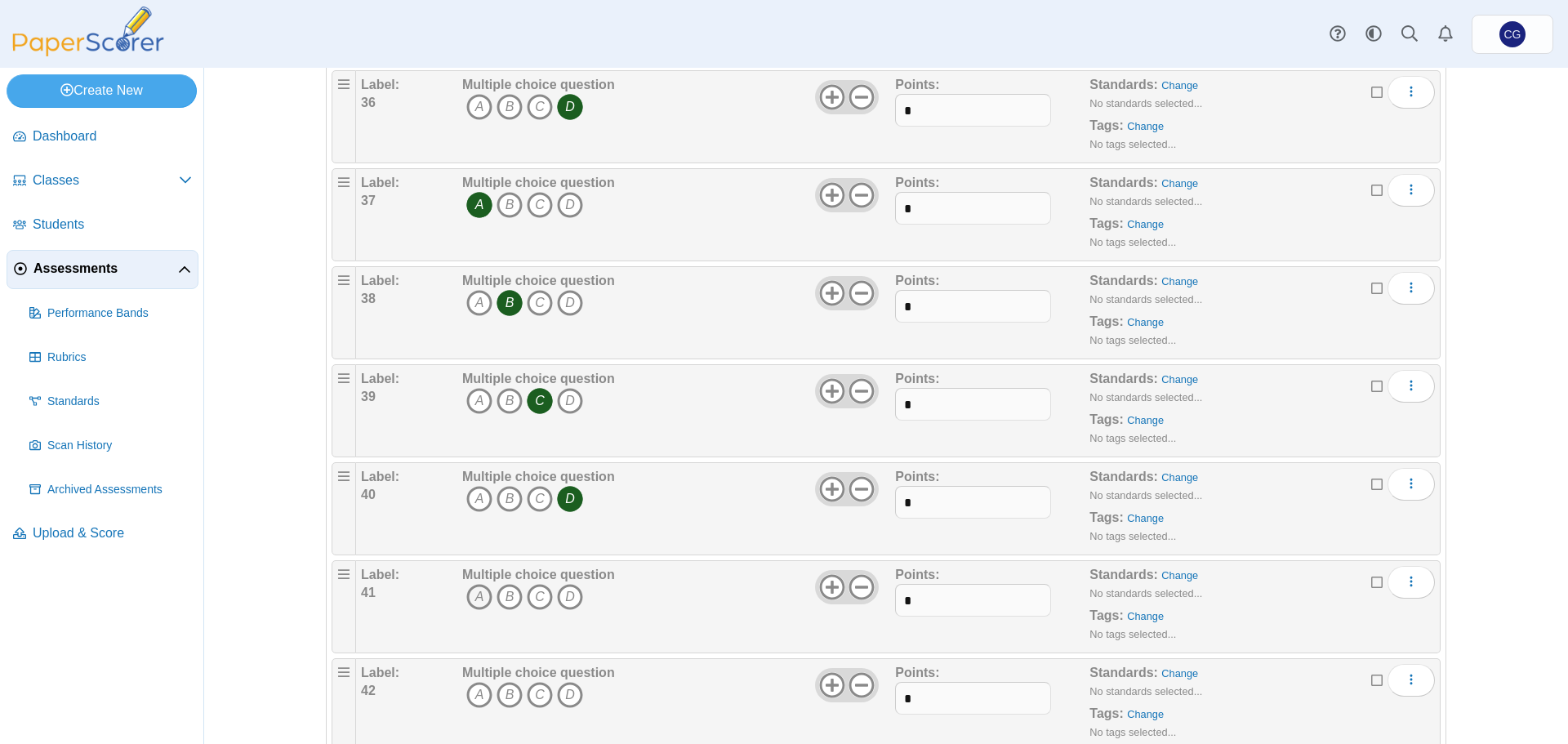
click at [466, 591] on icon "A" at bounding box center [480, 597] width 26 height 26
click at [536, 694] on icon "C" at bounding box center [540, 695] width 26 height 26
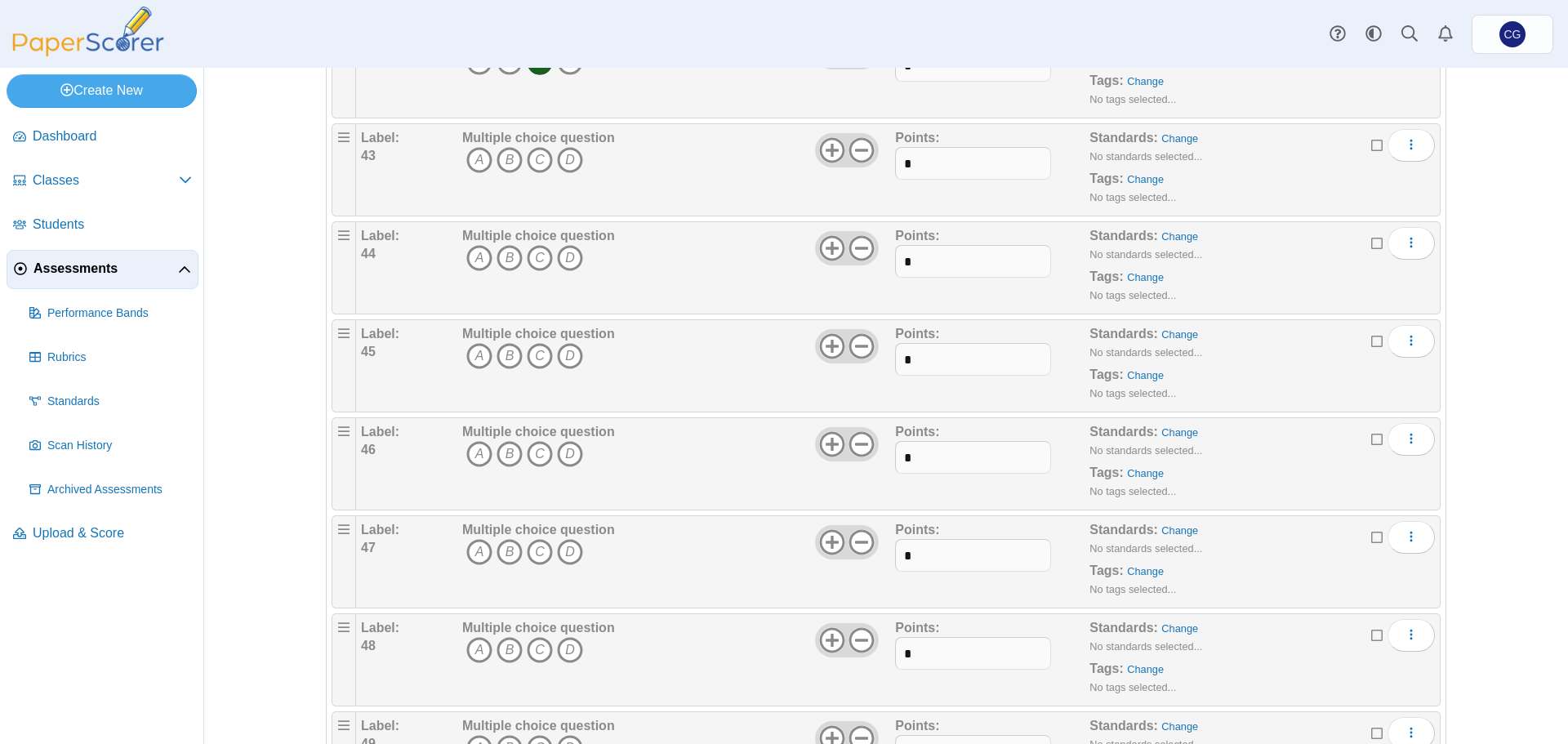
scroll to position [4247, 0]
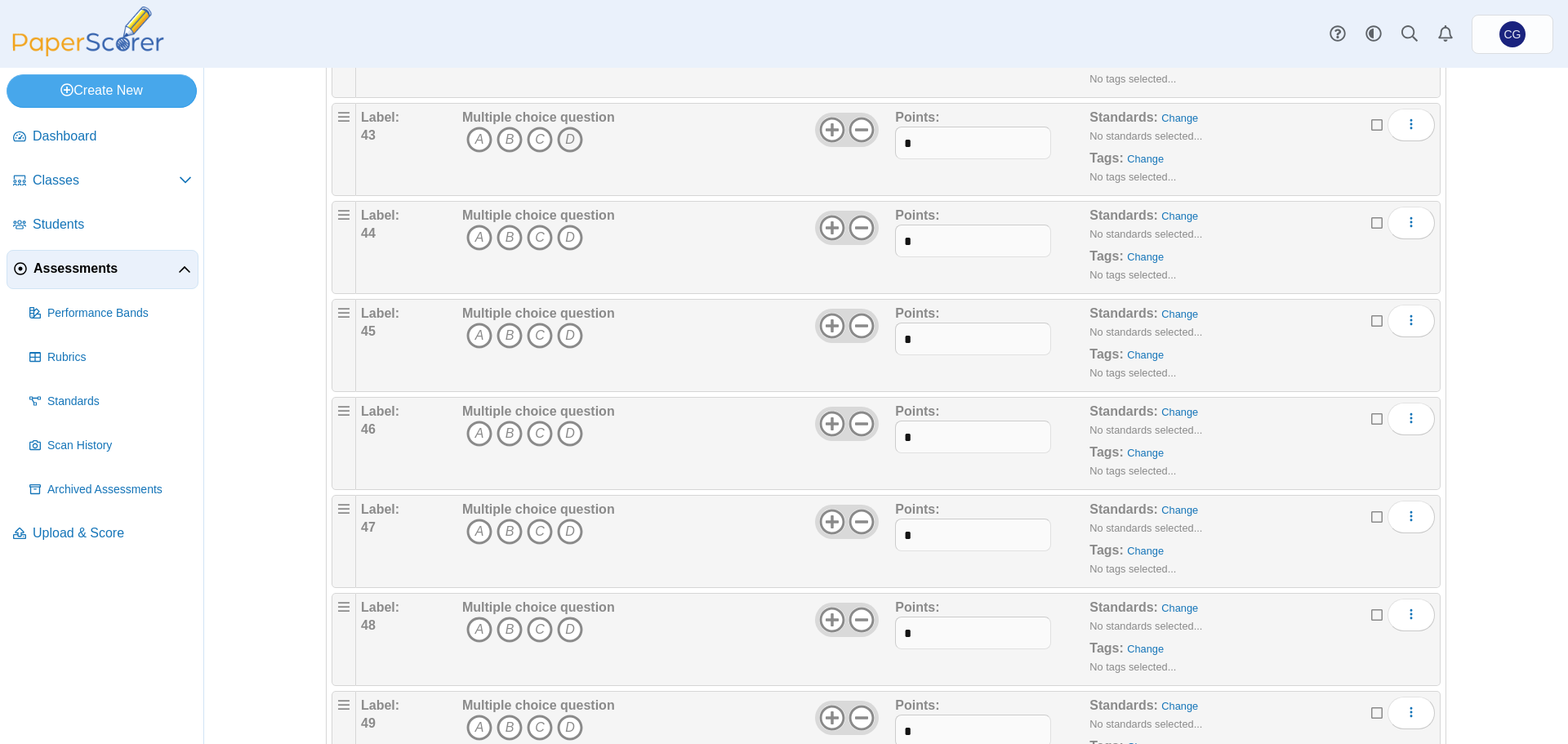
click at [561, 141] on icon "D" at bounding box center [570, 140] width 26 height 26
click at [497, 239] on icon "B" at bounding box center [509, 238] width 26 height 26
click at [501, 339] on icon "B" at bounding box center [509, 336] width 26 height 26
click at [480, 434] on icon "A" at bounding box center [480, 434] width 26 height 26
click at [531, 530] on icon "C" at bounding box center [540, 531] width 26 height 26
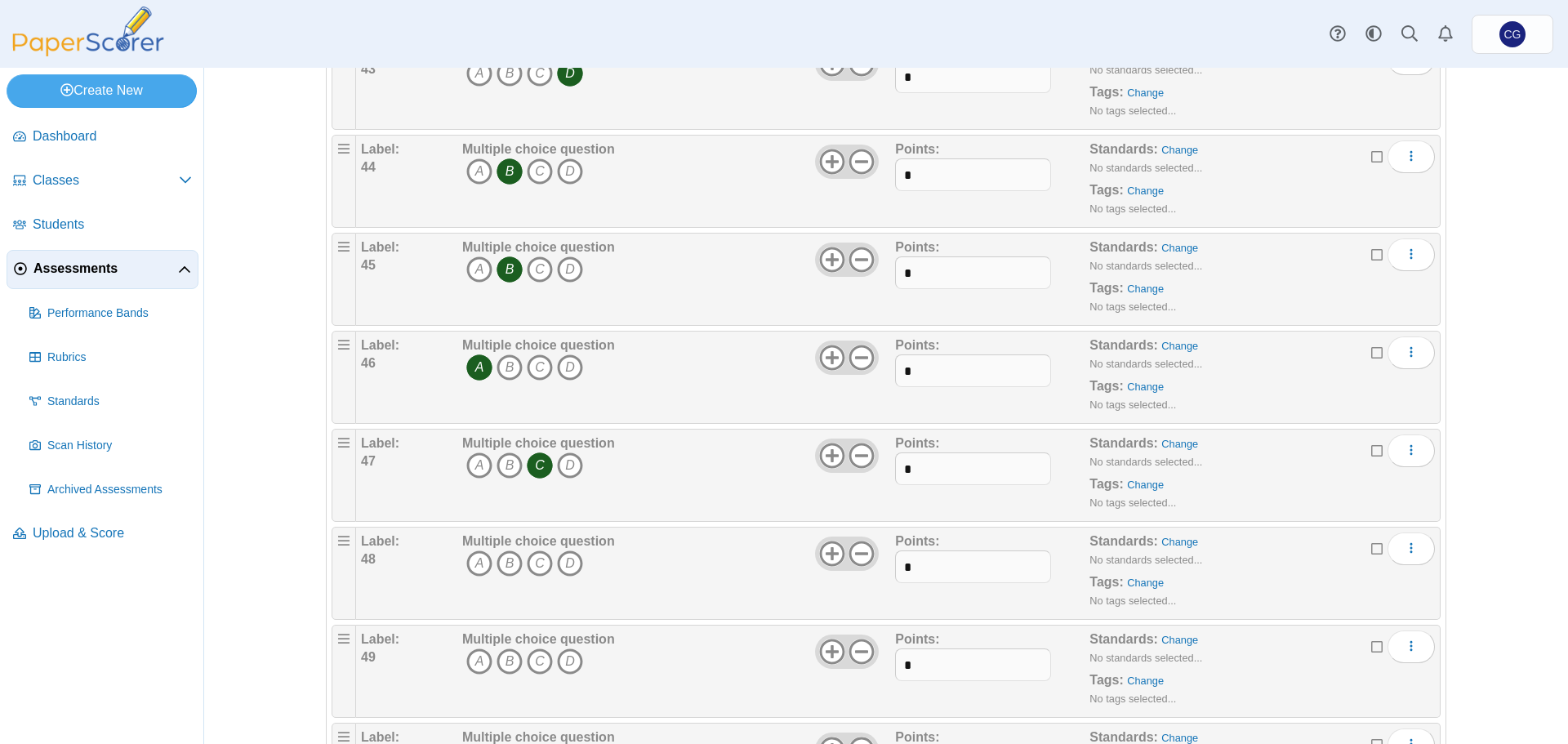
scroll to position [4423, 0]
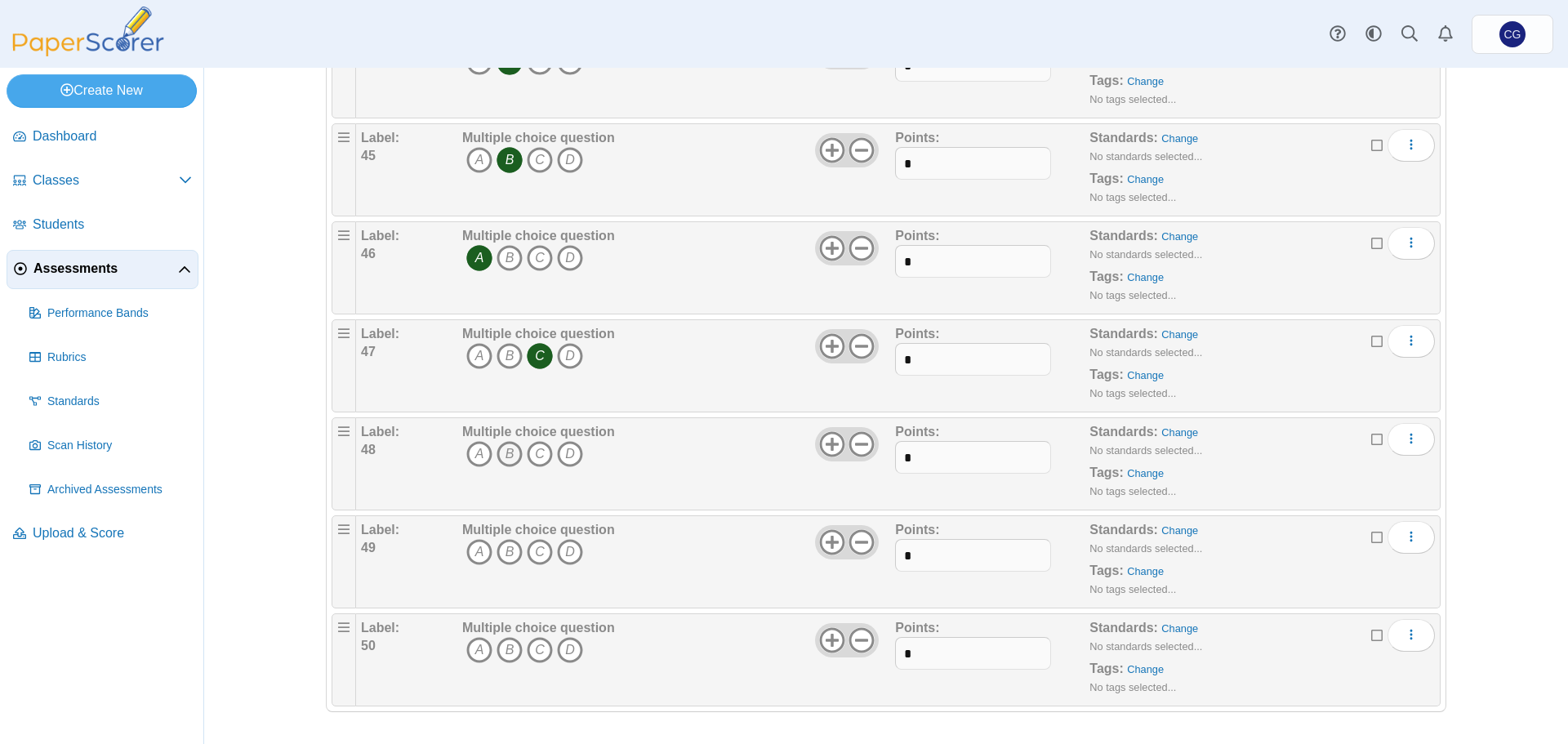
click at [501, 454] on icon "B" at bounding box center [509, 454] width 26 height 26
click at [471, 551] on icon "A" at bounding box center [480, 553] width 26 height 26
click at [530, 654] on icon "C" at bounding box center [540, 650] width 26 height 26
click at [1475, 541] on div "Assessments Questions for Test 3 Auto label enabled Add a question Moderation 0" at bounding box center [885, 406] width 1364 height 676
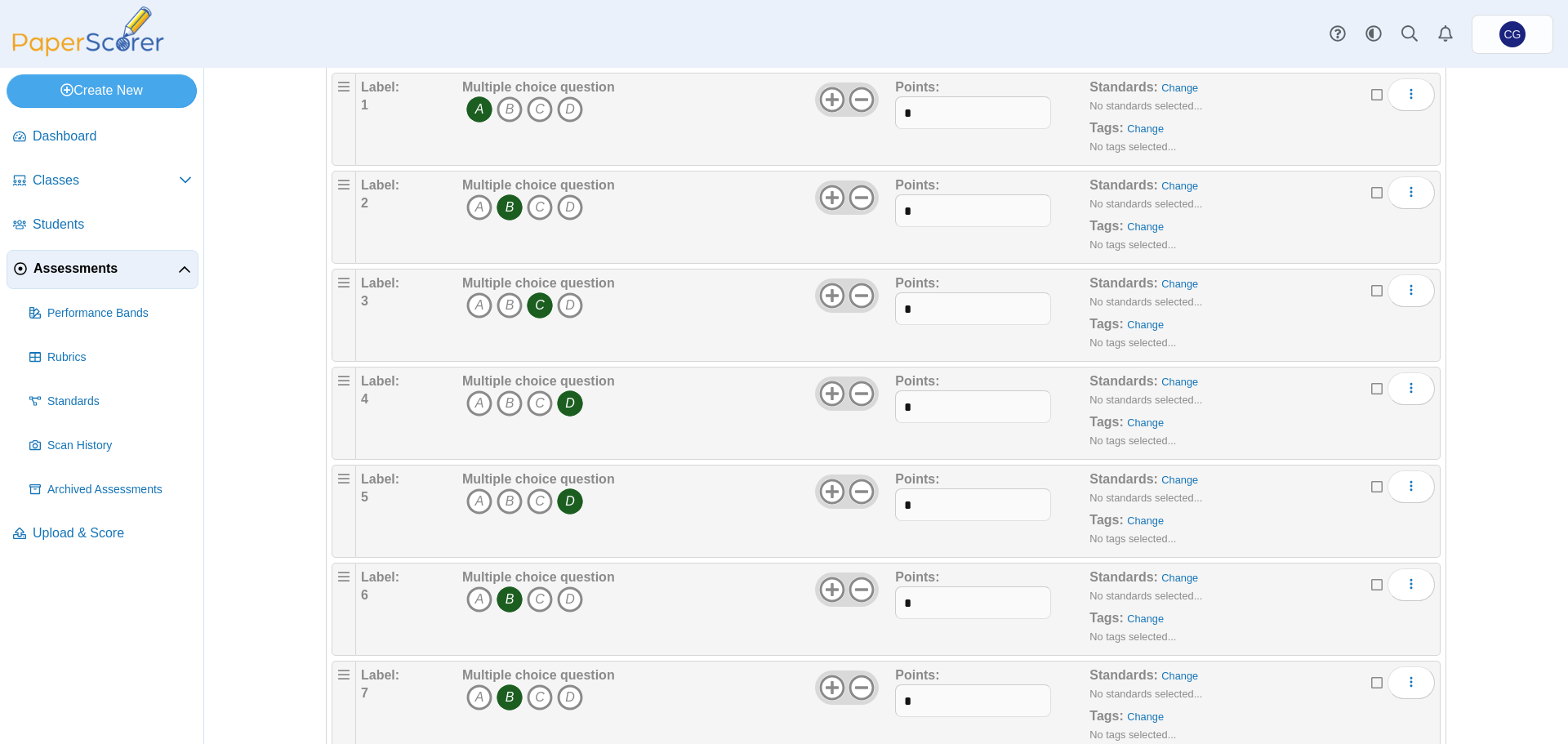
scroll to position [0, 0]
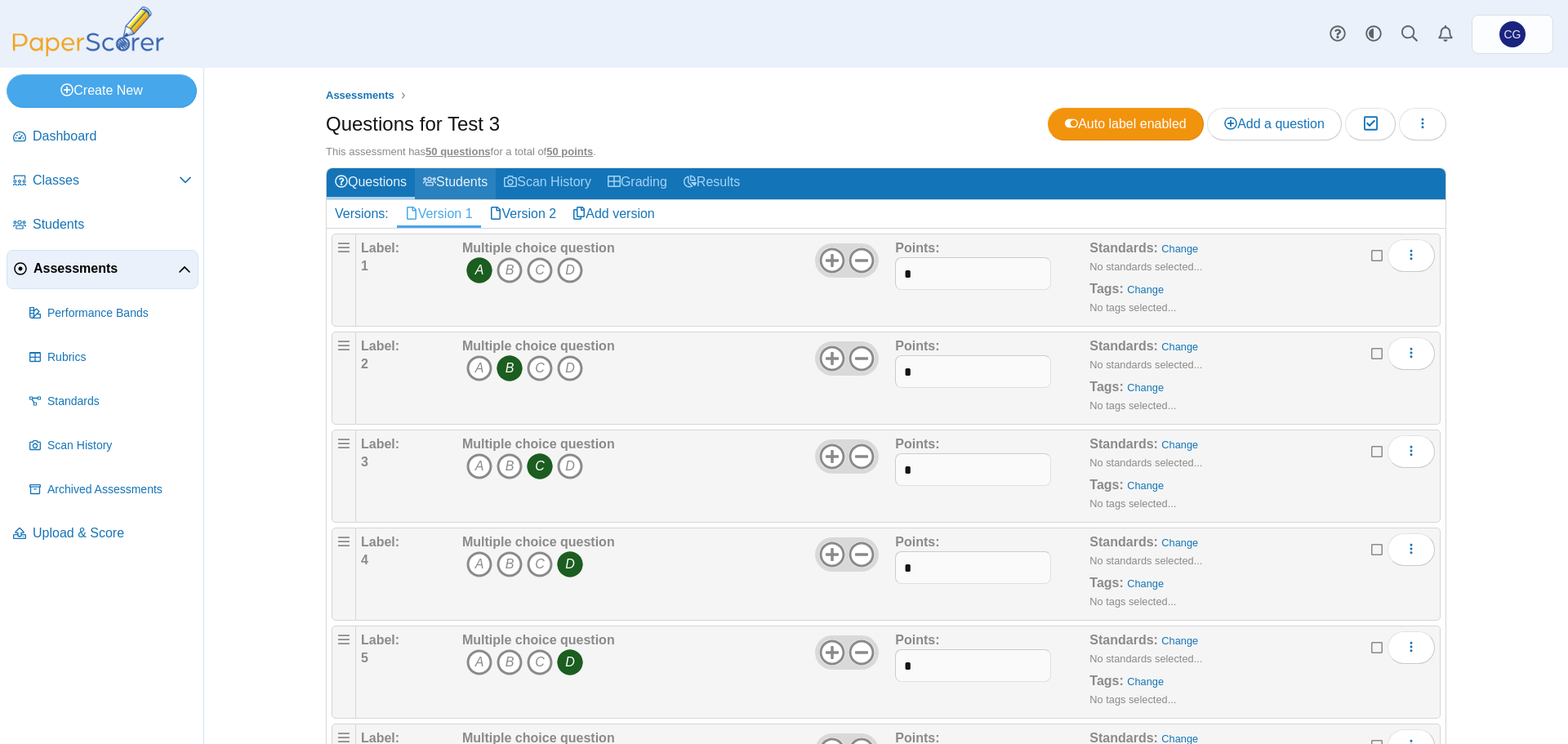
click at [457, 186] on link "Students" at bounding box center [455, 184] width 81 height 30
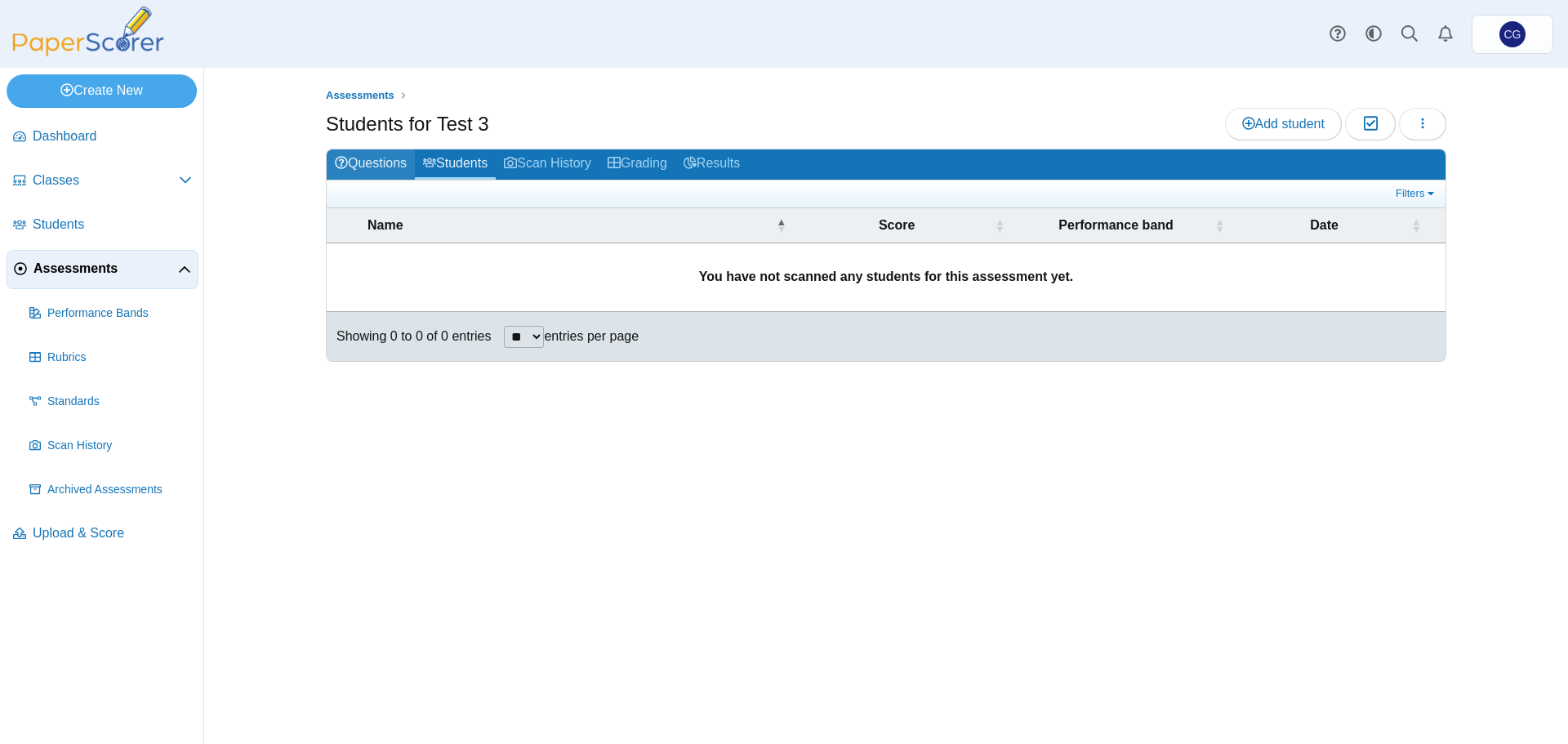
click at [378, 163] on link "Questions" at bounding box center [371, 164] width 88 height 30
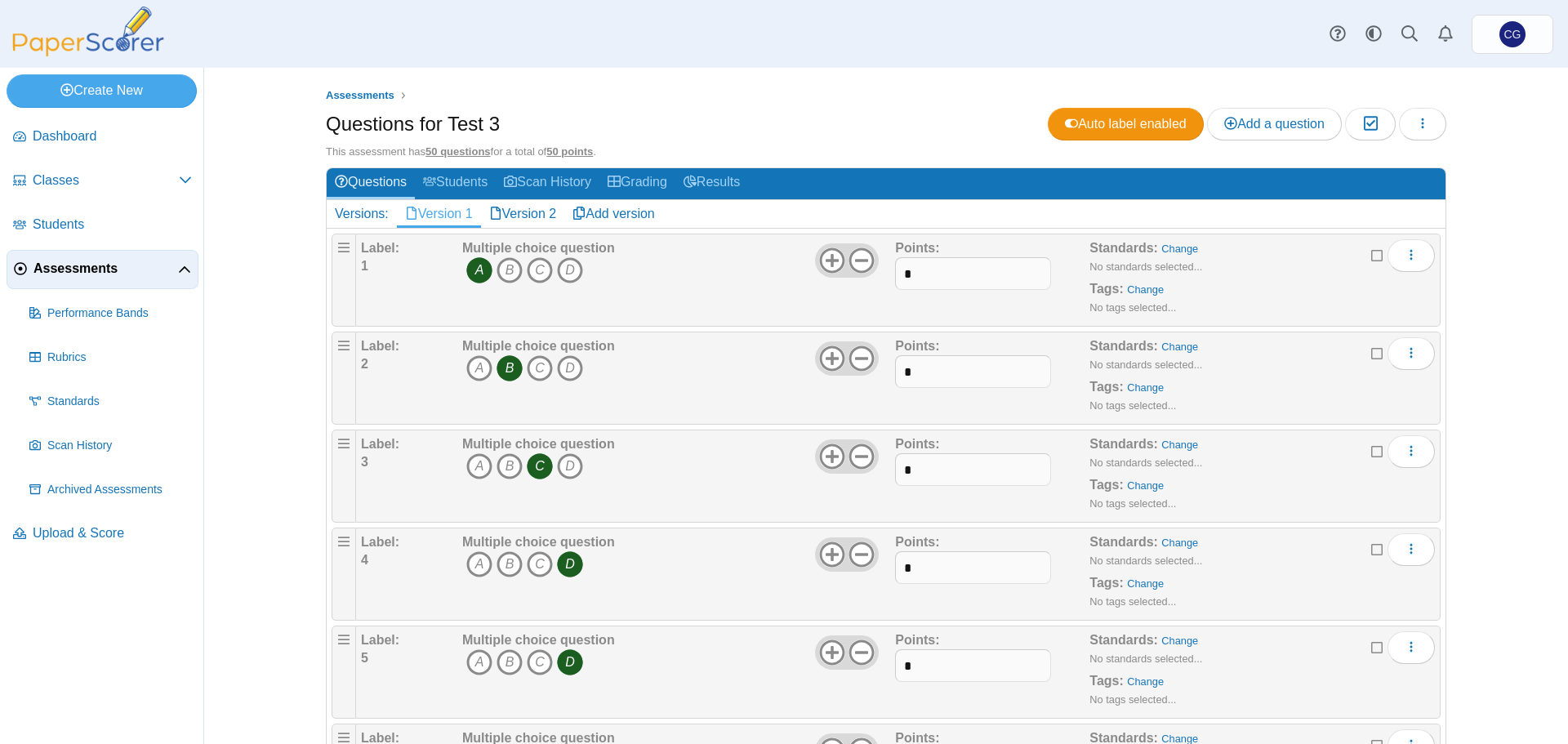
click at [1503, 321] on div "Assessments Questions for Test 3 Auto label enabled Add a question Moderation 0" at bounding box center [885, 406] width 1364 height 676
click at [515, 207] on link "Version 2" at bounding box center [524, 214] width 84 height 28
click at [437, 215] on link "Version 1" at bounding box center [439, 214] width 84 height 28
click at [509, 215] on link "Version 2" at bounding box center [524, 214] width 84 height 28
click at [451, 215] on link "Version 1" at bounding box center [439, 214] width 84 height 28
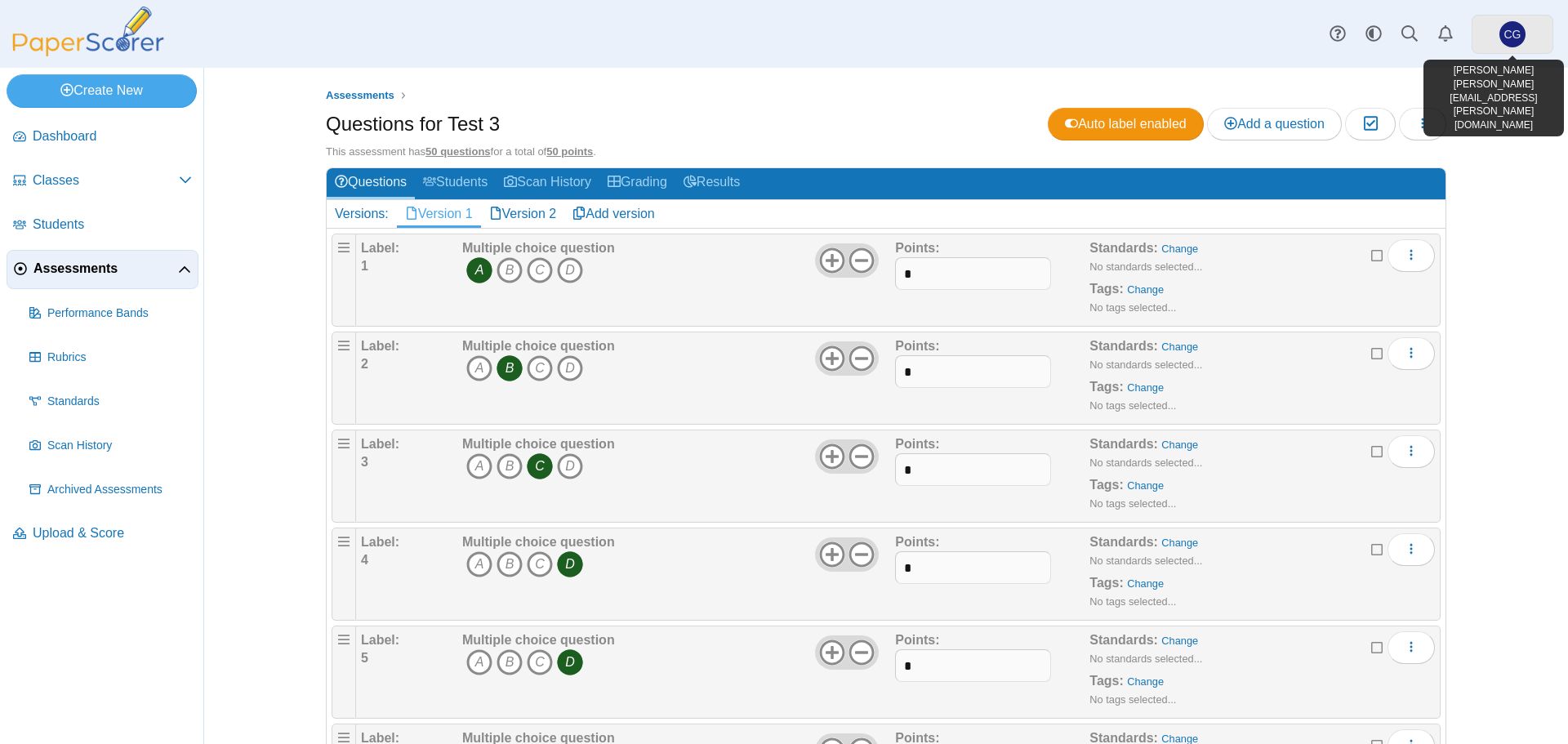
click at [1503, 31] on span "CG" at bounding box center [1513, 34] width 26 height 26
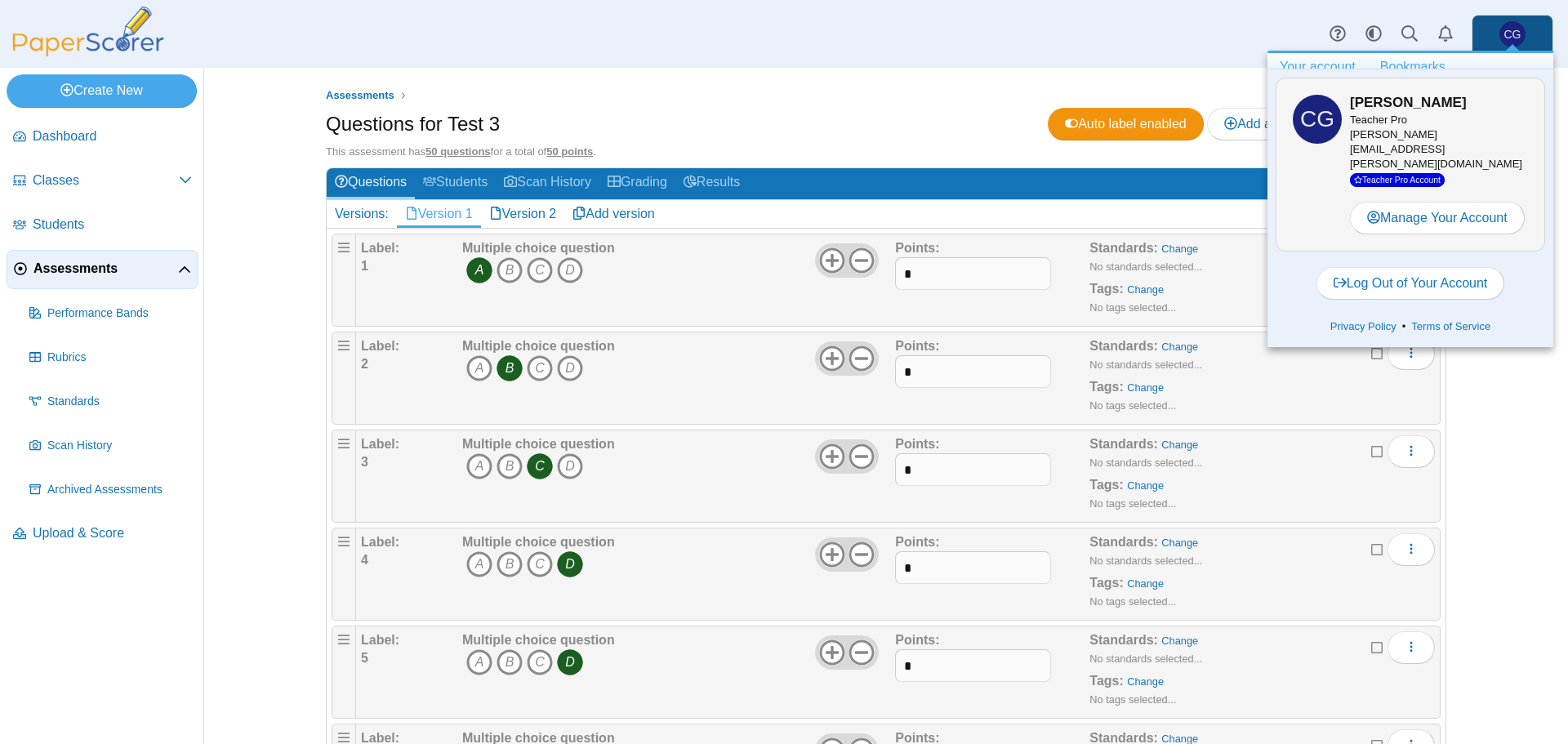
click at [1422, 68] on link "Bookmarks" at bounding box center [1413, 67] width 90 height 28
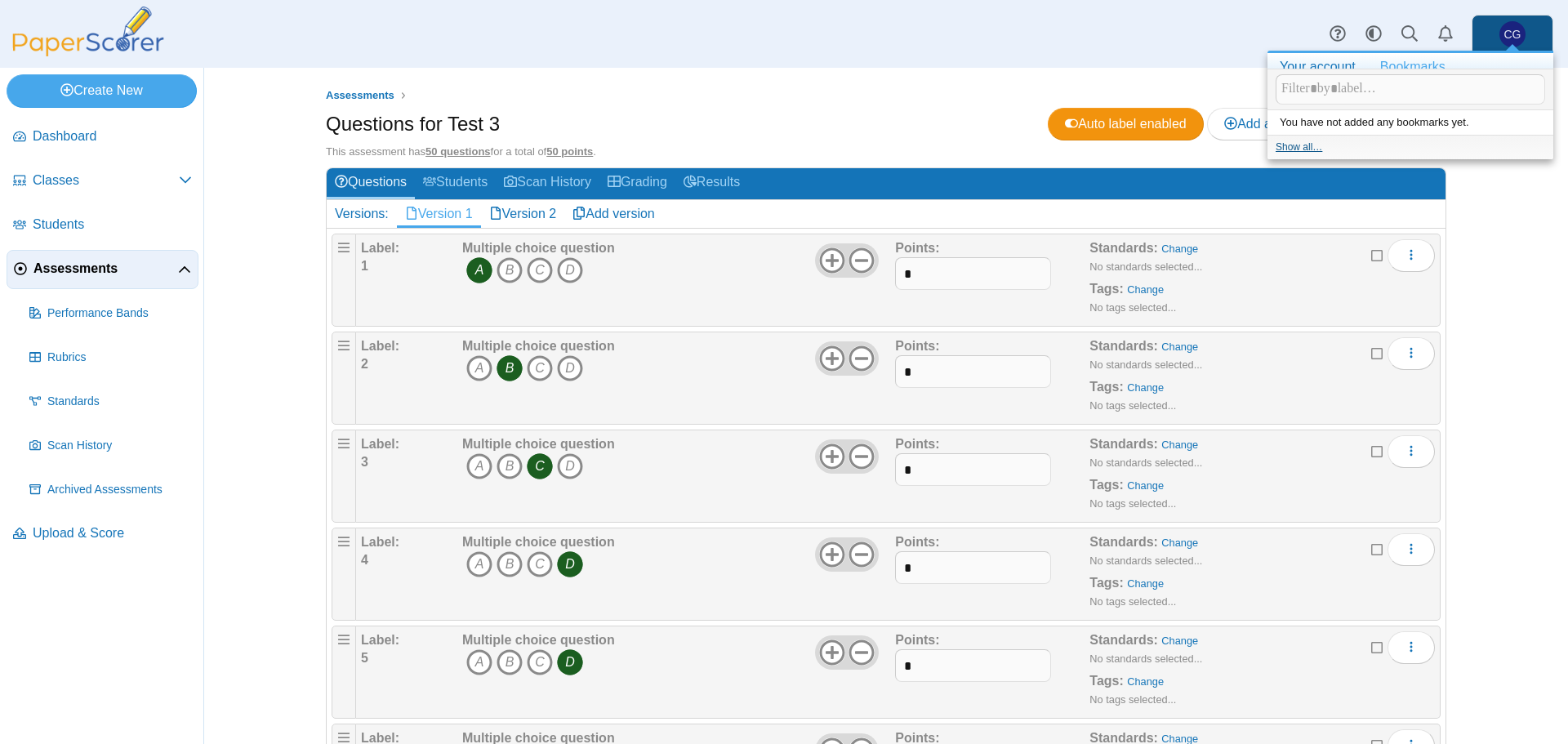
click at [1283, 153] on link "Show all…" at bounding box center [1298, 147] width 47 height 11
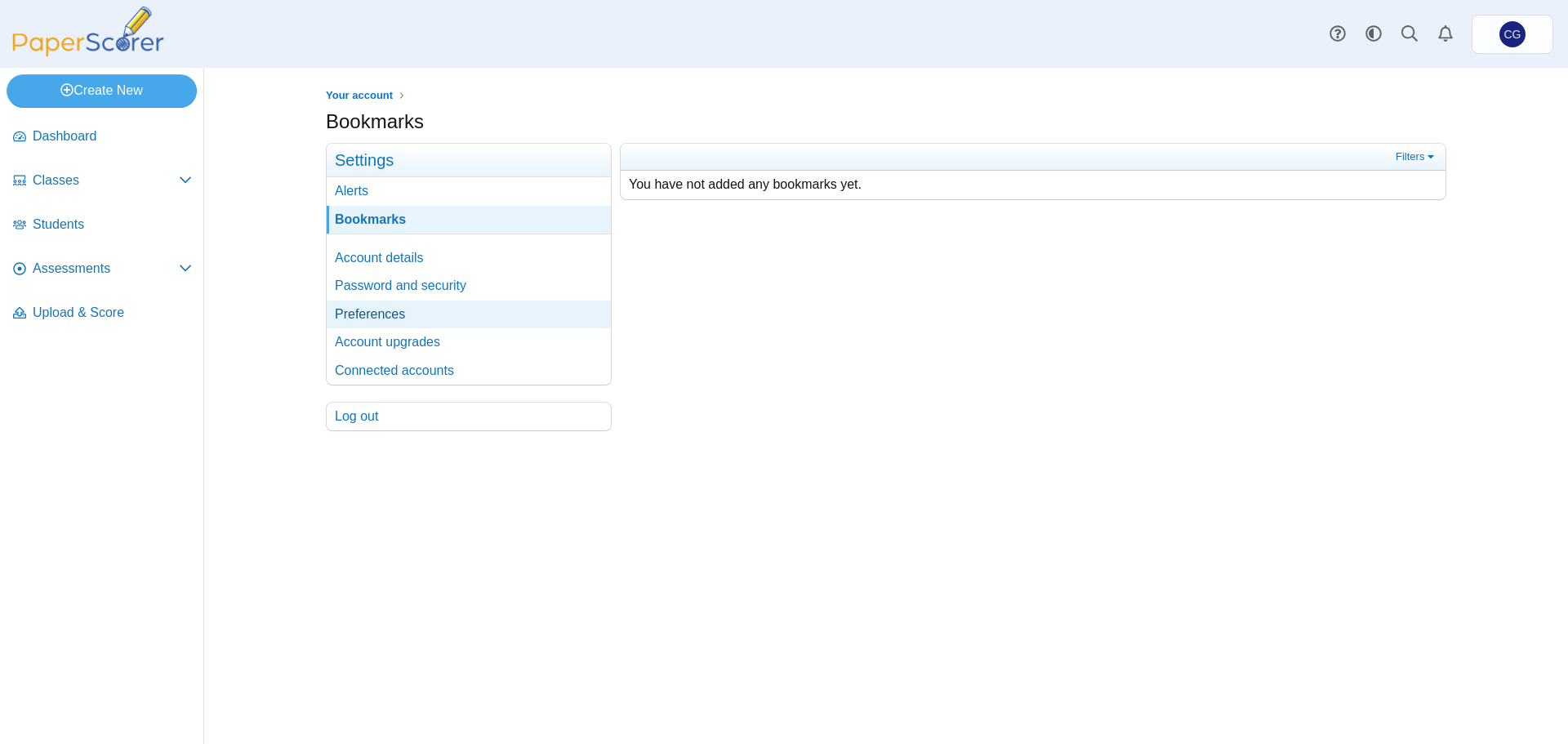
click at [368, 313] on link "Preferences" at bounding box center [469, 314] width 285 height 28
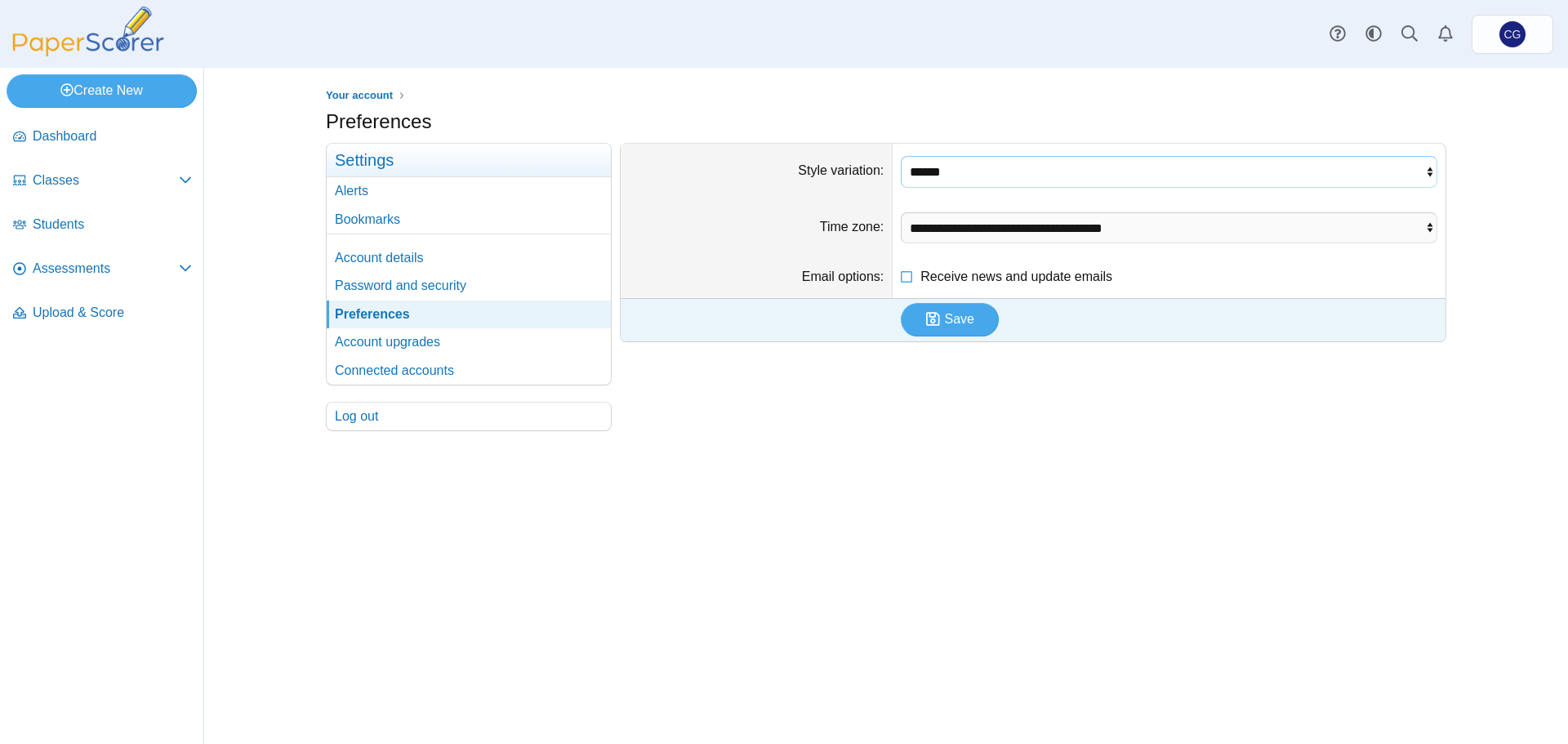
click at [1411, 170] on select "****** ***** ****" at bounding box center [1169, 171] width 537 height 31
click at [1476, 210] on div "Your account Preferences" at bounding box center [885, 406] width 1225 height 676
click at [401, 372] on link "Connected accounts" at bounding box center [469, 371] width 285 height 28
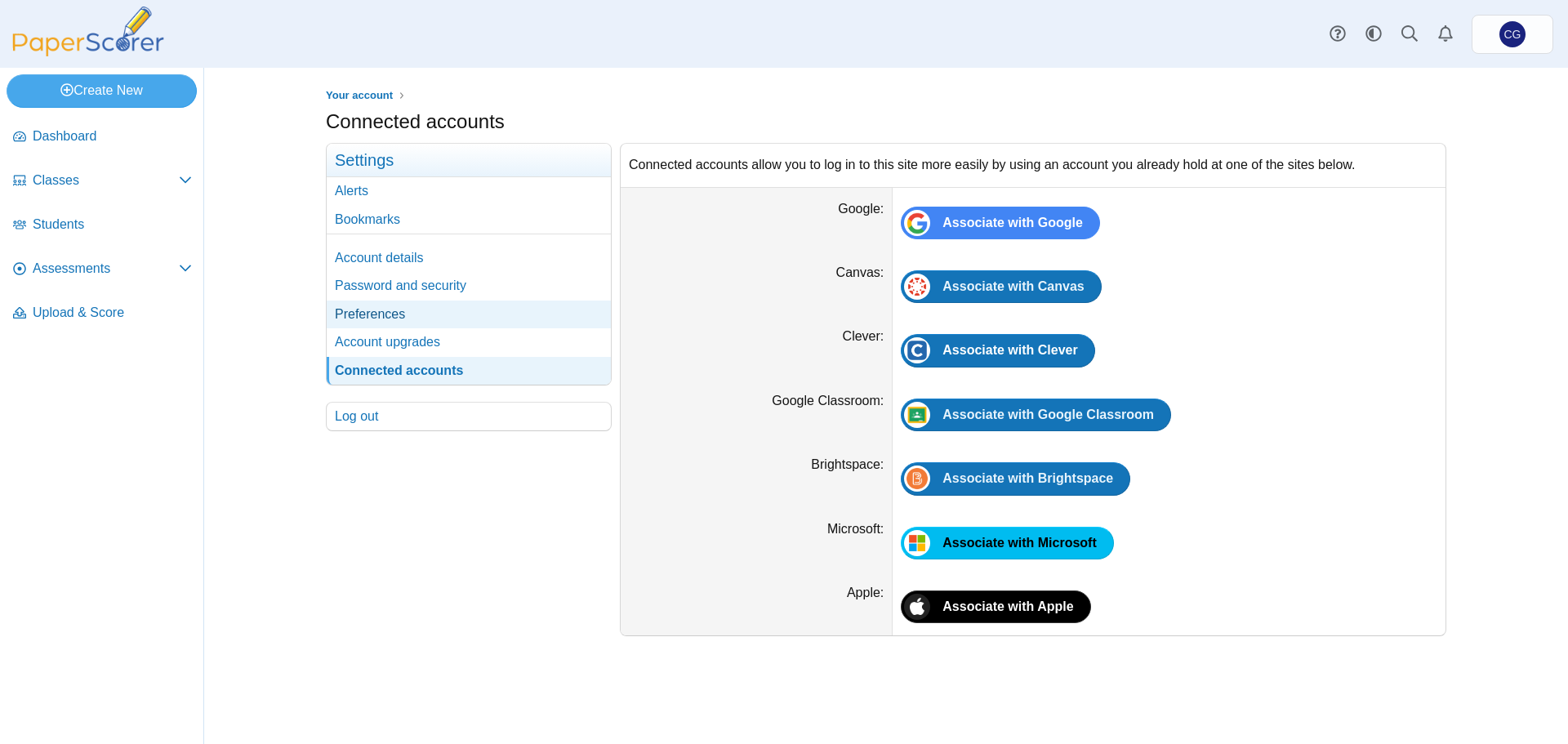
click at [375, 316] on link "Preferences" at bounding box center [469, 314] width 285 height 28
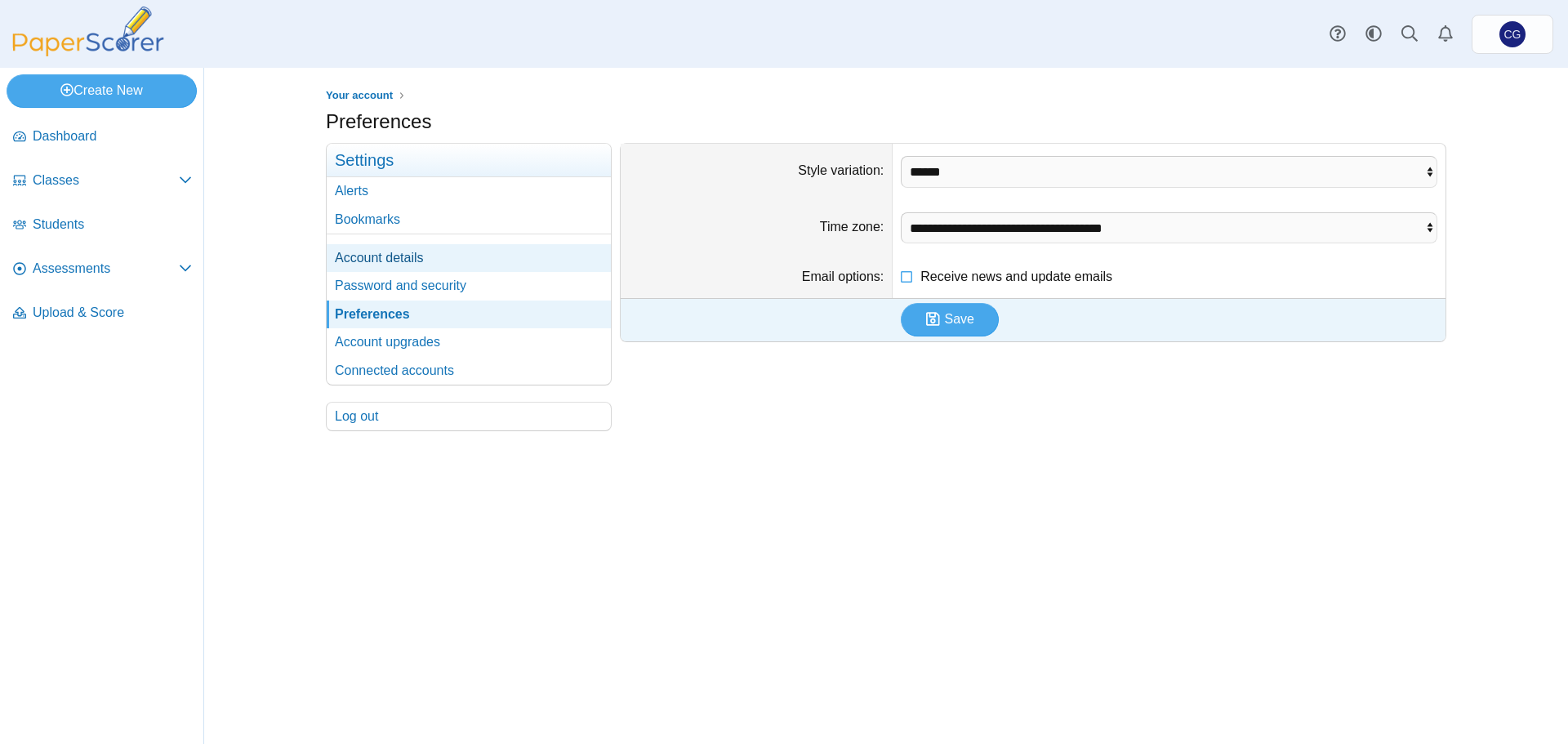
click at [376, 259] on link "Account details" at bounding box center [469, 258] width 285 height 28
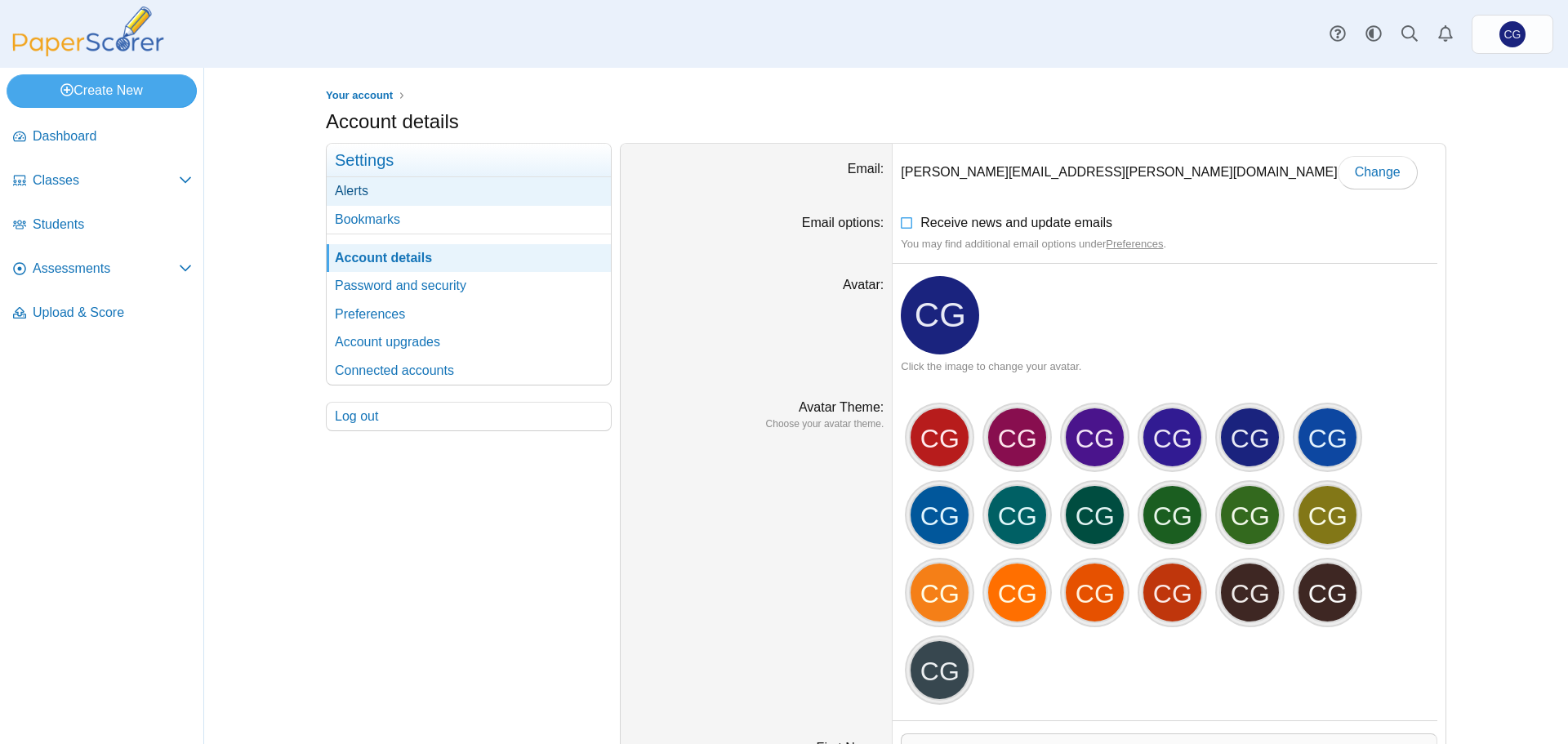
click at [354, 192] on link "Alerts" at bounding box center [469, 191] width 285 height 28
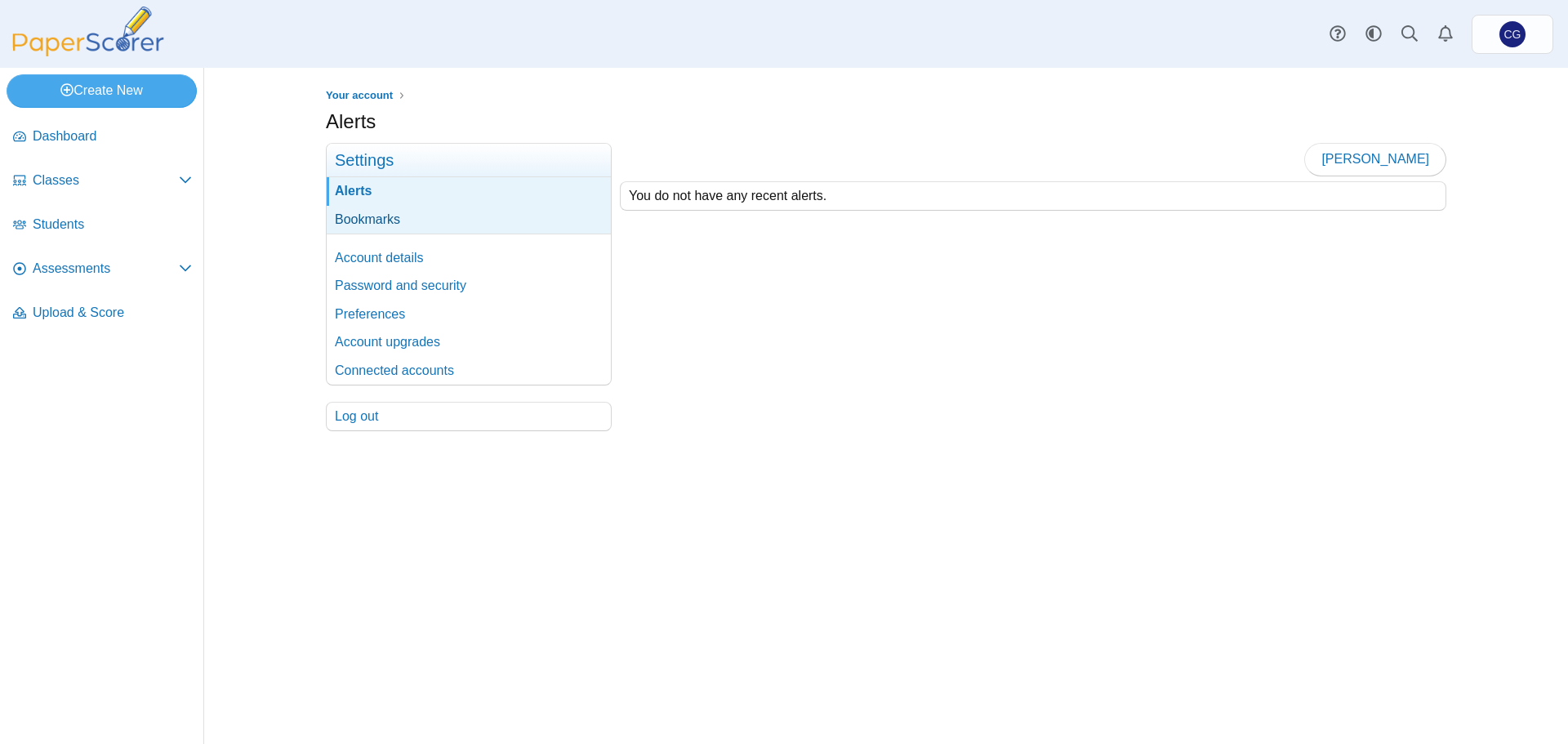
click at [359, 217] on link "Bookmarks" at bounding box center [469, 220] width 285 height 28
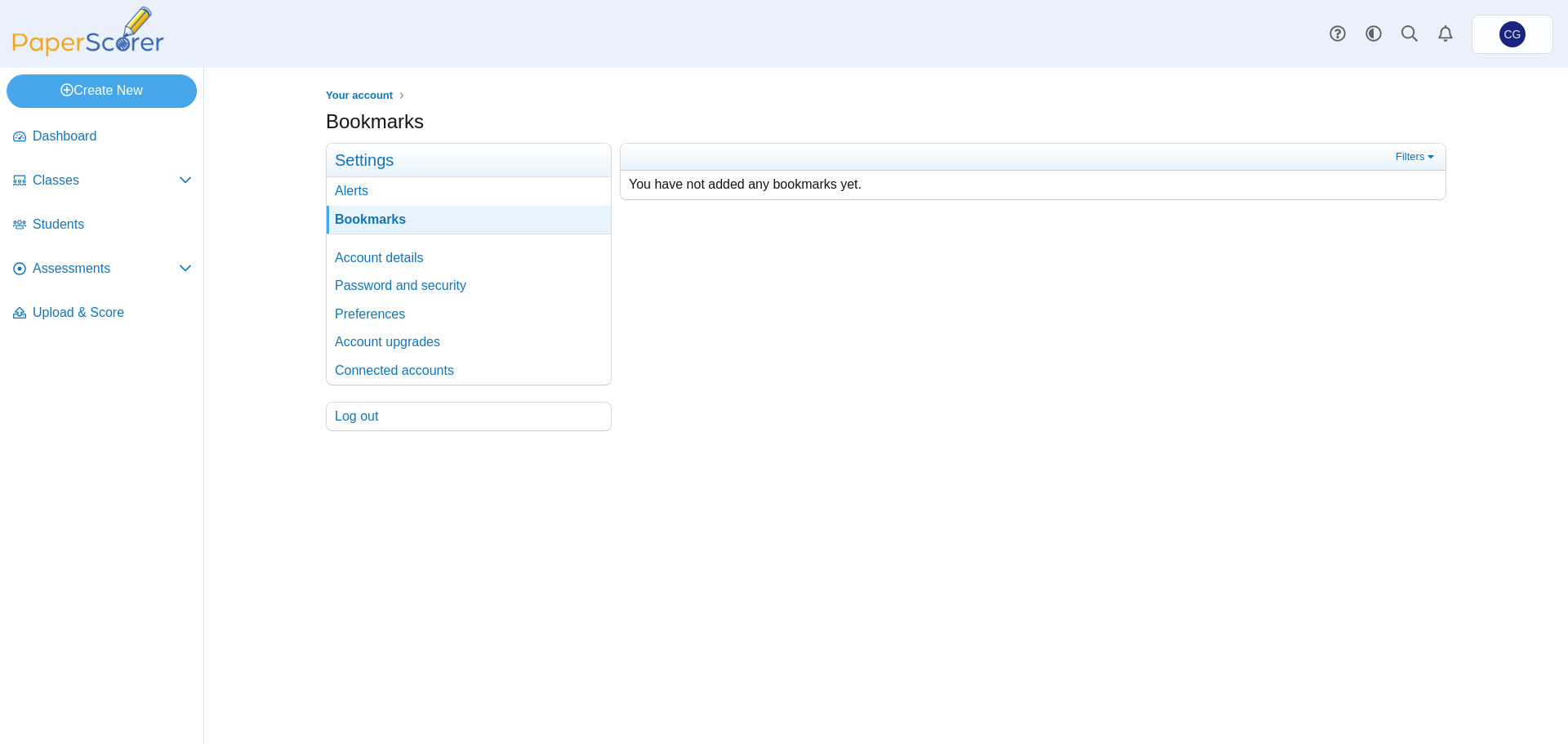
click at [114, 25] on img at bounding box center [88, 31] width 163 height 50
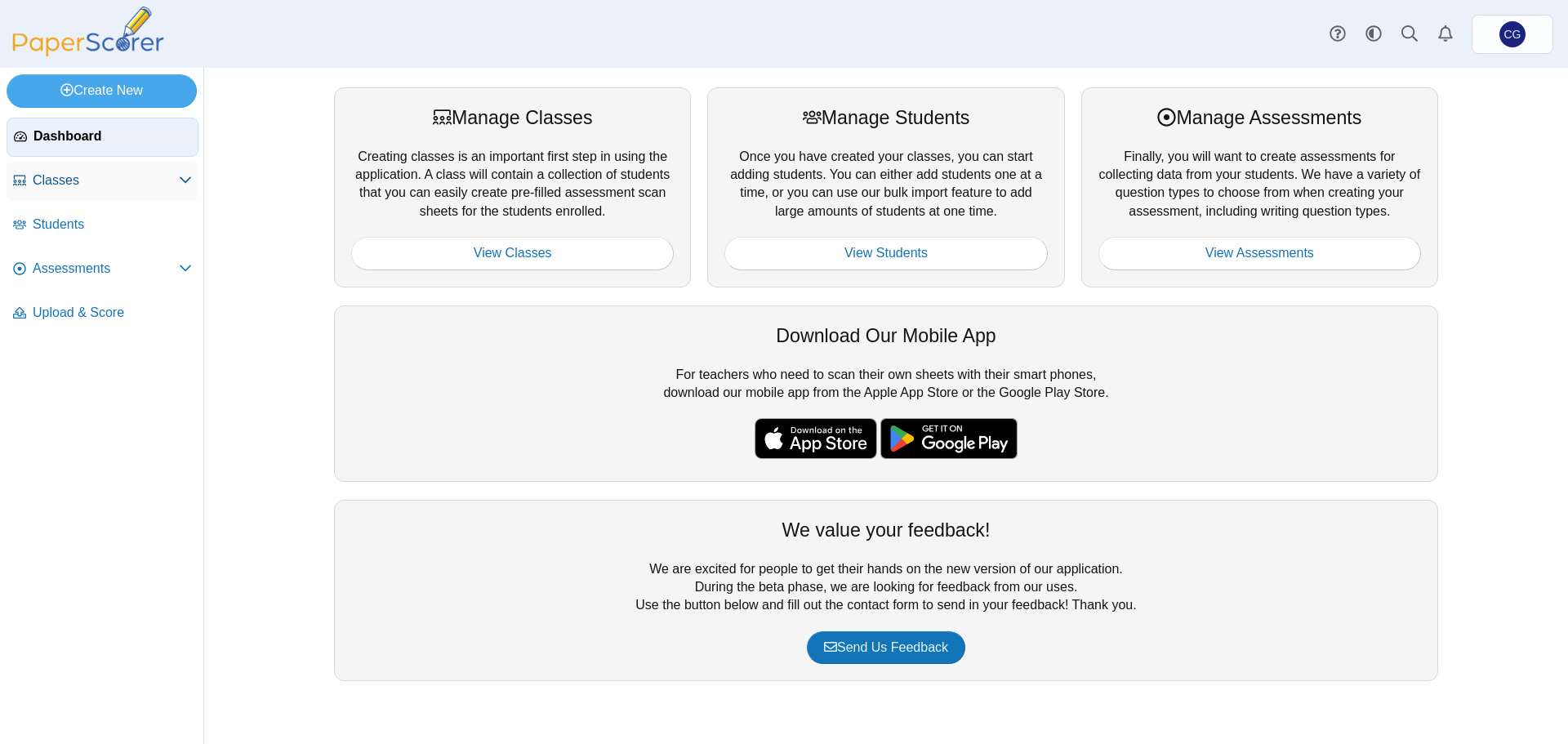
click at [185, 171] on span at bounding box center [185, 180] width 13 height 18
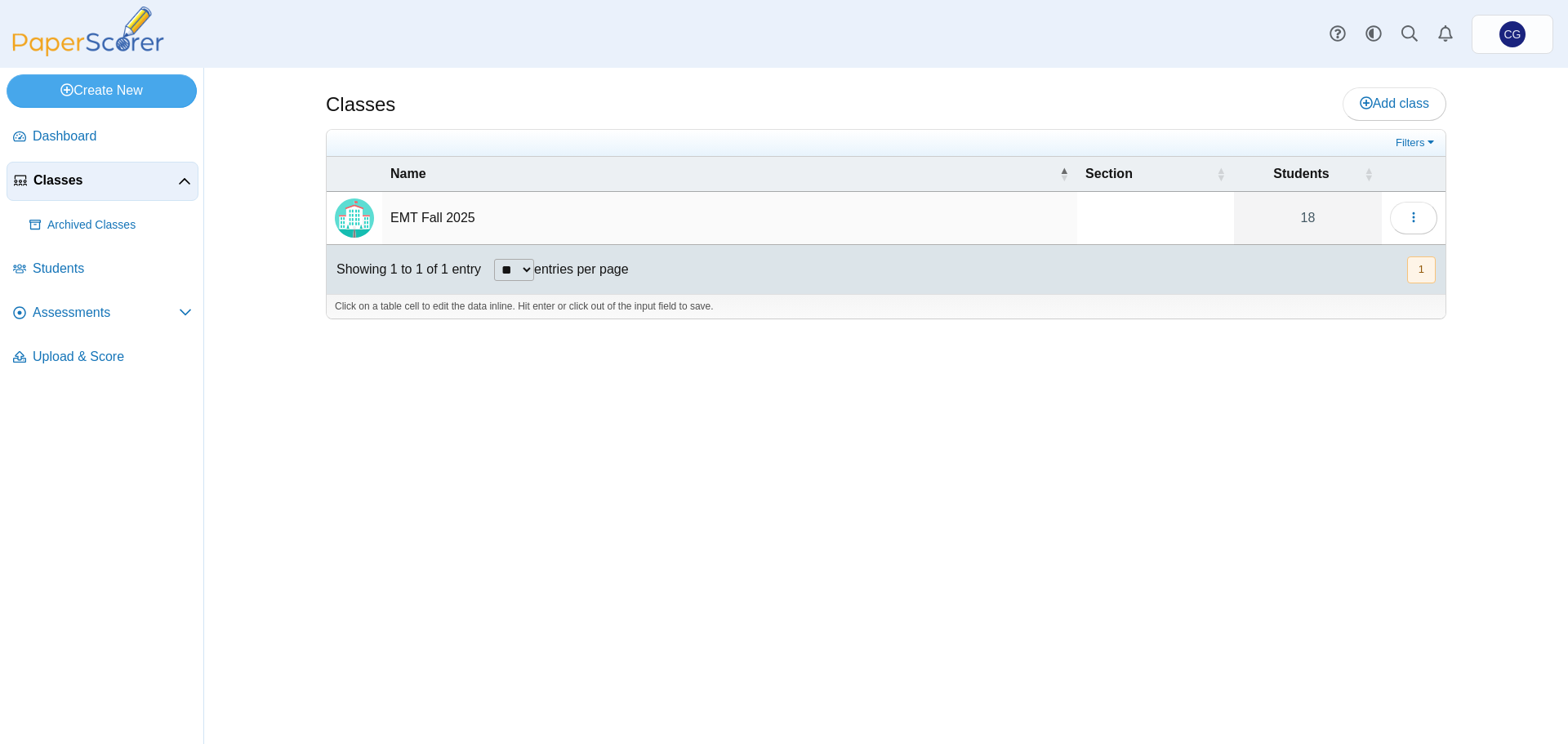
click at [184, 178] on use at bounding box center [184, 181] width 11 height 6
click at [43, 228] on span "Students" at bounding box center [112, 224] width 159 height 18
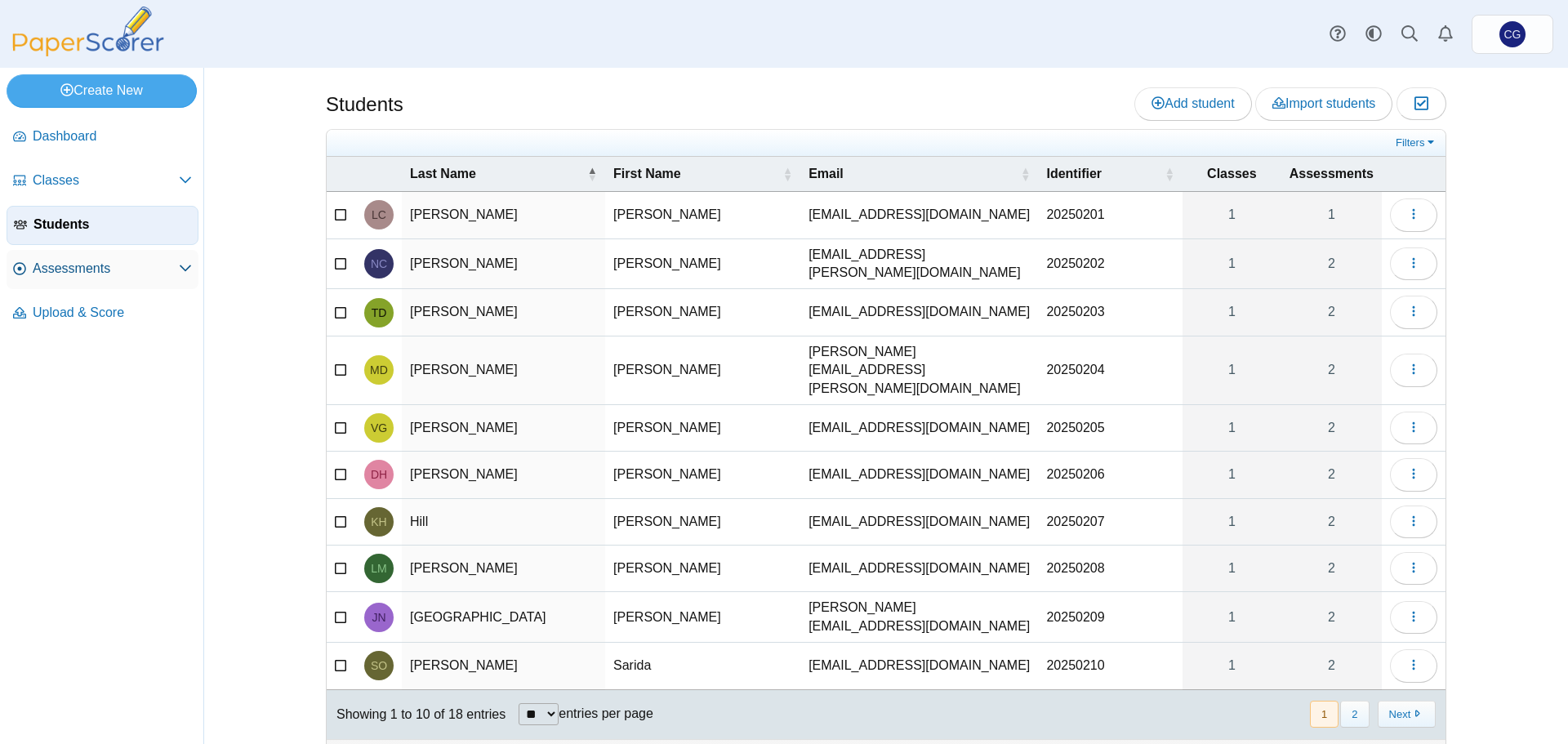
click at [188, 264] on icon at bounding box center [185, 268] width 13 height 13
click at [64, 313] on span "Performance Bands" at bounding box center [119, 314] width 145 height 17
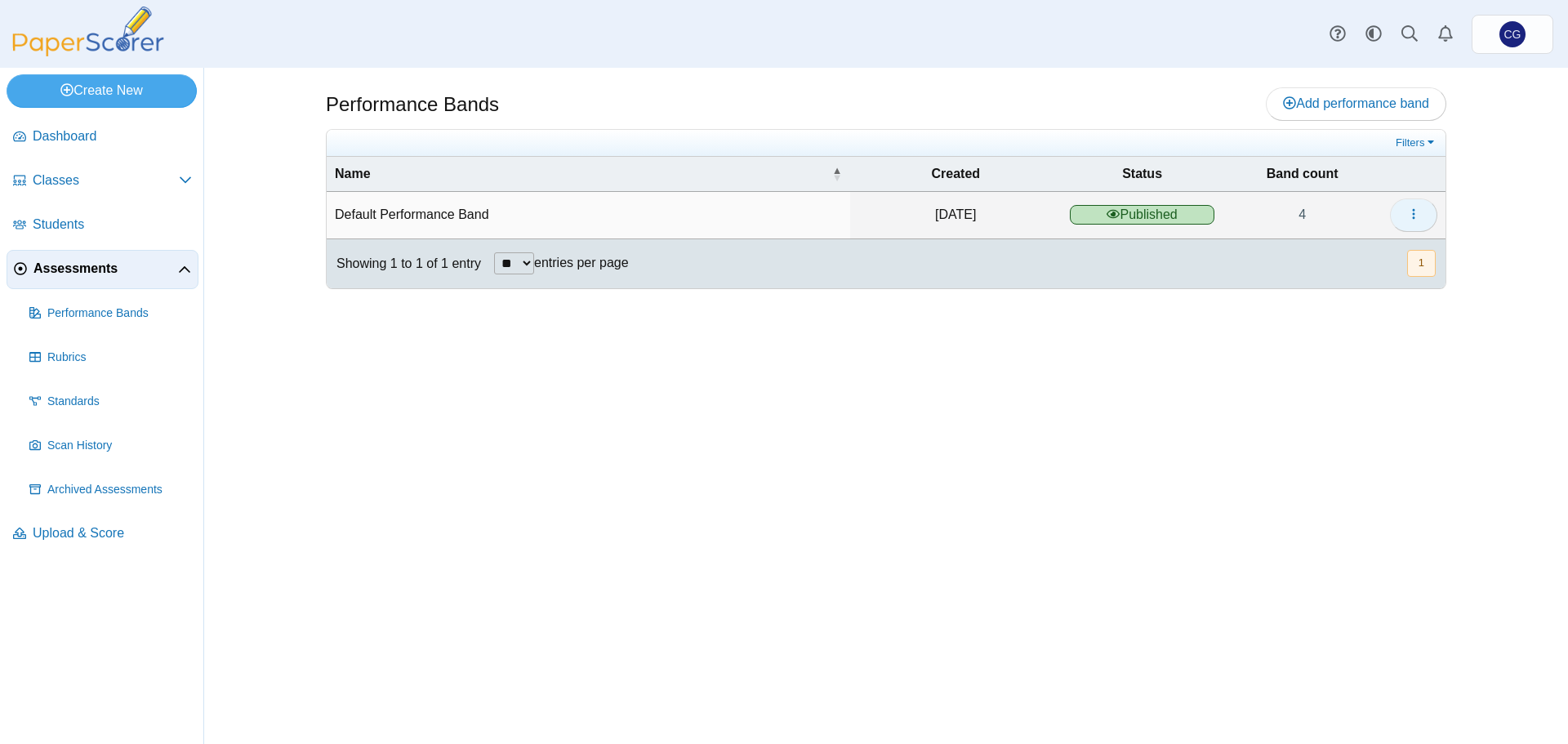
click at [1418, 215] on icon "button" at bounding box center [1413, 213] width 13 height 13
click at [1293, 256] on link "Details" at bounding box center [1339, 251] width 196 height 25
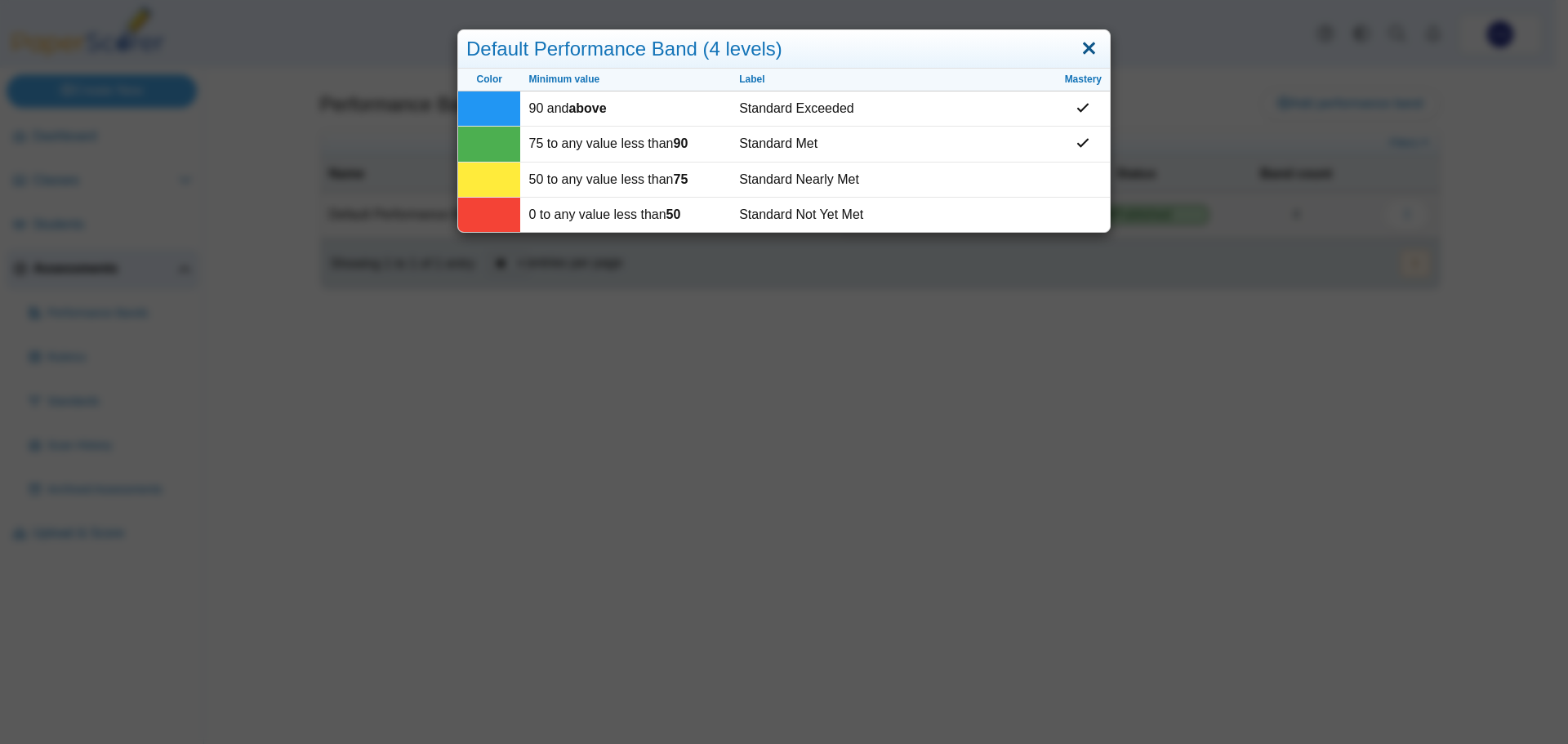
click at [1089, 49] on link "Close" at bounding box center [1088, 49] width 25 height 28
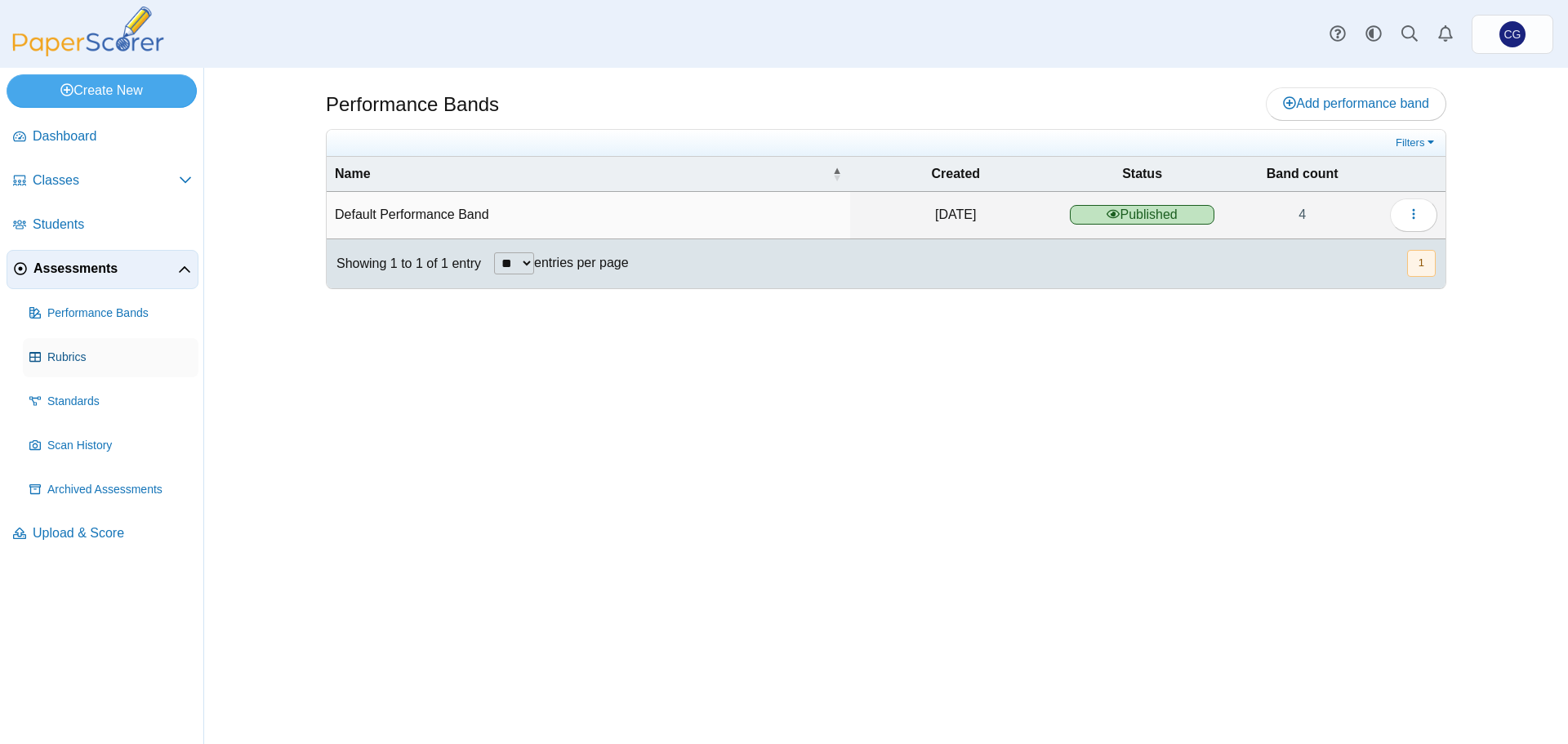
click at [68, 364] on span "Rubrics" at bounding box center [119, 358] width 145 height 17
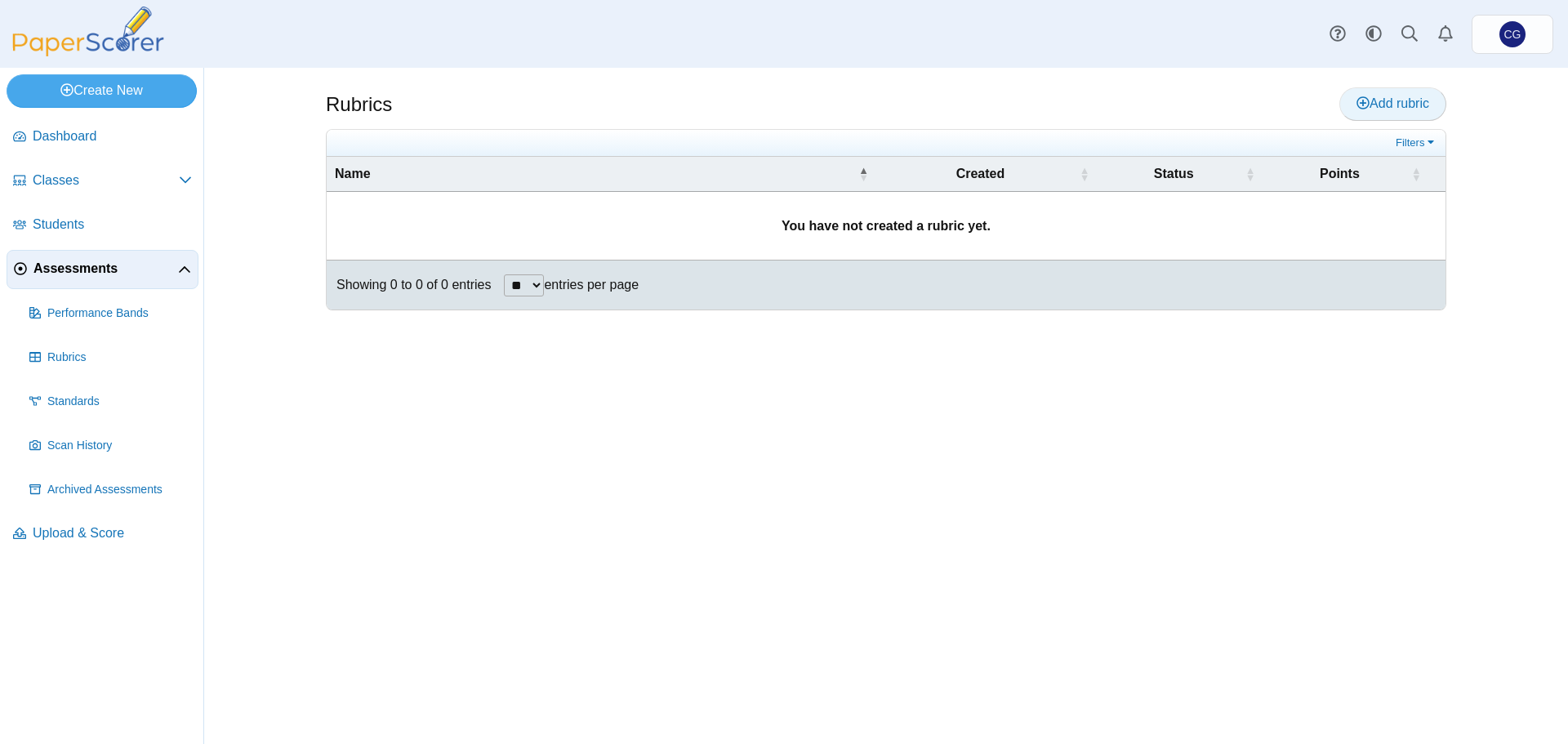
click at [1400, 99] on span "Add rubric" at bounding box center [1392, 104] width 73 height 14
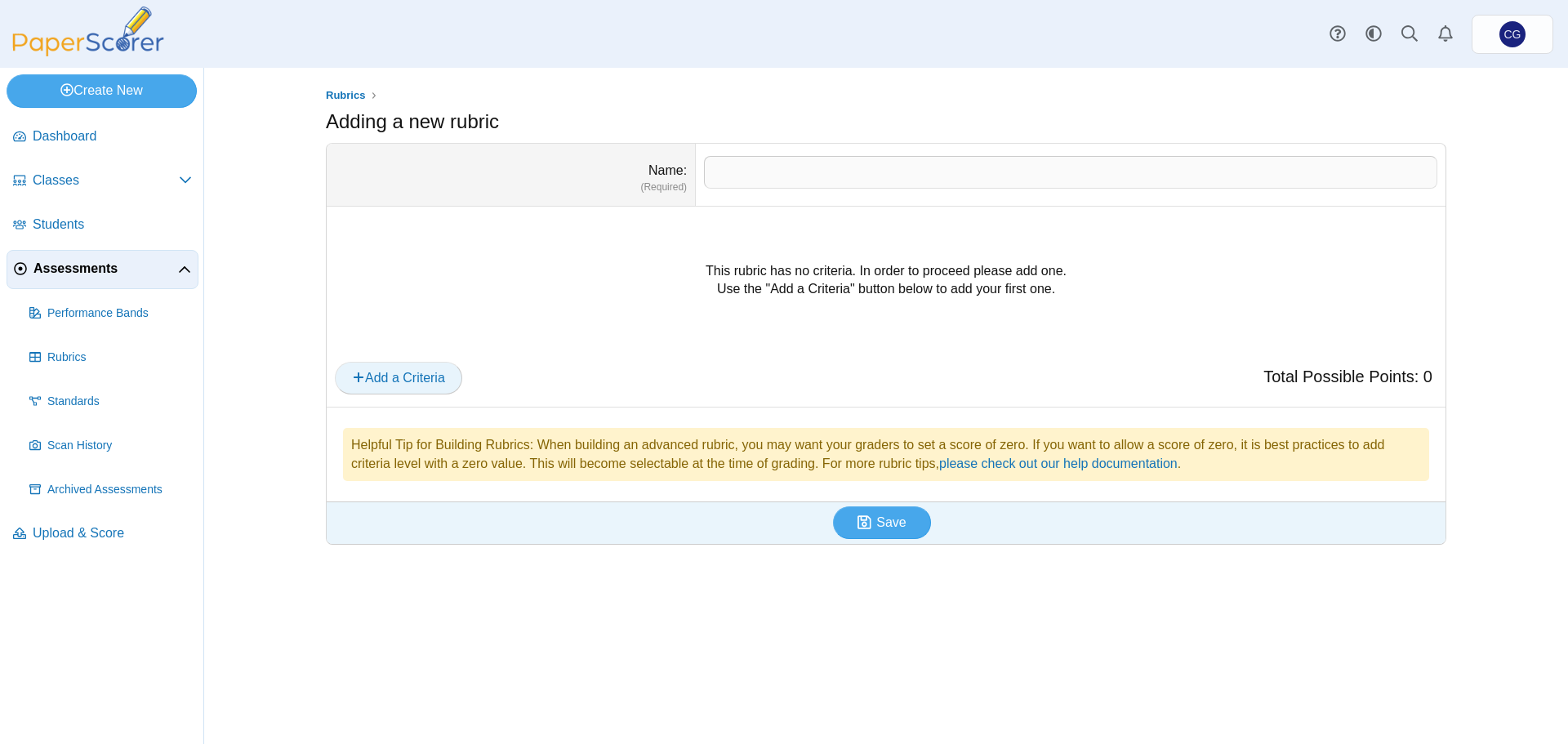
click at [439, 381] on span "Add a Criteria" at bounding box center [399, 378] width 93 height 14
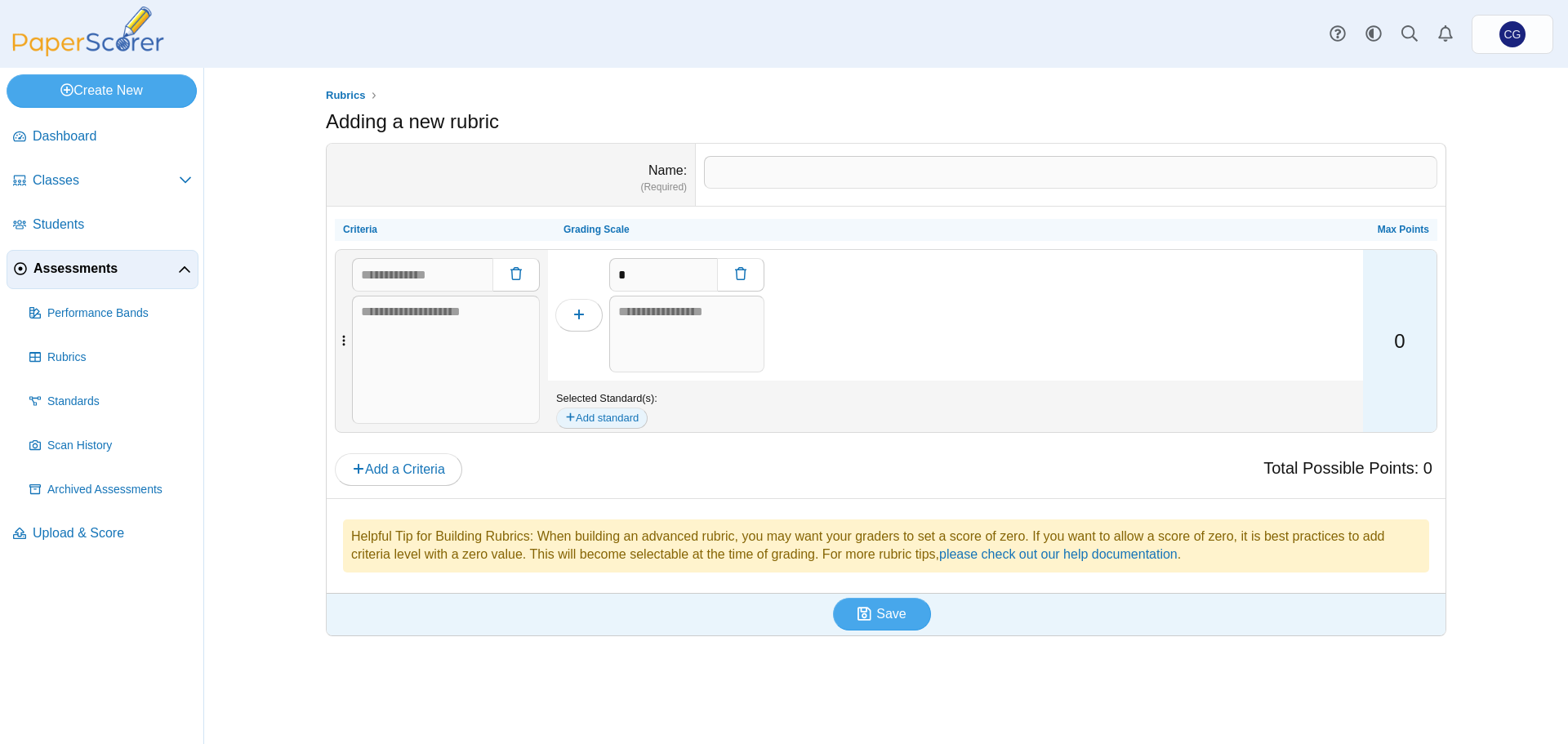
click at [592, 420] on button "Add standard" at bounding box center [602, 418] width 91 height 21
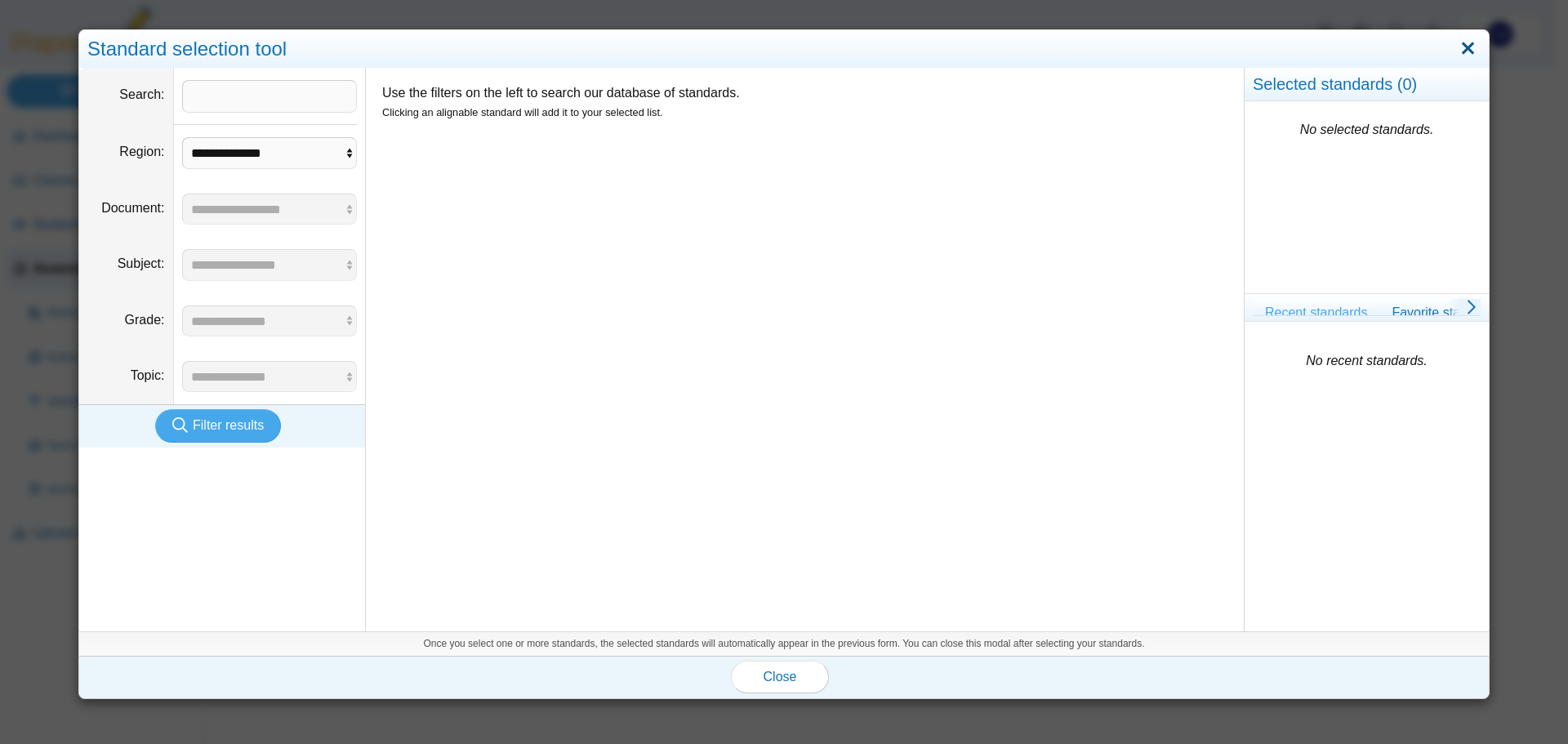
click at [1461, 47] on link "Close" at bounding box center [1468, 49] width 25 height 28
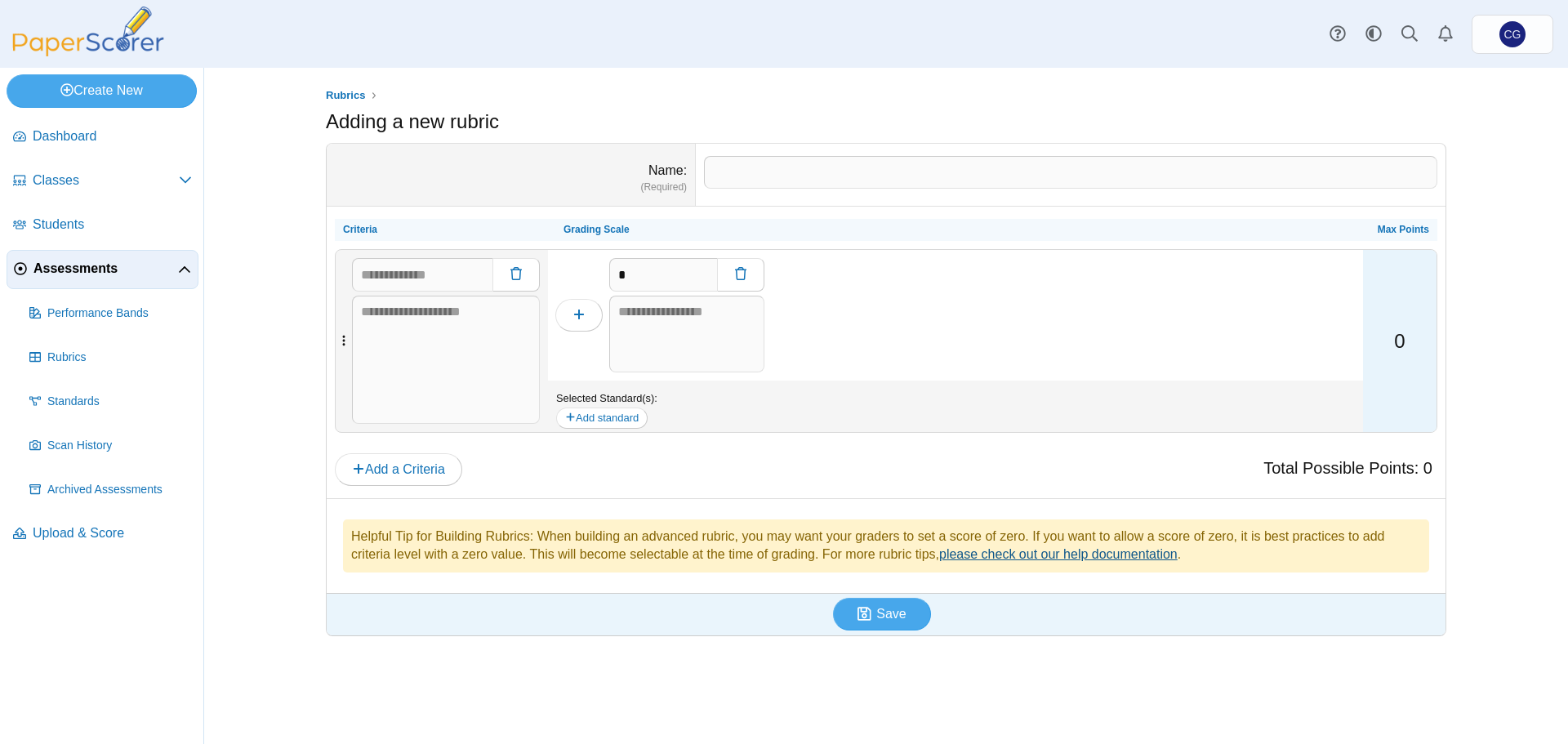
click at [1052, 557] on link "please check out our help documentation" at bounding box center [1059, 554] width 239 height 14
click at [76, 135] on span "Dashboard" at bounding box center [112, 136] width 159 height 18
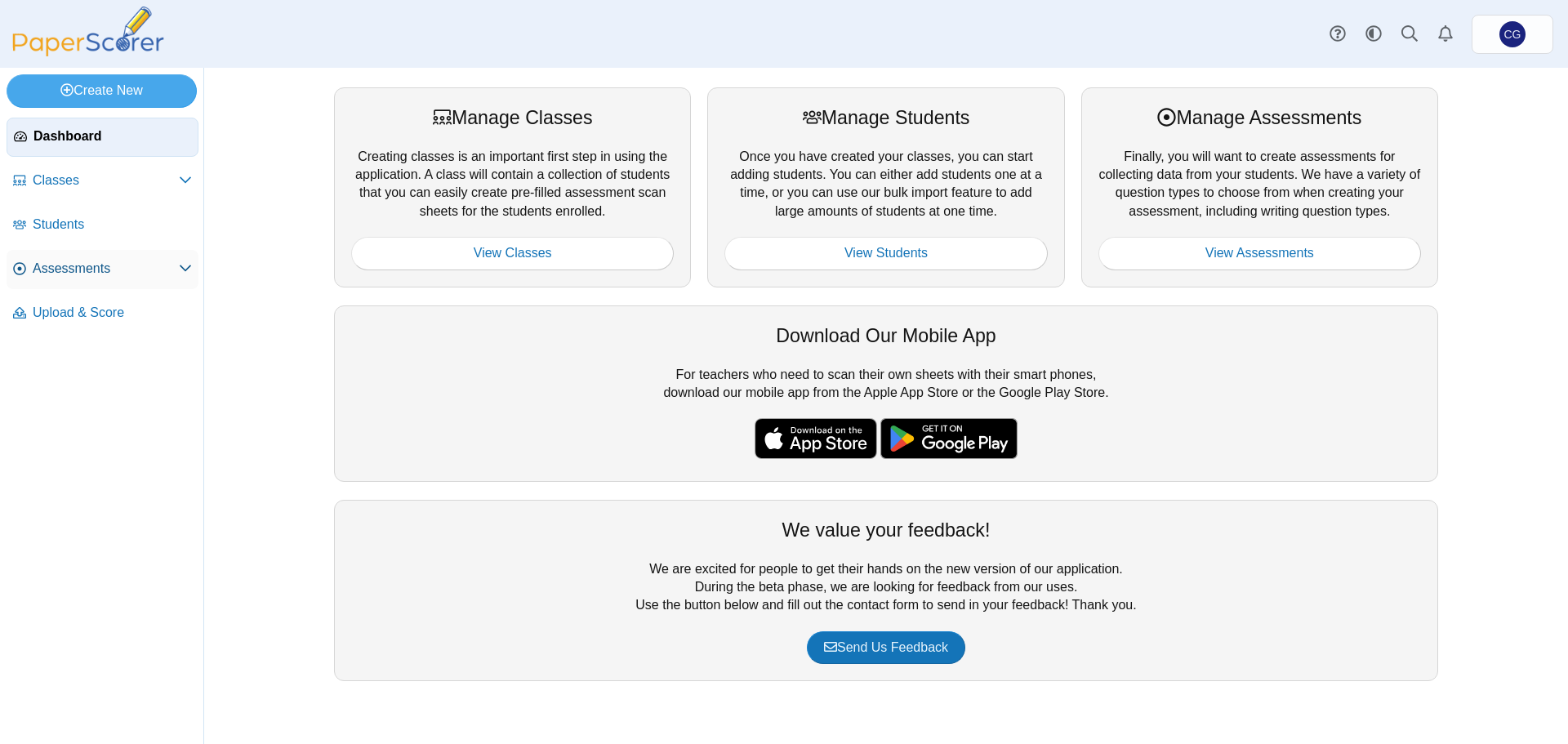
click at [58, 271] on span "Assessments" at bounding box center [105, 269] width 146 height 18
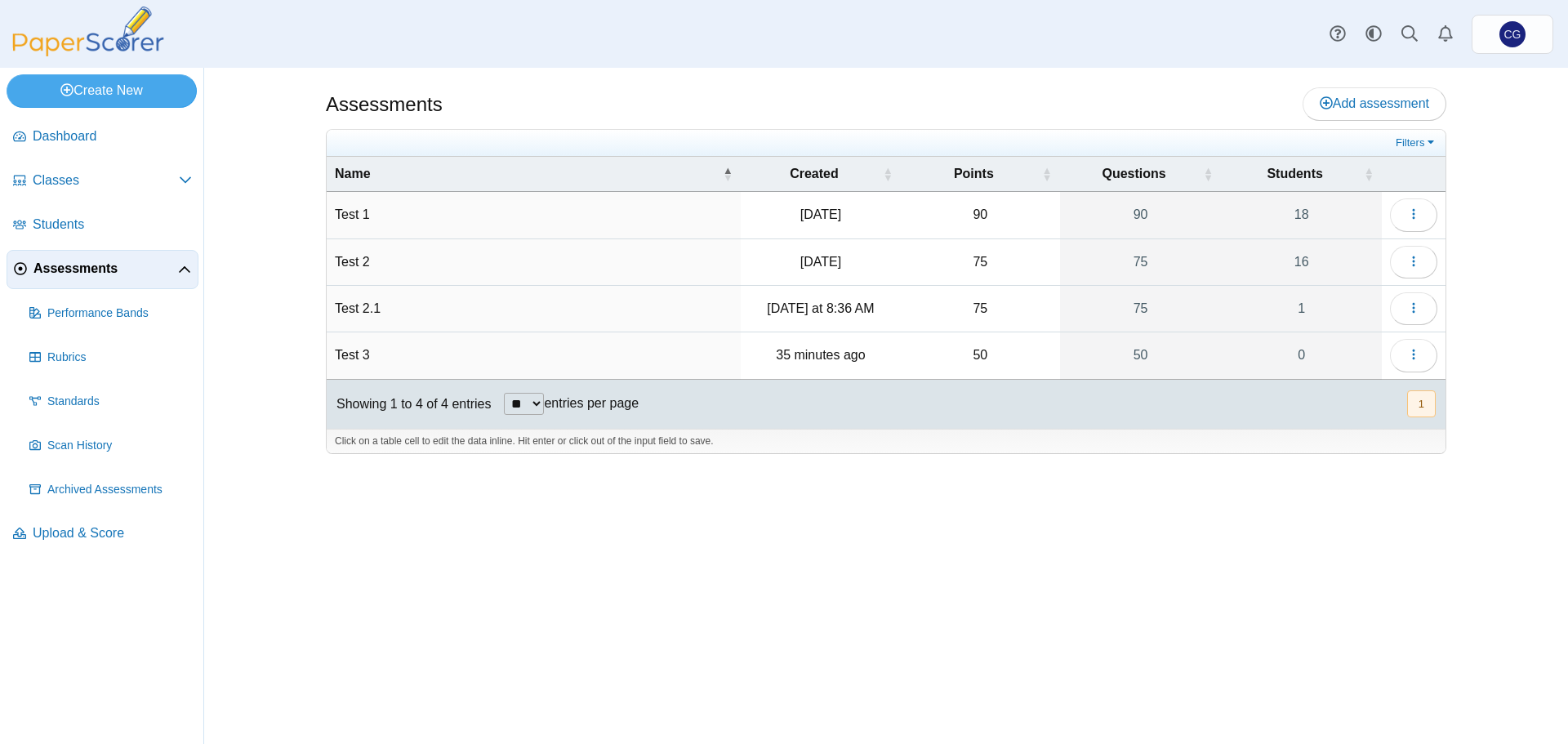
click at [628, 342] on td "Test 3" at bounding box center [533, 355] width 414 height 47
click at [787, 362] on time "35 minutes ago" at bounding box center [820, 355] width 89 height 14
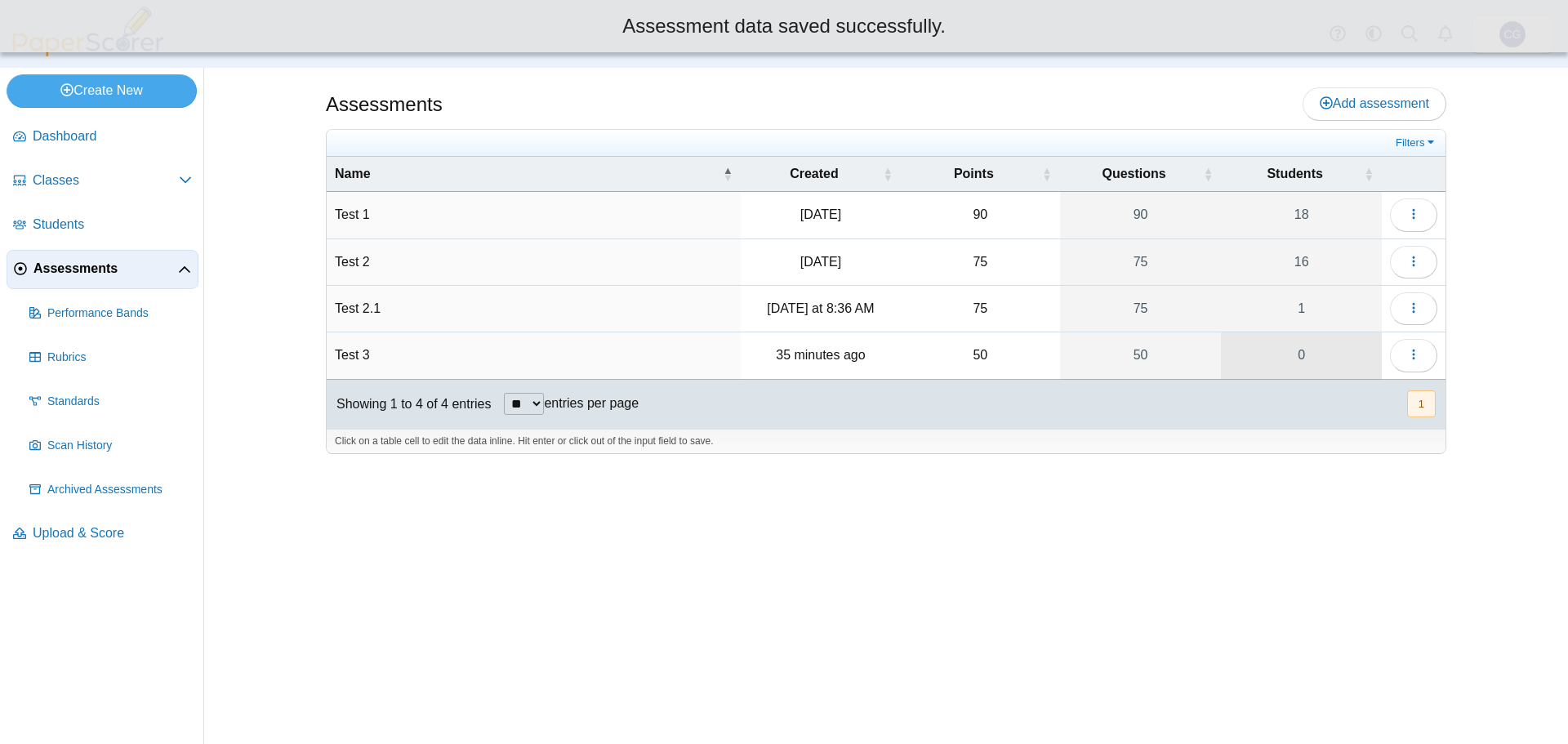
click at [1270, 365] on link "0" at bounding box center [1301, 355] width 161 height 46
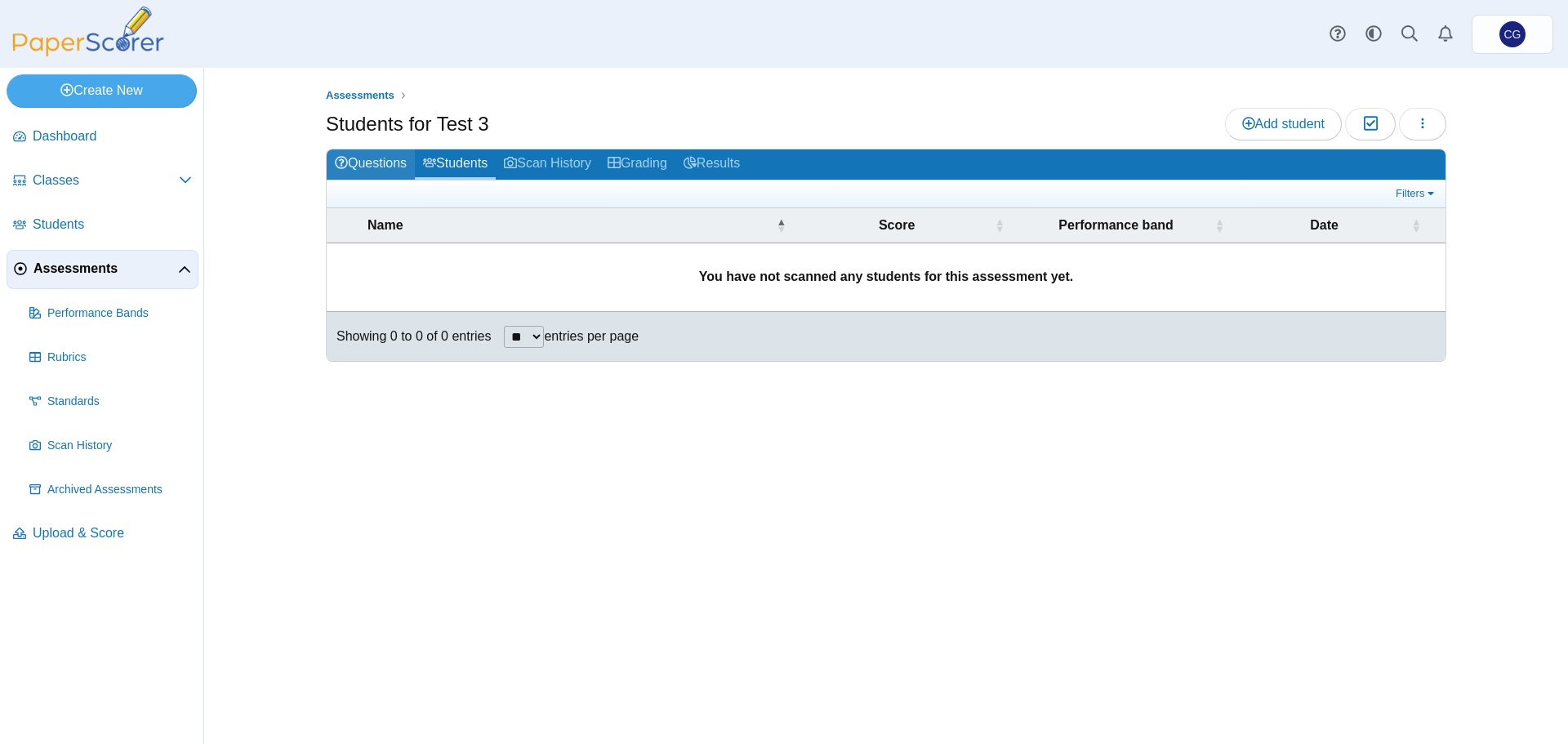
click at [379, 158] on link "Questions" at bounding box center [371, 164] width 88 height 30
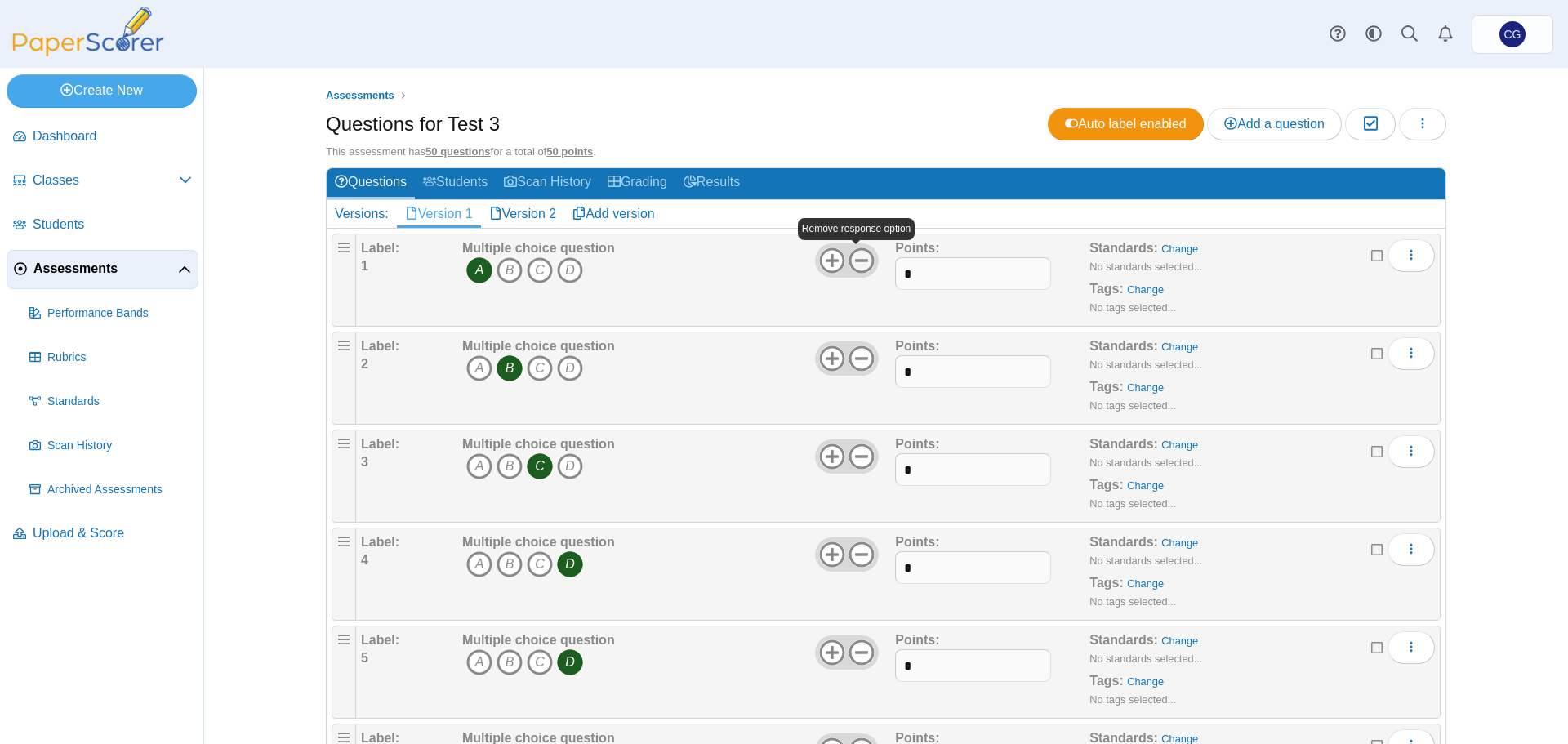
click at [859, 264] on icon at bounding box center [862, 261] width 26 height 26
click at [825, 261] on use at bounding box center [832, 261] width 25 height 25
click at [740, 212] on h2 "Versions: Version 1 Version 2 Add version" at bounding box center [886, 214] width 1119 height 29
click at [830, 256] on icon at bounding box center [833, 261] width 26 height 26
click at [832, 259] on use at bounding box center [832, 261] width 25 height 25
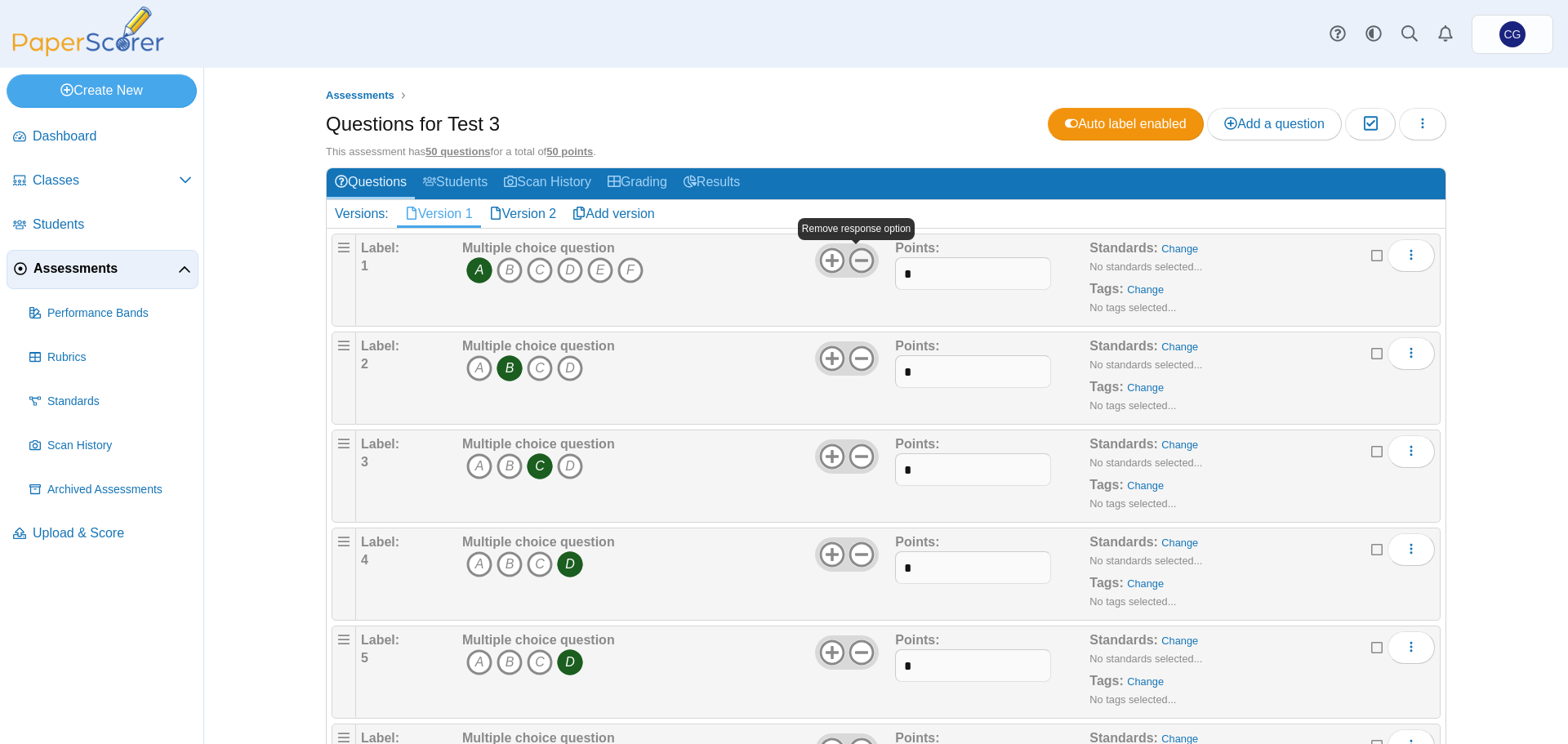
click at [861, 260] on icon at bounding box center [862, 261] width 26 height 26
click at [861, 260] on use at bounding box center [862, 261] width 25 height 25
click at [776, 204] on h2 "Versions: Version 1 Version 2 Add version" at bounding box center [886, 214] width 1119 height 29
